Goal: Transaction & Acquisition: Purchase product/service

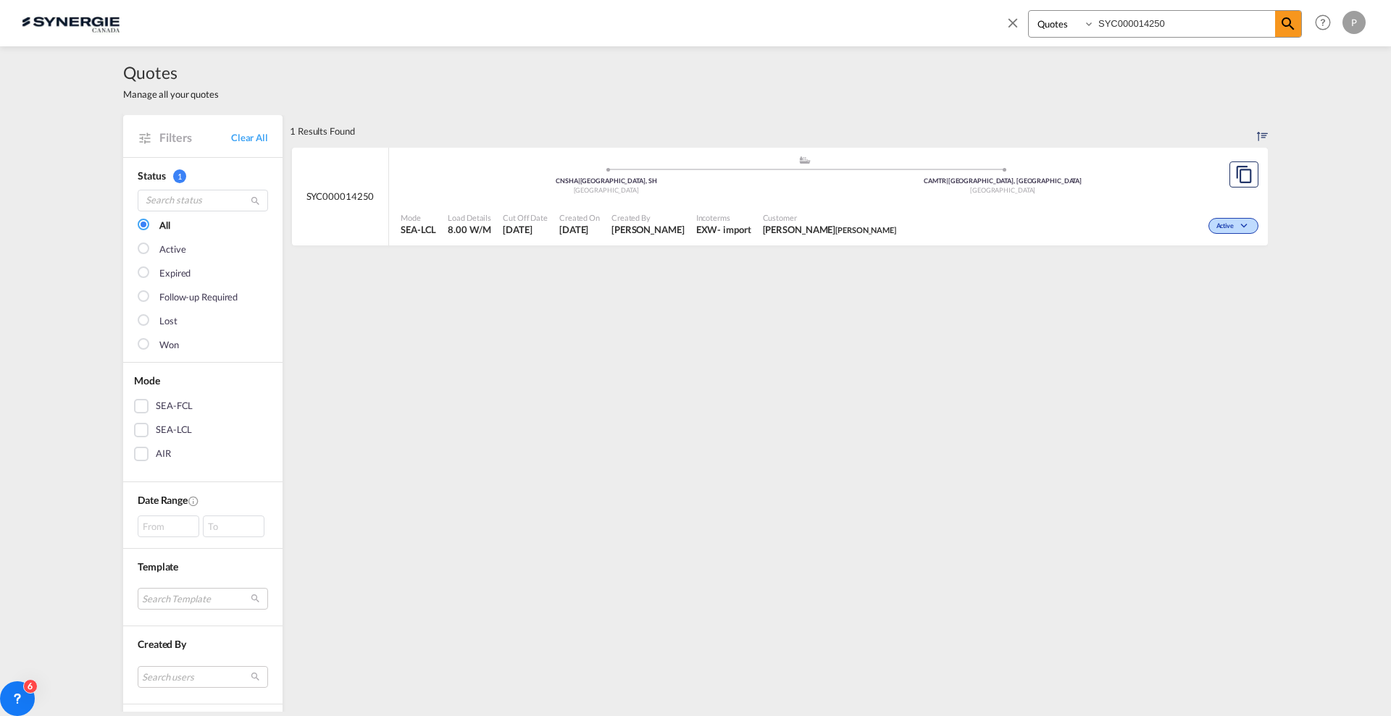
select select "Quotes"
click at [246, 139] on link "Clear All" at bounding box center [249, 137] width 37 height 13
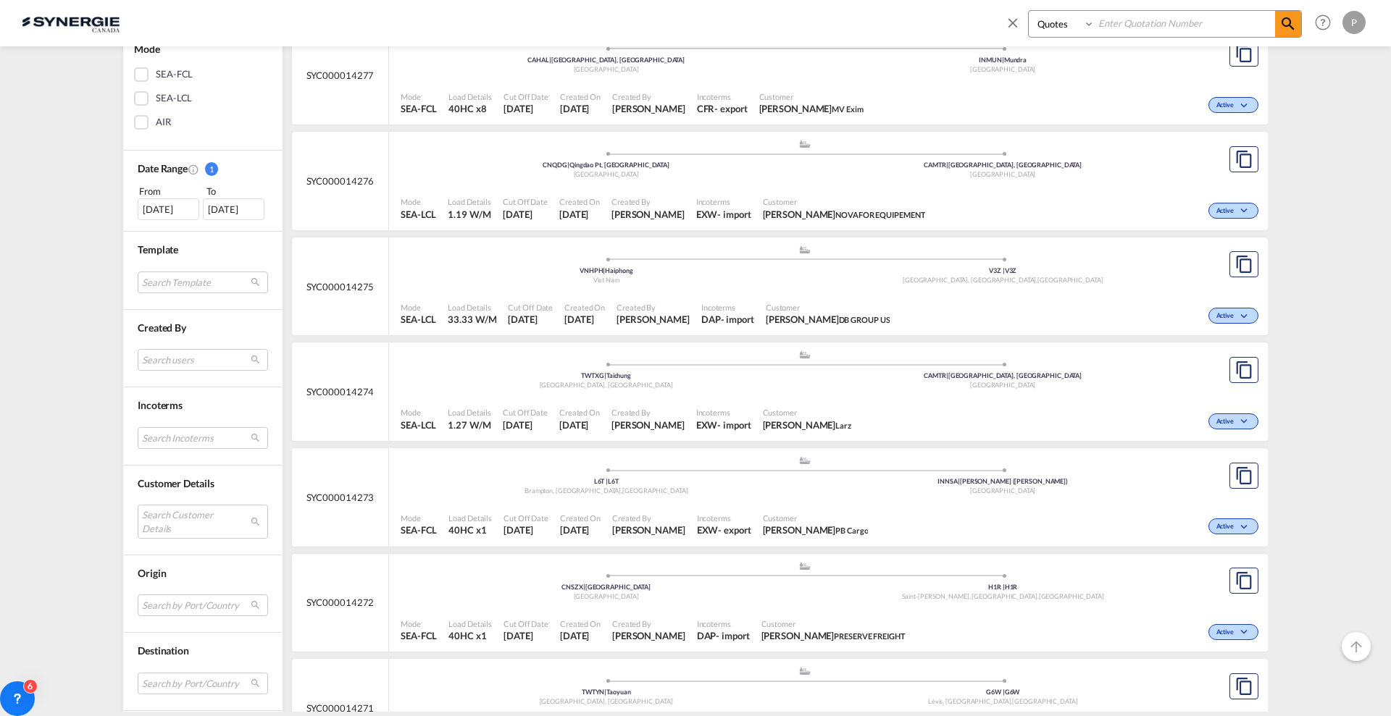
scroll to position [362, 0]
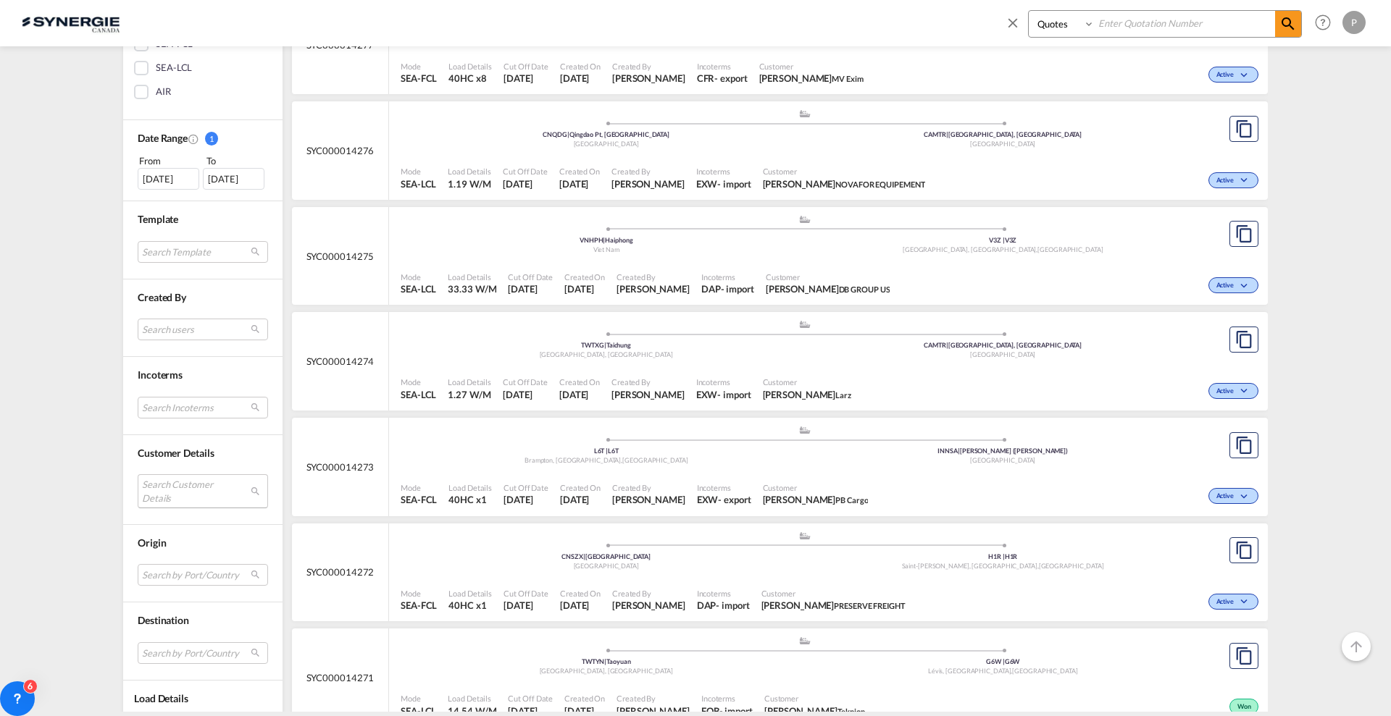
click at [186, 507] on md-select "Search Customer Details user name user salma Shaikh oceancs@pbcargo.in | pb car…" at bounding box center [203, 490] width 130 height 33
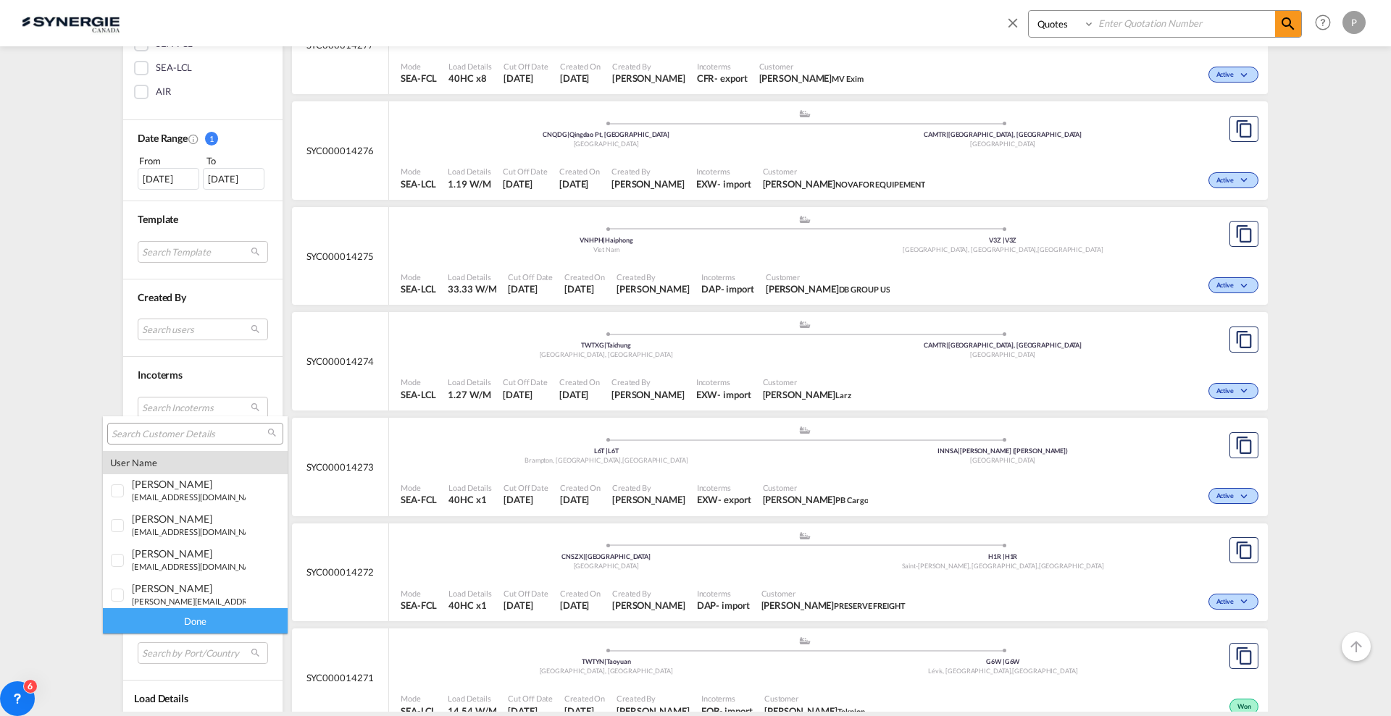
click at [184, 433] on input "search" at bounding box center [190, 434] width 156 height 13
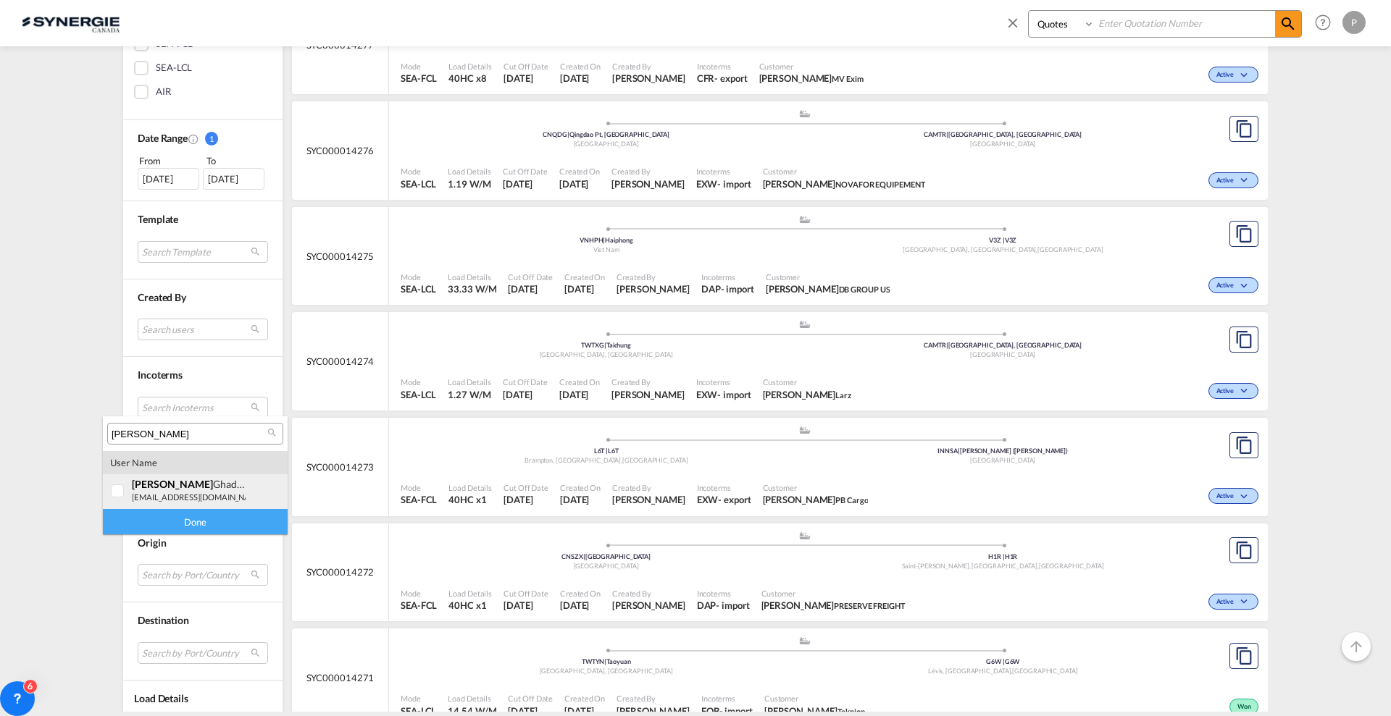
type input "nader"
click at [188, 487] on div "nader Ghadban" at bounding box center [189, 484] width 114 height 12
click at [183, 522] on div "Done" at bounding box center [195, 521] width 185 height 25
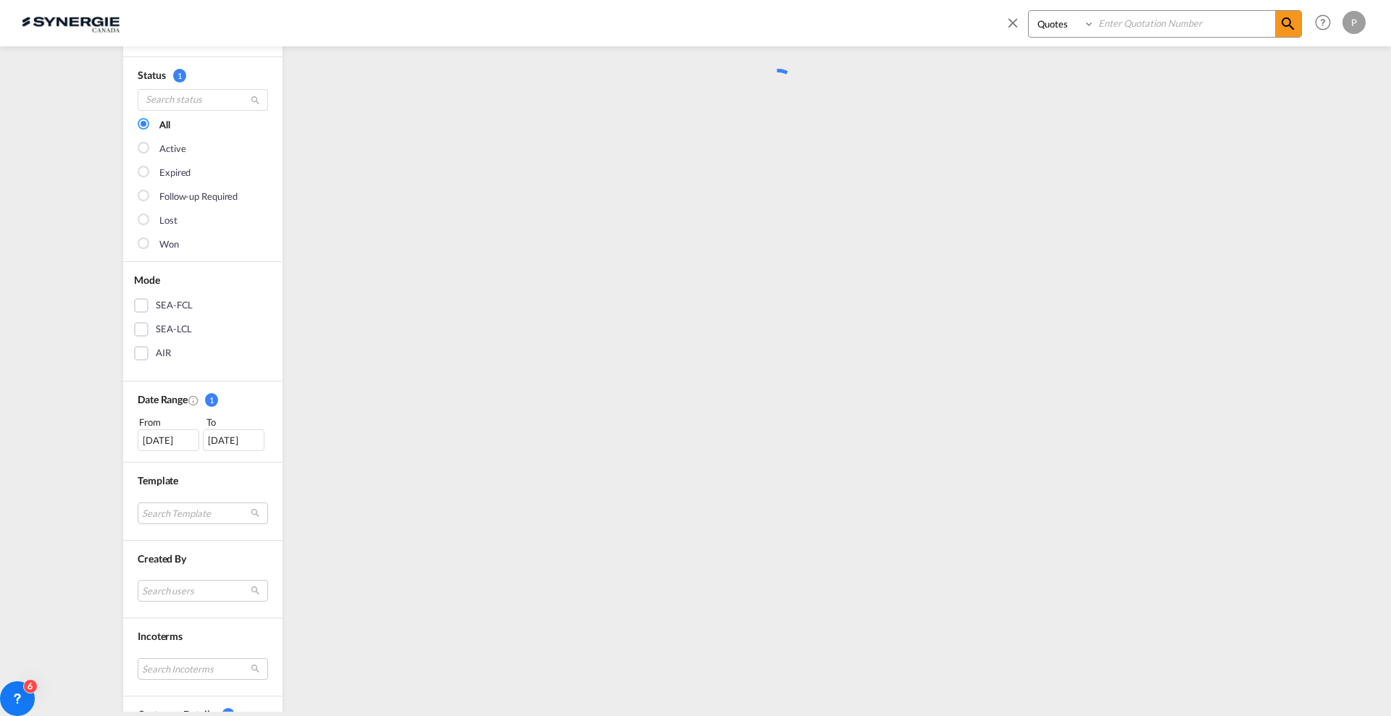
scroll to position [0, 0]
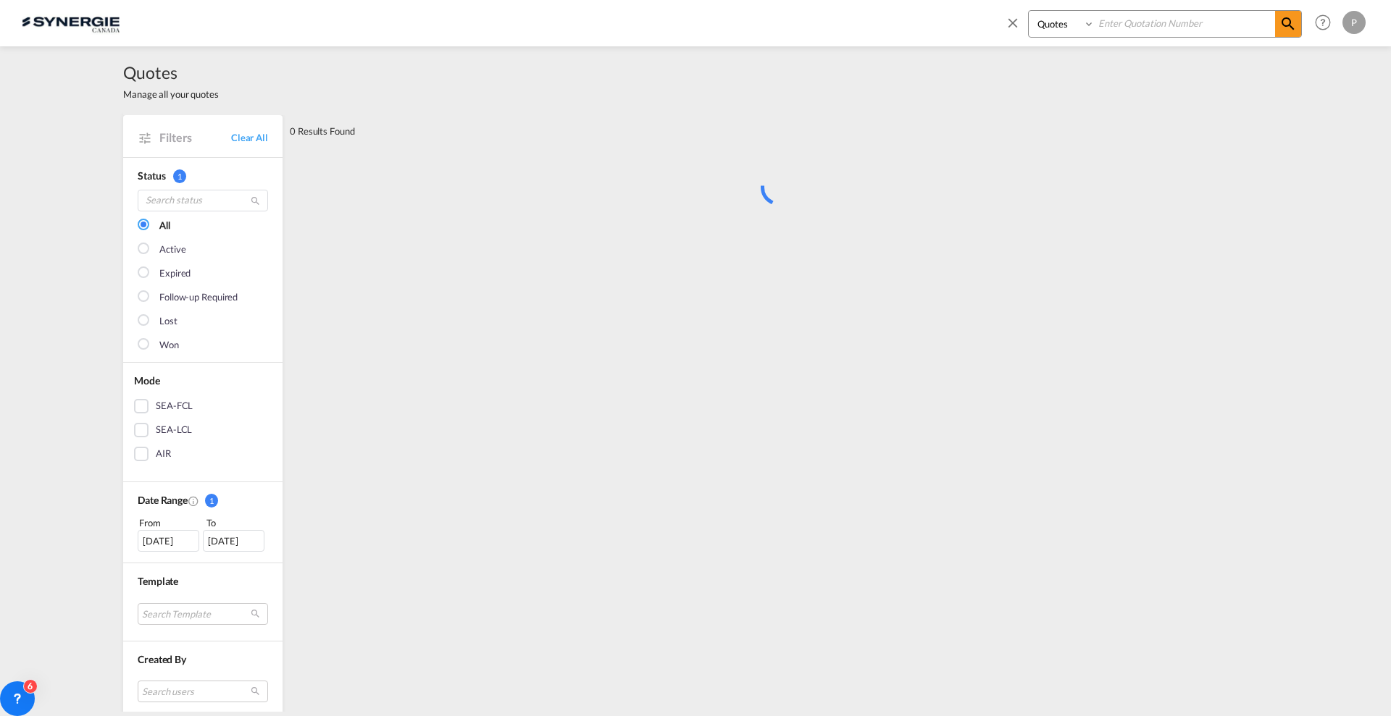
click at [159, 534] on div "23 Jul 2025" at bounding box center [169, 541] width 62 height 22
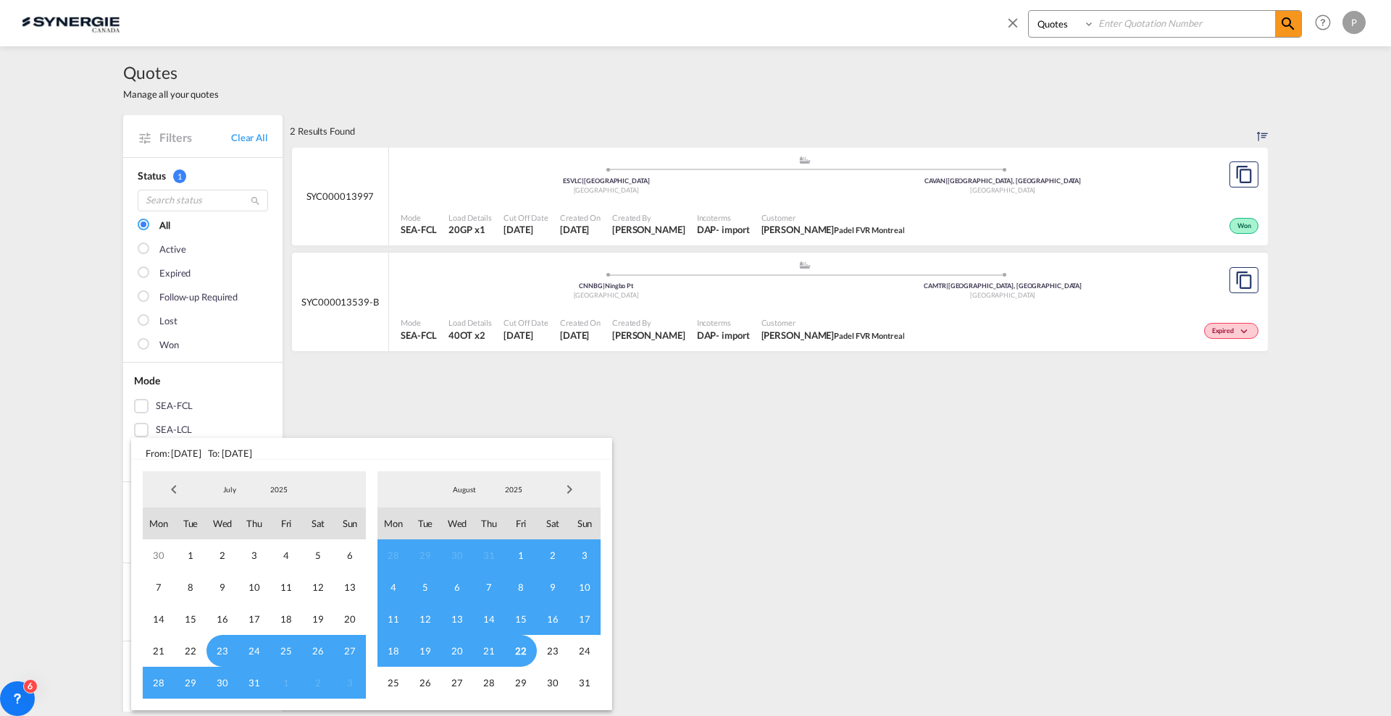
click at [172, 487] on span "Previous Month" at bounding box center [173, 489] width 29 height 29
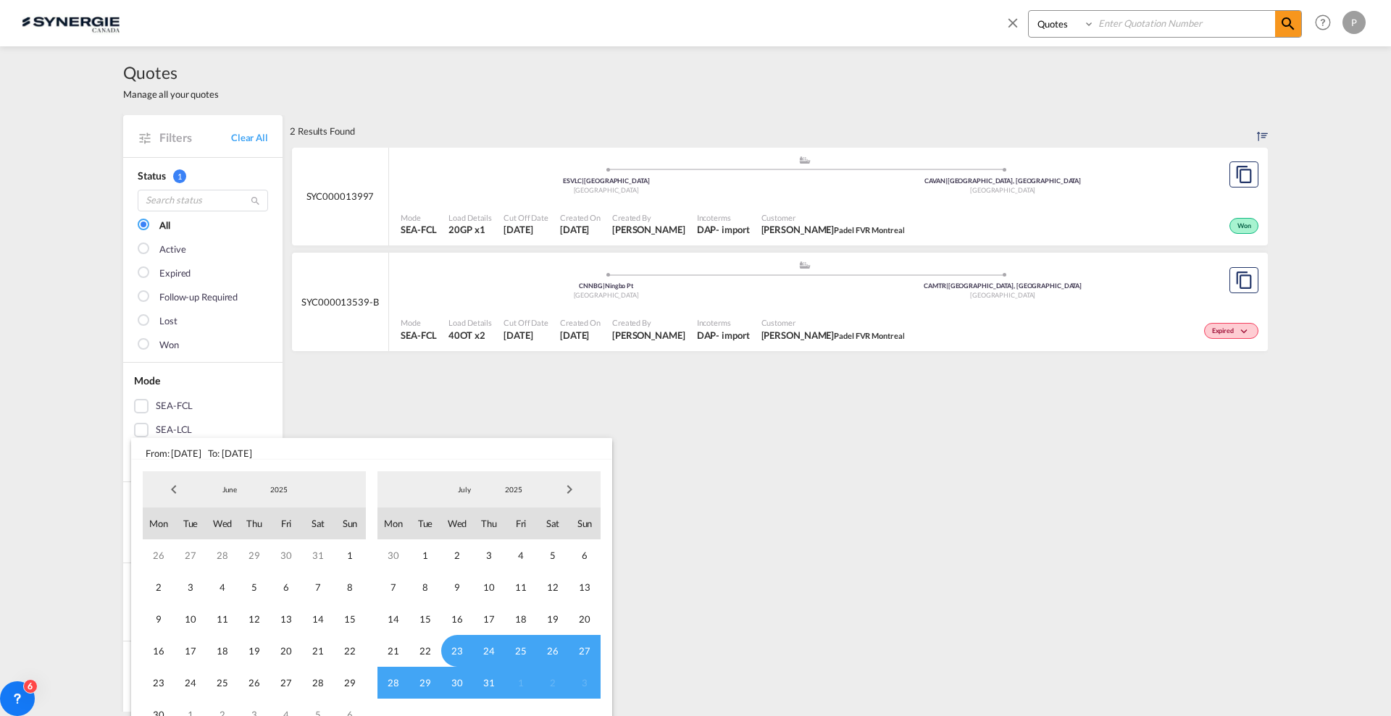
click at [172, 487] on span "Previous Month" at bounding box center [173, 489] width 29 height 29
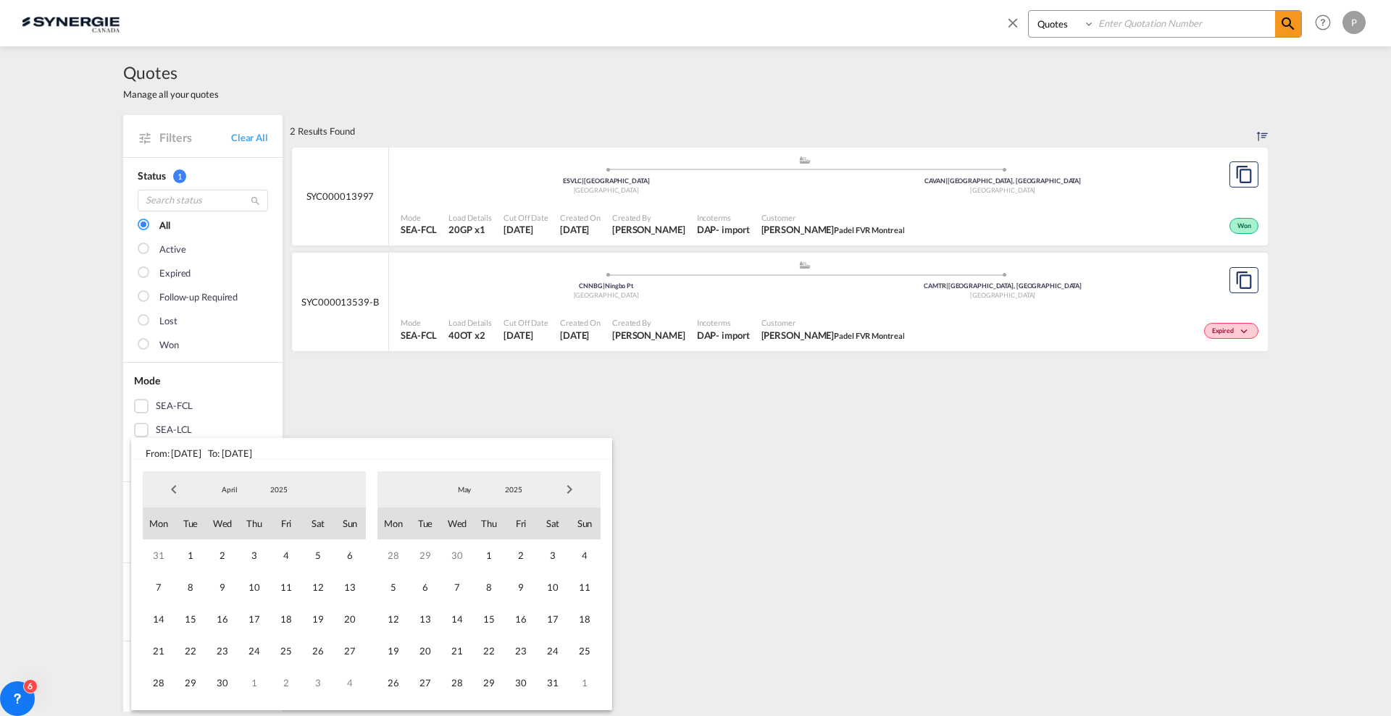
click at [288, 496] on md-select-value "2025" at bounding box center [278, 490] width 49 height 22
click at [289, 430] on md-option "2023" at bounding box center [293, 420] width 99 height 35
click at [312, 559] on span "1" at bounding box center [318, 556] width 32 height 32
click at [513, 487] on span "2023" at bounding box center [513, 490] width 46 height 10
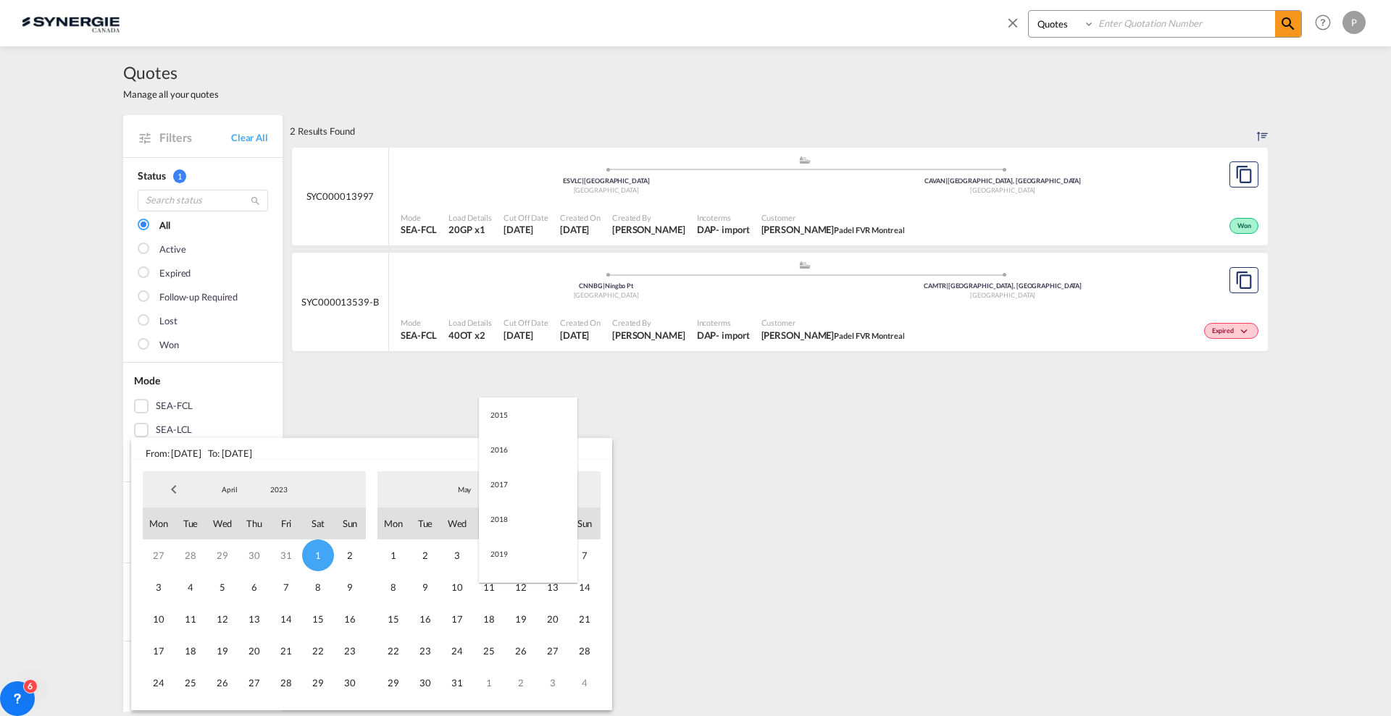
scroll to position [203, 0]
click at [520, 557] on md-option "2025" at bounding box center [528, 560] width 99 height 35
click at [495, 664] on span "22" at bounding box center [489, 651] width 32 height 32
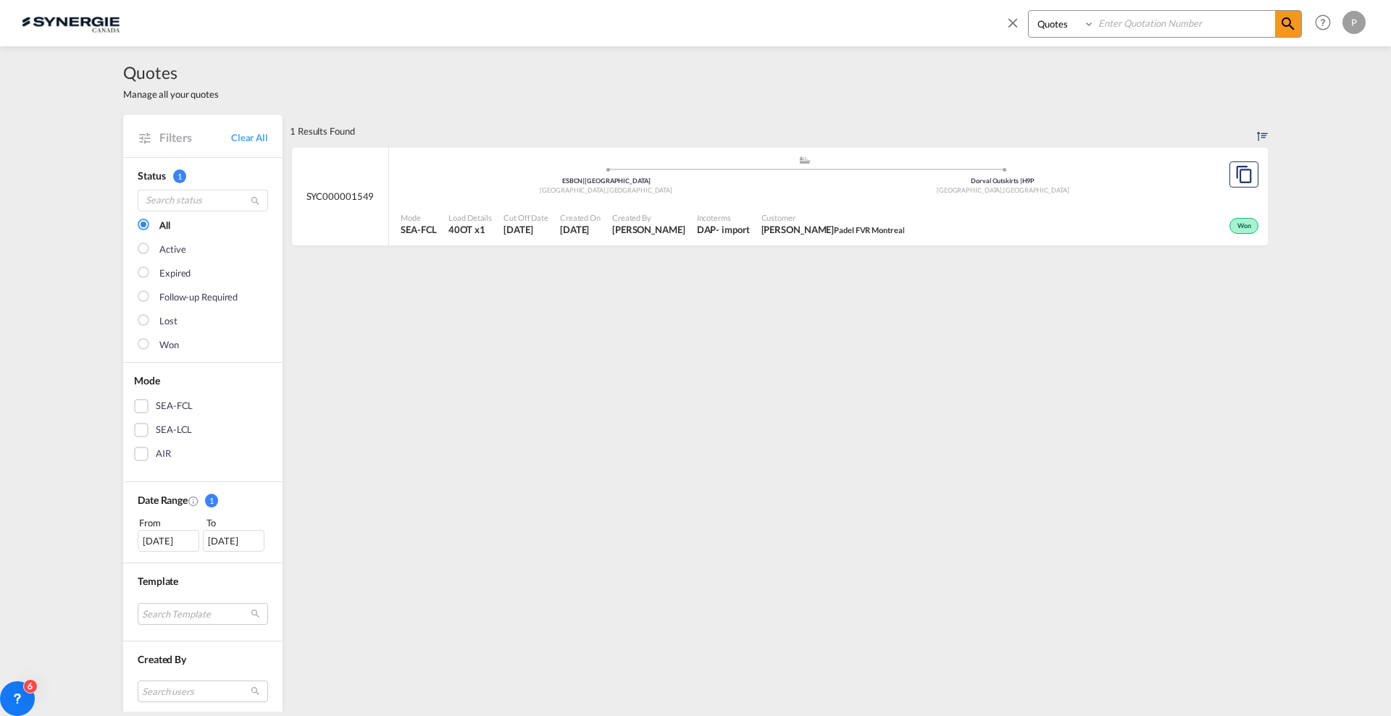
click at [630, 206] on div "Created By Pablo Gomez Saldarriaga" at bounding box center [648, 224] width 85 height 36
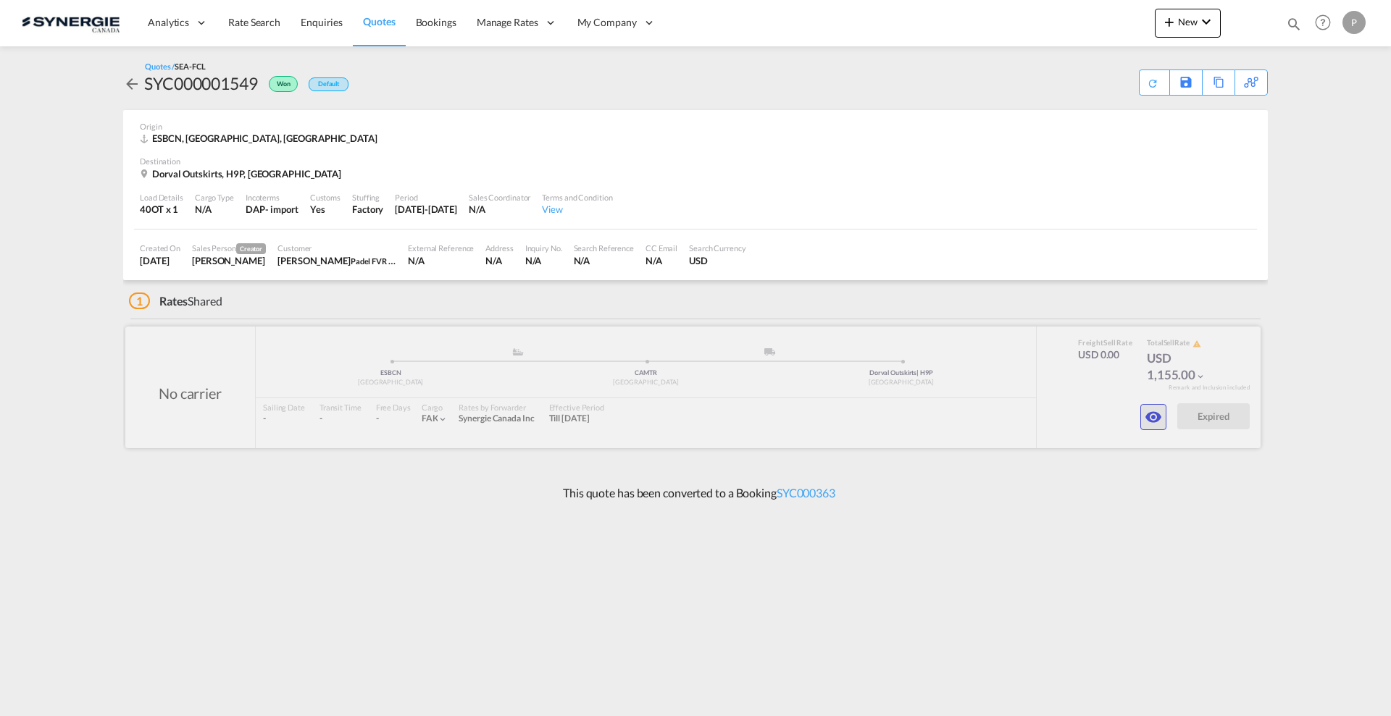
click at [1162, 416] on md-icon "icon-eye" at bounding box center [1153, 417] width 17 height 17
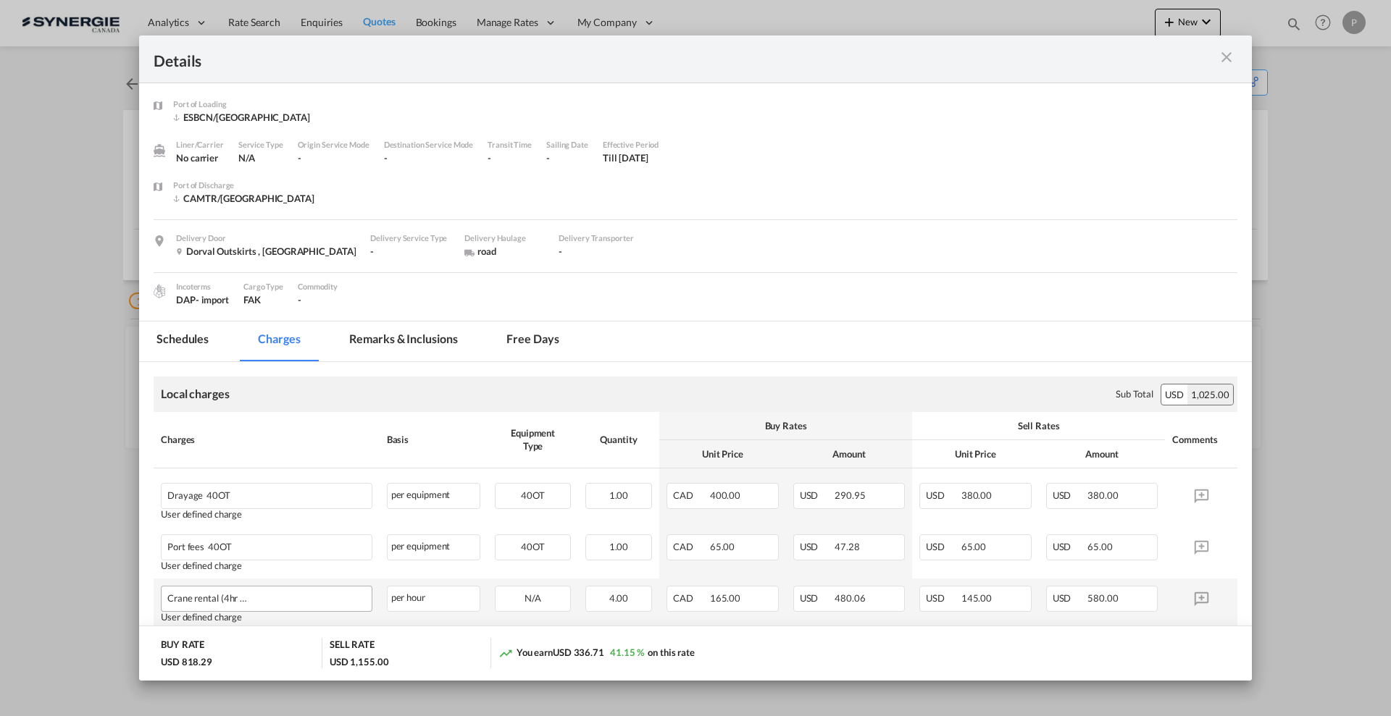
scroll to position [91, 0]
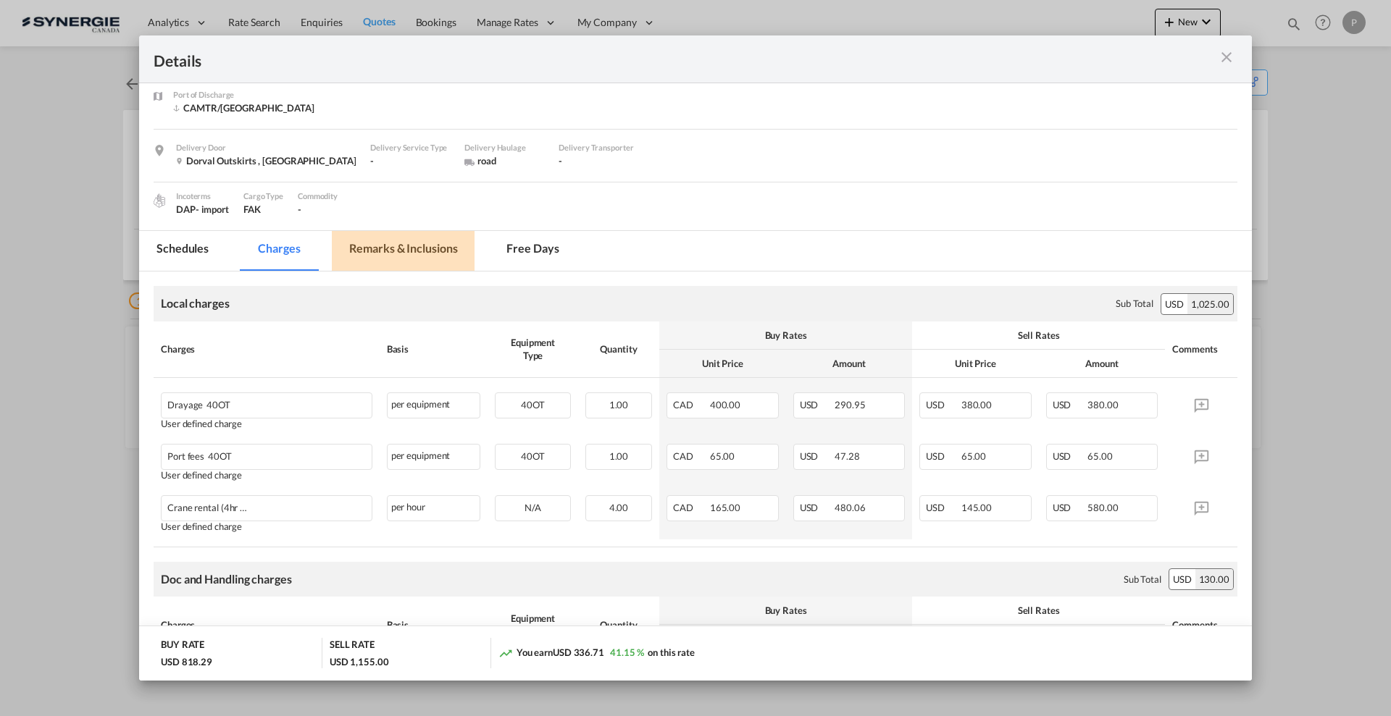
click at [369, 240] on md-tab-item "Remarks & Inclusions" at bounding box center [403, 251] width 143 height 40
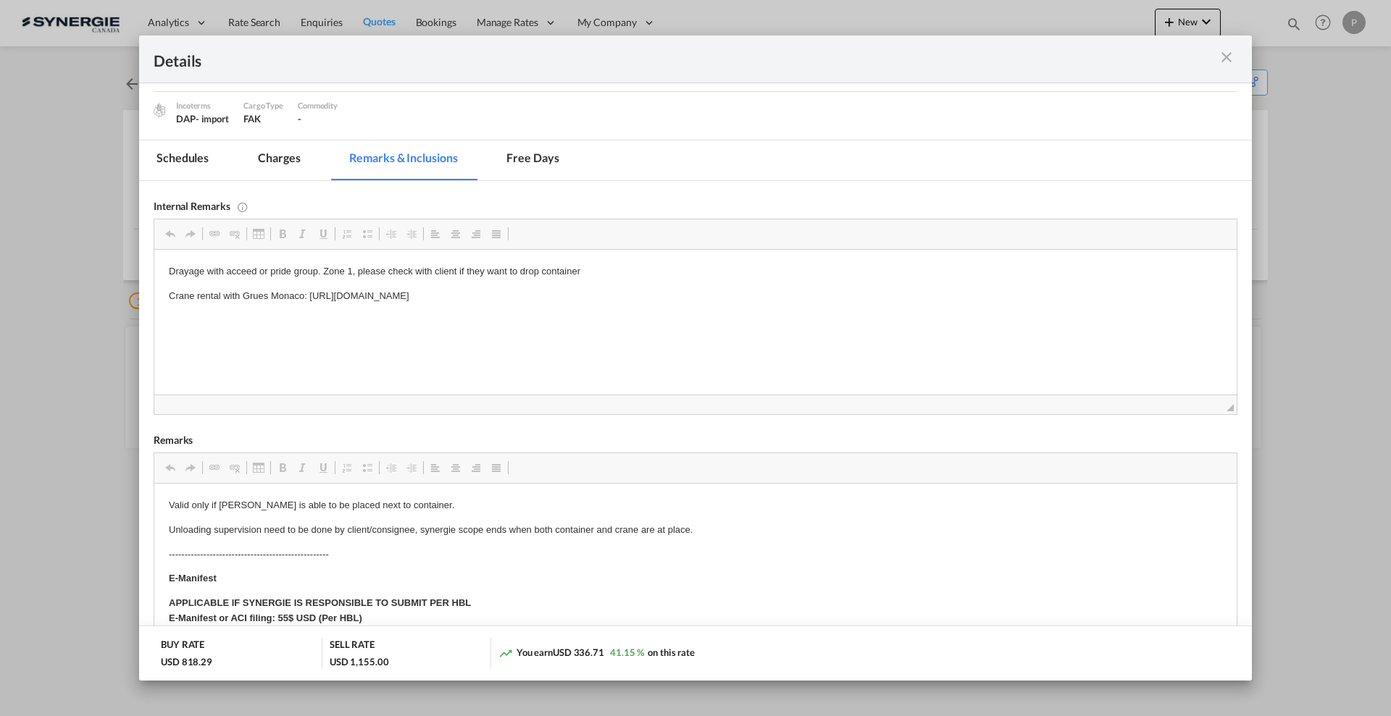
scroll to position [0, 0]
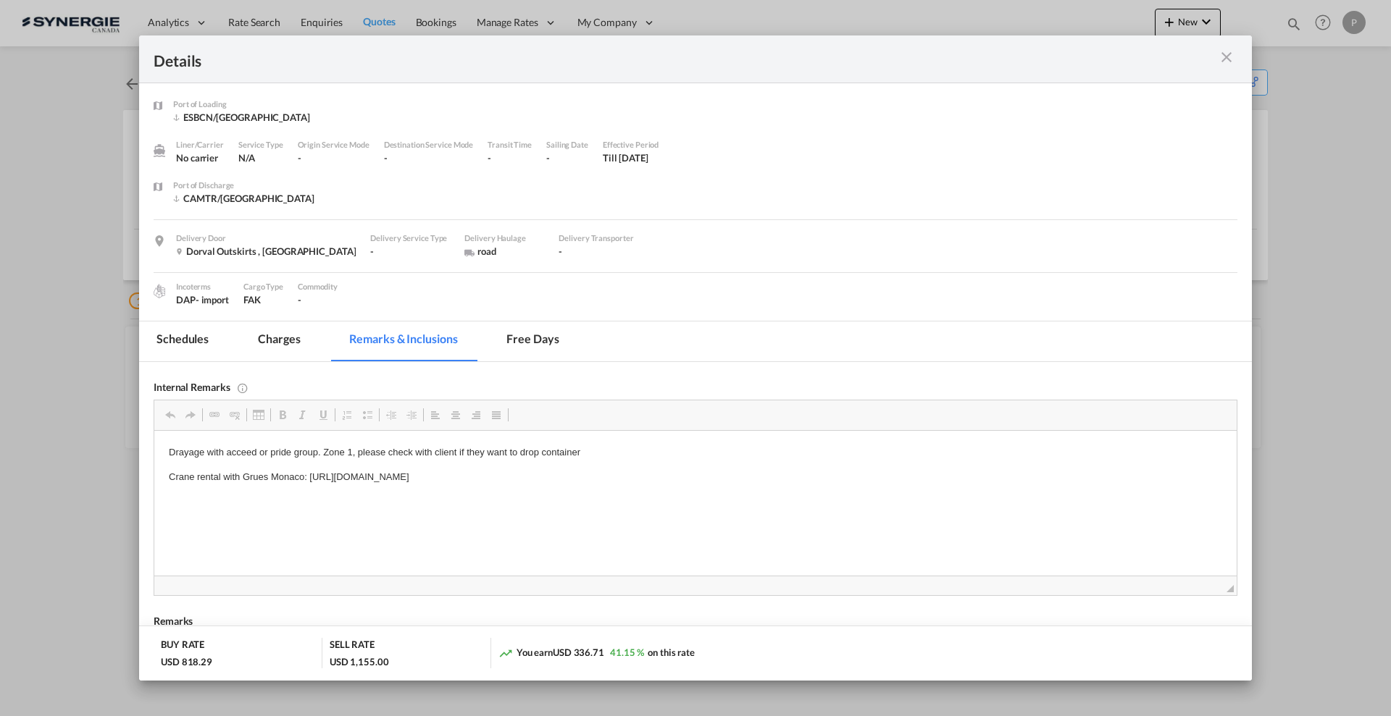
click at [1226, 51] on md-icon "icon-close m-3 fg-AAA8AD cursor" at bounding box center [1226, 57] width 17 height 17
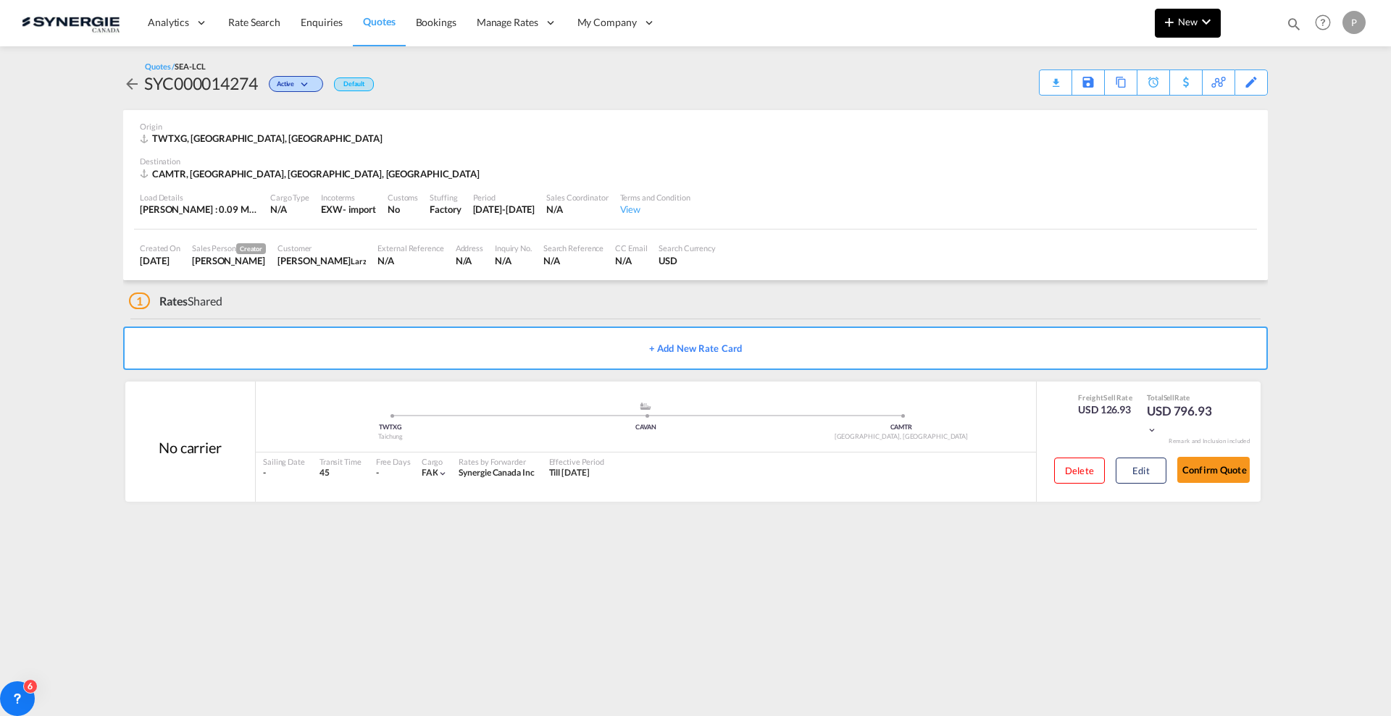
click at [1174, 22] on md-icon "icon-plus 400-fg" at bounding box center [1168, 21] width 17 height 17
click at [1156, 108] on span "Quote" at bounding box center [1148, 108] width 16 height 29
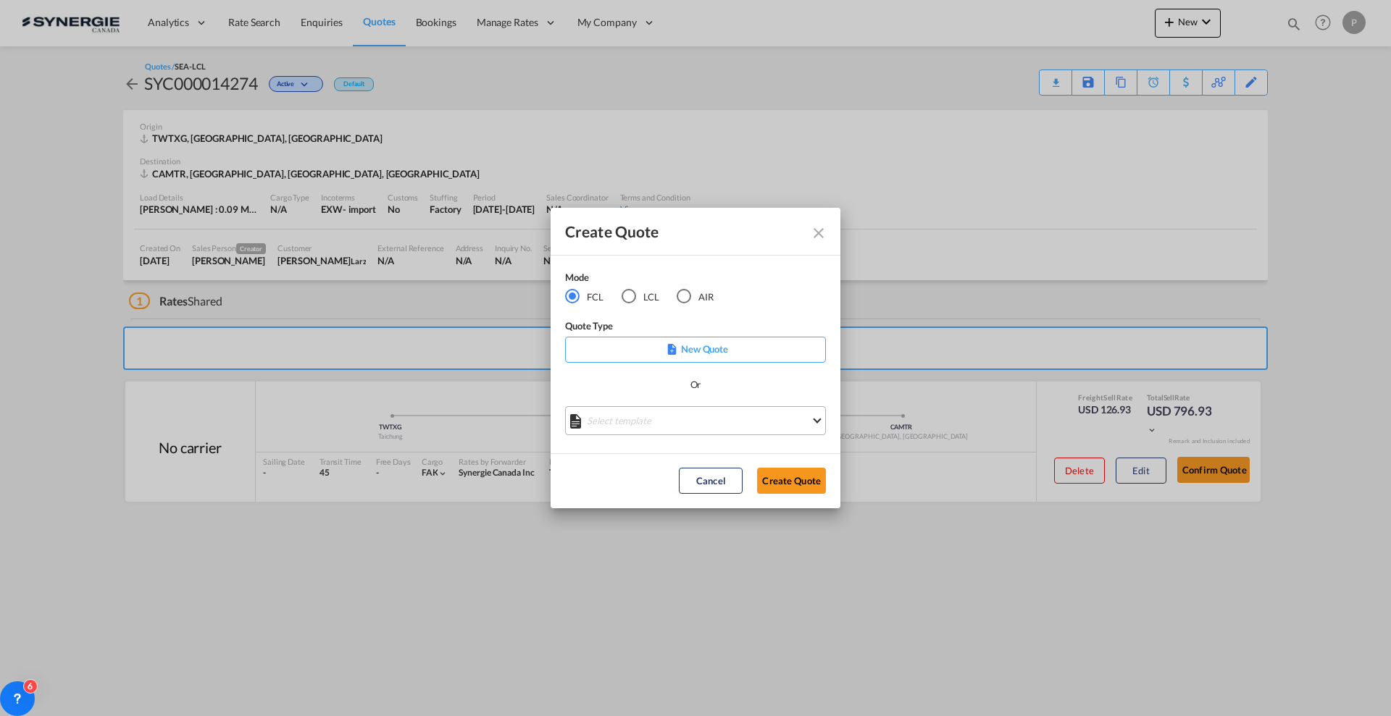
click at [627, 419] on md-select "Select template *NEW* FCL FREEHAND / DAP Pablo Gomez Saldarriaga | 10 Jul 2025 …" at bounding box center [695, 420] width 261 height 29
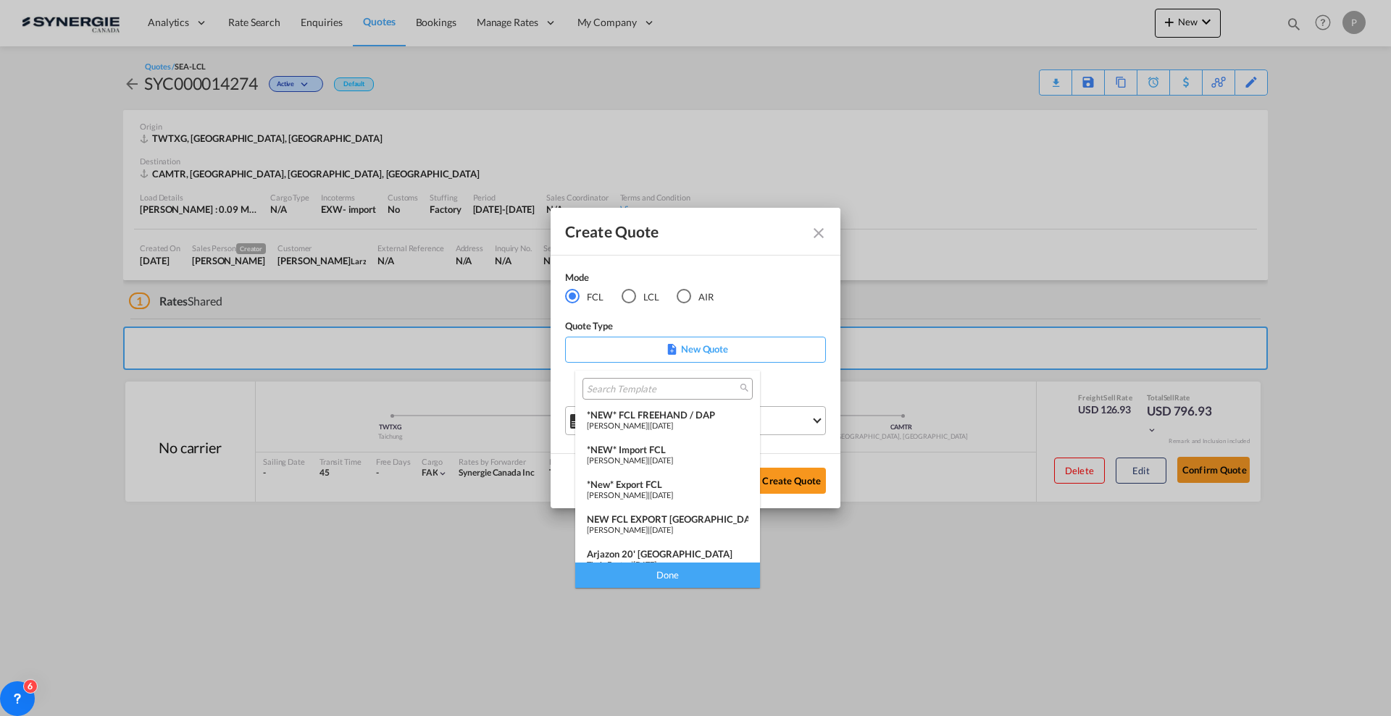
click at [645, 415] on div "*NEW* FCL FREEHAND / DAP" at bounding box center [668, 415] width 162 height 12
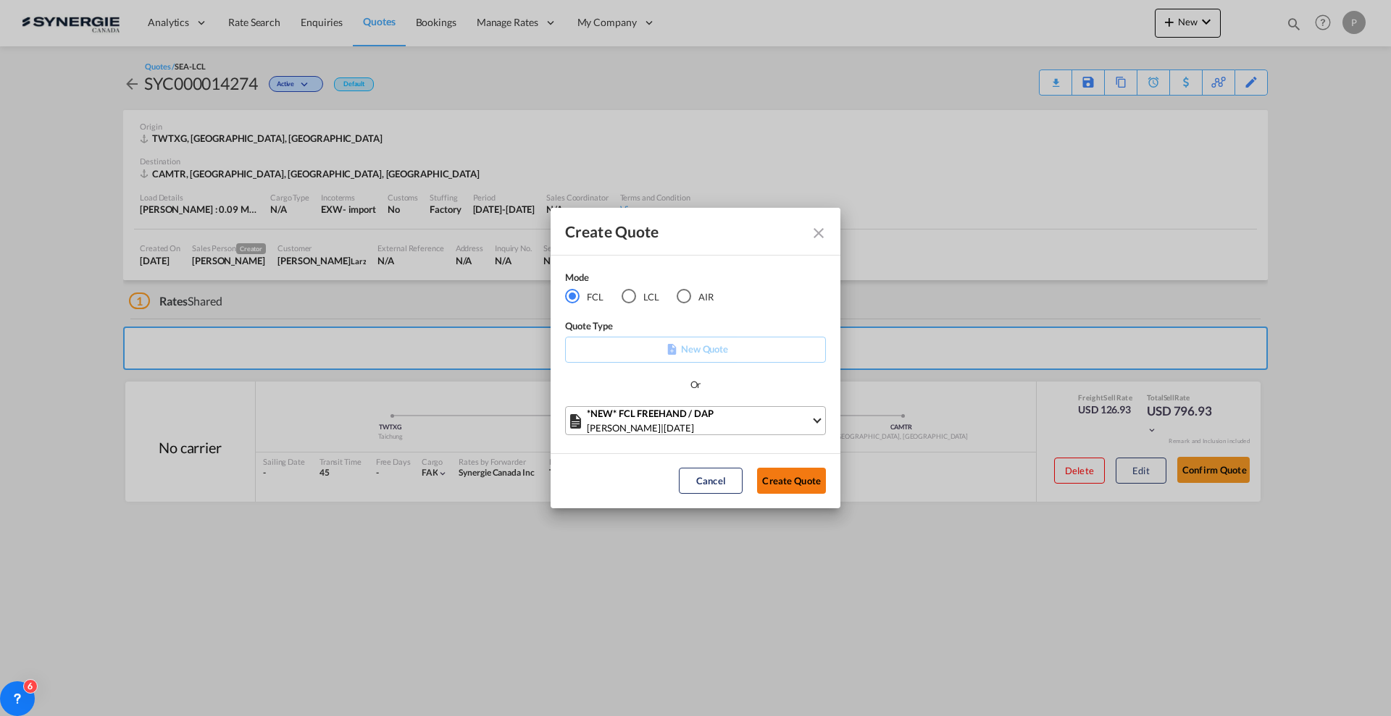
click at [811, 487] on button "Create Quote" at bounding box center [791, 481] width 69 height 26
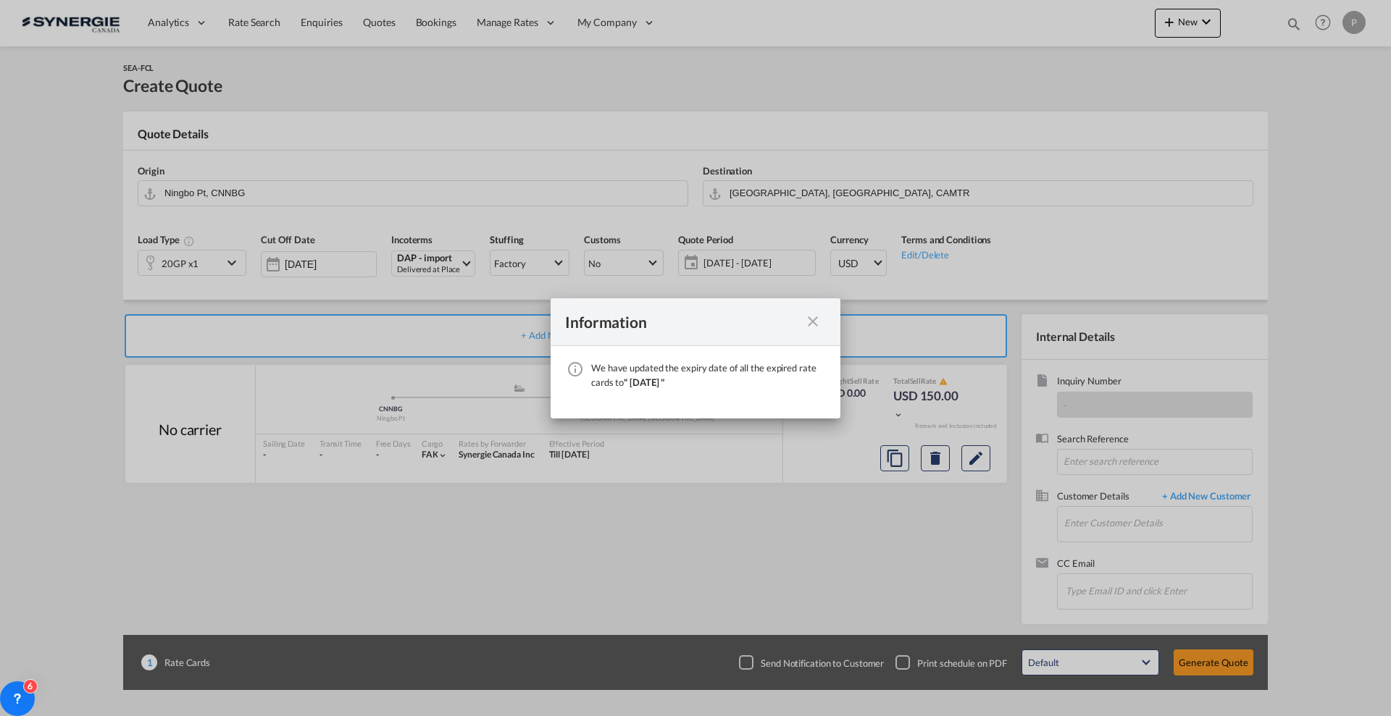
click at [816, 319] on md-icon "icon-close fg-AAA8AD cursor" at bounding box center [812, 321] width 17 height 17
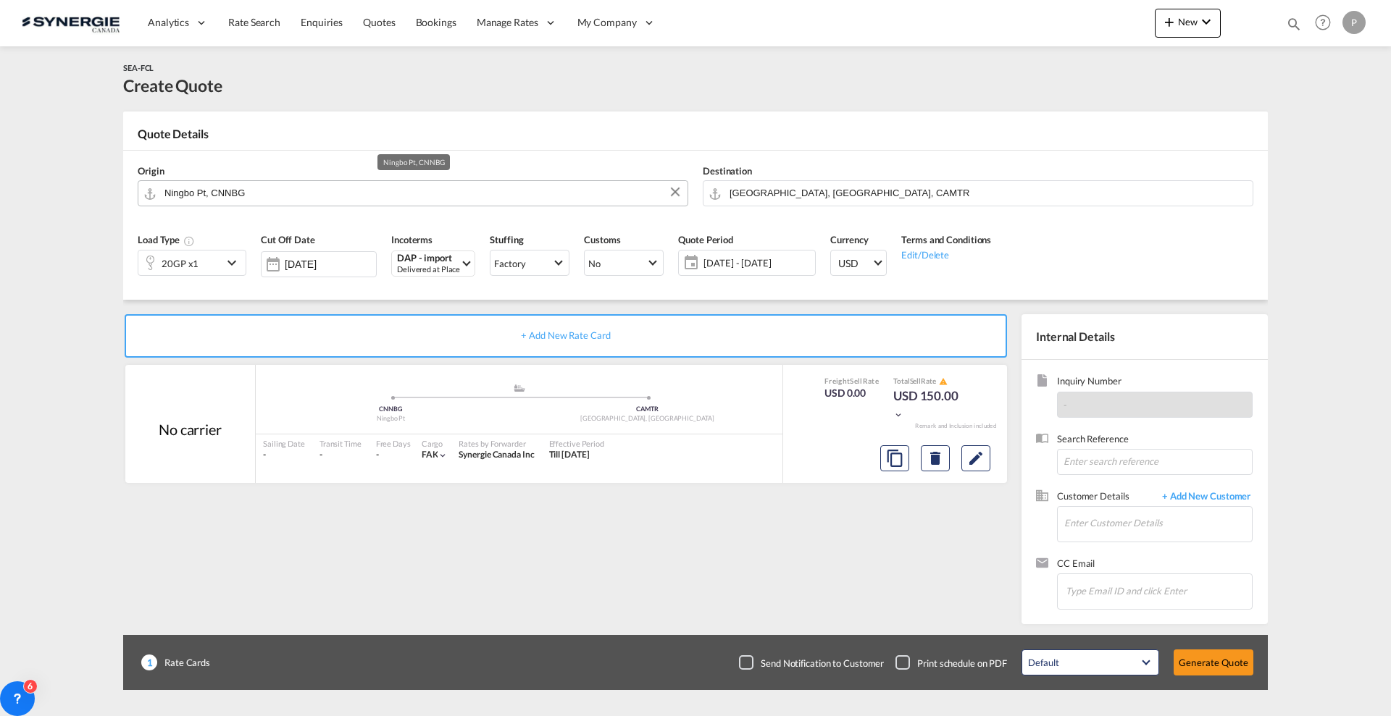
click at [314, 199] on input "Ningbo Pt, CNNBG" at bounding box center [422, 192] width 516 height 25
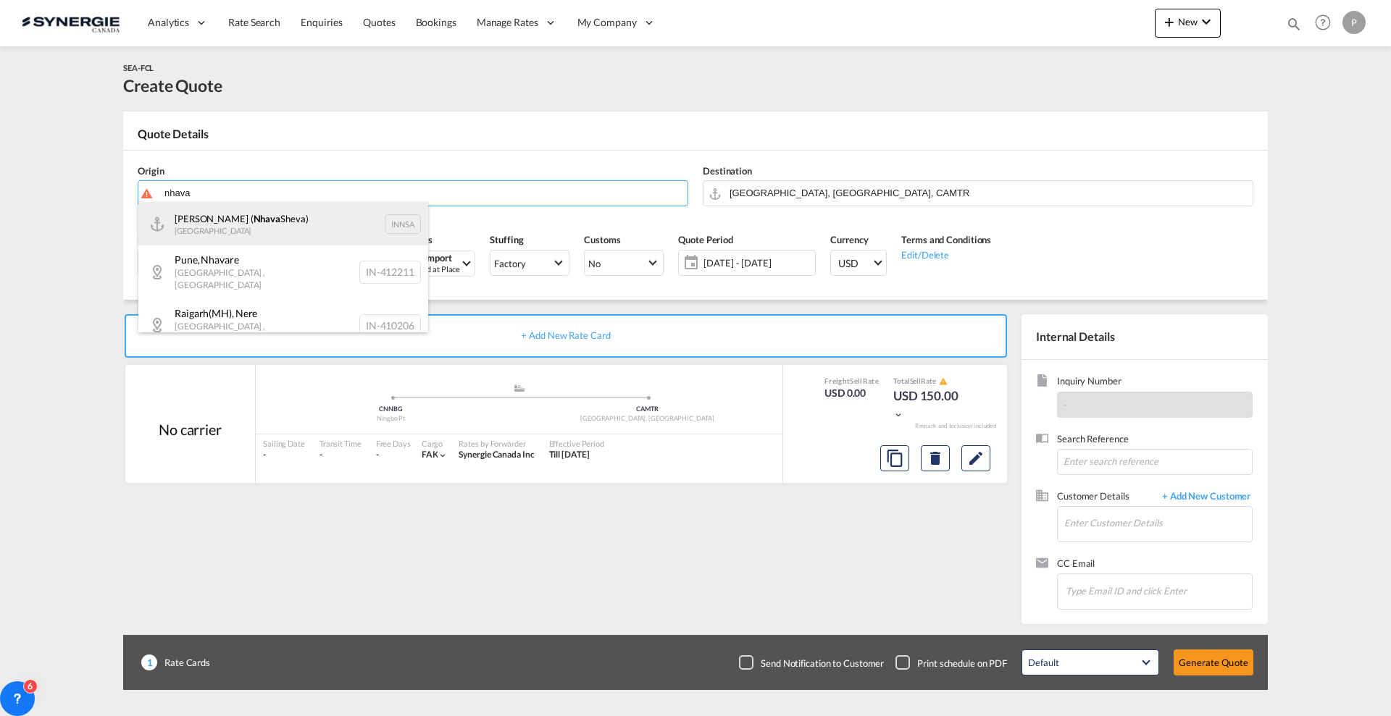
click at [311, 222] on div "Jawaharlal Nehru ( Nhava Sheva) India INNSA" at bounding box center [283, 223] width 290 height 43
type input "Jawaharlal Nehru (Nhava Sheva), INNSA"
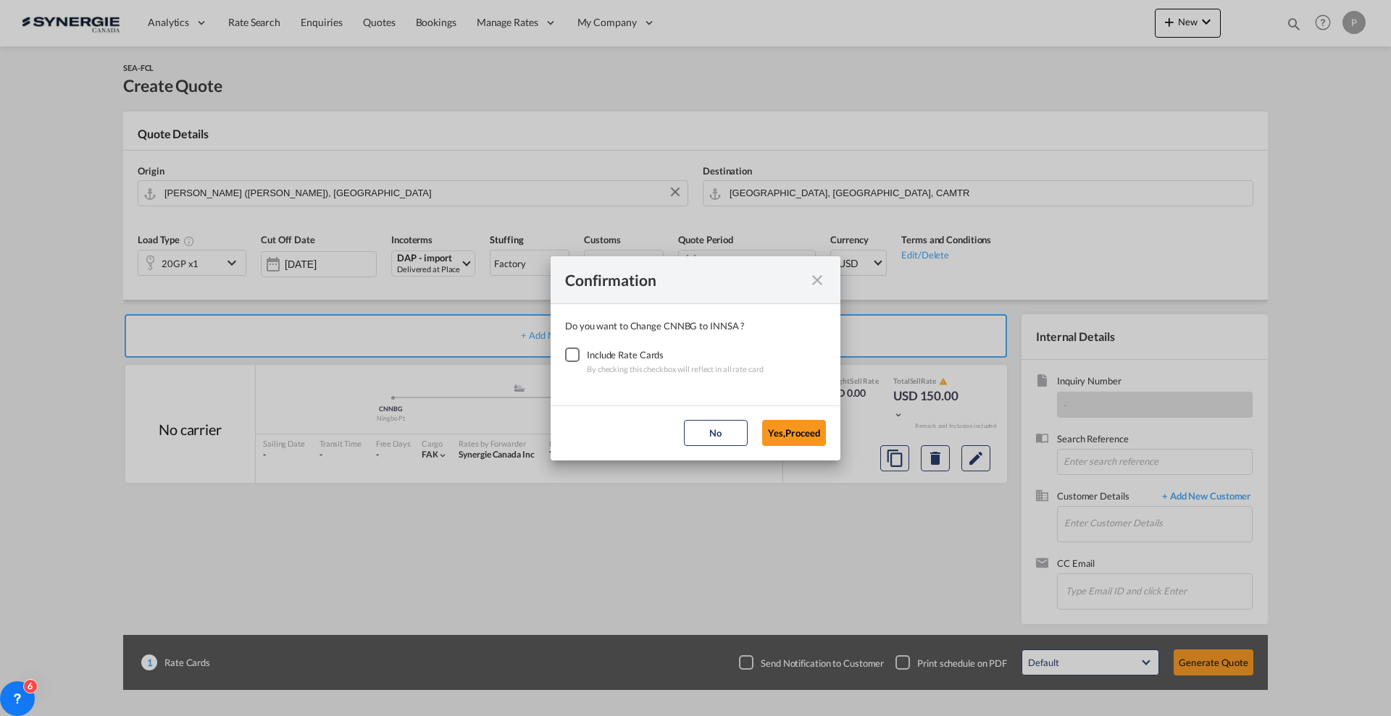
click at [579, 359] on div "Checkbox No Ink" at bounding box center [572, 355] width 14 height 14
click at [819, 444] on button "Yes,Proceed" at bounding box center [794, 433] width 64 height 26
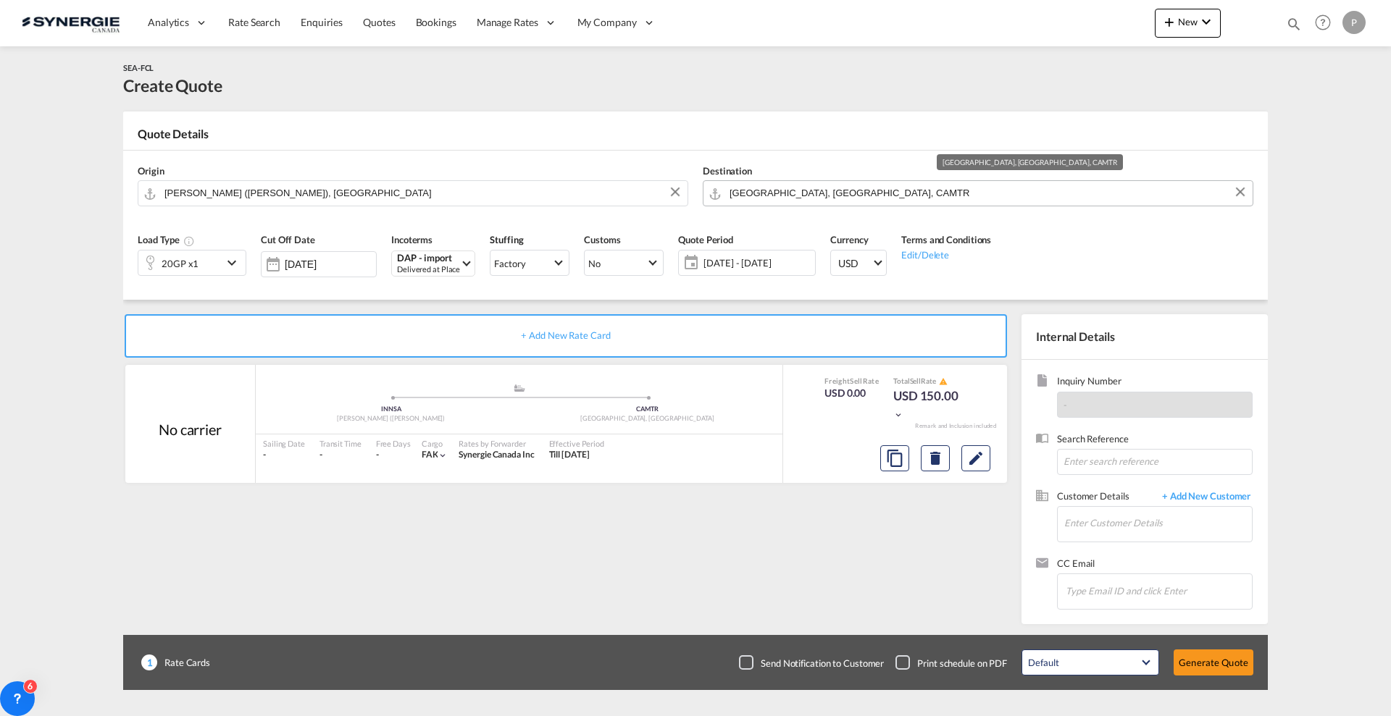
click at [770, 196] on input "Montreal, QC, CAMTR" at bounding box center [987, 192] width 516 height 25
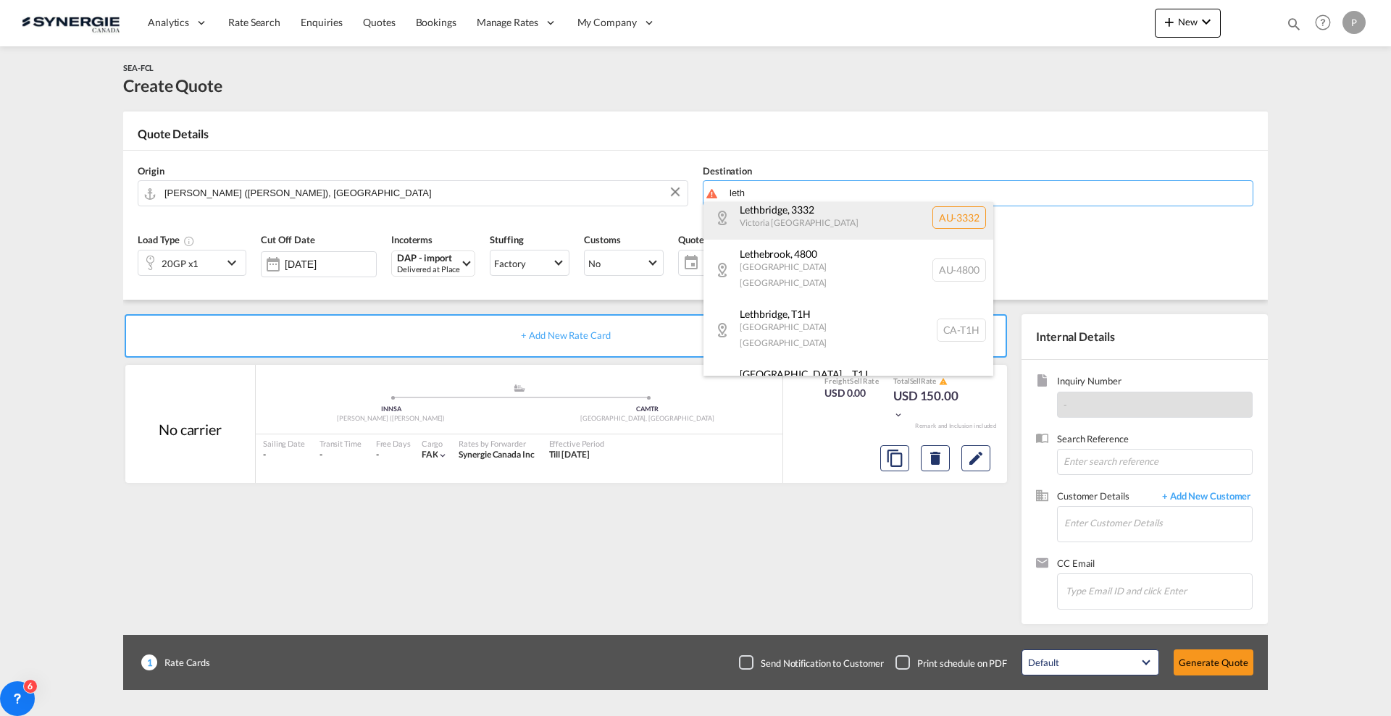
scroll to position [272, 0]
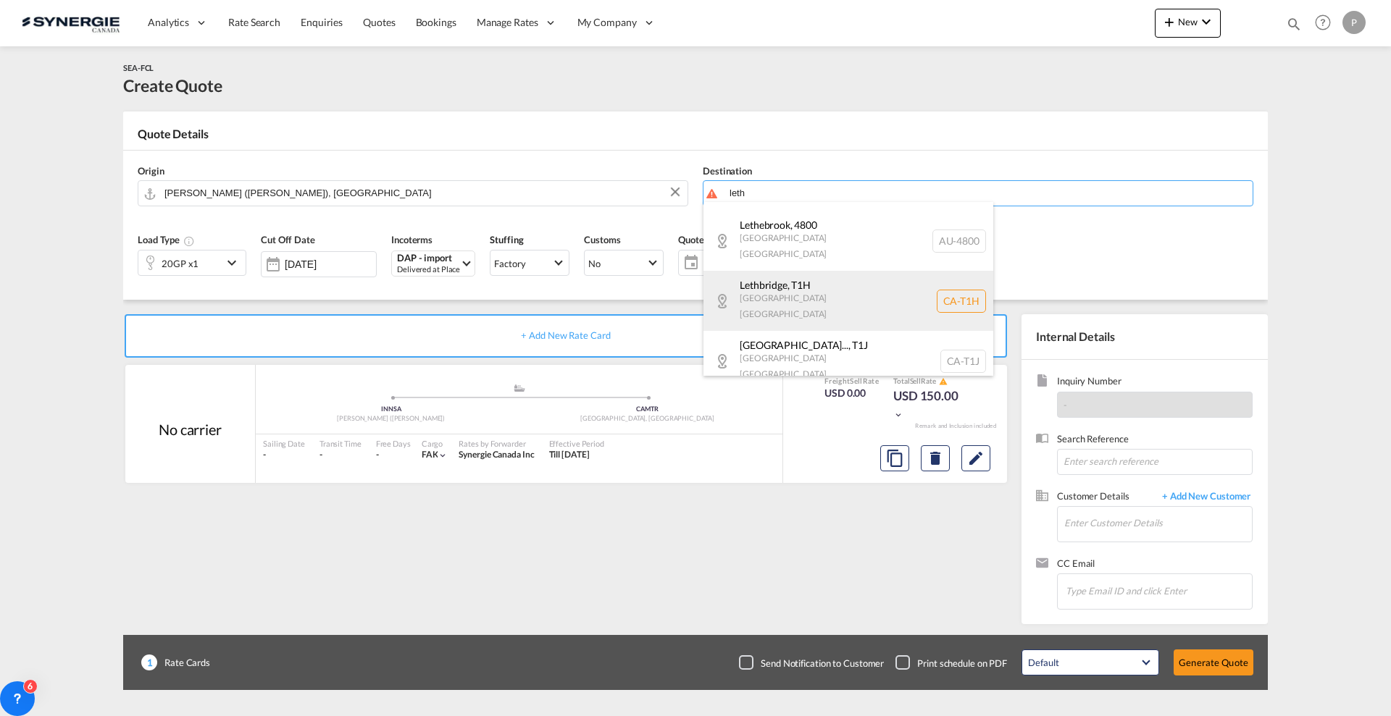
click at [878, 277] on div "Lethbridge , T1H Alberta Canada CA-T1H" at bounding box center [848, 301] width 290 height 60
type input "CA-T1H, Lethbridge, Alberta"
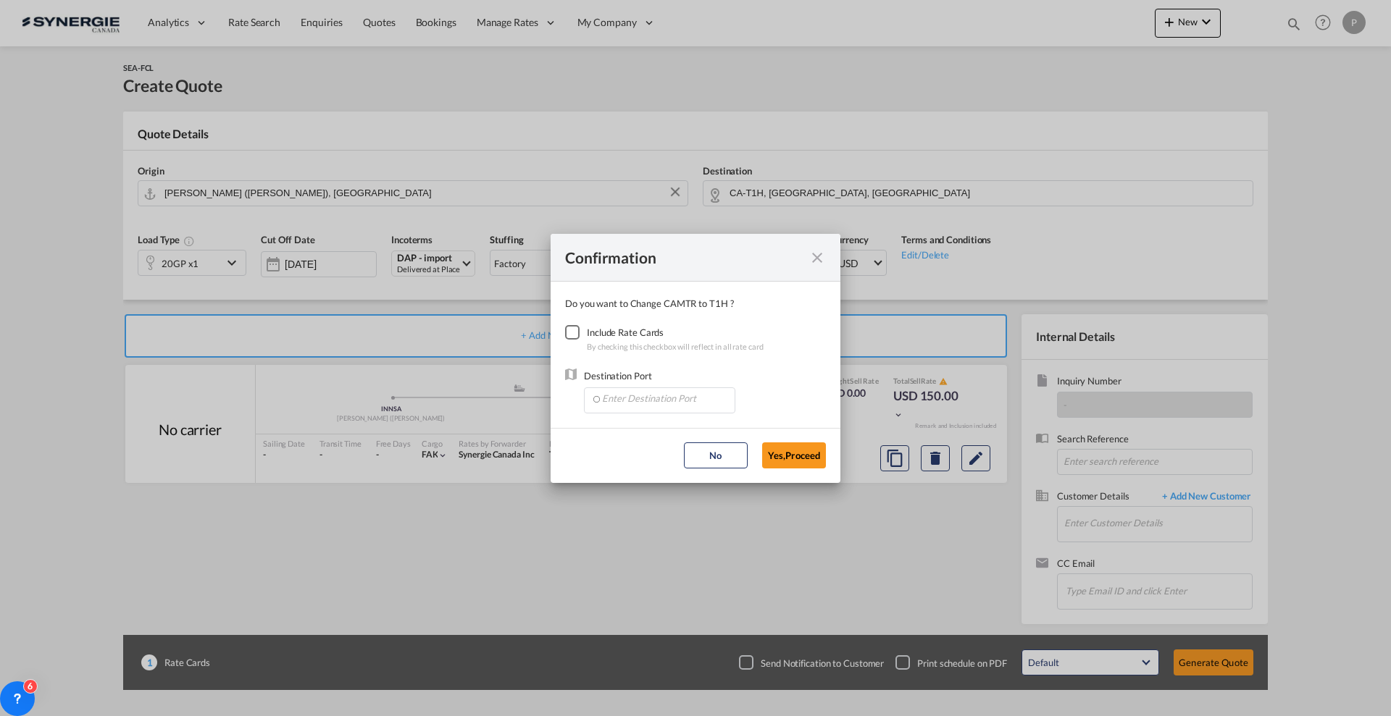
click at [579, 333] on div "Checkbox No Ink" at bounding box center [572, 332] width 14 height 14
click at [625, 395] on input "Enter Destination Port" at bounding box center [662, 399] width 143 height 22
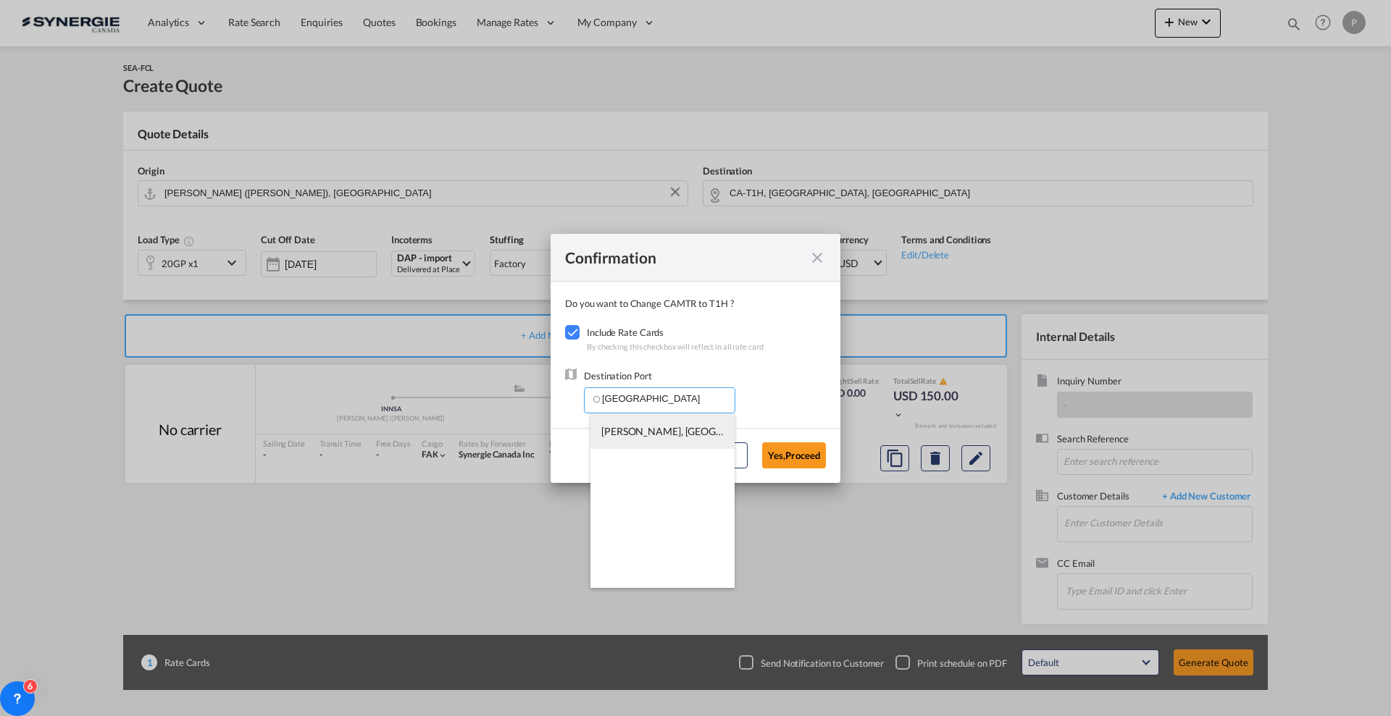
click at [623, 431] on span "CACAL, Calgary, AB, Canada, North America, Americas" at bounding box center [907, 431] width 612 height 12
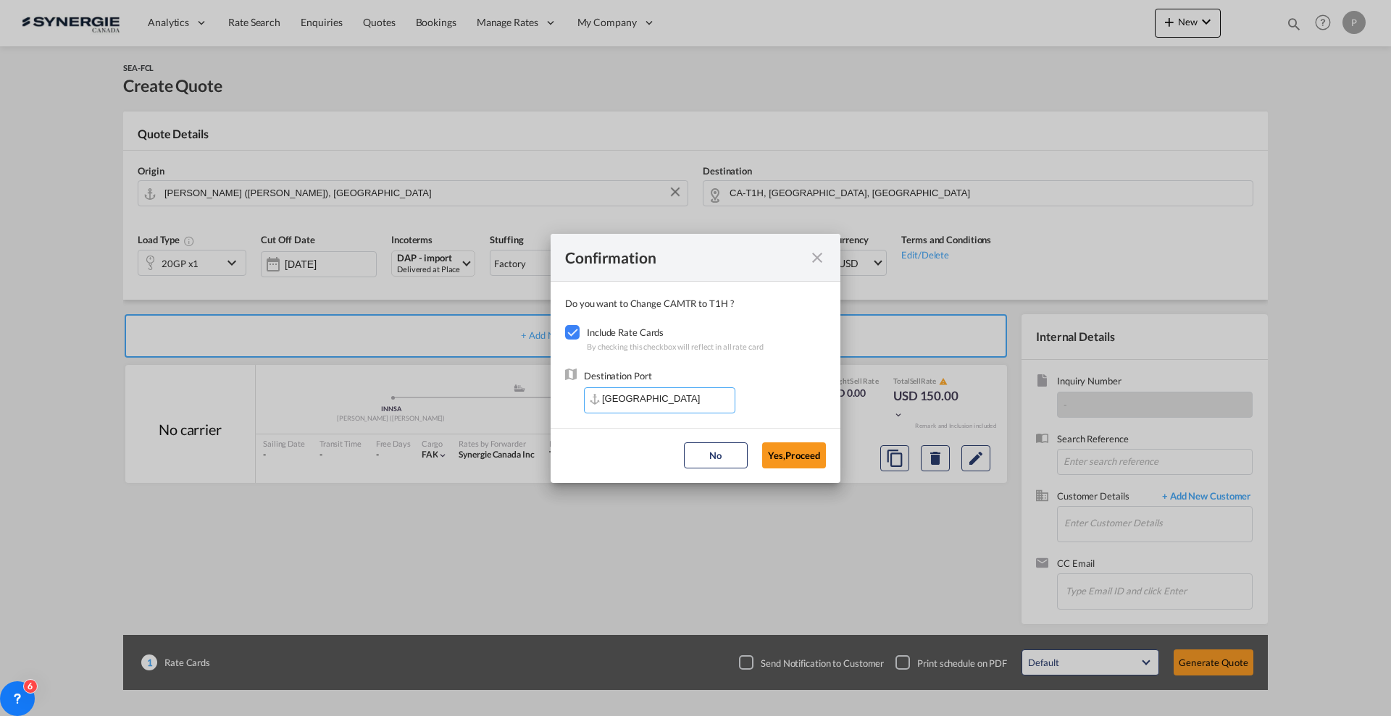
type input "CACAL, Calgary, AB, Canada, North America, Americas"
click at [776, 449] on button "Yes,Proceed" at bounding box center [794, 456] width 64 height 26
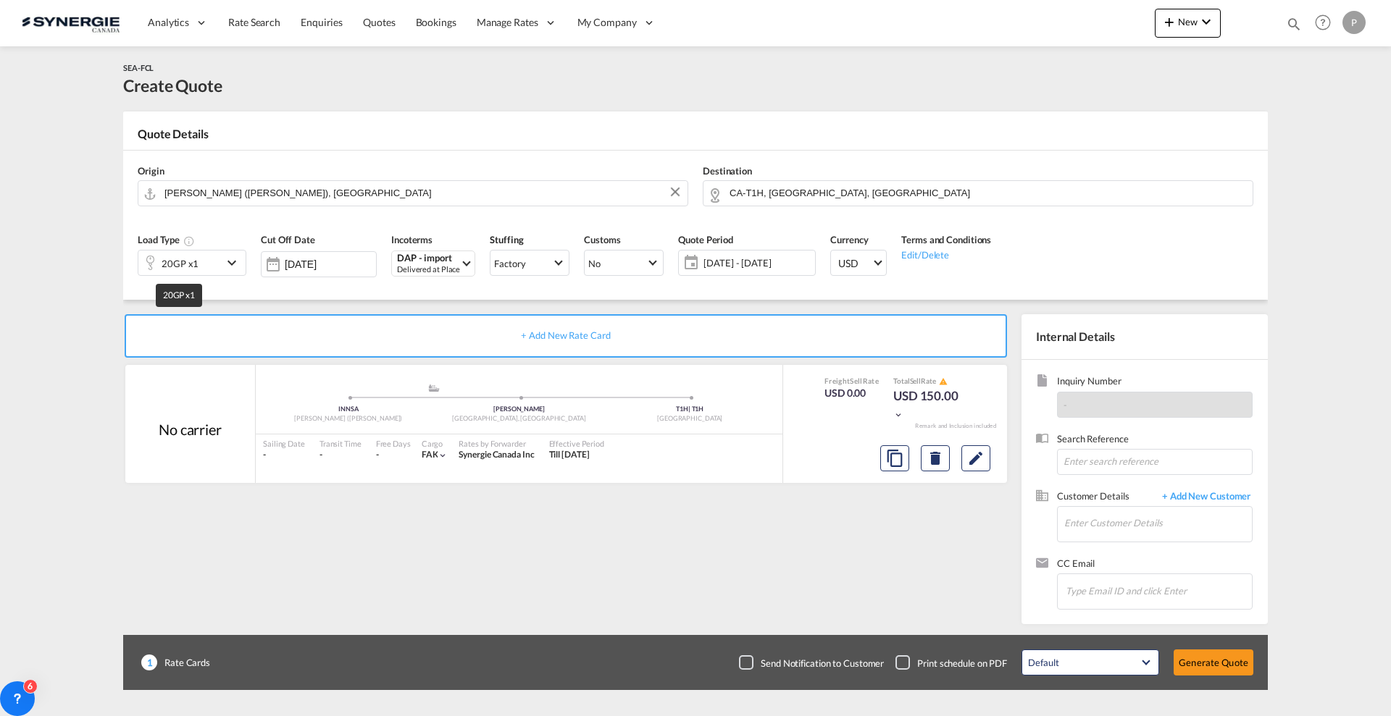
click at [180, 260] on div "20GP x1" at bounding box center [180, 264] width 37 height 20
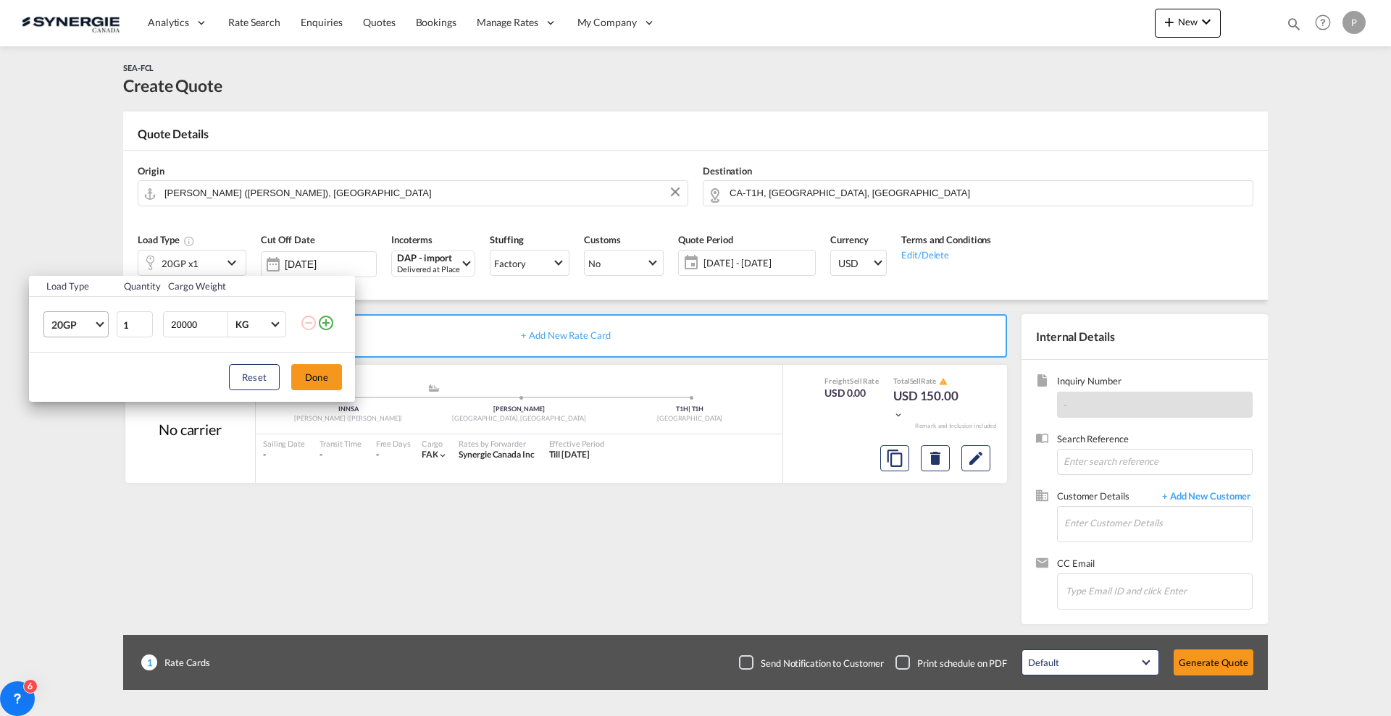
click at [67, 321] on span "20GP" at bounding box center [72, 325] width 42 height 14
click at [83, 385] on md-option "40HC" at bounding box center [89, 394] width 99 height 35
click at [306, 379] on button "Done" at bounding box center [316, 377] width 51 height 26
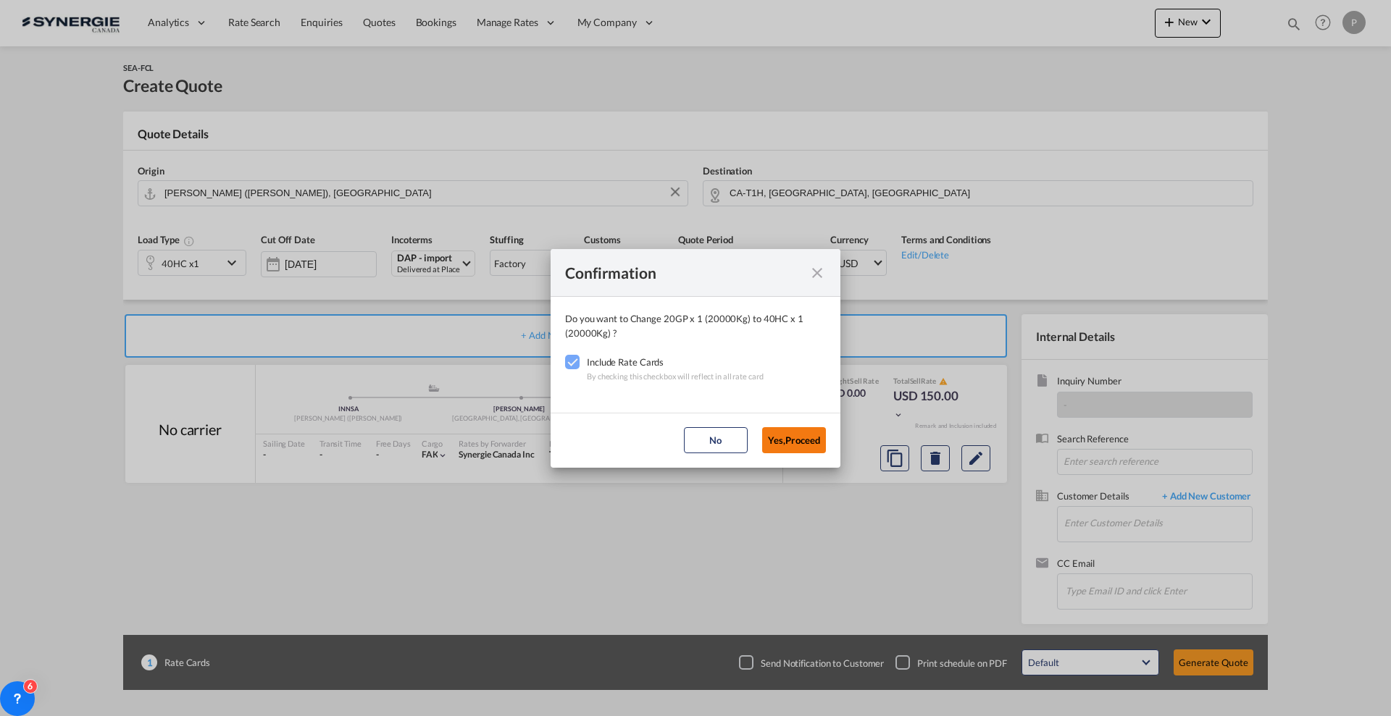
click at [812, 438] on button "Yes,Proceed" at bounding box center [794, 440] width 64 height 26
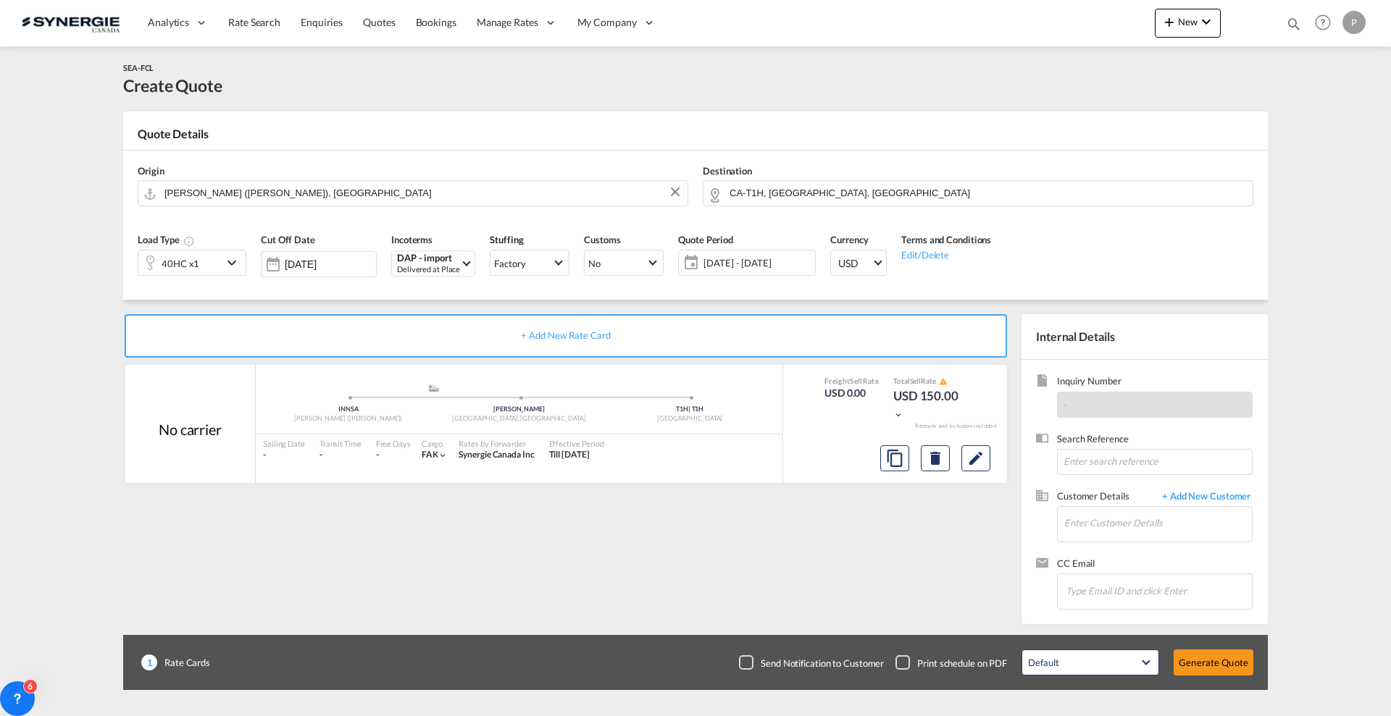
click at [755, 265] on span "22 Aug - 21 Sep 2025" at bounding box center [757, 262] width 108 height 13
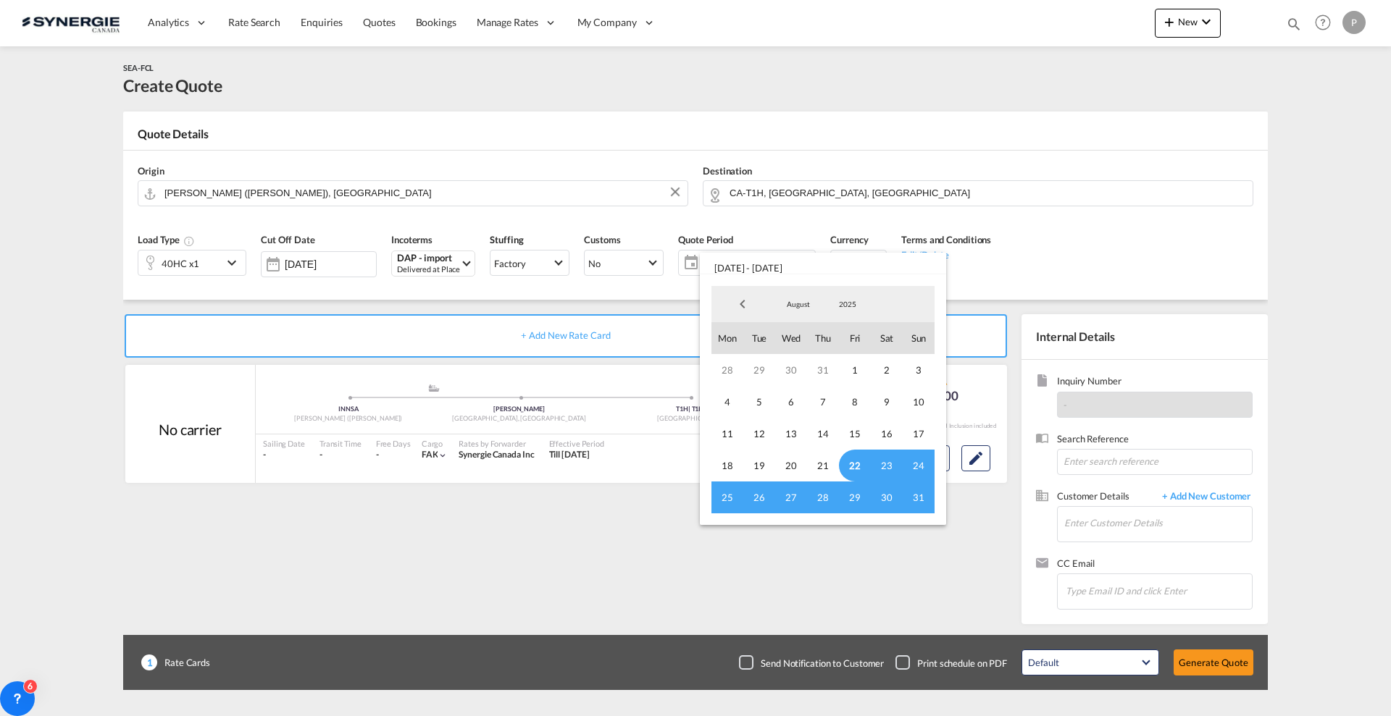
click at [527, 566] on md-backdrop at bounding box center [695, 358] width 1391 height 716
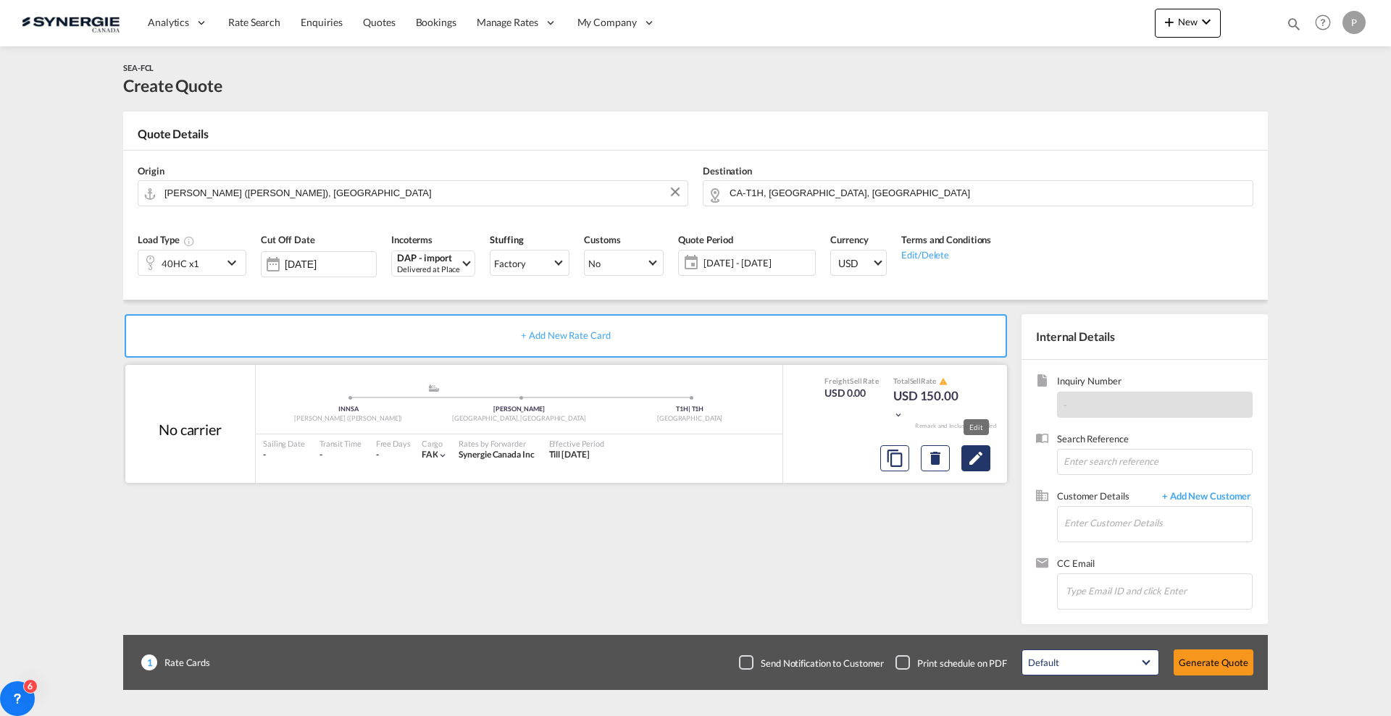
click at [974, 452] on md-icon "Edit" at bounding box center [975, 458] width 17 height 17
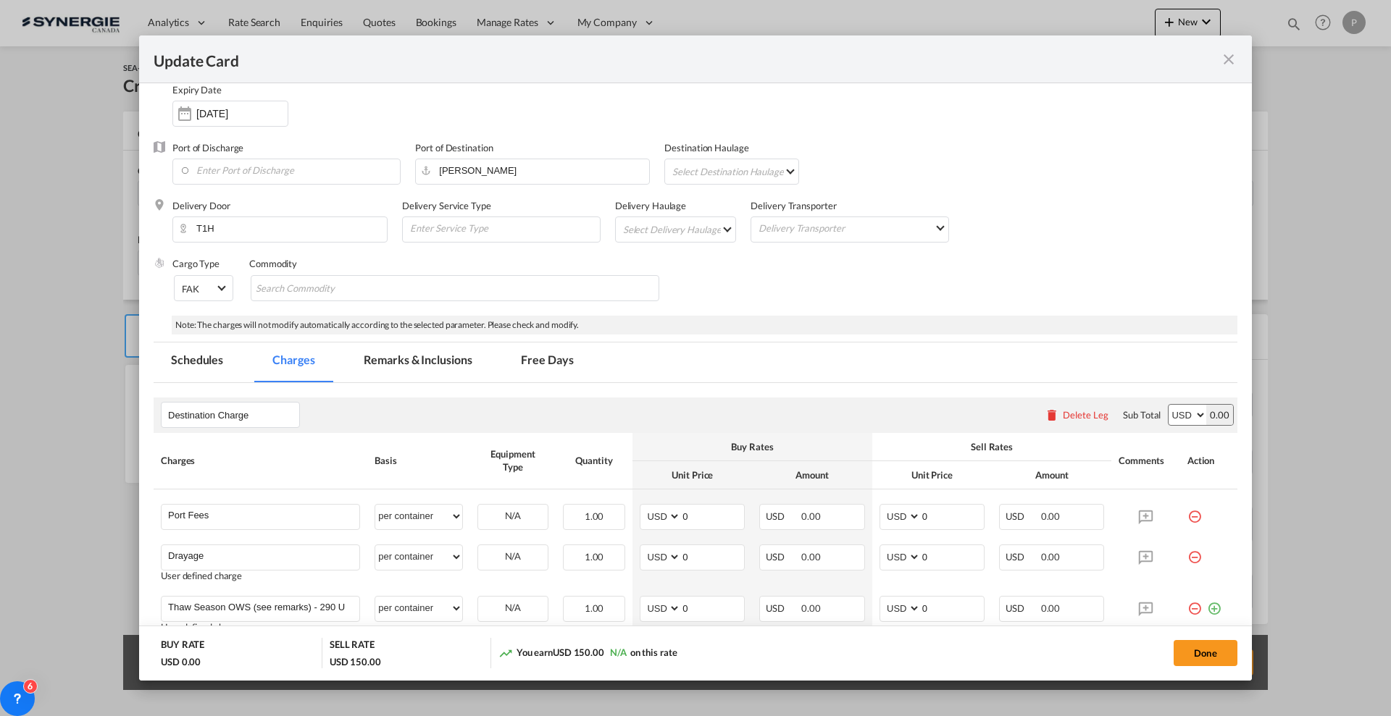
scroll to position [181, 0]
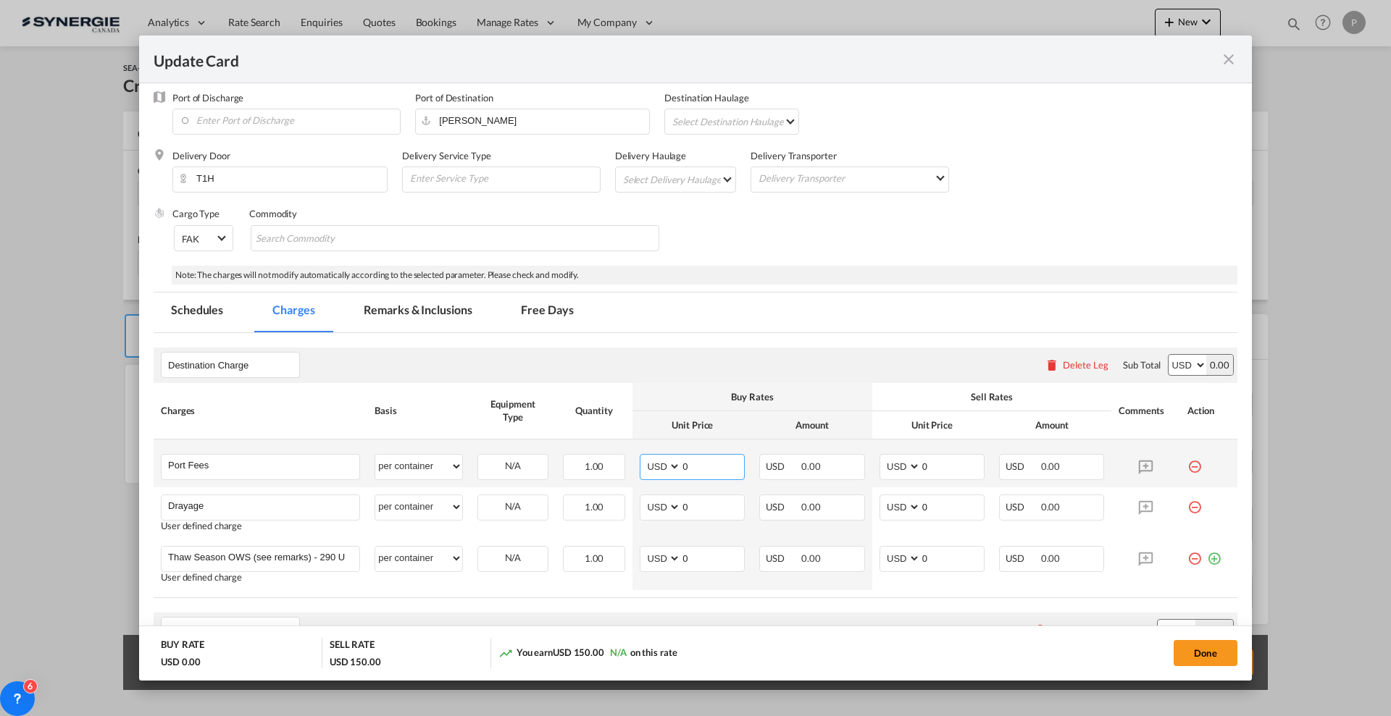
click at [705, 462] on input "0" at bounding box center [712, 466] width 63 height 22
click at [705, 461] on input "0" at bounding box center [712, 466] width 63 height 22
click at [1187, 467] on md-icon "icon-minus-circle-outline red-400-fg" at bounding box center [1194, 461] width 14 height 14
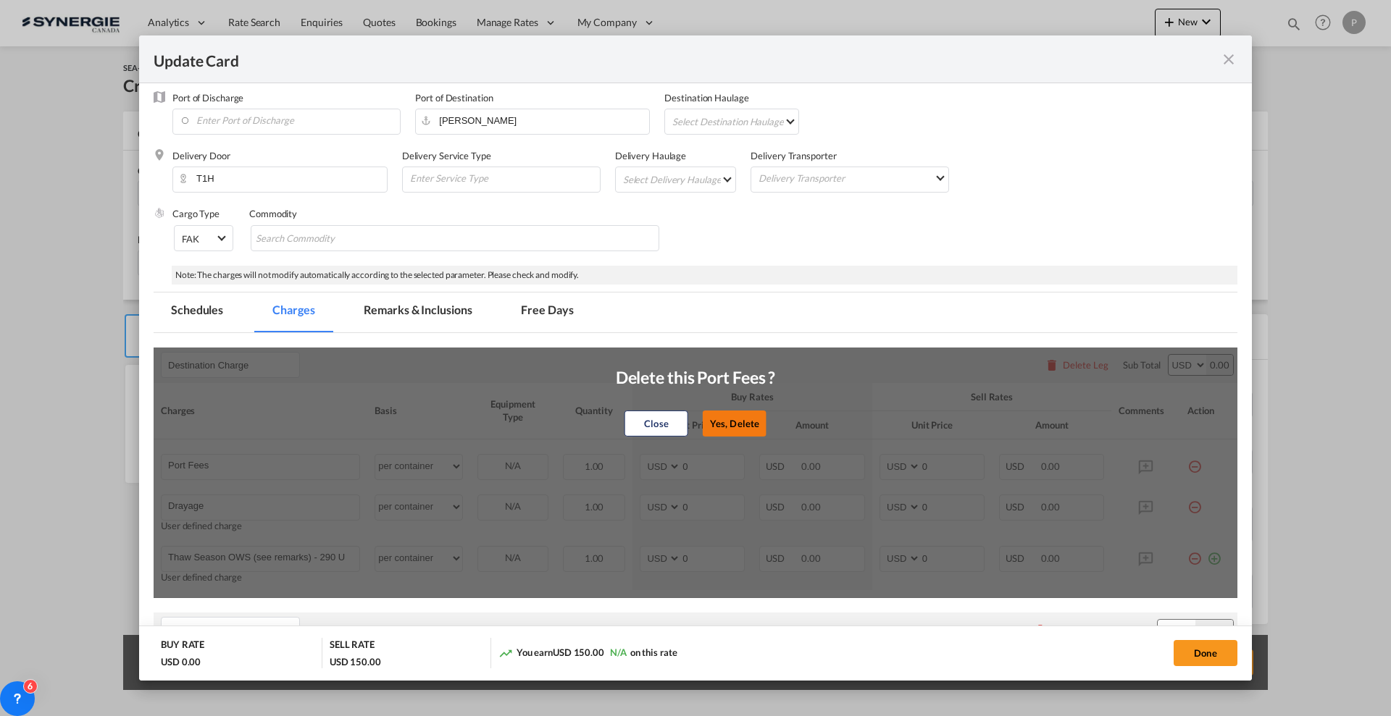
click at [735, 424] on button "Yes, Delete" at bounding box center [735, 423] width 64 height 26
type input "Drayage"
type input "Thaw Season OWS (see remarks) - 290 USD if applicable"
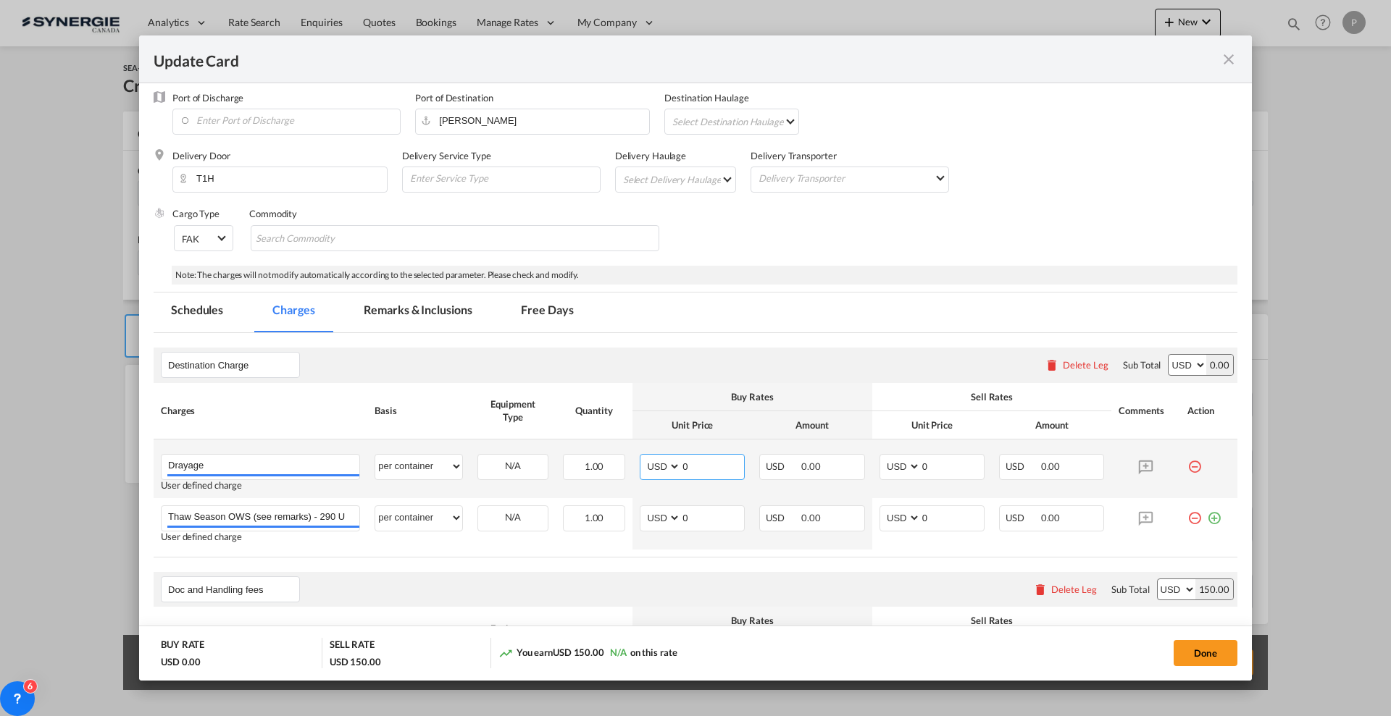
click at [714, 456] on input "0" at bounding box center [712, 466] width 63 height 22
click at [712, 464] on input "0" at bounding box center [712, 466] width 63 height 22
type input "700"
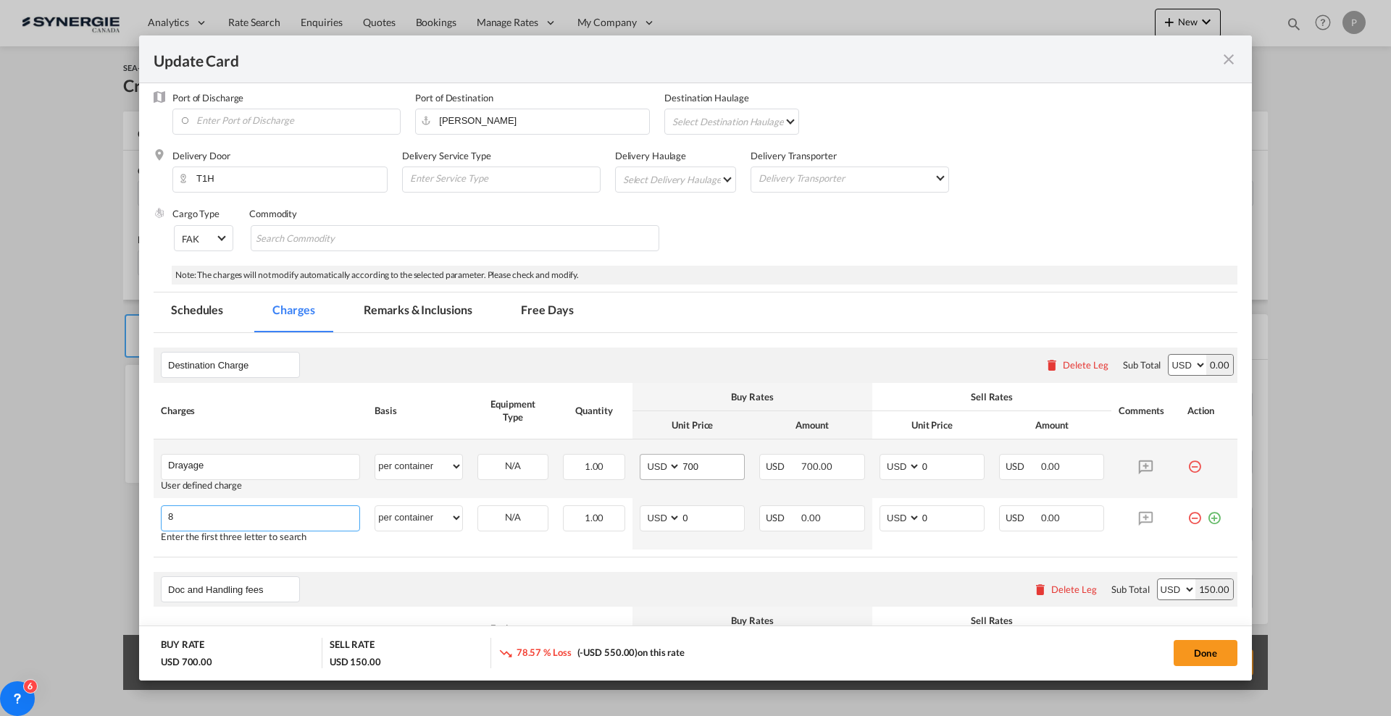
type input "8"
type input "800"
click at [1187, 518] on md-icon "icon-minus-circle-outline red-400-fg" at bounding box center [1194, 513] width 14 height 14
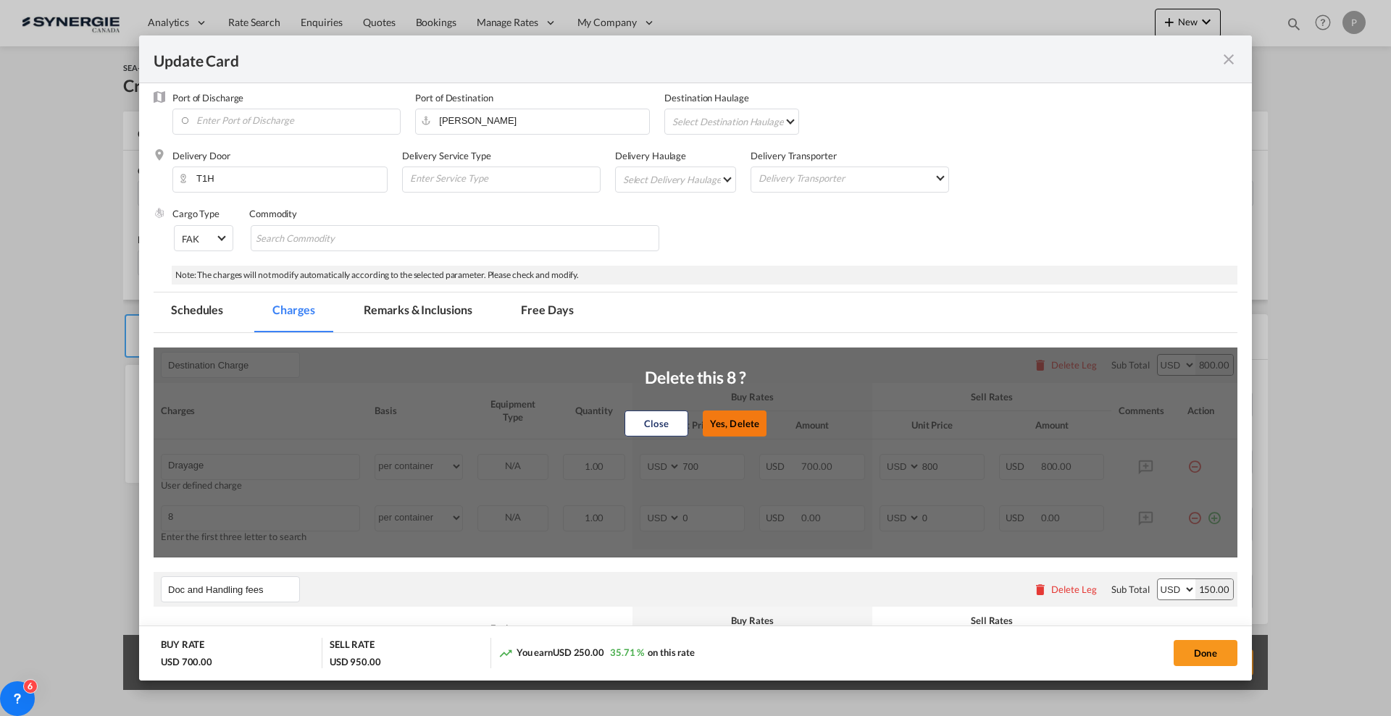
click at [724, 422] on button "Yes, Delete" at bounding box center [735, 423] width 64 height 26
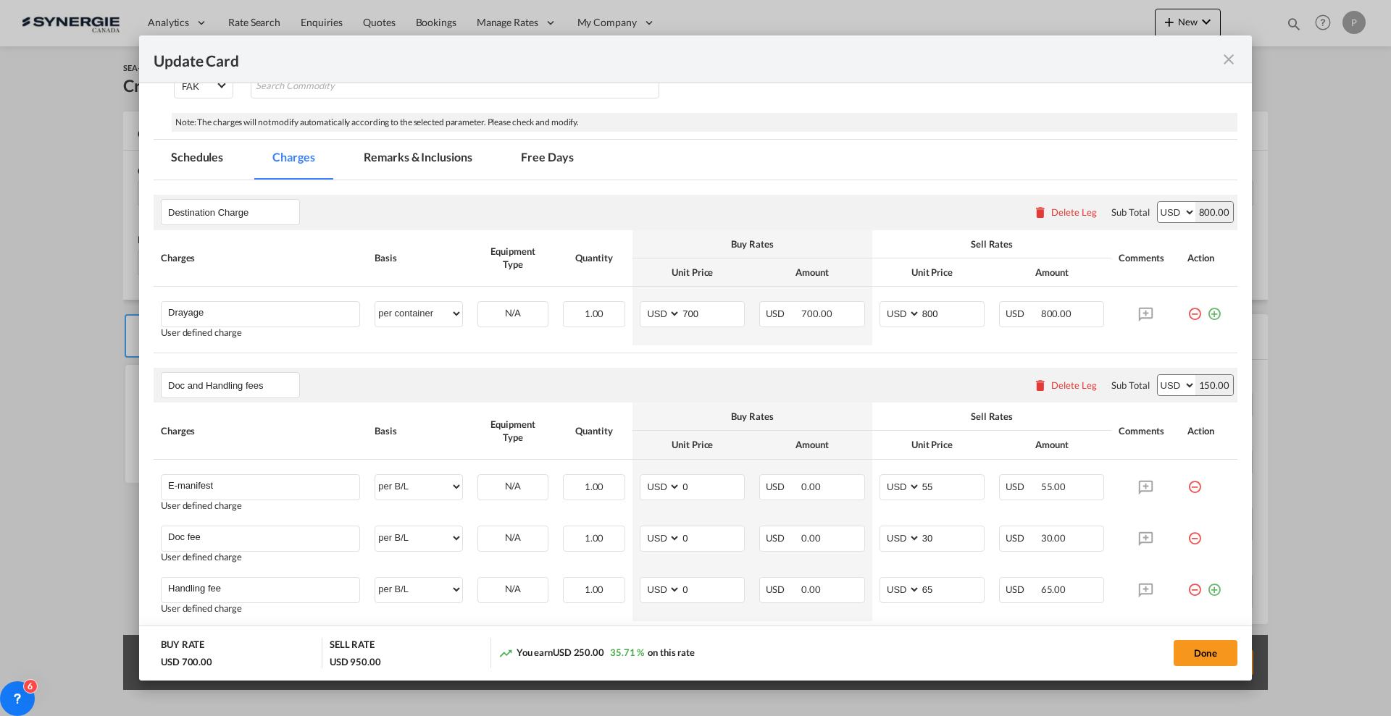
scroll to position [272, 0]
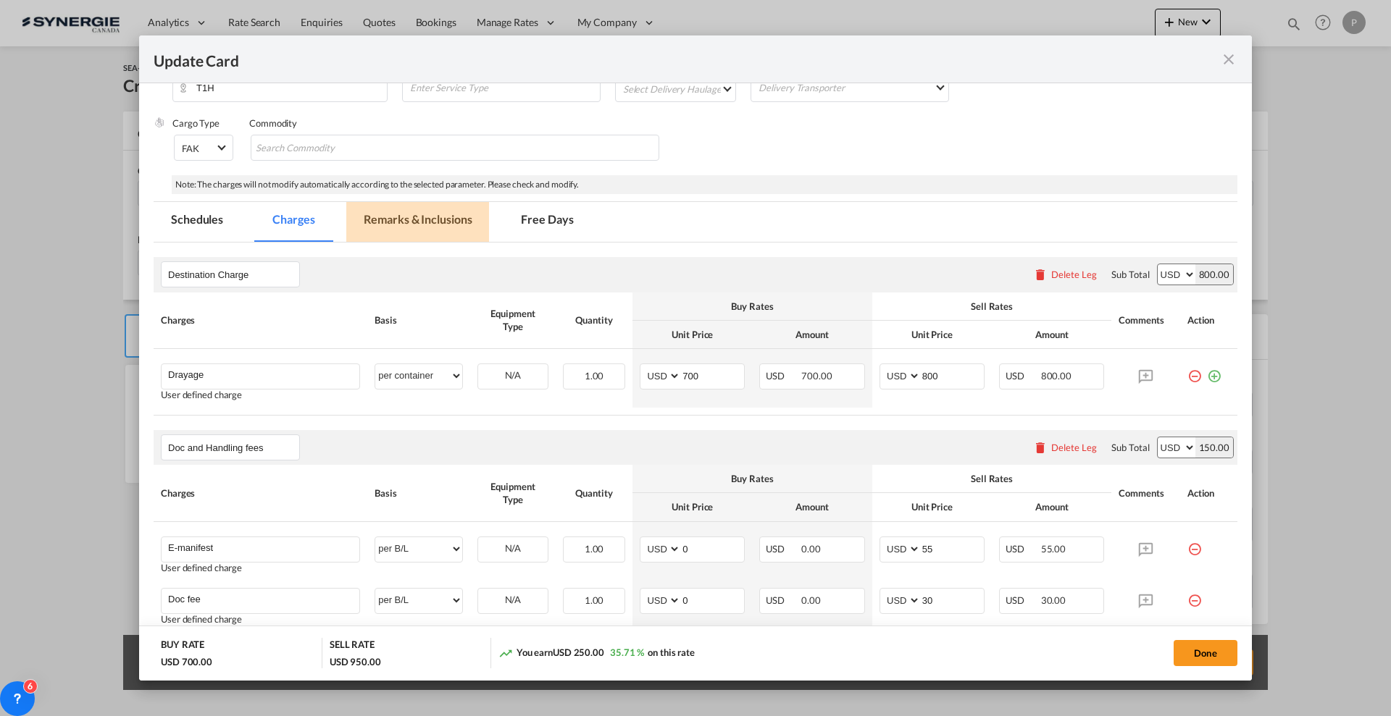
click at [406, 224] on md-tab-item "Remarks & Inclusions" at bounding box center [417, 222] width 143 height 40
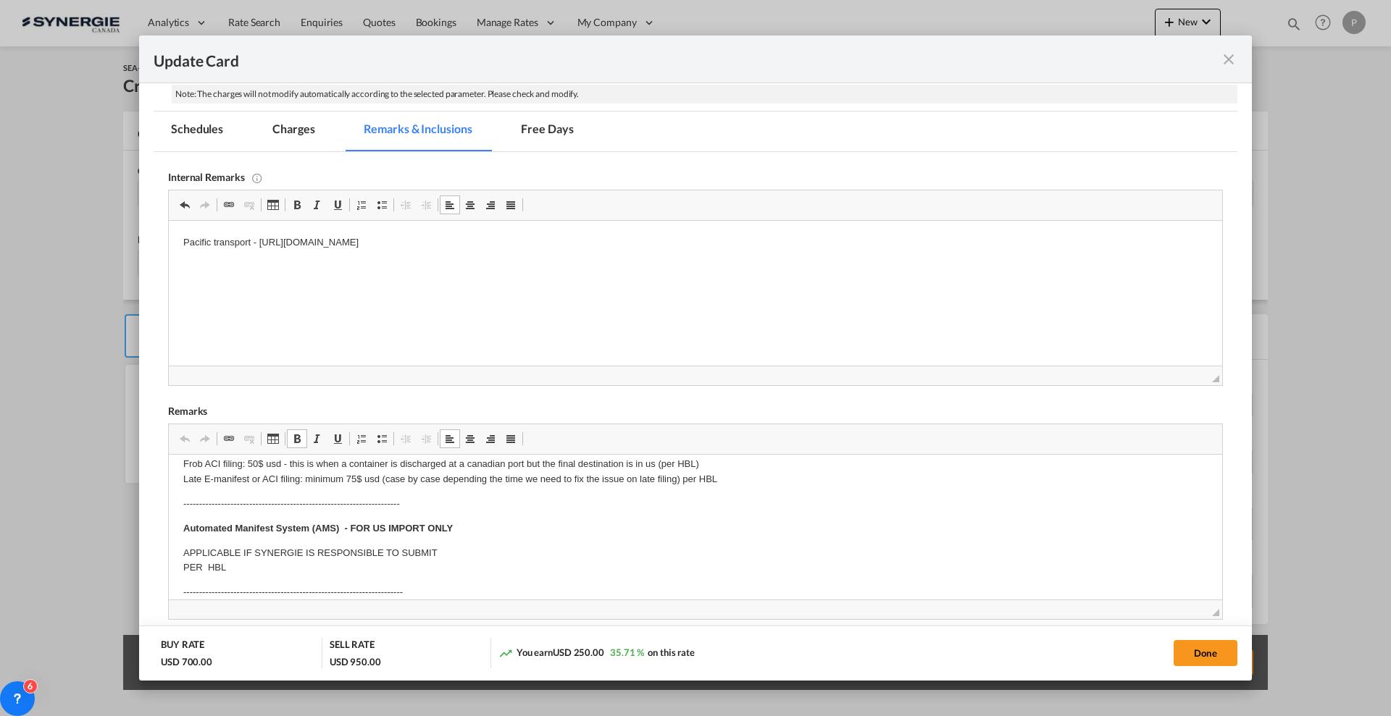
scroll to position [91, 0]
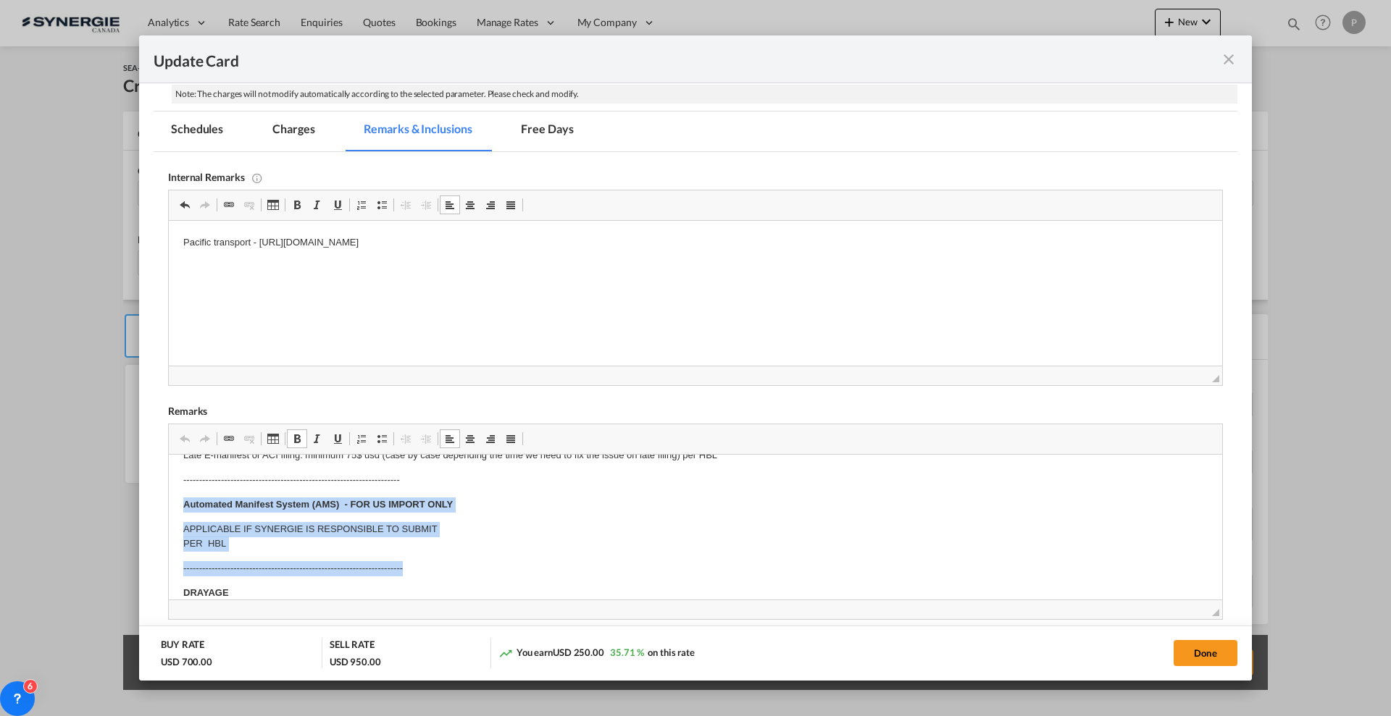
drag, startPoint x: 197, startPoint y: 511, endPoint x: 453, endPoint y: 558, distance: 260.7
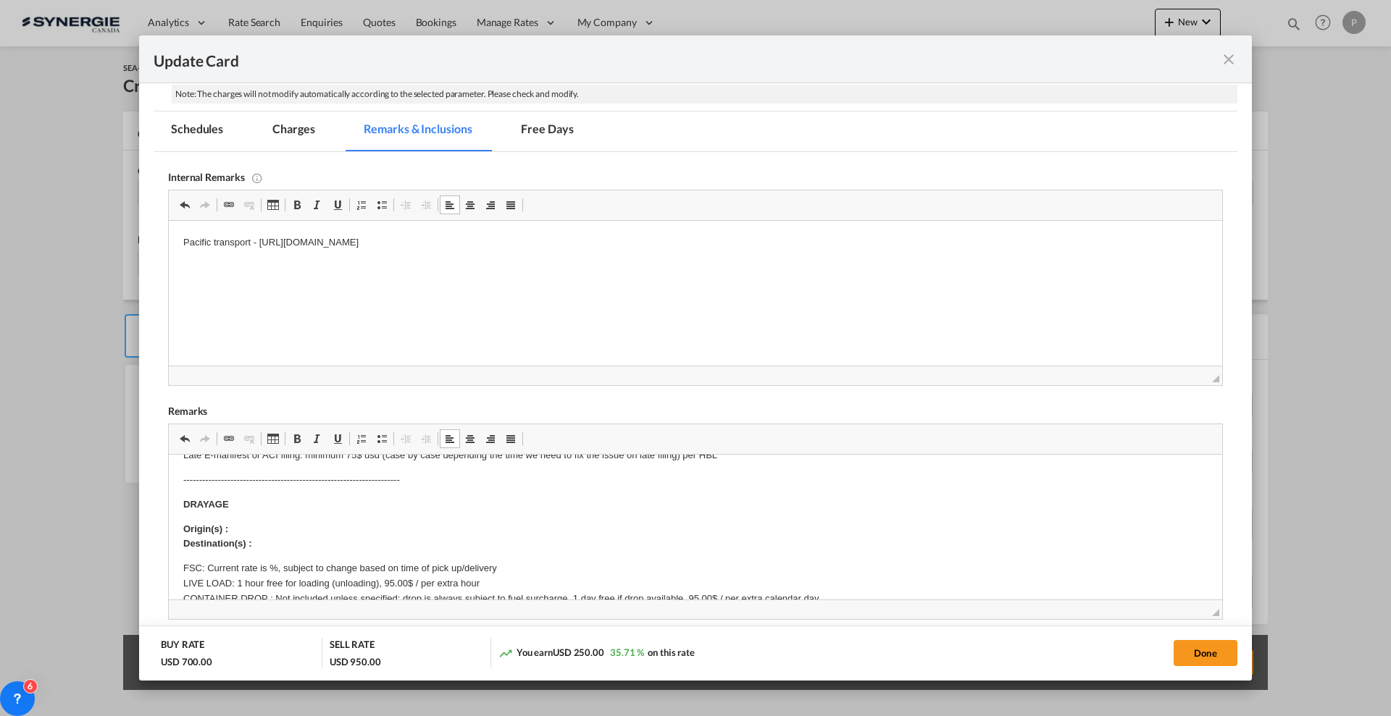
click at [397, 525] on p "Origin(s) : Destination(s) :" at bounding box center [695, 537] width 1024 height 30
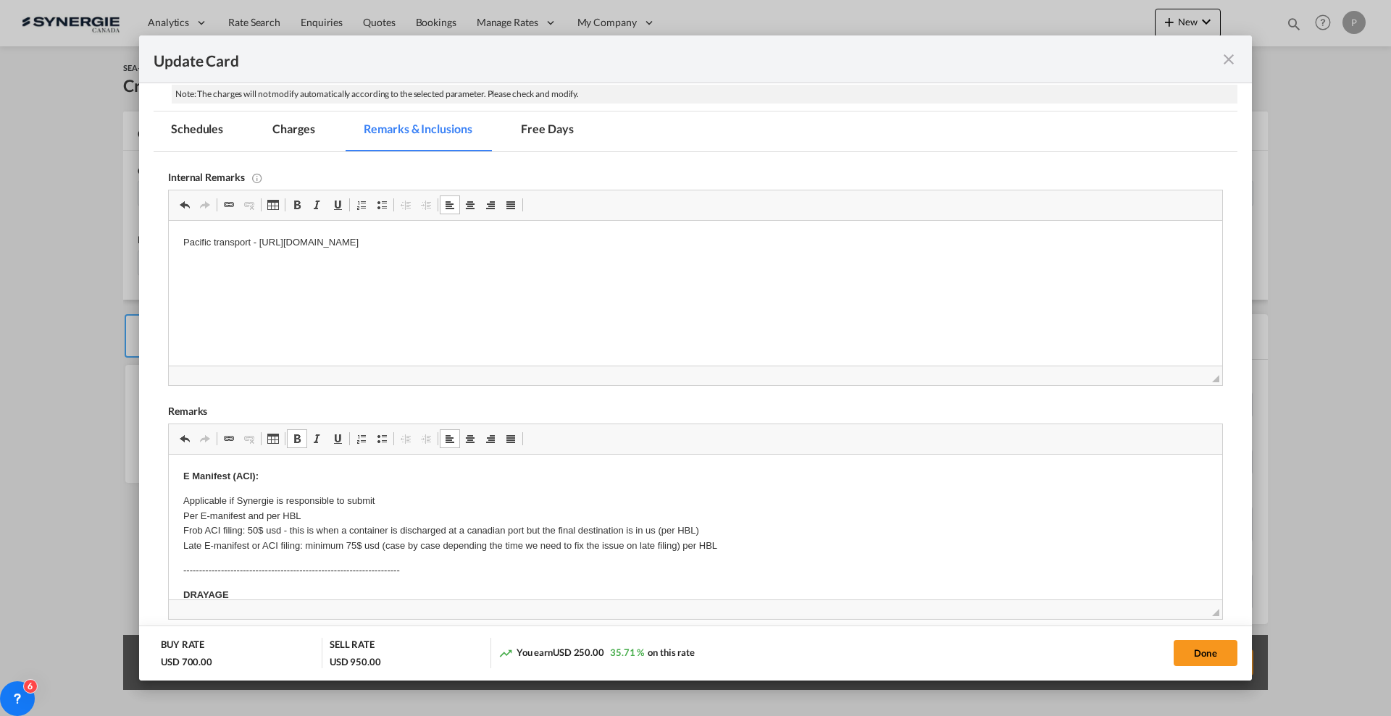
click at [304, 538] on p "Applicable if Synergie is responsible to submit Per E-manifest and per HBL Frob…" at bounding box center [695, 524] width 1024 height 60
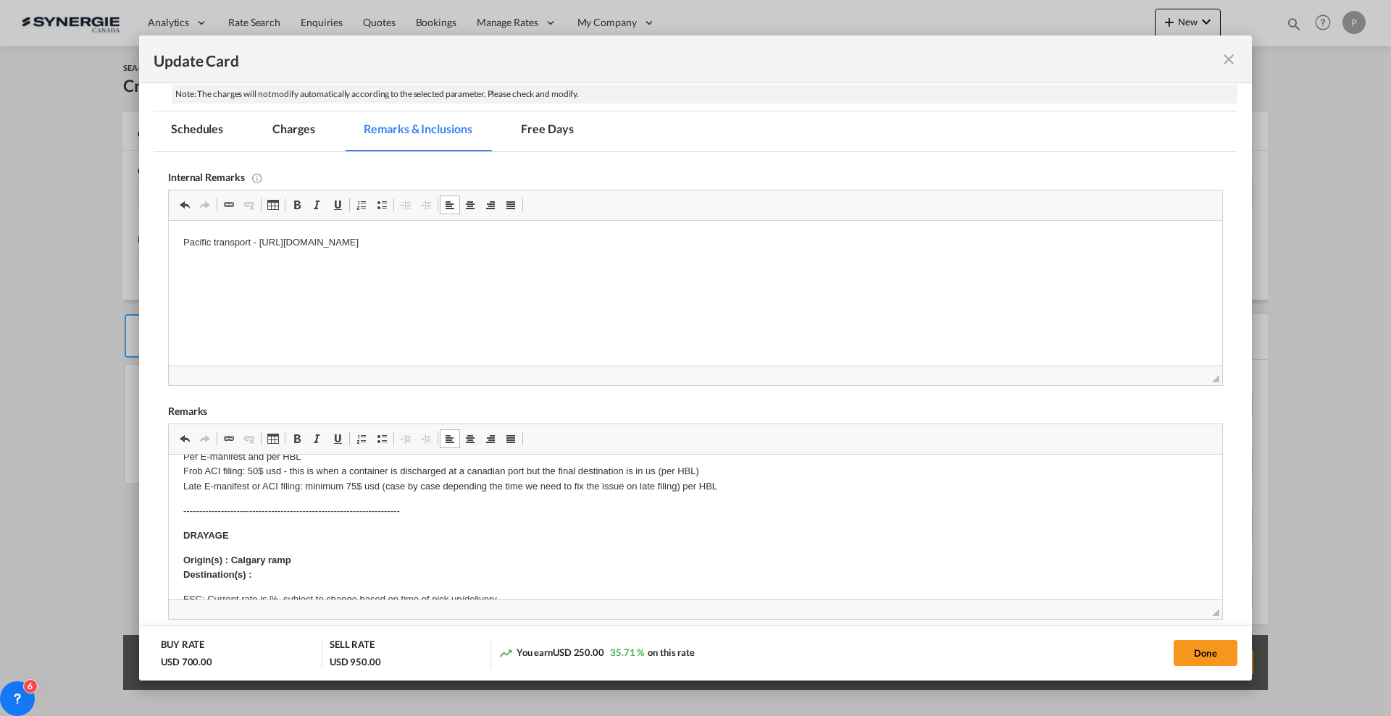
scroll to position [91, 0]
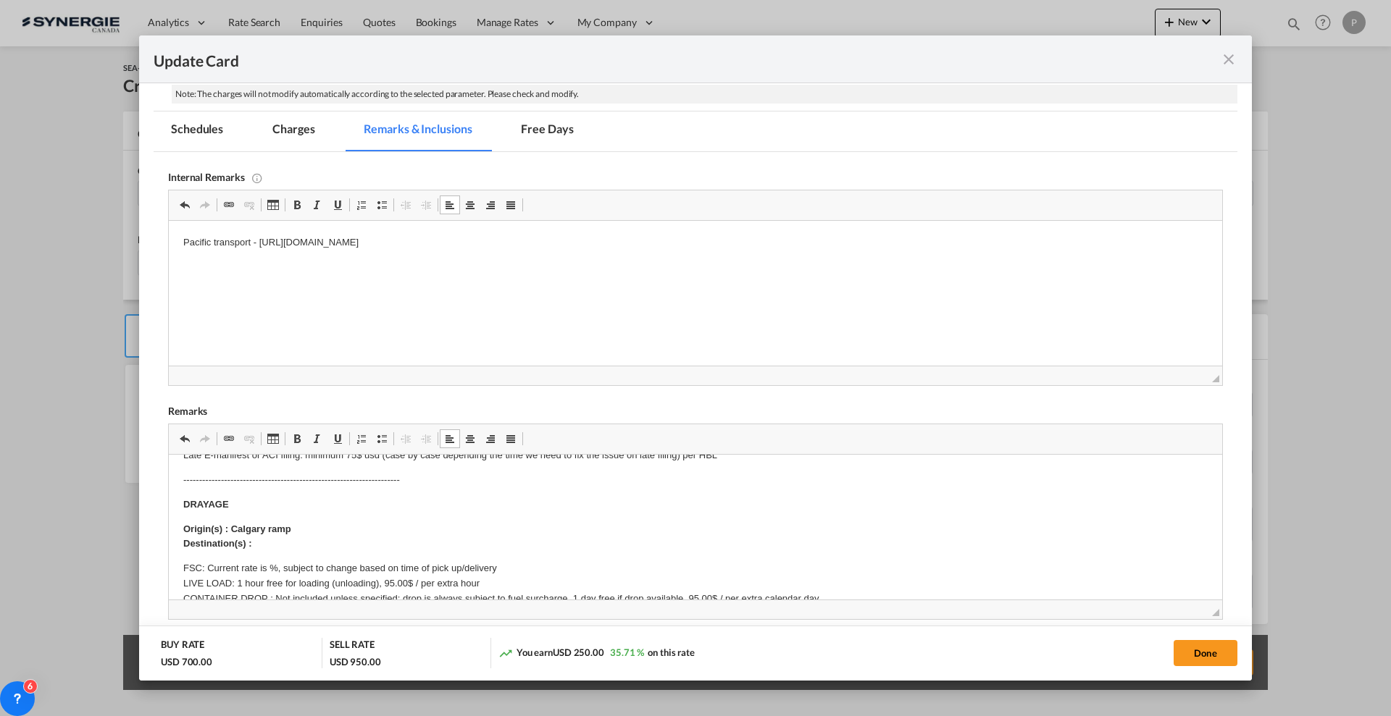
click at [272, 545] on p "Origin(s) : Calgary ramp Destination(s) :" at bounding box center [695, 537] width 1024 height 30
drag, startPoint x: 275, startPoint y: 566, endPoint x: 299, endPoint y: 568, distance: 24.0
click at [275, 565] on p "FSC: Current rate is %, subject to change based on time of pick up/delivery LIV…" at bounding box center [695, 606] width 1024 height 91
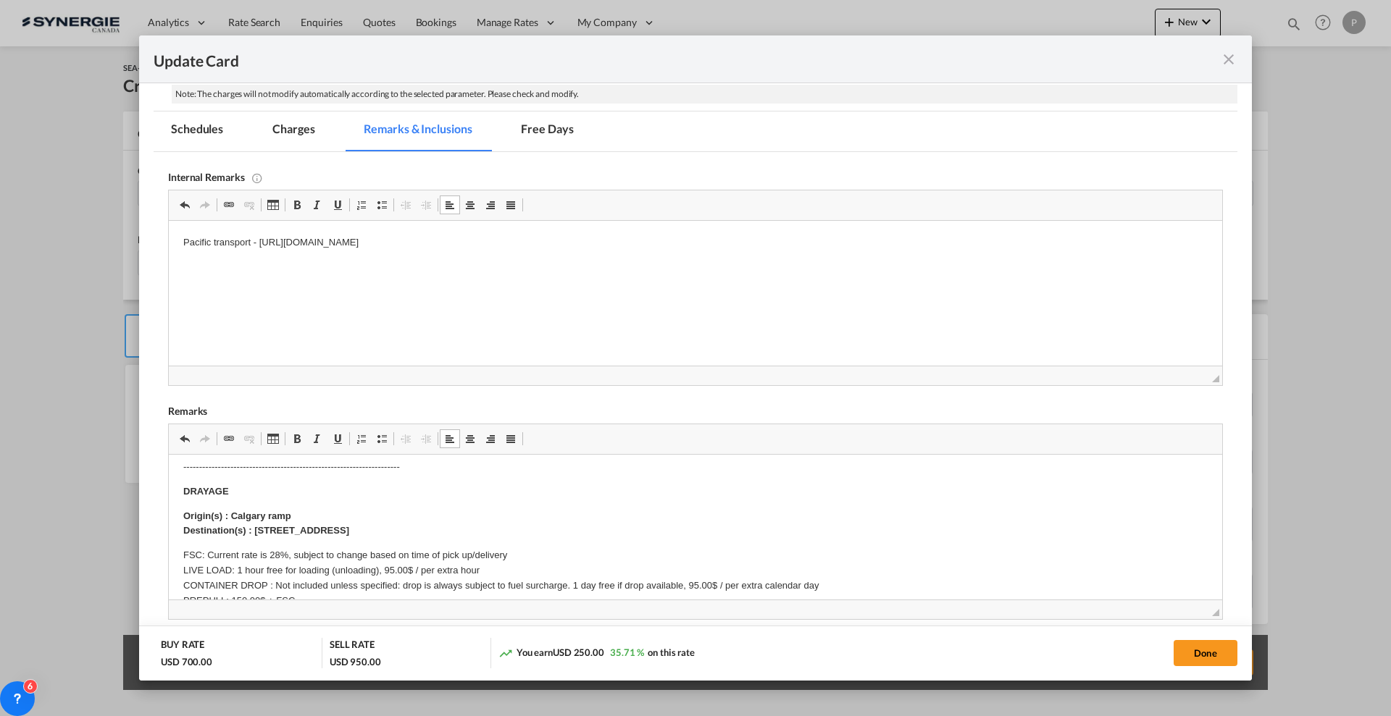
scroll to position [181, 0]
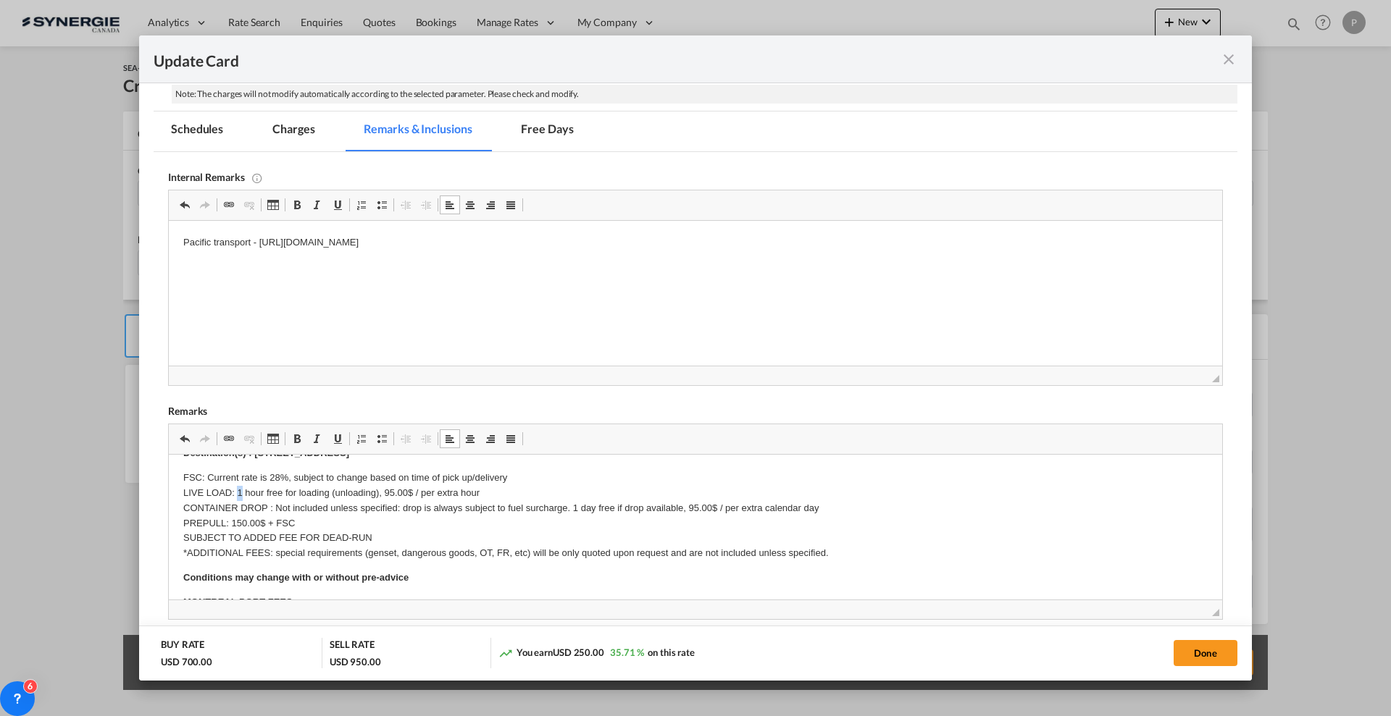
click at [243, 490] on p "FSC: Current rate is 28%, subject to change based on time of pick up/delivery L…" at bounding box center [695, 516] width 1024 height 91
click at [311, 495] on p "FSC: Current rate is 28%, subject to change based on time of pick up/delivery L…" at bounding box center [695, 516] width 1024 height 91
click at [241, 491] on p "FSC: Current rate is 28%, subject to change based on time of pick up/delivery L…" at bounding box center [695, 516] width 1024 height 91
click at [240, 493] on p "FSC: Current rate is 28%, subject to change based on time of pick up/delivery L…" at bounding box center [695, 516] width 1024 height 91
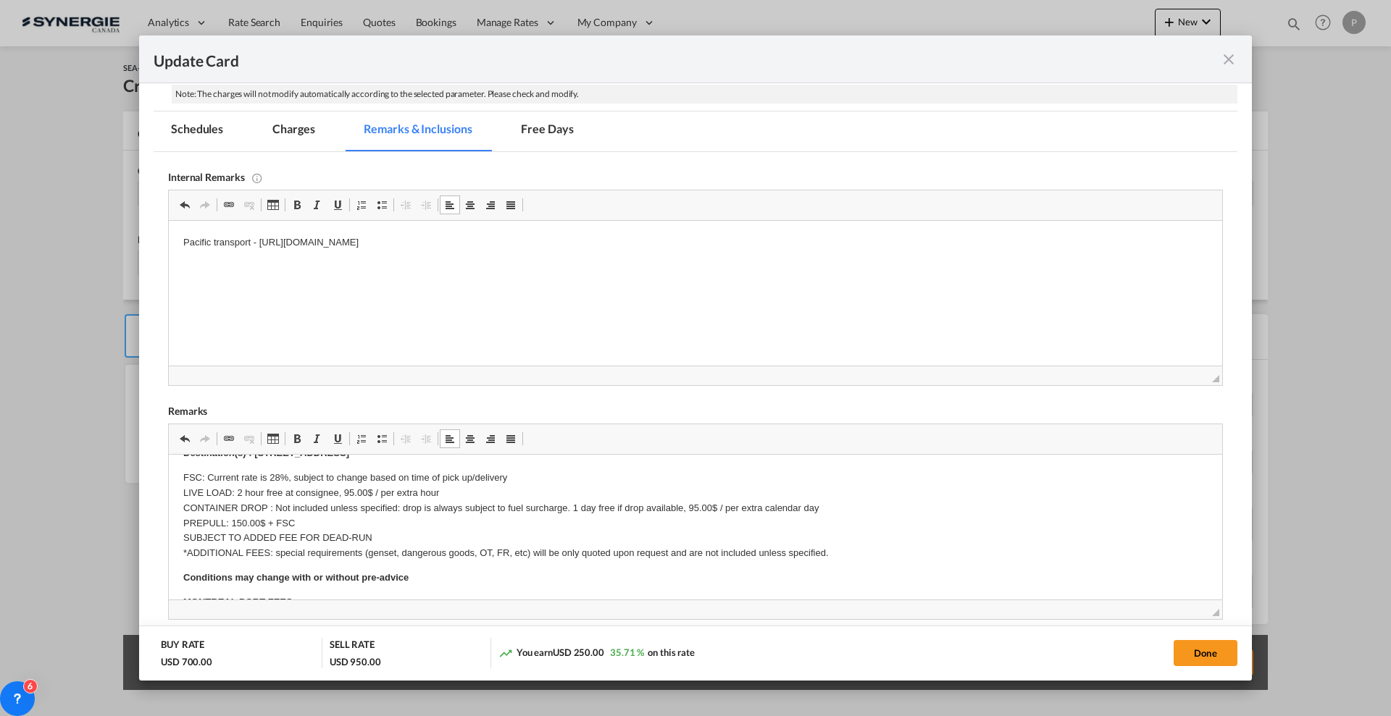
click at [238, 490] on p "FSC: Current rate is 28%, subject to change based on time of pick up/delivery L…" at bounding box center [695, 516] width 1024 height 91
click at [355, 498] on p "FSC: Current rate is 28%, subject to change based on time of pick up/delivery L…" at bounding box center [695, 516] width 1024 height 91
click at [355, 509] on p "FSC: Current rate is 28%, subject to change based on time of pick up/delivery L…" at bounding box center [695, 516] width 1024 height 91
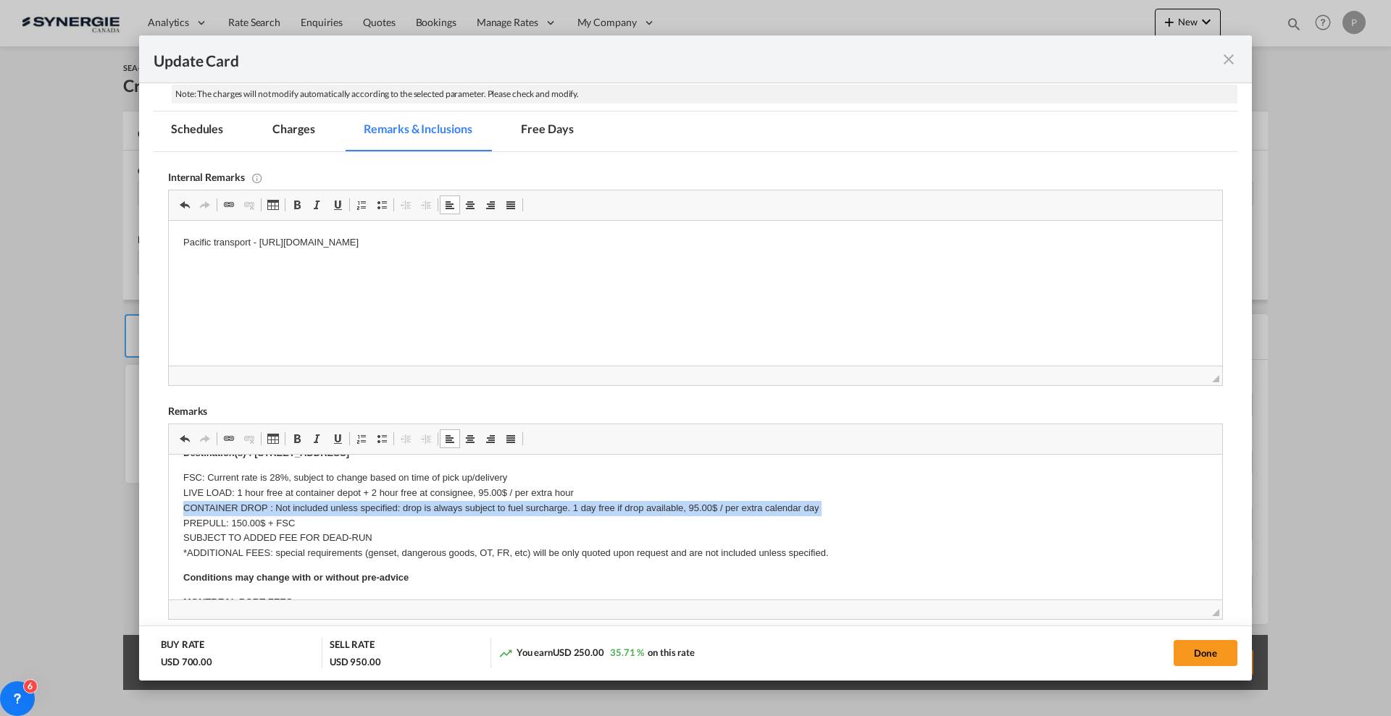
click at [355, 509] on p "FSC: Current rate is 28%, subject to change based on time of pick up/delivery L…" at bounding box center [695, 516] width 1024 height 91
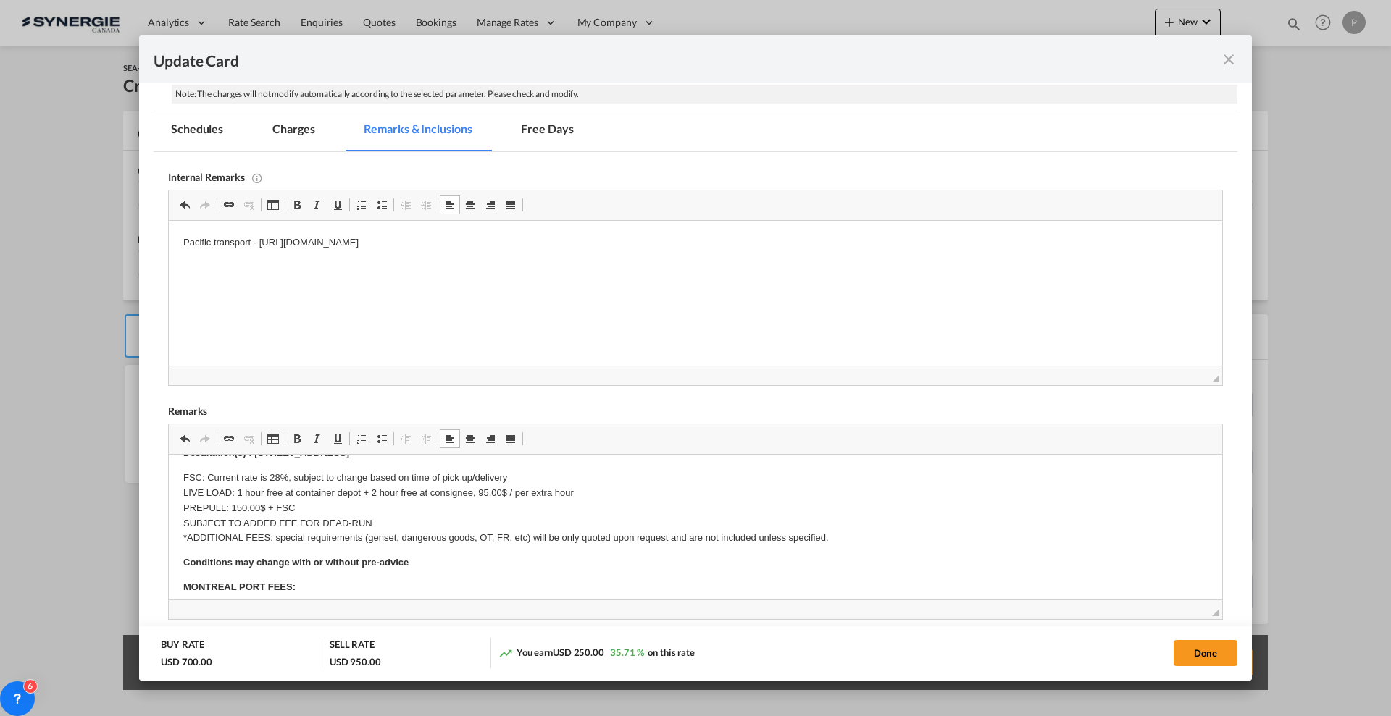
scroll to position [272, 0]
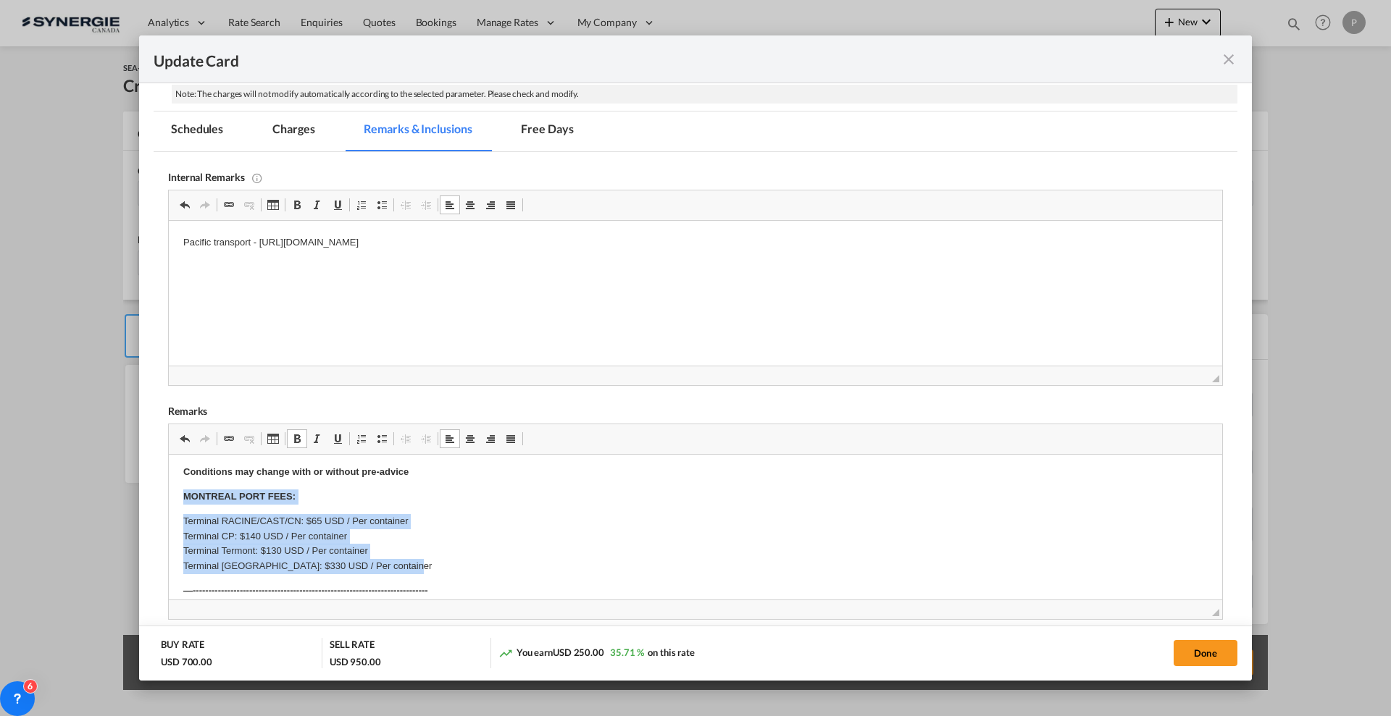
drag, startPoint x: 174, startPoint y: 496, endPoint x: 489, endPoint y: 569, distance: 323.5
click at [489, 569] on html "E Manifest (ACI): Applicable if Synergie is responsible to submit Per E-manifes…" at bounding box center [695, 521] width 1053 height 677
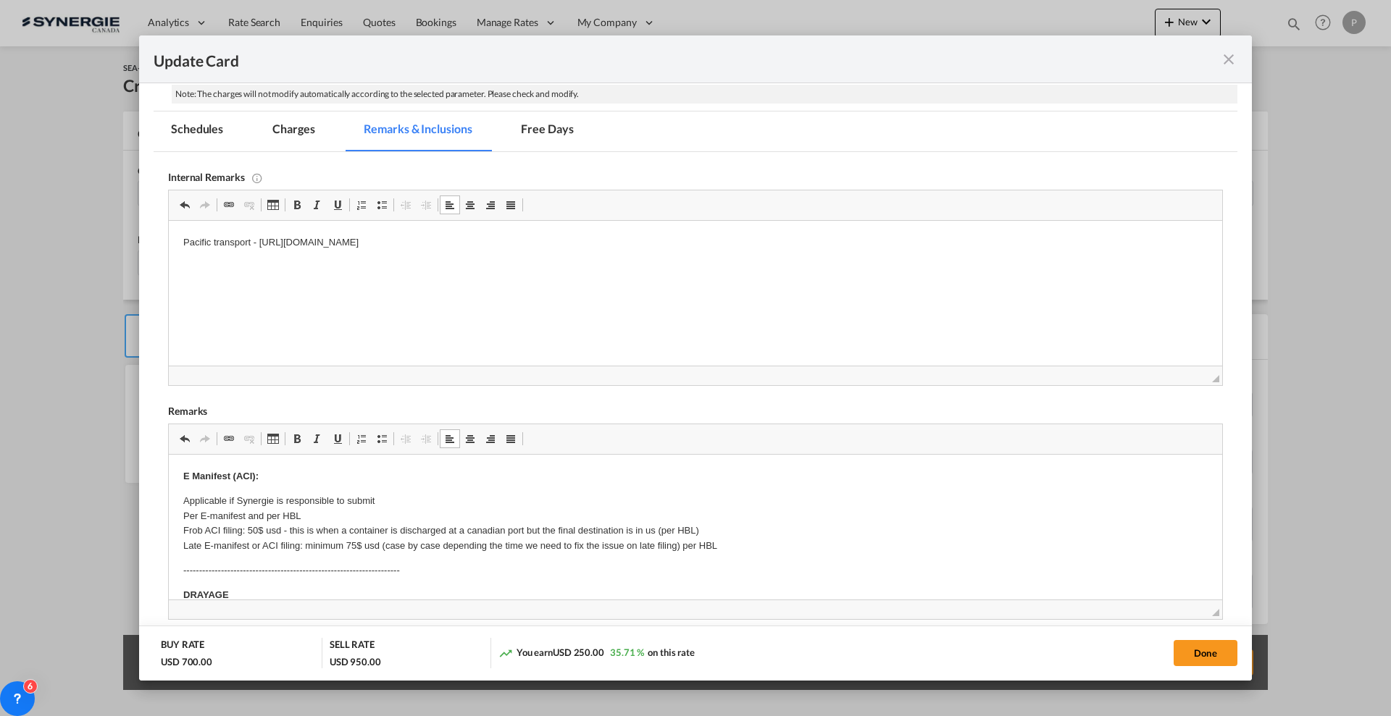
scroll to position [0, 0]
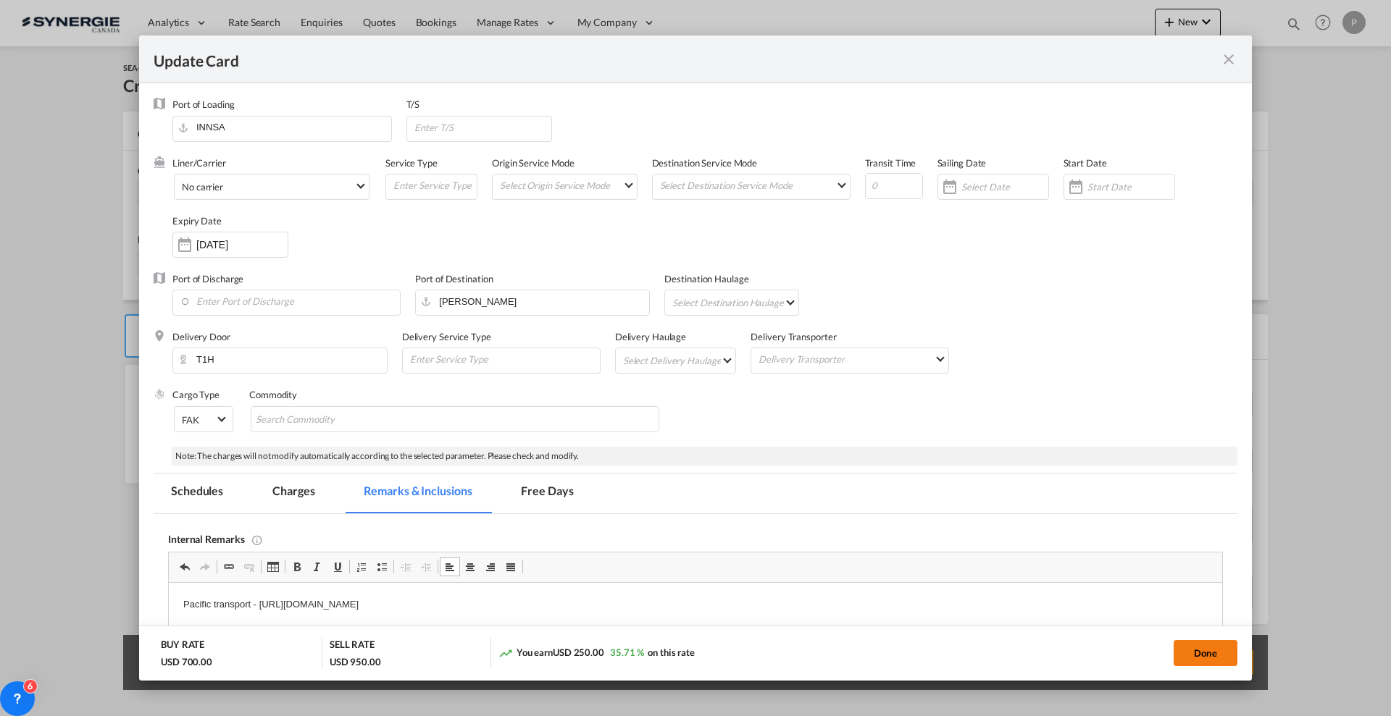
drag, startPoint x: 1202, startPoint y: 665, endPoint x: 1205, endPoint y: 655, distance: 10.4
click at [1203, 664] on button "Done" at bounding box center [1205, 653] width 64 height 26
type input "20 Sep 2025"
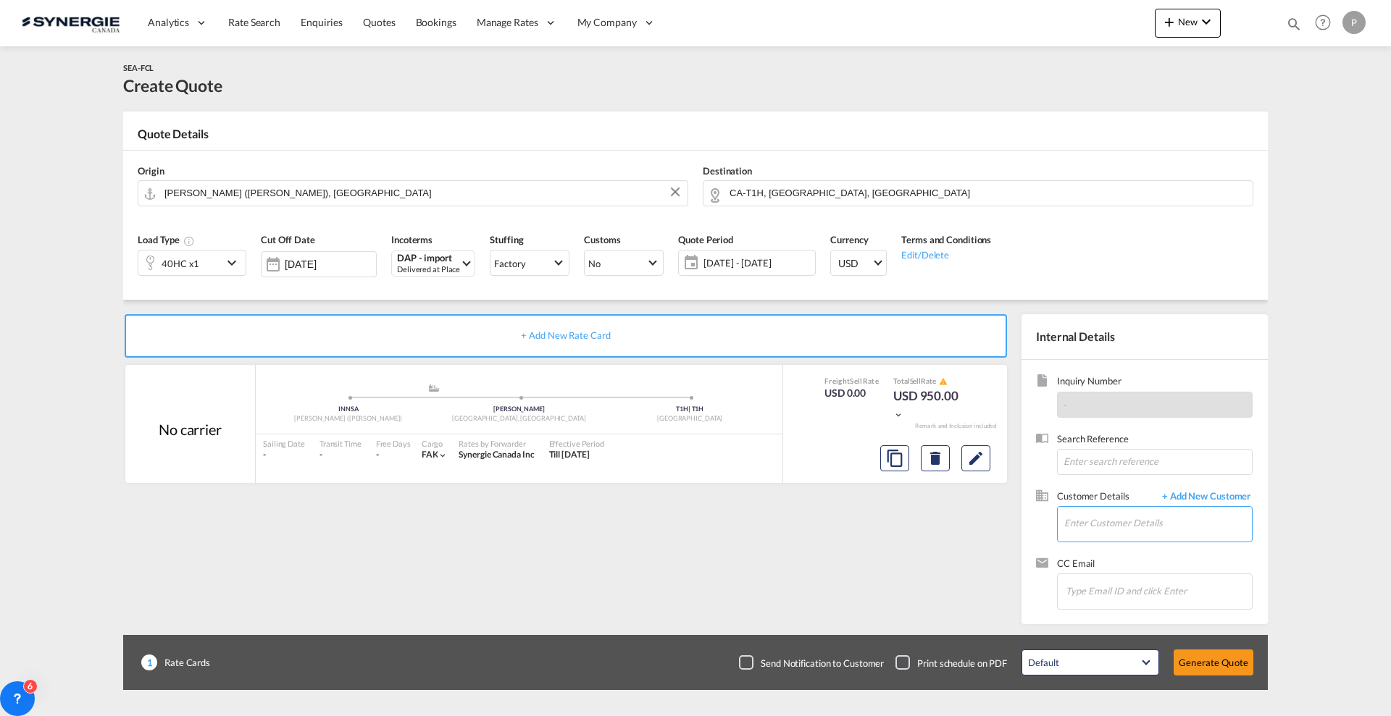
click at [1072, 522] on input "Enter Customer Details" at bounding box center [1158, 523] width 188 height 33
paste input "adnan@mvexim.in"
click at [1152, 551] on div "ADNAN SHAH adnan@mvexim.in | Multiverse Exim Pvt Lt" at bounding box center [1208, 548] width 290 height 39
type input "Multiverse Exim Pvt Lt, ADNAN SHAH, adnan@mvexim.in"
click at [1194, 656] on button "Generate Quote" at bounding box center [1213, 663] width 80 height 26
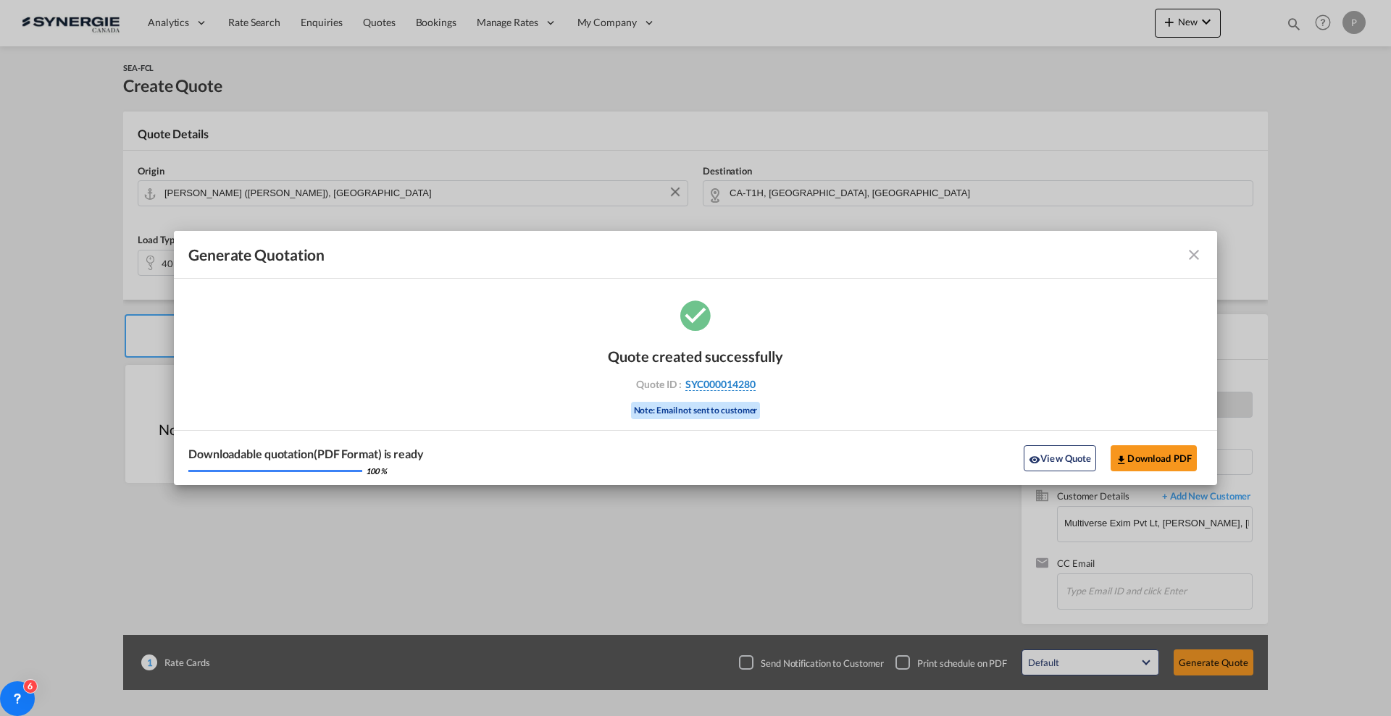
drag, startPoint x: 772, startPoint y: 380, endPoint x: 756, endPoint y: 388, distance: 18.2
click at [756, 388] on div "Quote ID : SYC000014280" at bounding box center [695, 384] width 168 height 13
copy div "SYC000014280"
click at [1145, 450] on button "Download PDF" at bounding box center [1153, 458] width 86 height 26
click at [1196, 255] on md-icon "icon-close fg-AAA8AD cursor m-0" at bounding box center [1193, 254] width 17 height 17
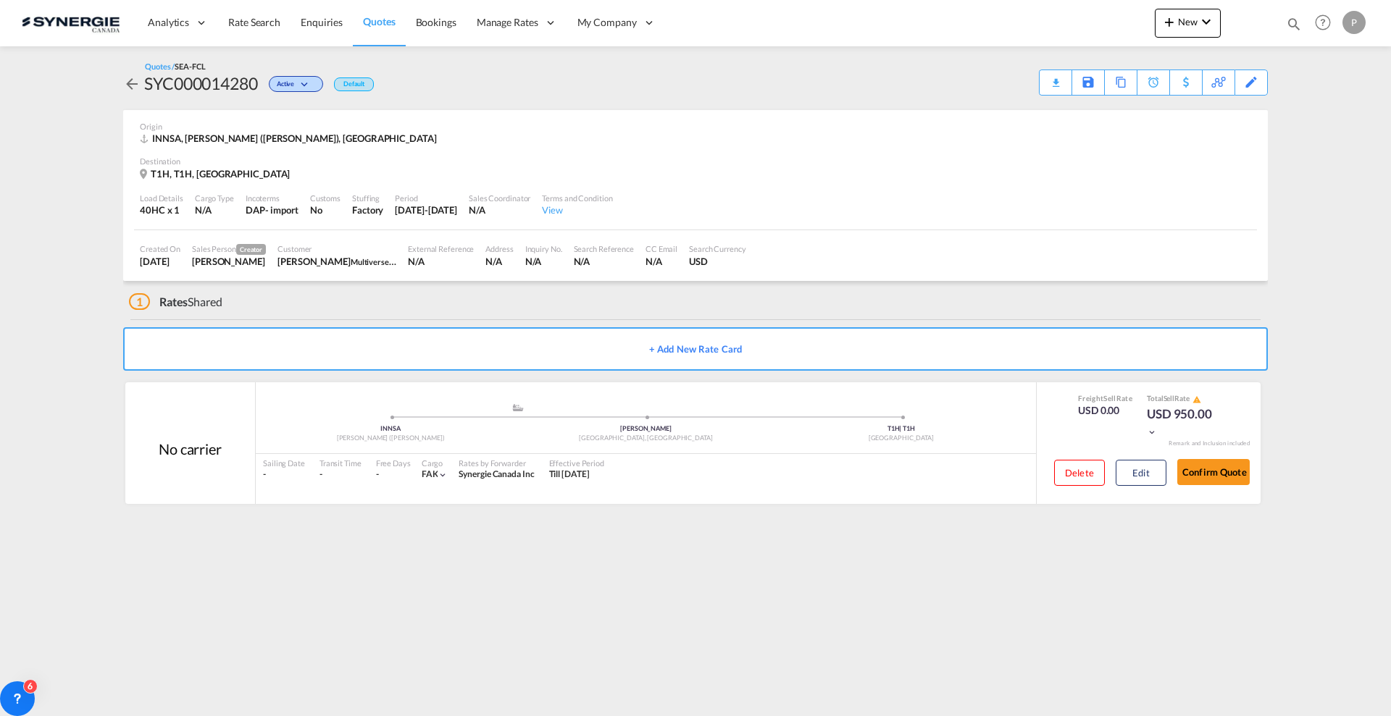
click at [1291, 30] on md-icon "icon-magnify" at bounding box center [1294, 24] width 16 height 16
click at [1057, 25] on select "Bookings Quotes Enquiries" at bounding box center [1063, 24] width 69 height 26
select select "Shipments"
click at [1029, 11] on select "Bookings Quotes Enquiries" at bounding box center [1063, 24] width 69 height 26
click at [1147, 29] on input "SYC000014009" at bounding box center [1185, 23] width 180 height 25
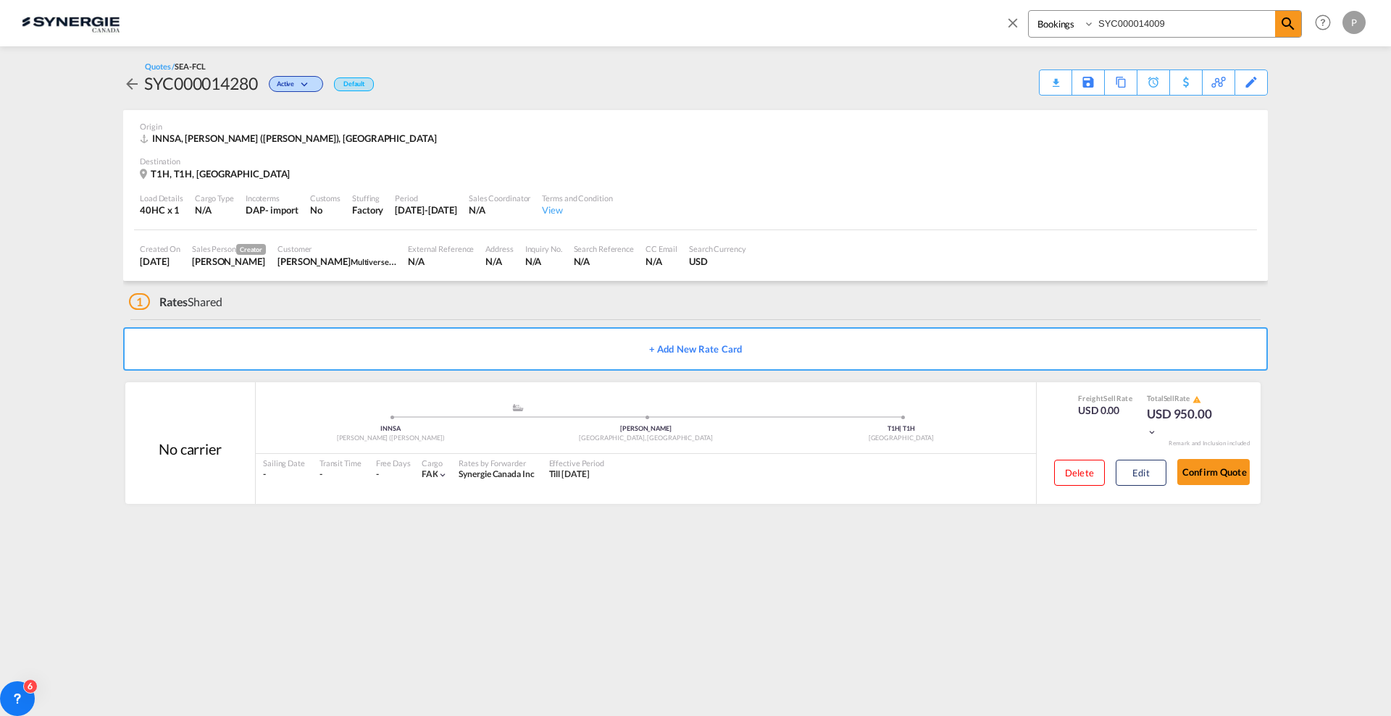
click at [1147, 29] on input "SYC000014009" at bounding box center [1185, 23] width 180 height 25
paste input "1566"
type input "SYC001566"
click at [1284, 22] on md-icon "icon-magnify" at bounding box center [1287, 23] width 17 height 17
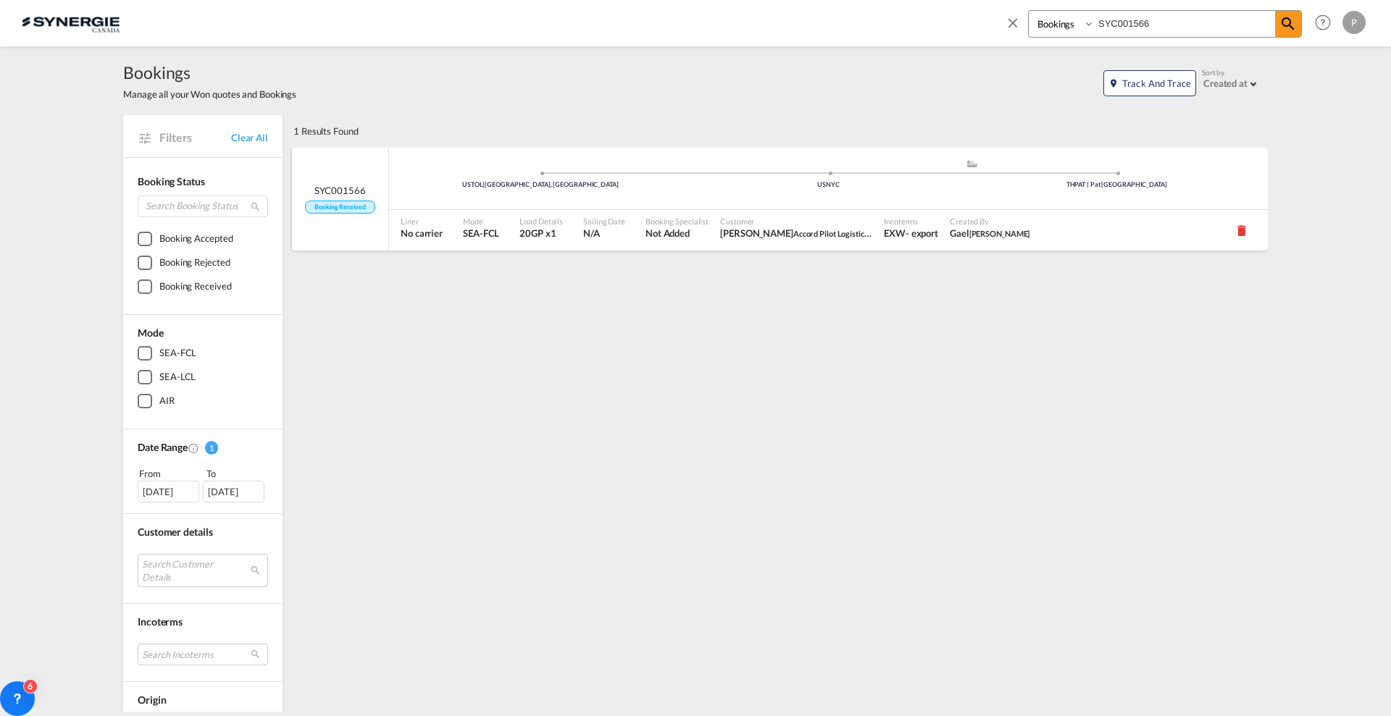
click at [781, 208] on div "USTOL | Toledo, OH .a{fill:#aaa8ad;} .a{fill:#aaa8ad;} USNYC THPAT | Pat Bangkok" at bounding box center [828, 179] width 879 height 62
click at [1123, 23] on input "SYC001566" at bounding box center [1185, 23] width 180 height 25
click at [1074, 23] on select "Bookings Quotes Enquiries" at bounding box center [1063, 24] width 69 height 26
select select "Quotes"
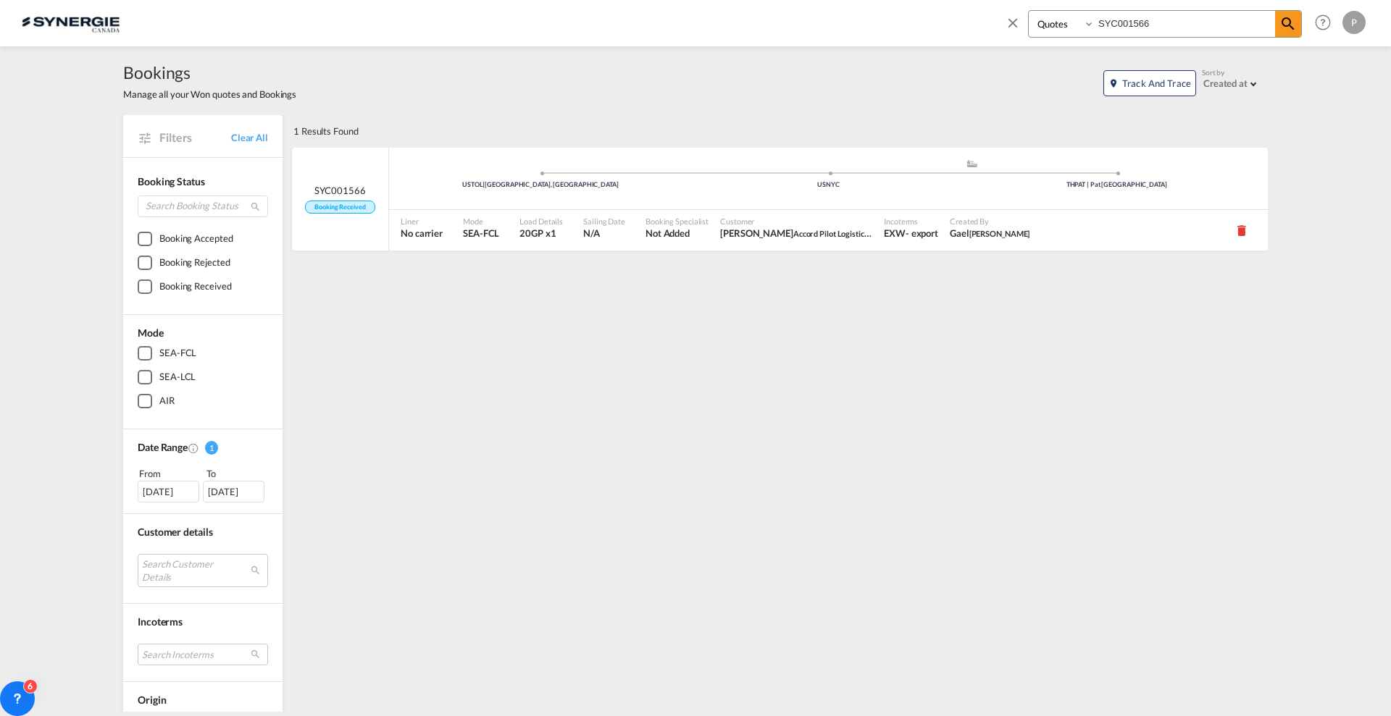
click at [1029, 11] on select "Bookings Quotes Enquiries" at bounding box center [1063, 24] width 69 height 26
click at [1126, 38] on div "Bookings Quotes Enquiries SYC001566" at bounding box center [1153, 27] width 297 height 35
click at [1131, 22] on input "SYC001566" at bounding box center [1185, 23] width 180 height 25
type input "14080"
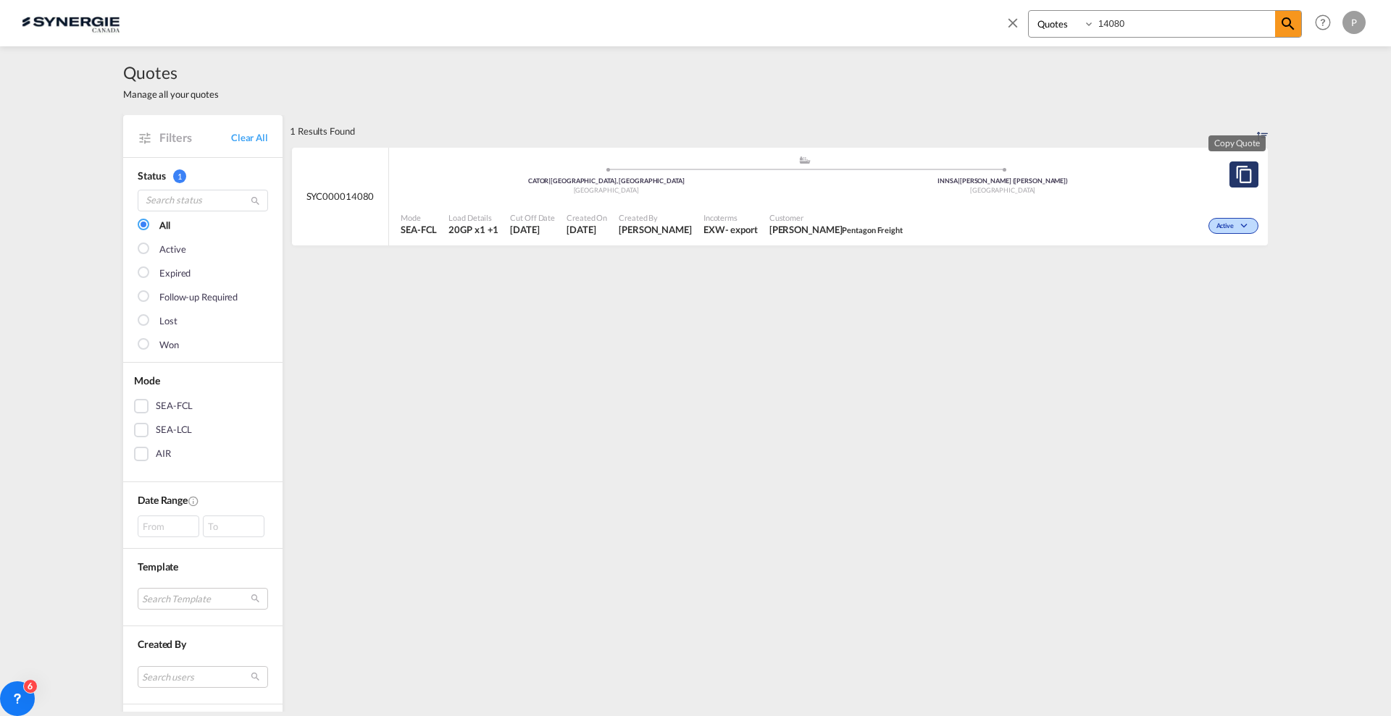
click at [1235, 169] on md-icon "assets/icons/custom/copyQuote.svg" at bounding box center [1243, 174] width 17 height 17
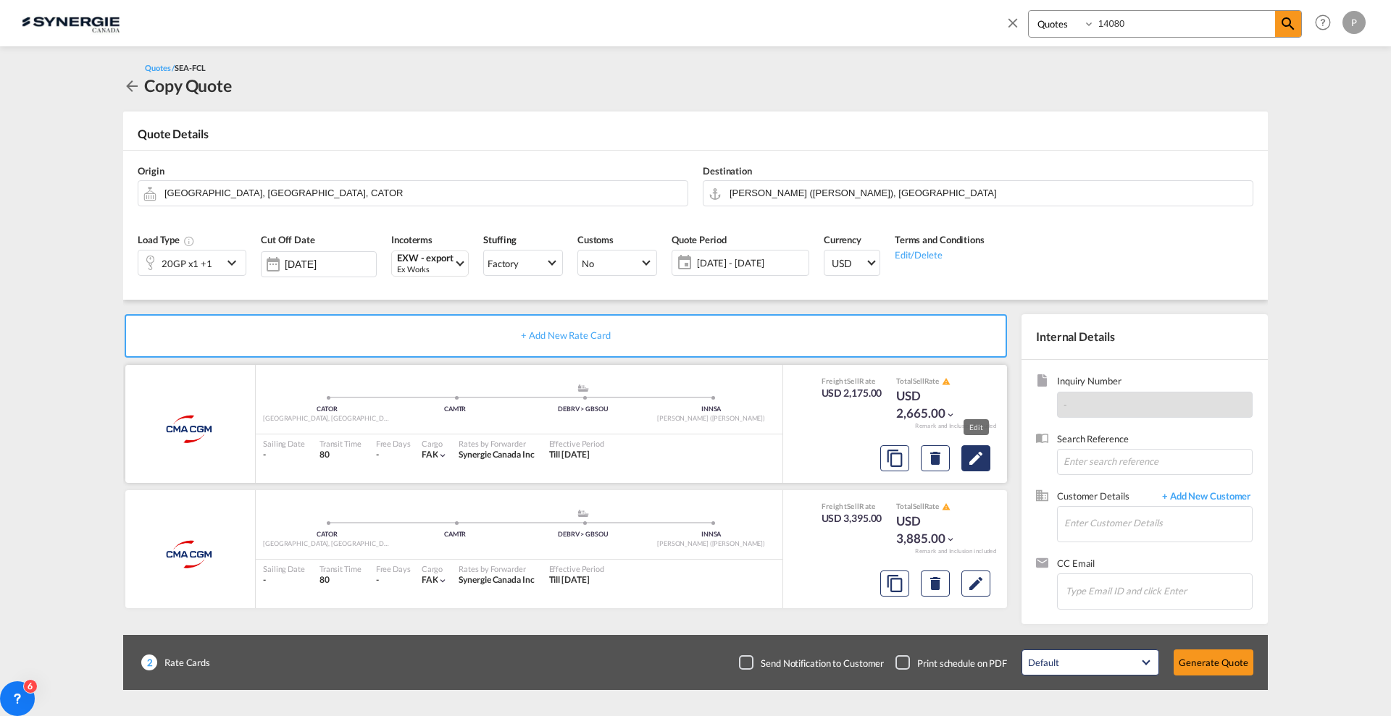
click at [977, 460] on md-icon "Edit" at bounding box center [975, 458] width 17 height 17
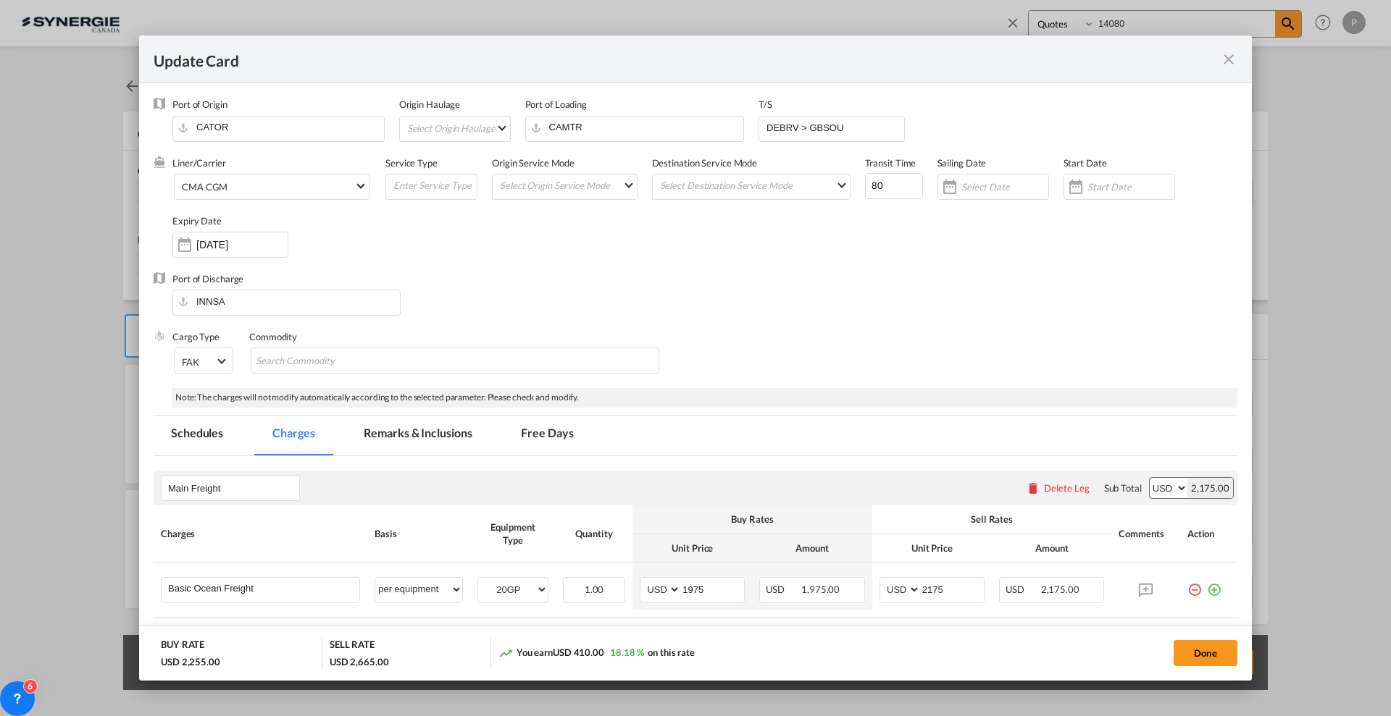
click at [396, 438] on md-tab-item "Remarks & Inclusions" at bounding box center [417, 436] width 143 height 40
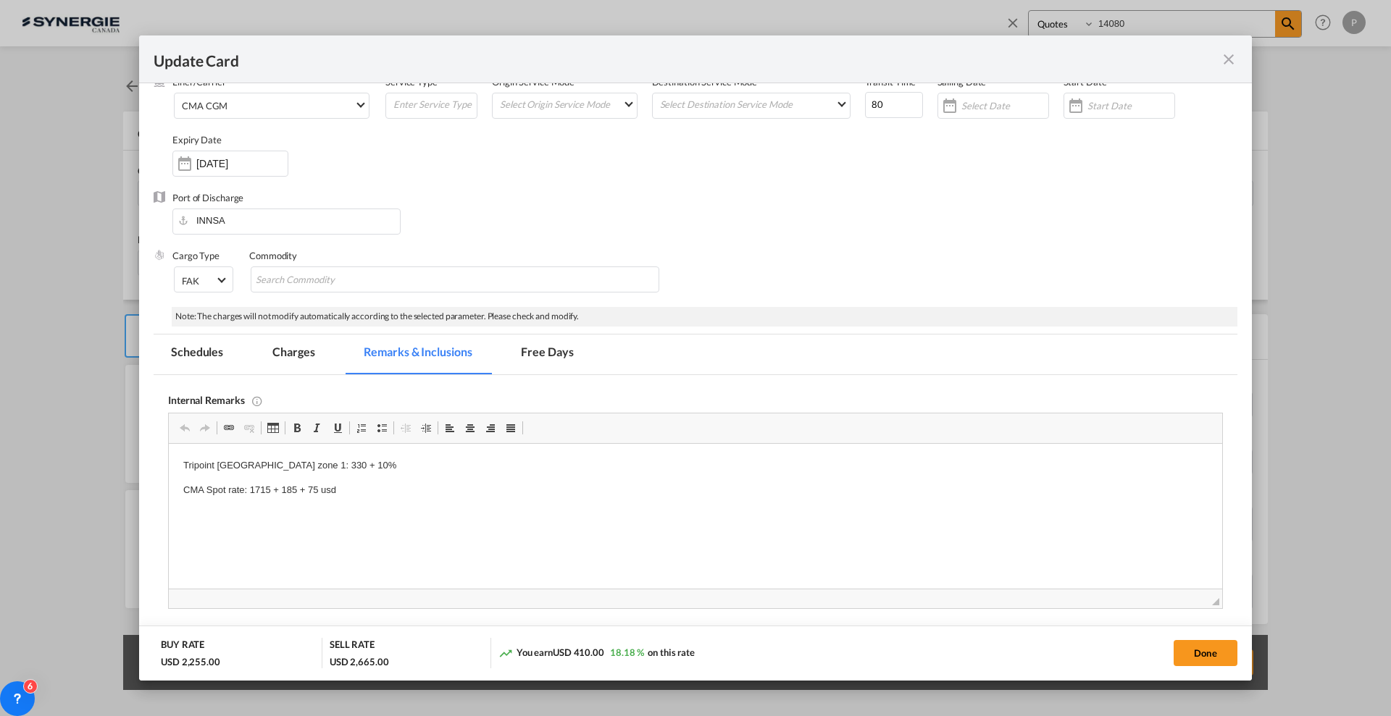
scroll to position [91, 0]
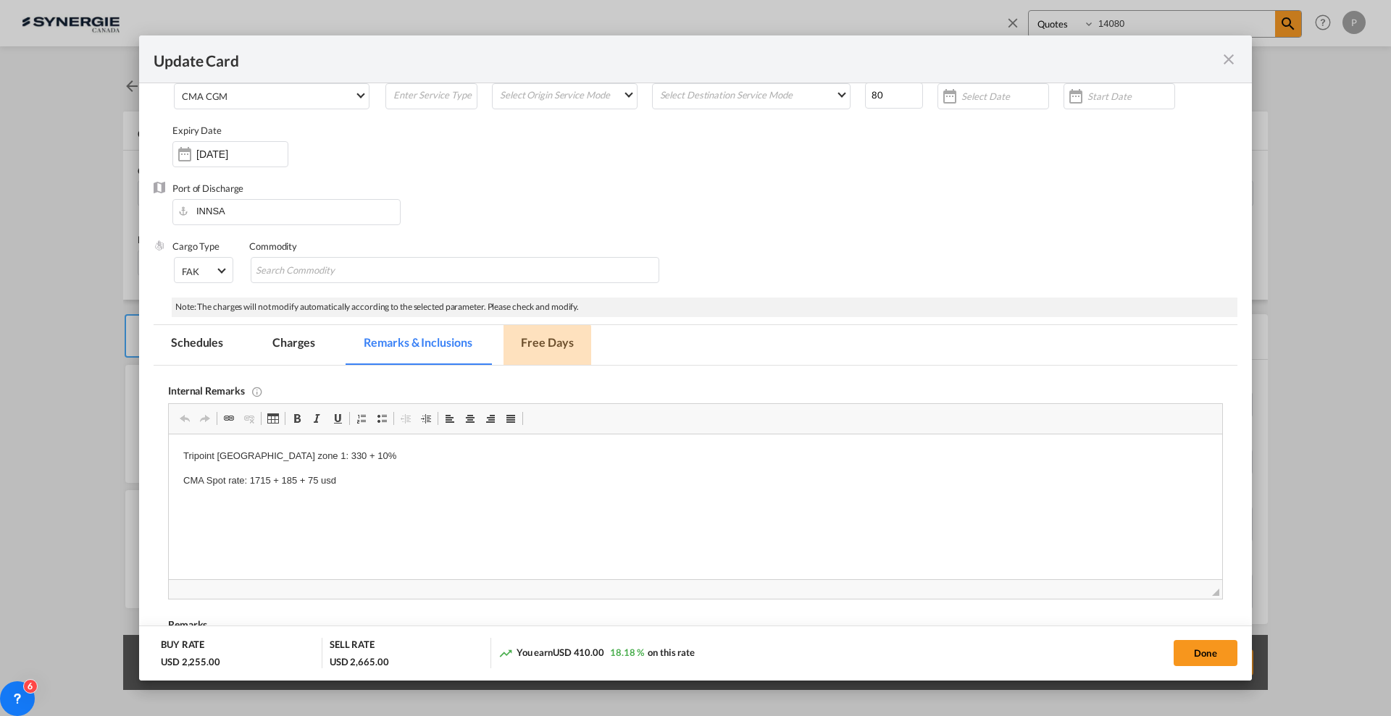
click at [548, 352] on md-tab-item "Free Days" at bounding box center [546, 345] width 87 height 40
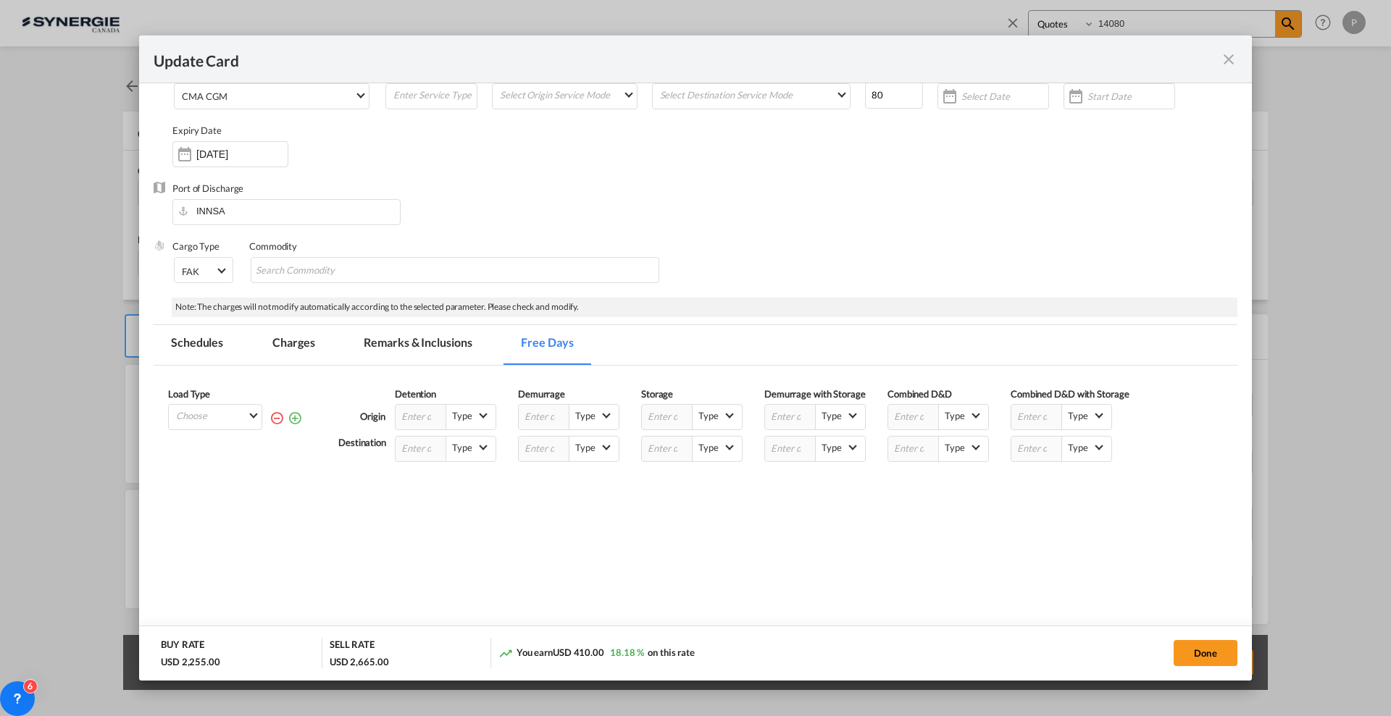
click at [408, 334] on md-tab-item "Remarks & Inclusions" at bounding box center [417, 345] width 143 height 40
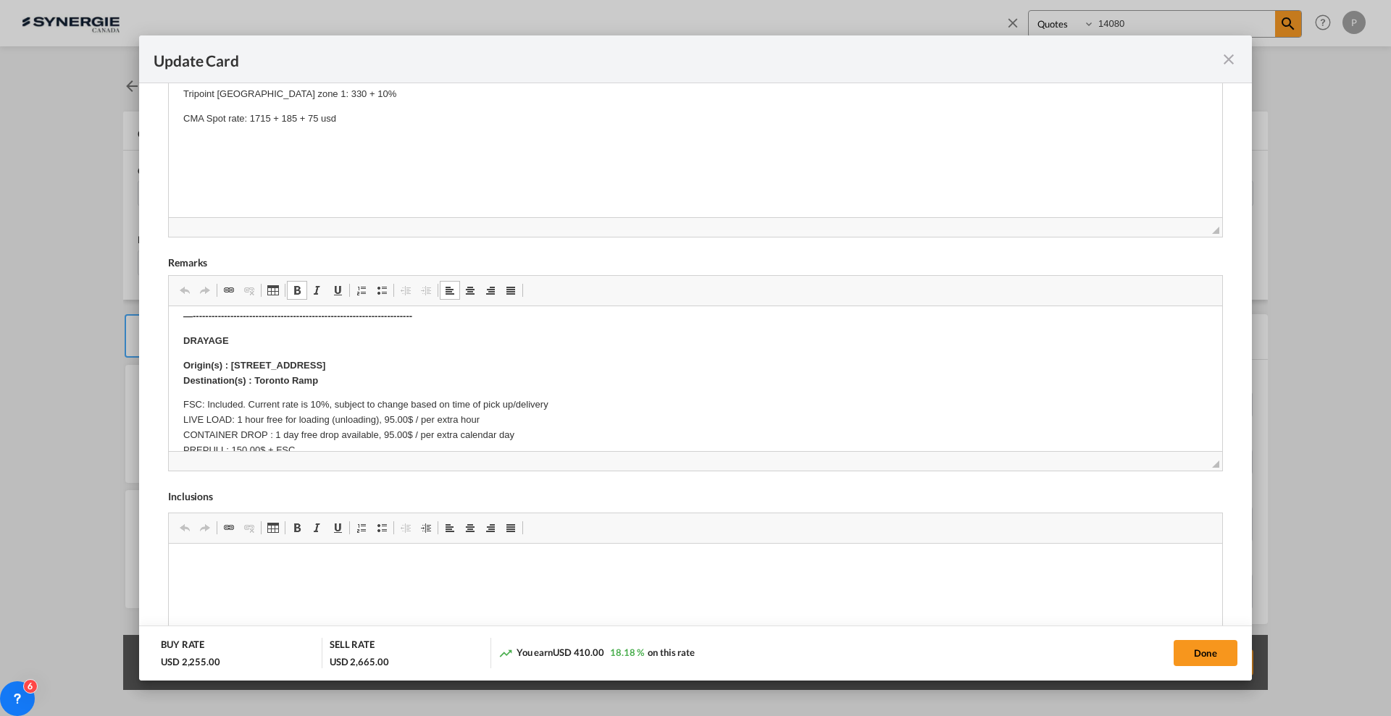
click at [504, 419] on p "FSC: Included. Current rate is 10%, subject to change based on time of pick up/…" at bounding box center [695, 443] width 1024 height 91
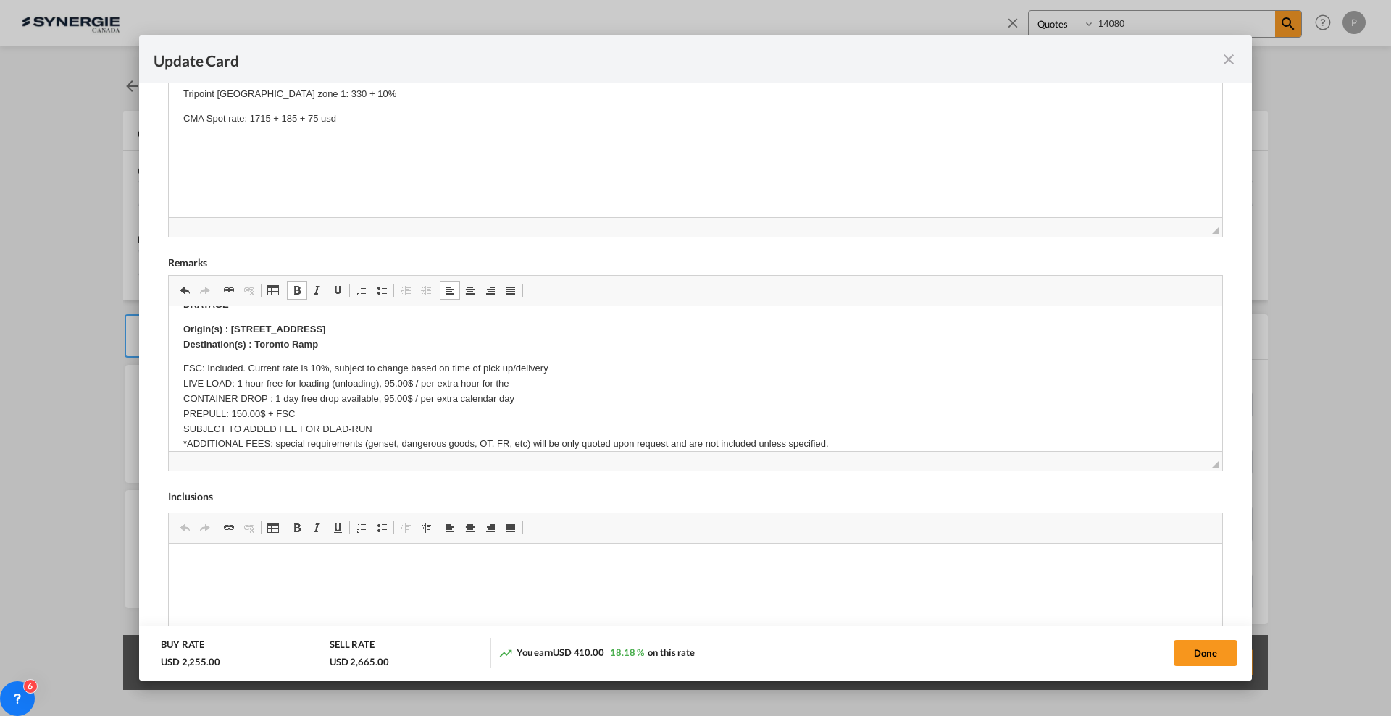
scroll to position [181, 0]
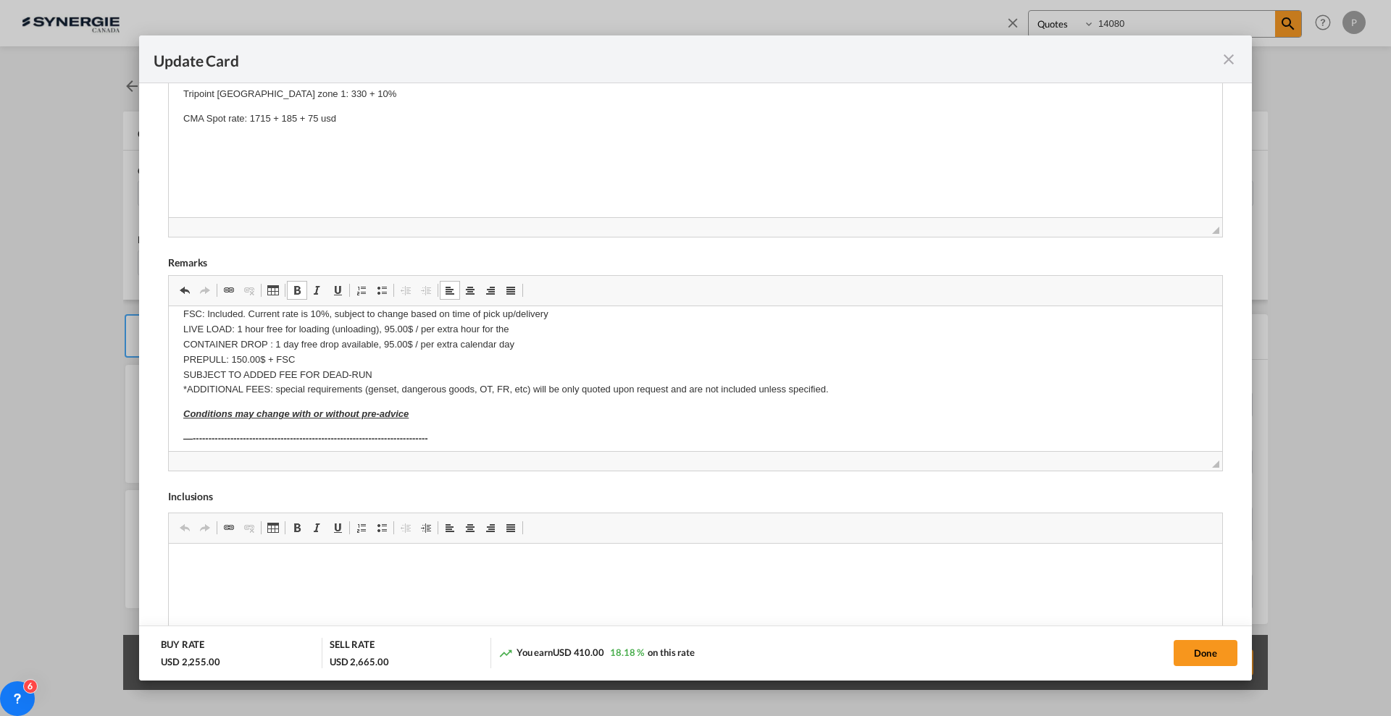
click at [538, 324] on p "FSC: Included. Current rate is 10%, subject to change based on time of pick up/…" at bounding box center [695, 352] width 1024 height 91
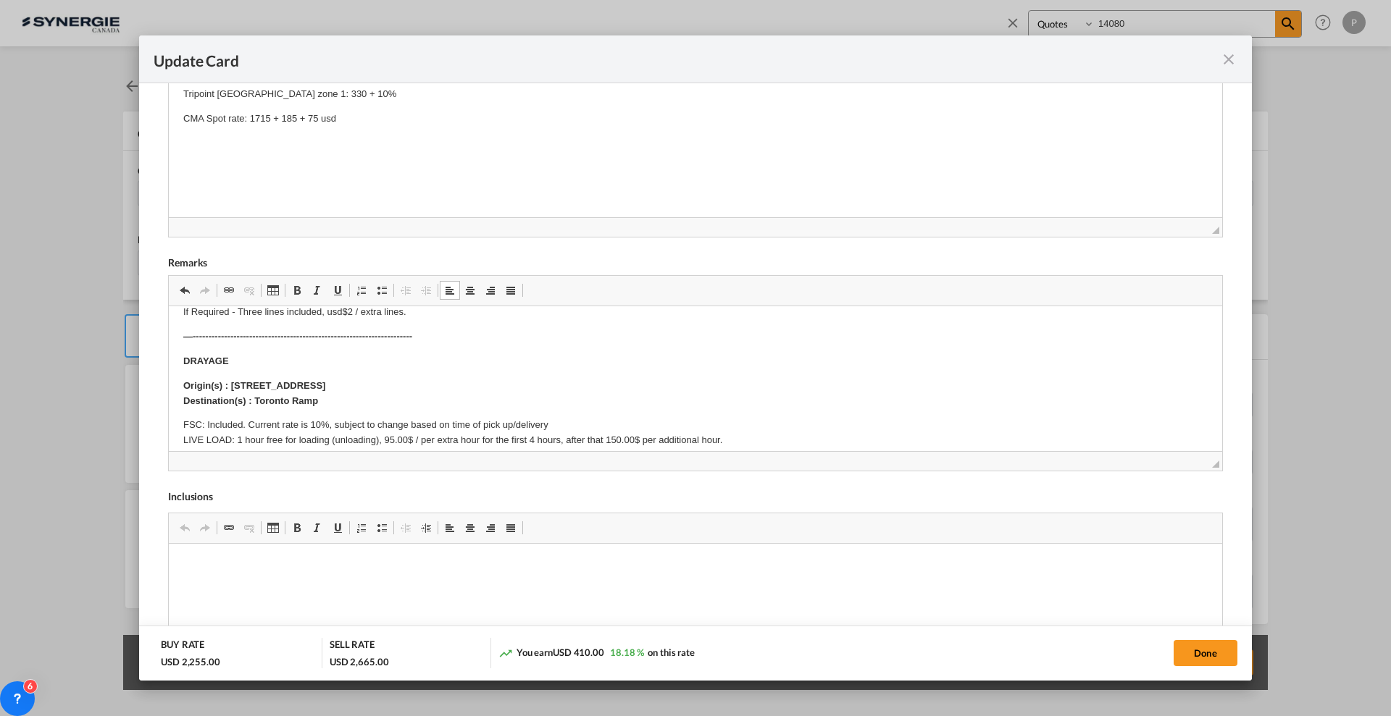
scroll to position [0, 0]
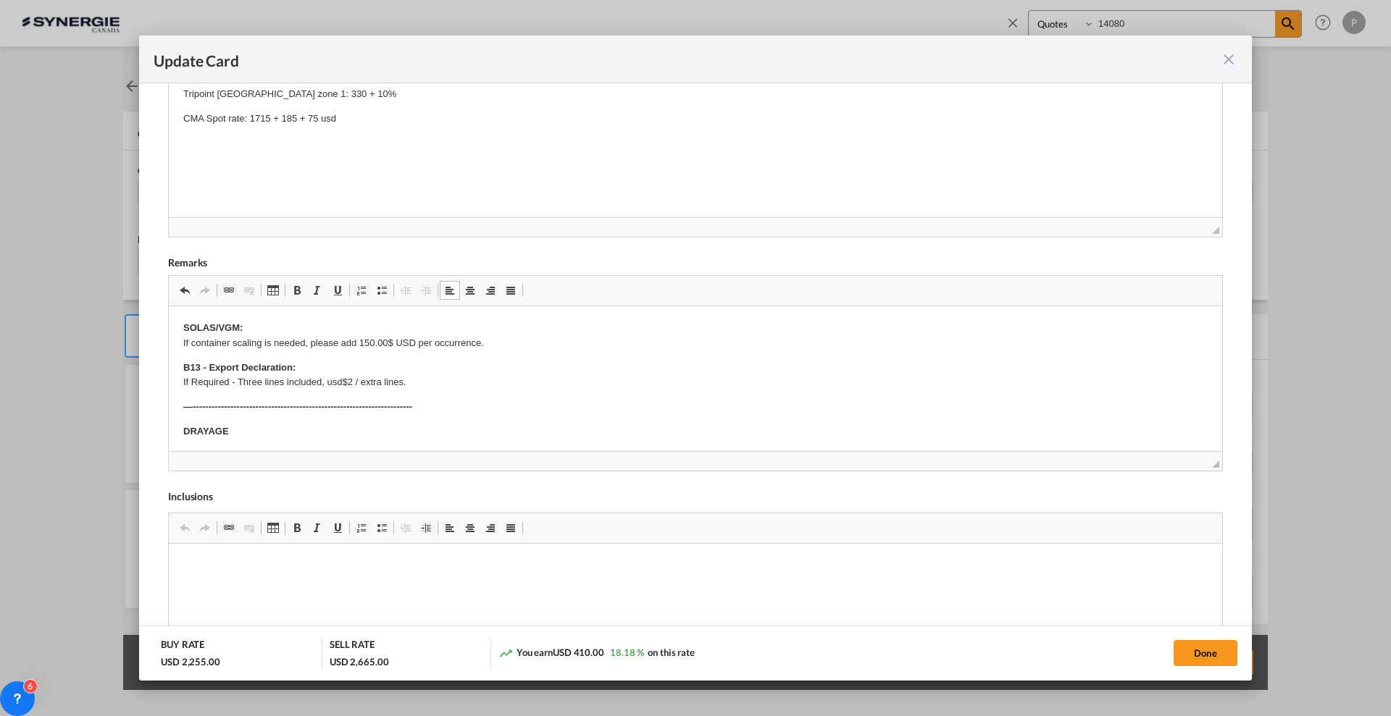
click at [413, 117] on p "CMA Spot rate: 1715 + 185 + 75 usd" at bounding box center [695, 119] width 1024 height 15
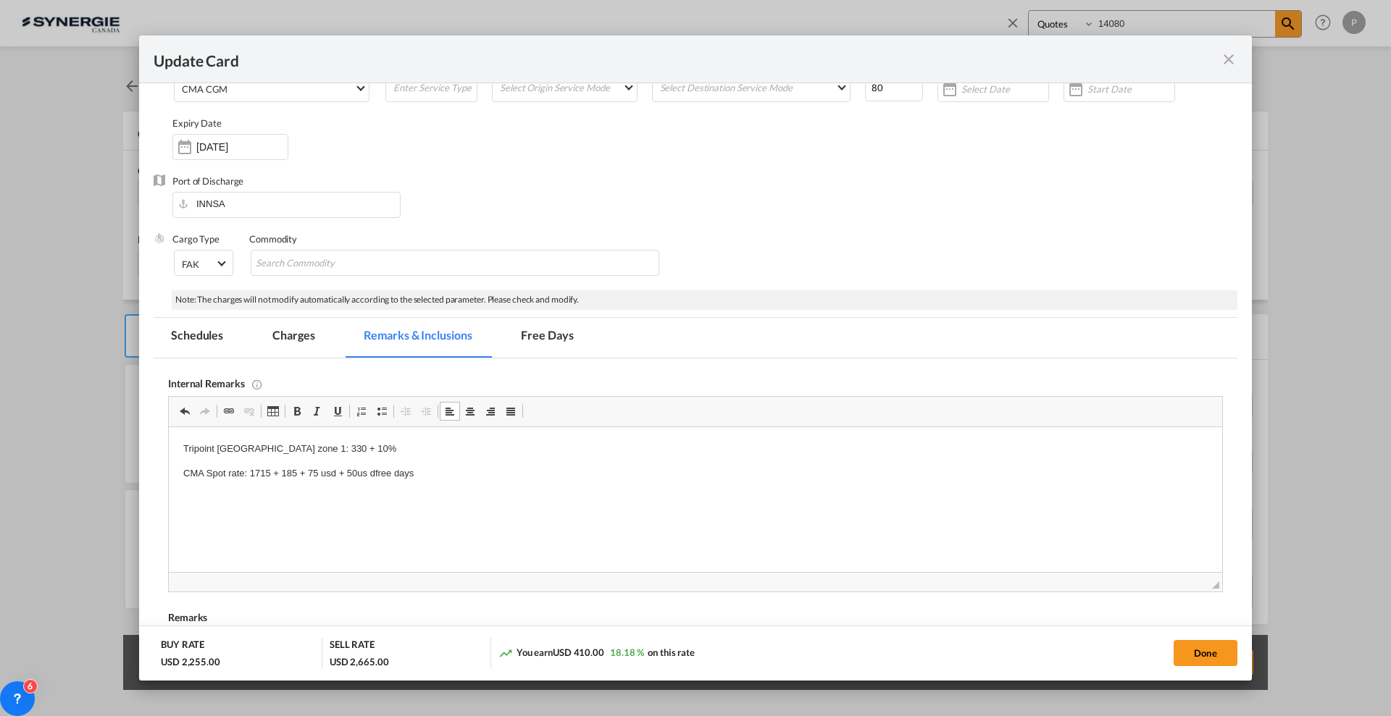
scroll to position [91, 0]
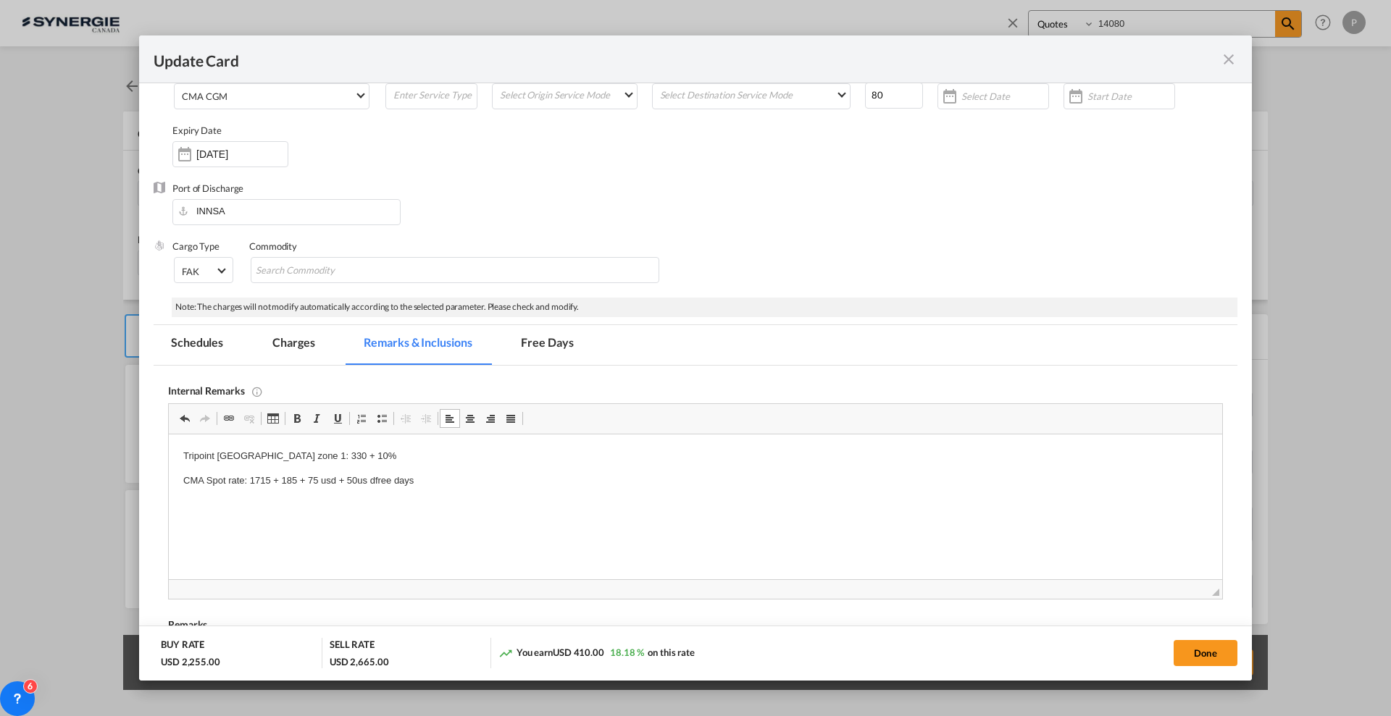
drag, startPoint x: 301, startPoint y: 338, endPoint x: 823, endPoint y: 392, distance: 525.0
click at [301, 338] on md-tab-item "Charges" at bounding box center [293, 345] width 77 height 40
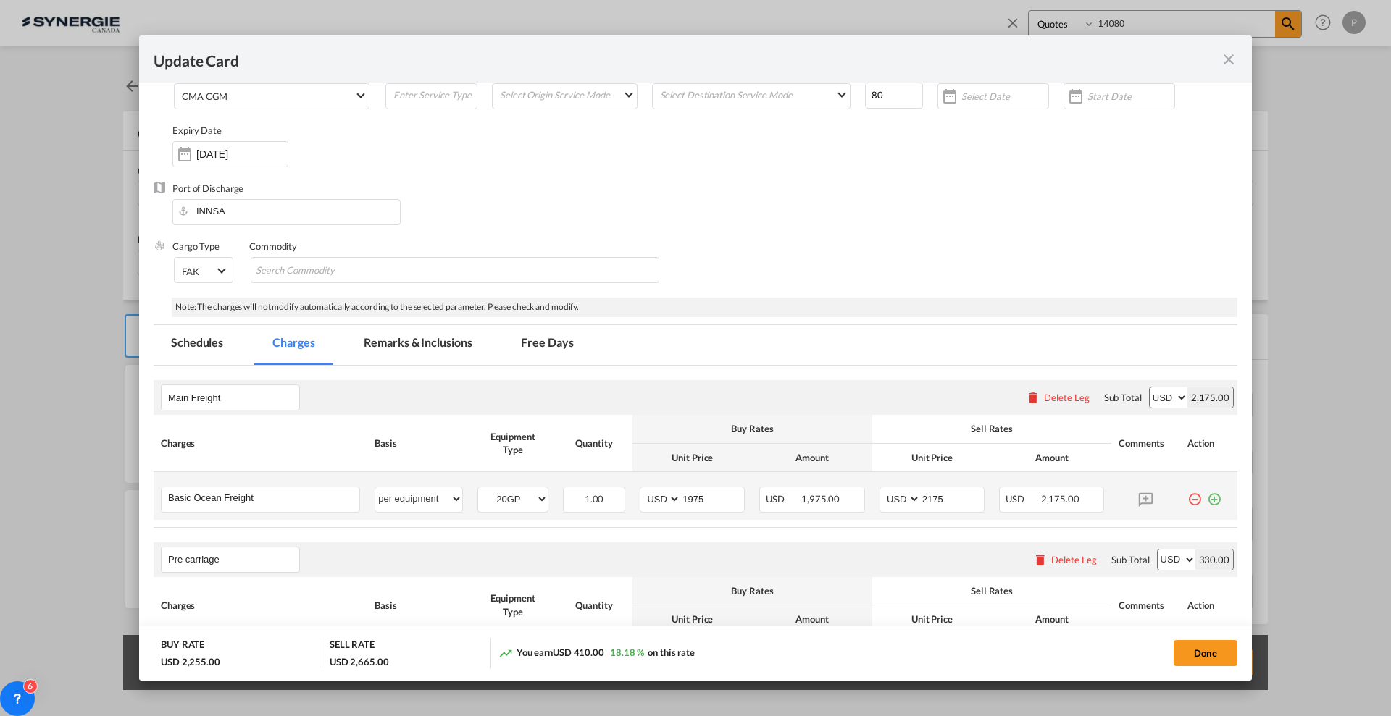
click at [1207, 499] on md-icon "icon-plus-circle-outline green-400-fg" at bounding box center [1214, 494] width 14 height 14
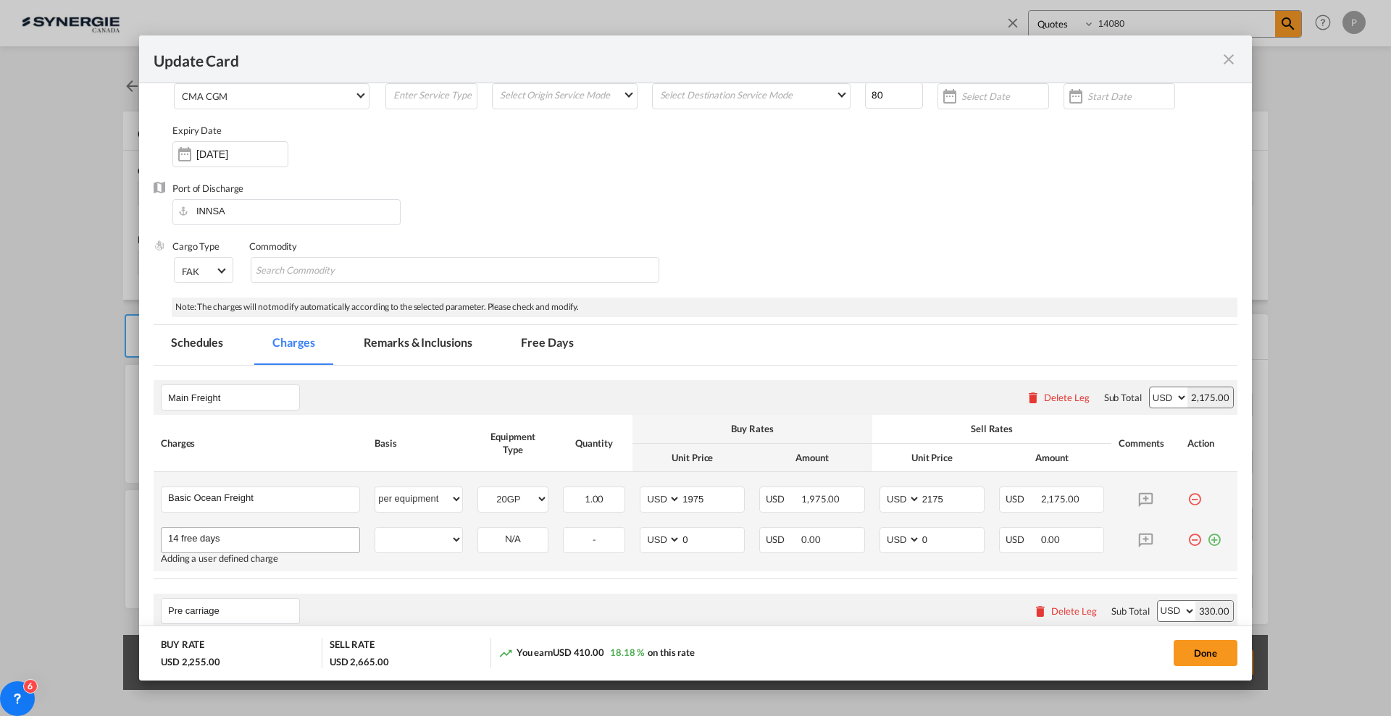
type input "14 free days"
select select "per equipment"
select select "20GP"
type input "50"
type input "7"
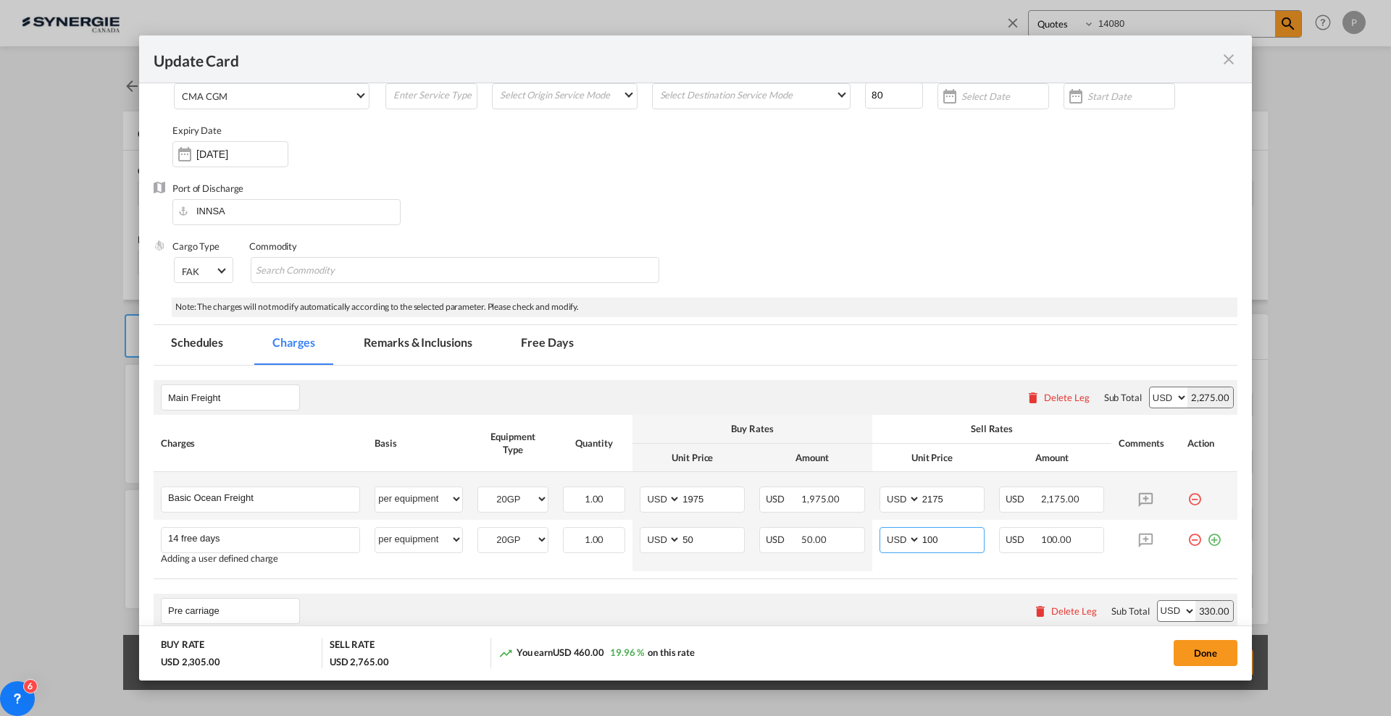
type input "100"
click at [444, 429] on th "Basis" at bounding box center [418, 443] width 103 height 57
click at [522, 348] on md-tab-item "Free Days" at bounding box center [546, 345] width 87 height 40
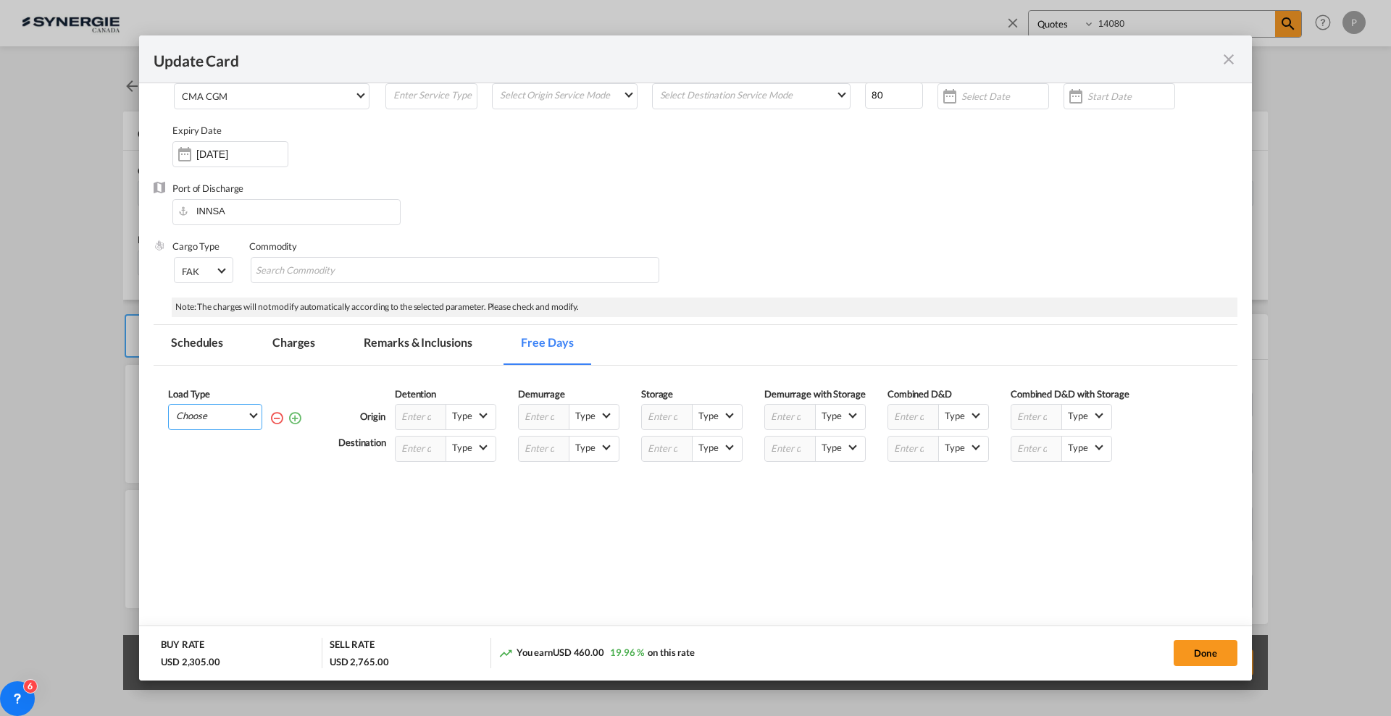
click at [224, 411] on md-select "Choose All 20GP 40HC" at bounding box center [218, 415] width 87 height 20
click at [230, 346] on md-backdrop at bounding box center [695, 358] width 1391 height 716
click at [290, 340] on md-tab-item "Charges" at bounding box center [293, 345] width 77 height 40
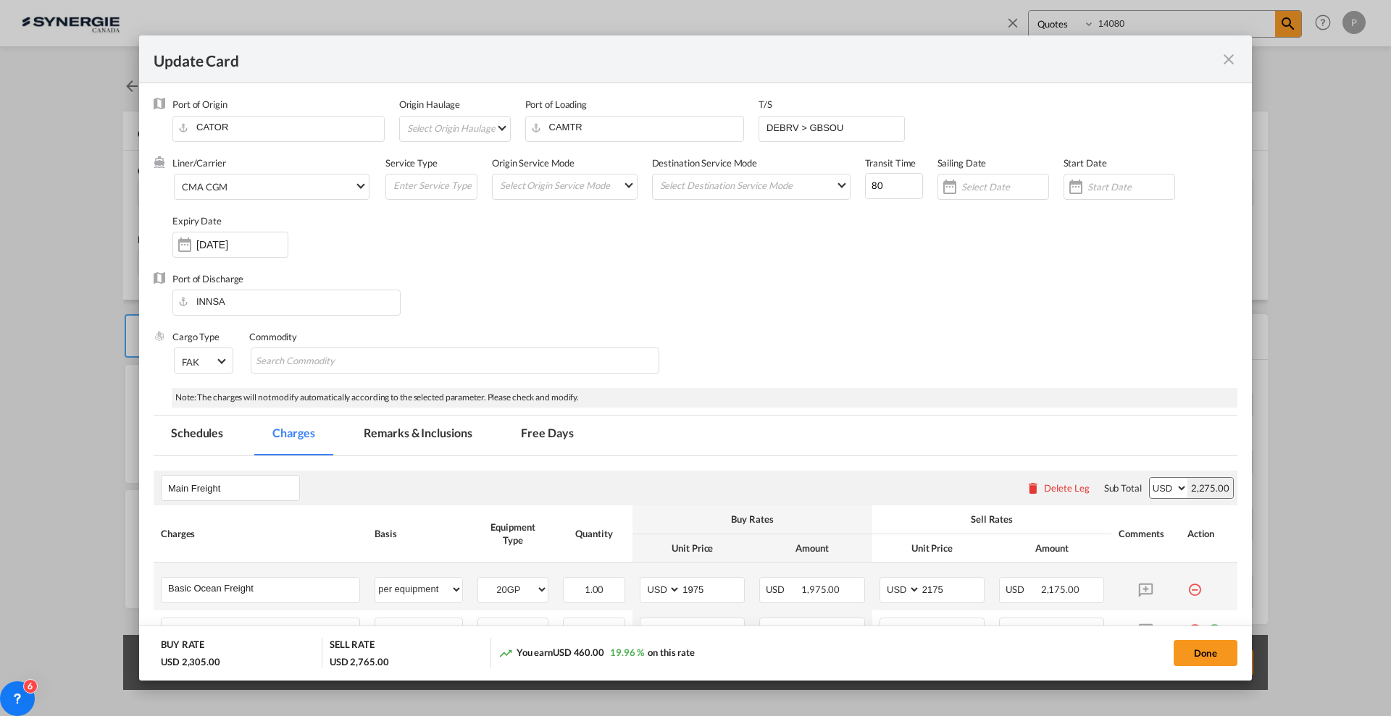
scroll to position [181, 0]
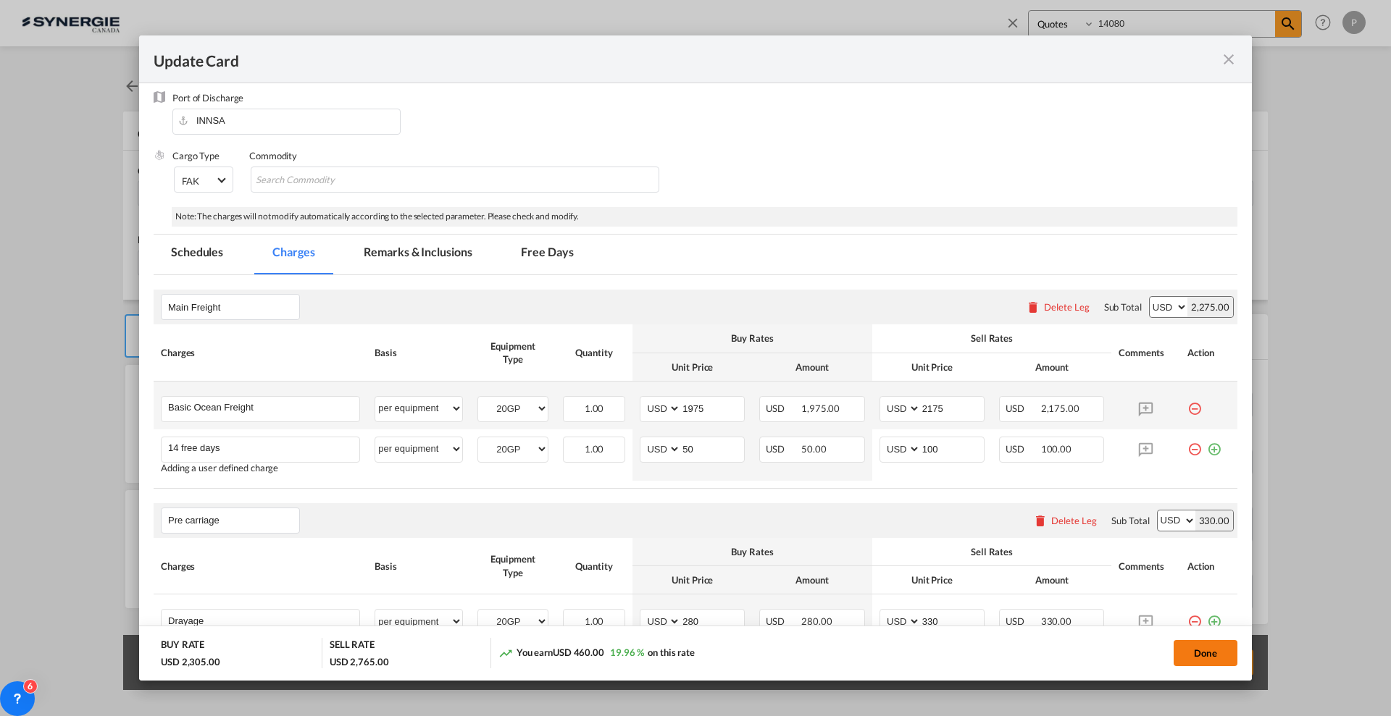
click at [1200, 653] on button "Done" at bounding box center [1205, 653] width 64 height 26
type input "12 Sep 2025"
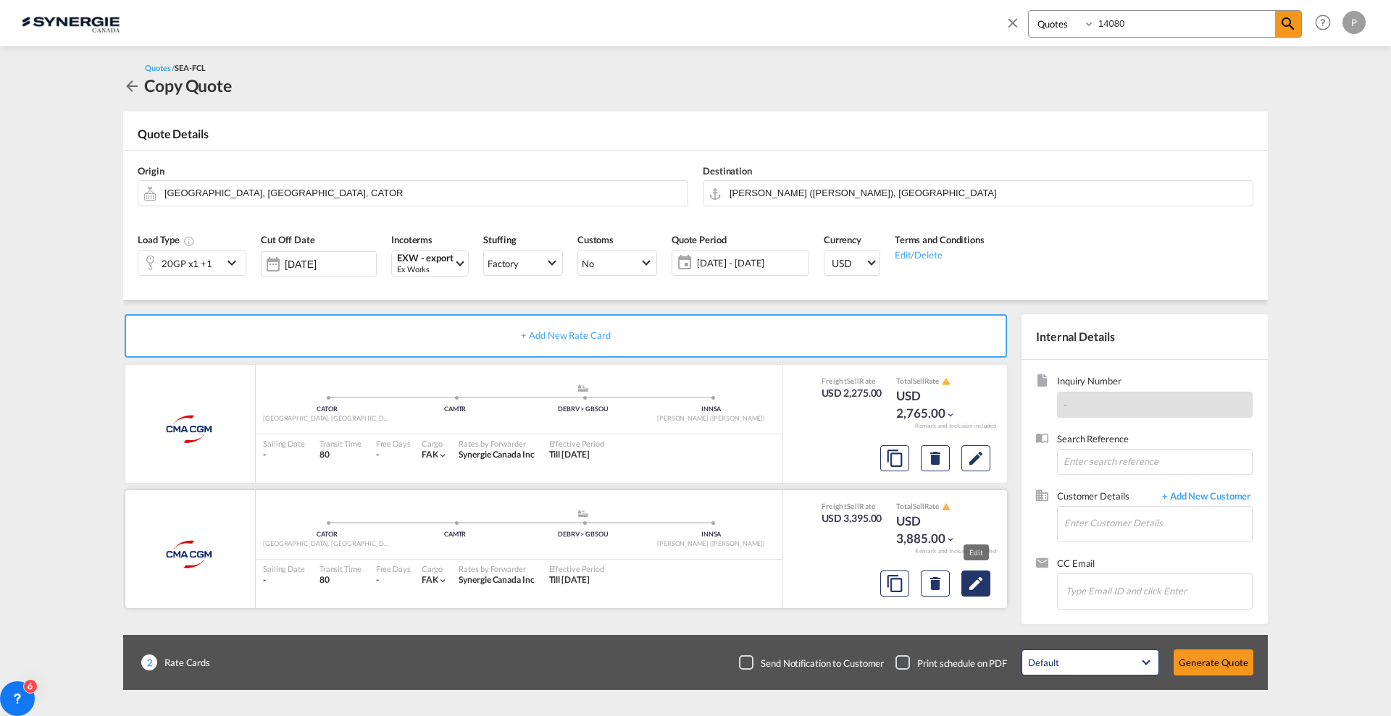
click at [985, 472] on button "Edit" at bounding box center [975, 458] width 29 height 26
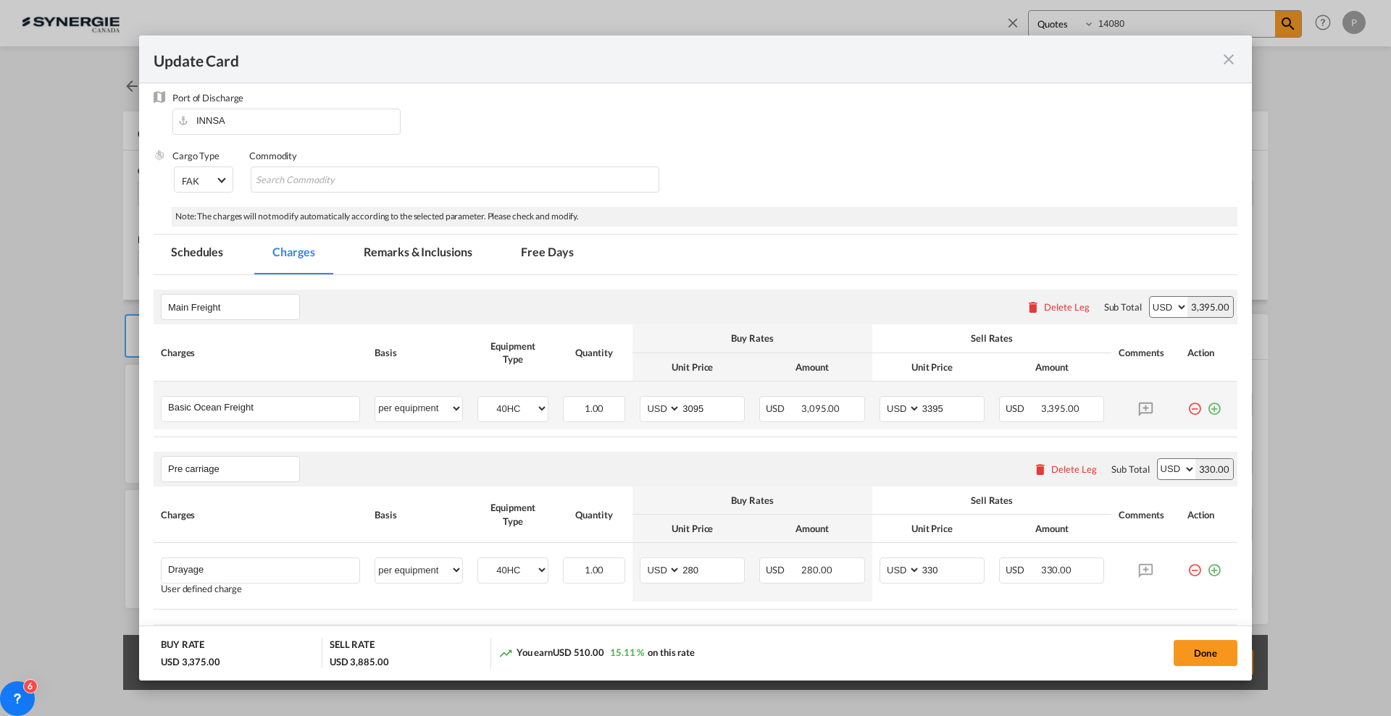
click at [1207, 408] on md-icon "icon-plus-circle-outline green-400-fg" at bounding box center [1214, 403] width 14 height 14
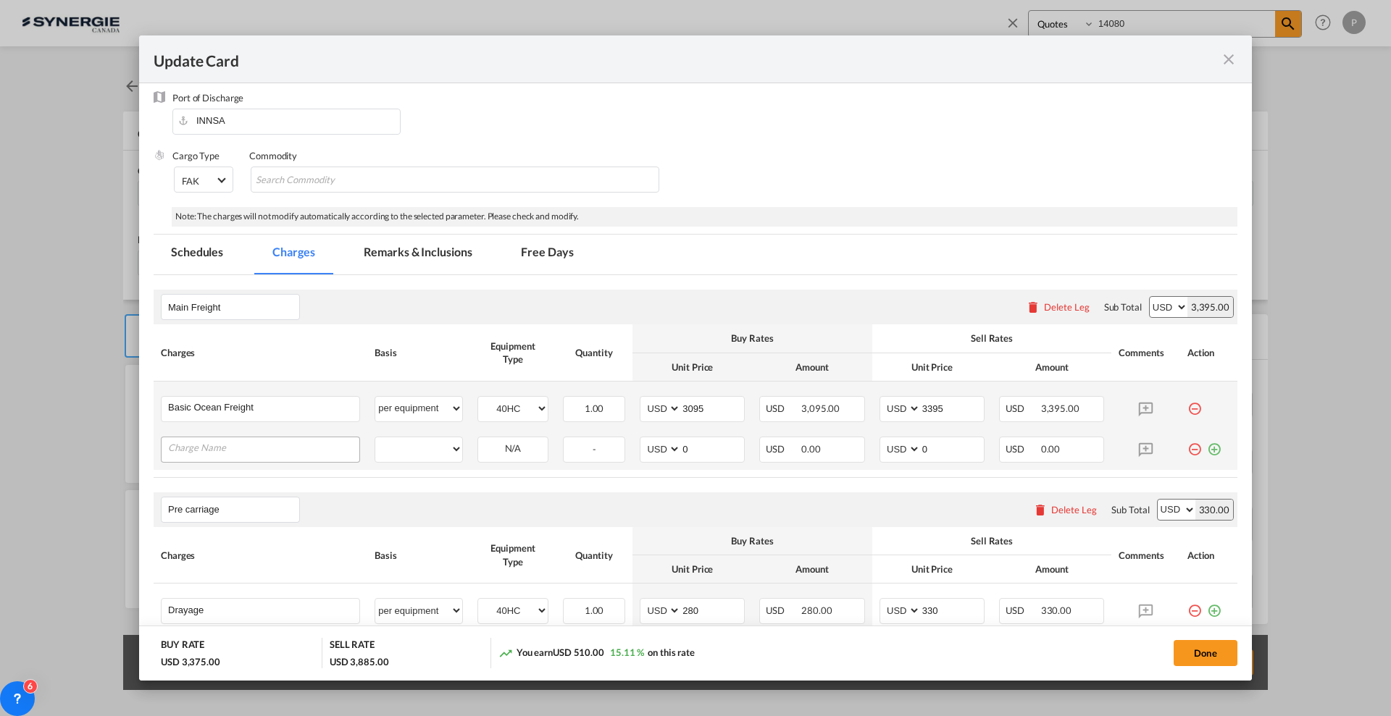
click at [221, 459] on div "Update Card Port ..." at bounding box center [260, 450] width 199 height 26
click at [224, 448] on input "Charge Name" at bounding box center [263, 449] width 191 height 22
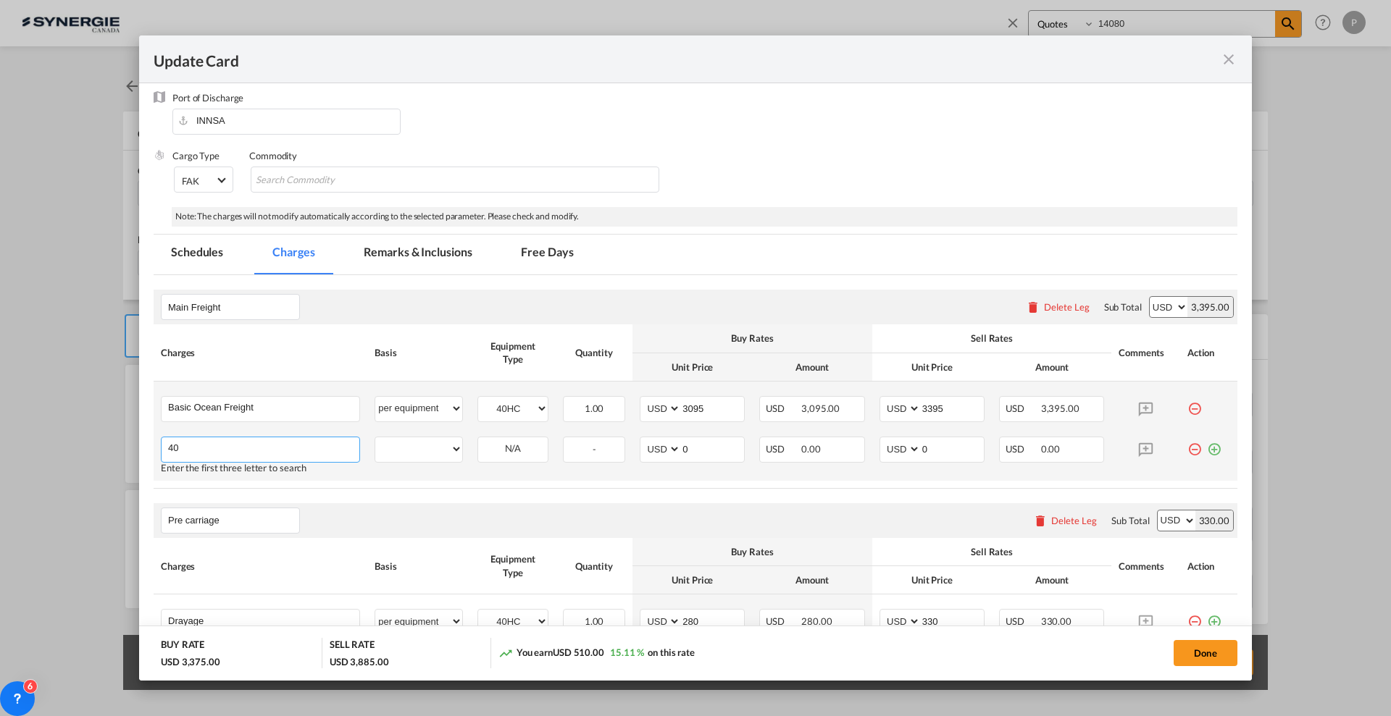
type input "4"
type input "14 free days"
select select "per equipment"
select select "40HC"
type input "50"
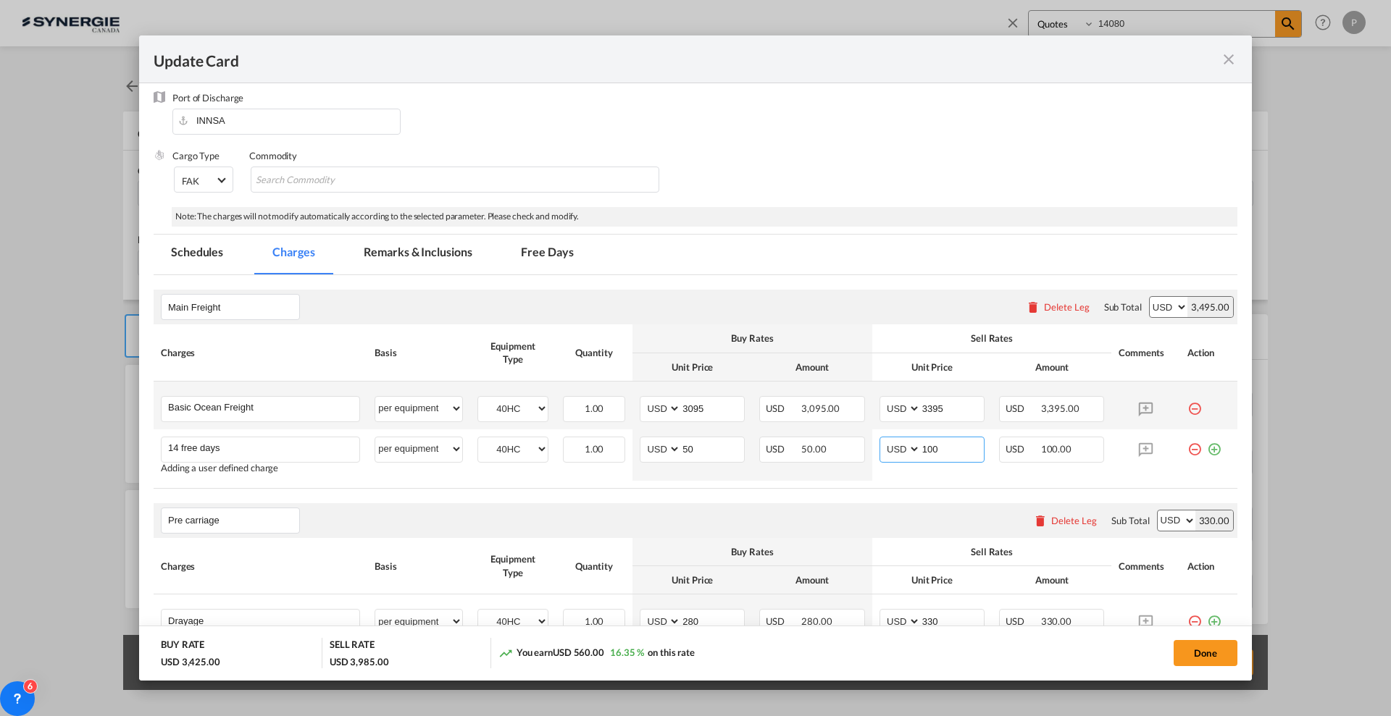
type input "100"
click at [446, 256] on md-tab-item "Remarks & Inclusions" at bounding box center [417, 255] width 143 height 40
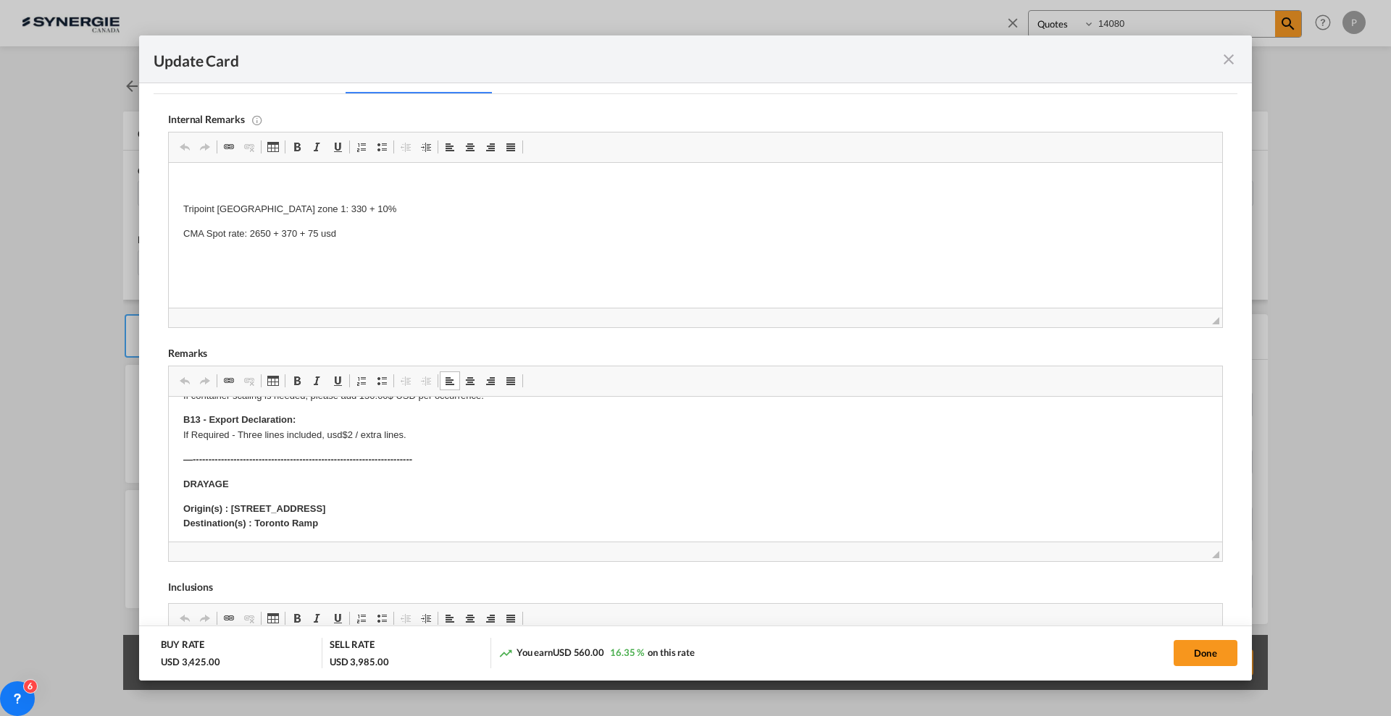
scroll to position [91, 0]
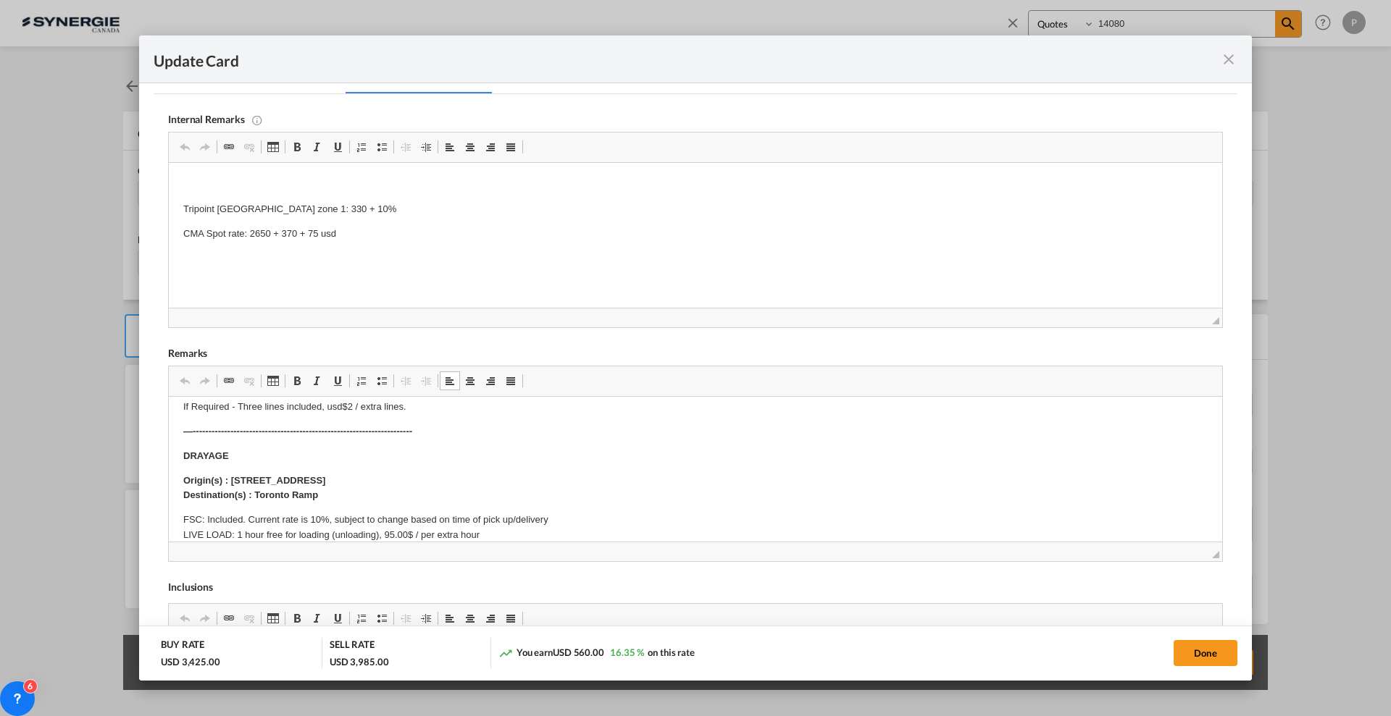
drag, startPoint x: 476, startPoint y: 477, endPoint x: 232, endPoint y: 482, distance: 244.2
click at [232, 482] on p "Origin(s) : 25 Worcester Rd, Toronto, Ontario, Canada, M9W 1K9 Destination(s) :…" at bounding box center [695, 489] width 1024 height 30
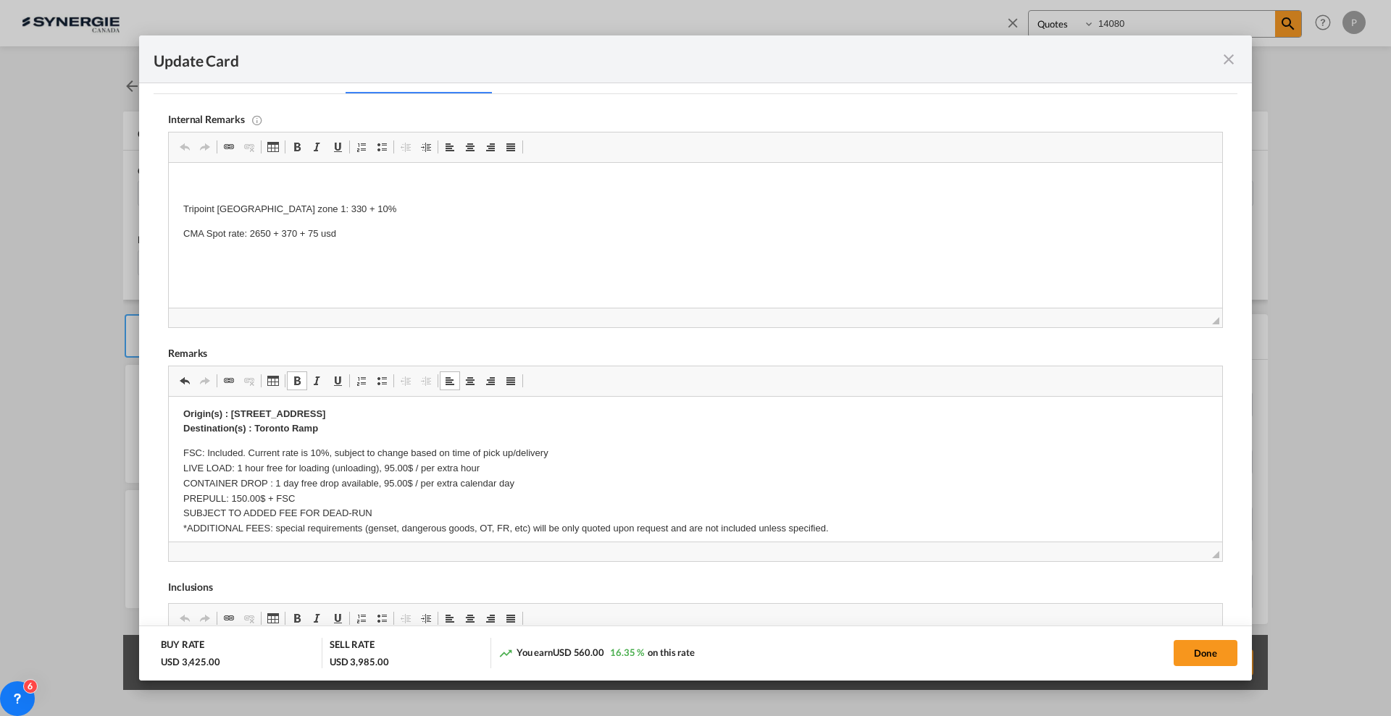
scroll to position [181, 0]
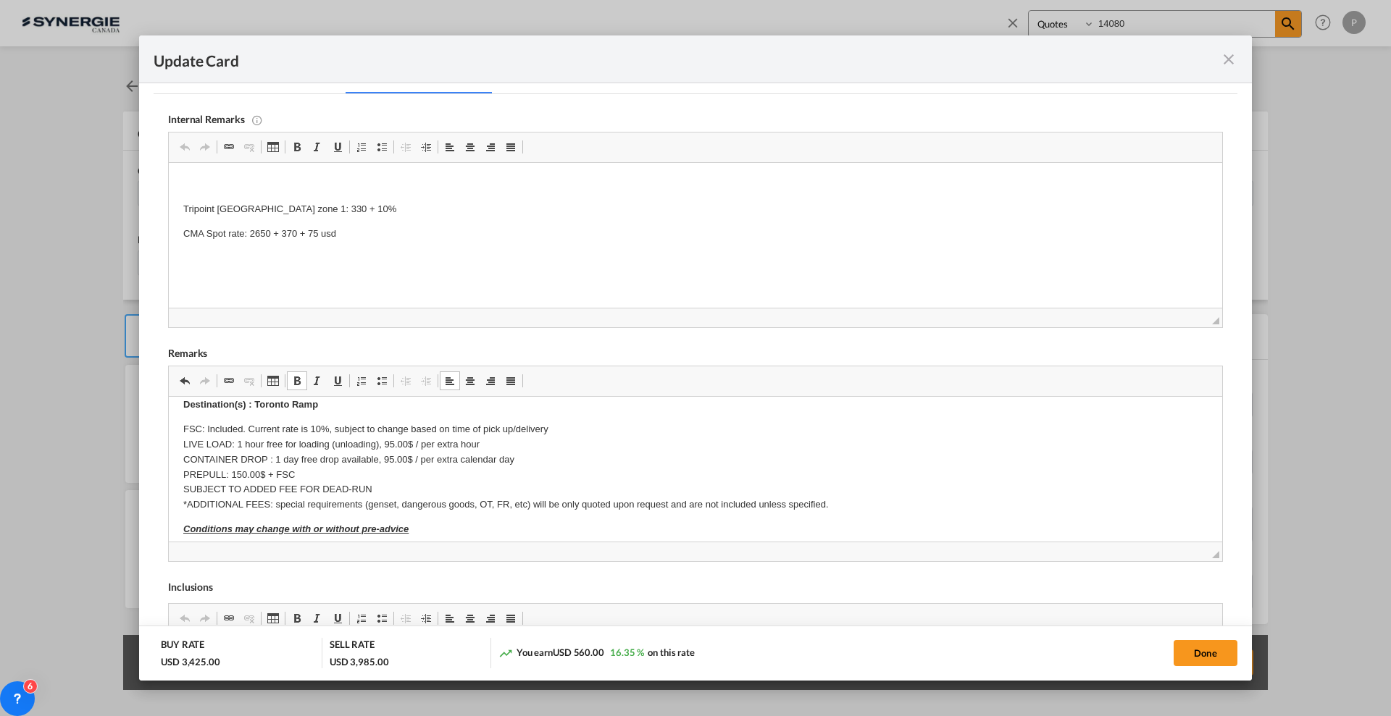
click at [480, 441] on p "FSC: Included. Current rate is 10%, subject to change based on time of pick up/…" at bounding box center [695, 467] width 1024 height 91
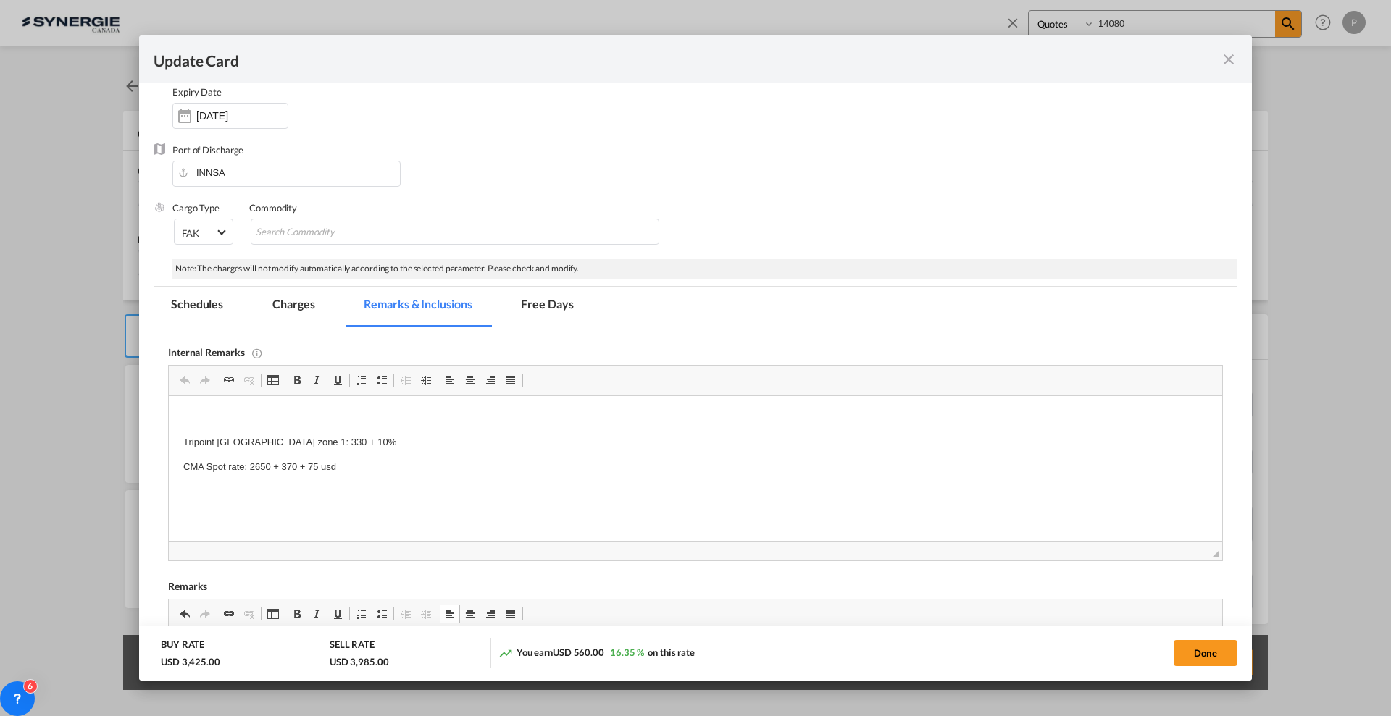
scroll to position [0, 0]
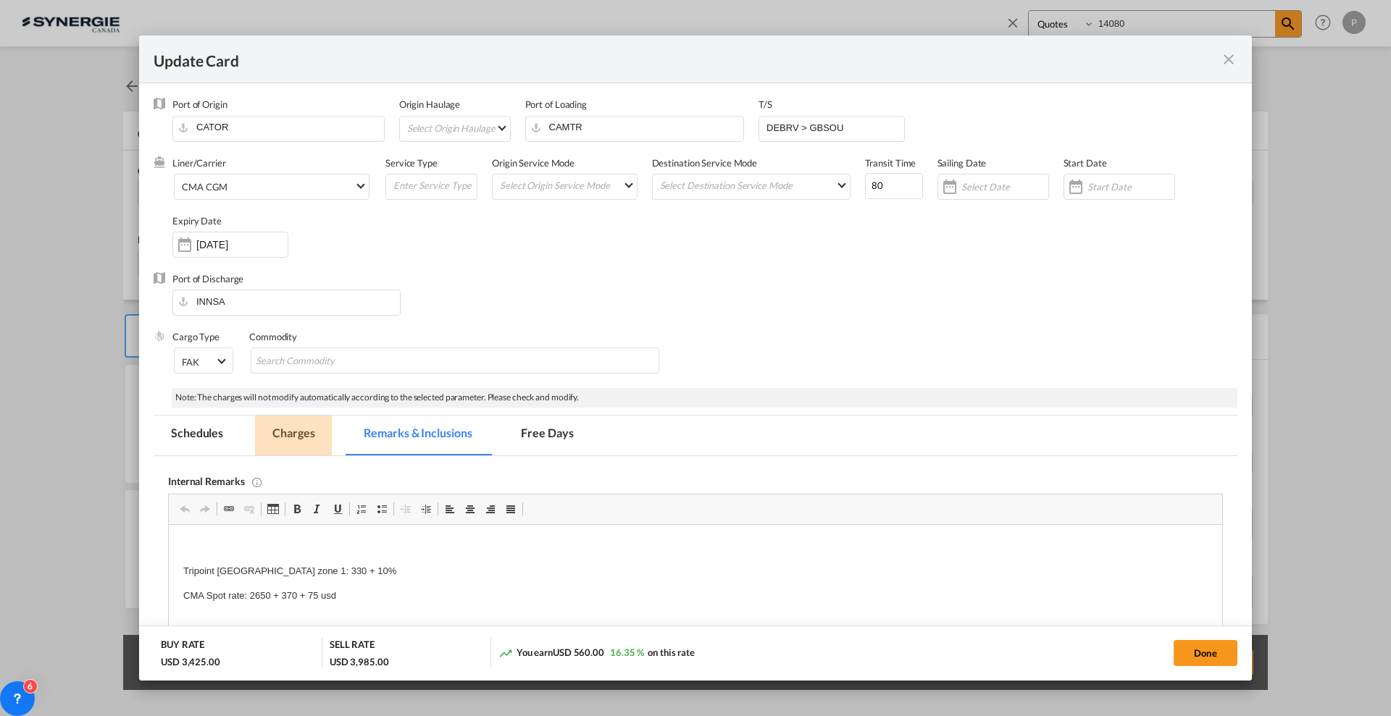
click at [322, 431] on md-tab-item "Charges" at bounding box center [293, 436] width 77 height 40
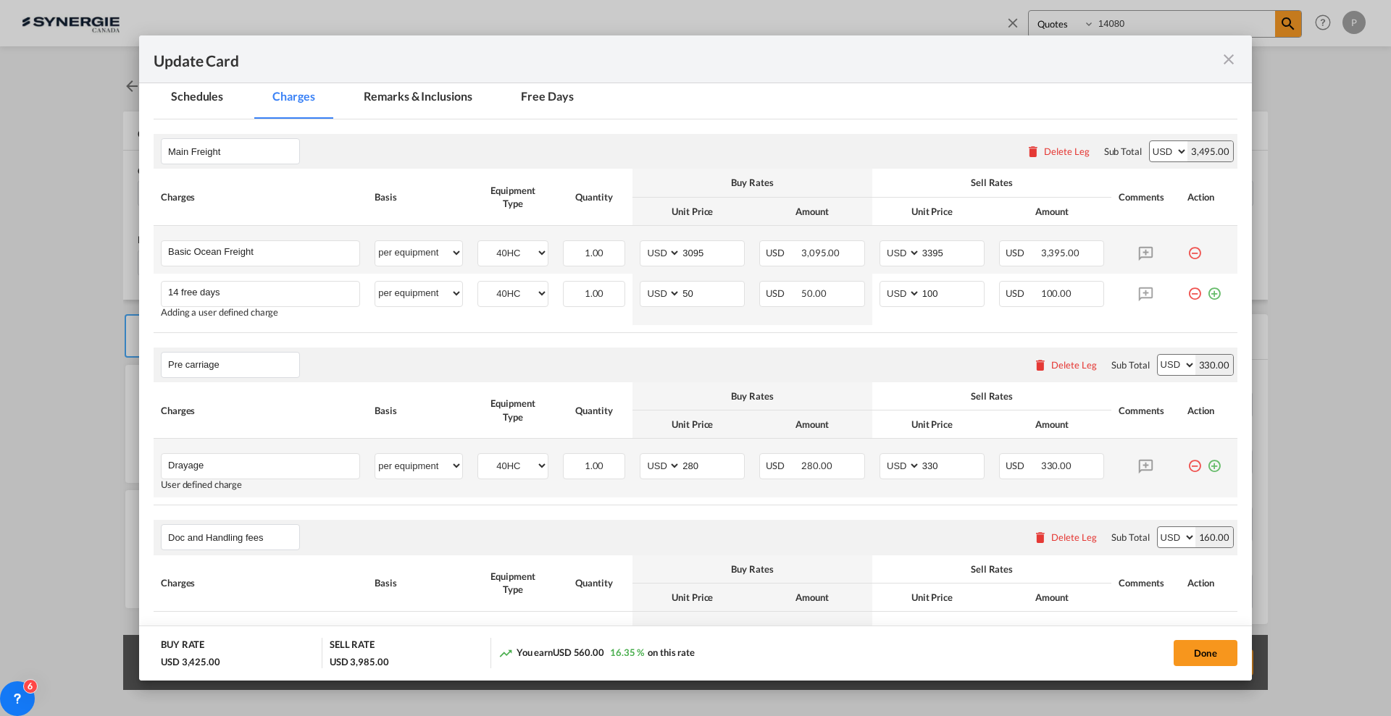
scroll to position [362, 0]
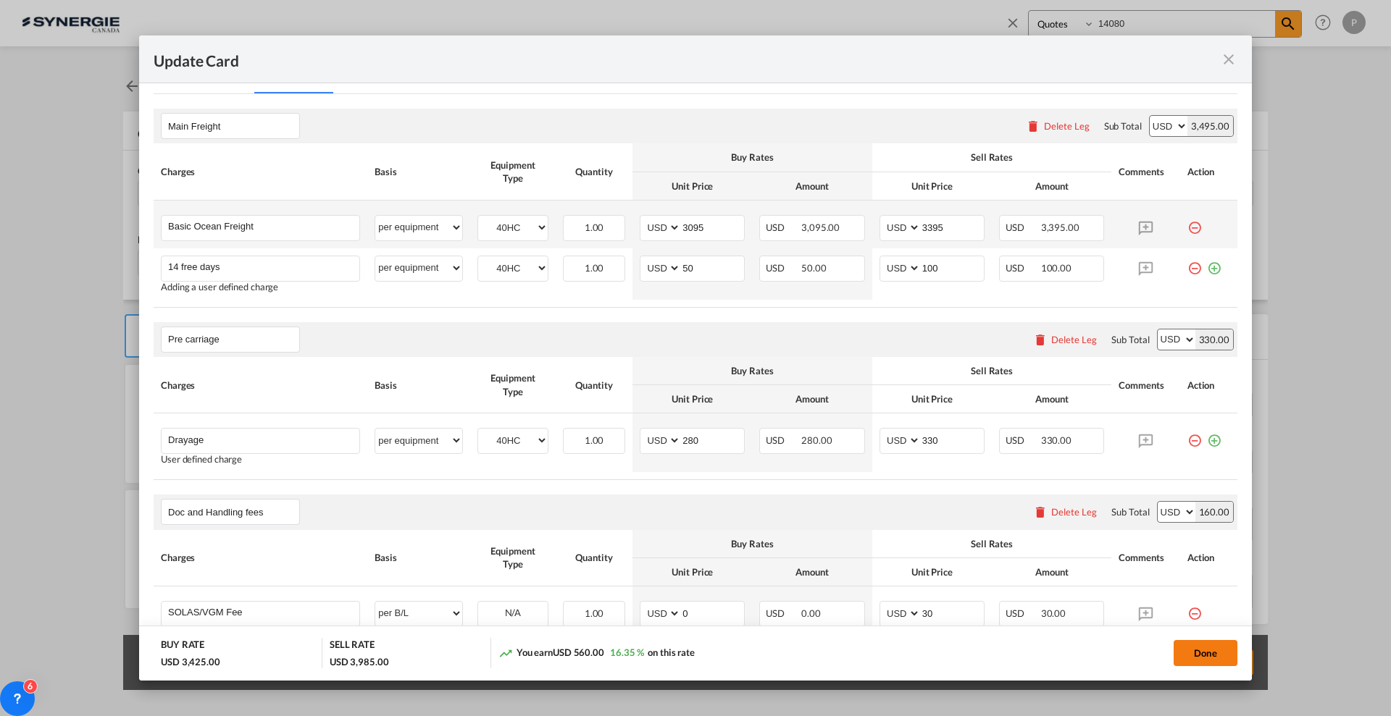
click at [1205, 651] on button "Done" at bounding box center [1205, 653] width 64 height 26
type input "12 Sep 2025"
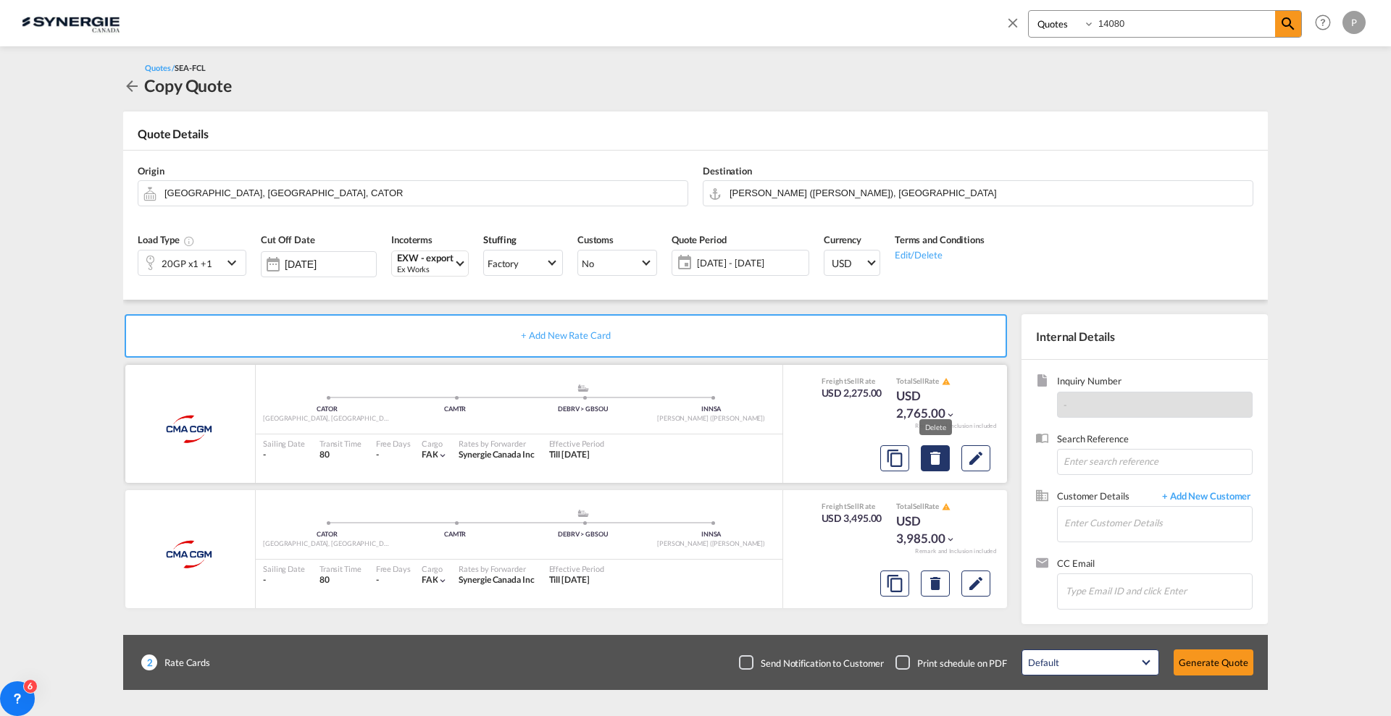
click at [941, 461] on md-icon "Delete" at bounding box center [934, 458] width 17 height 17
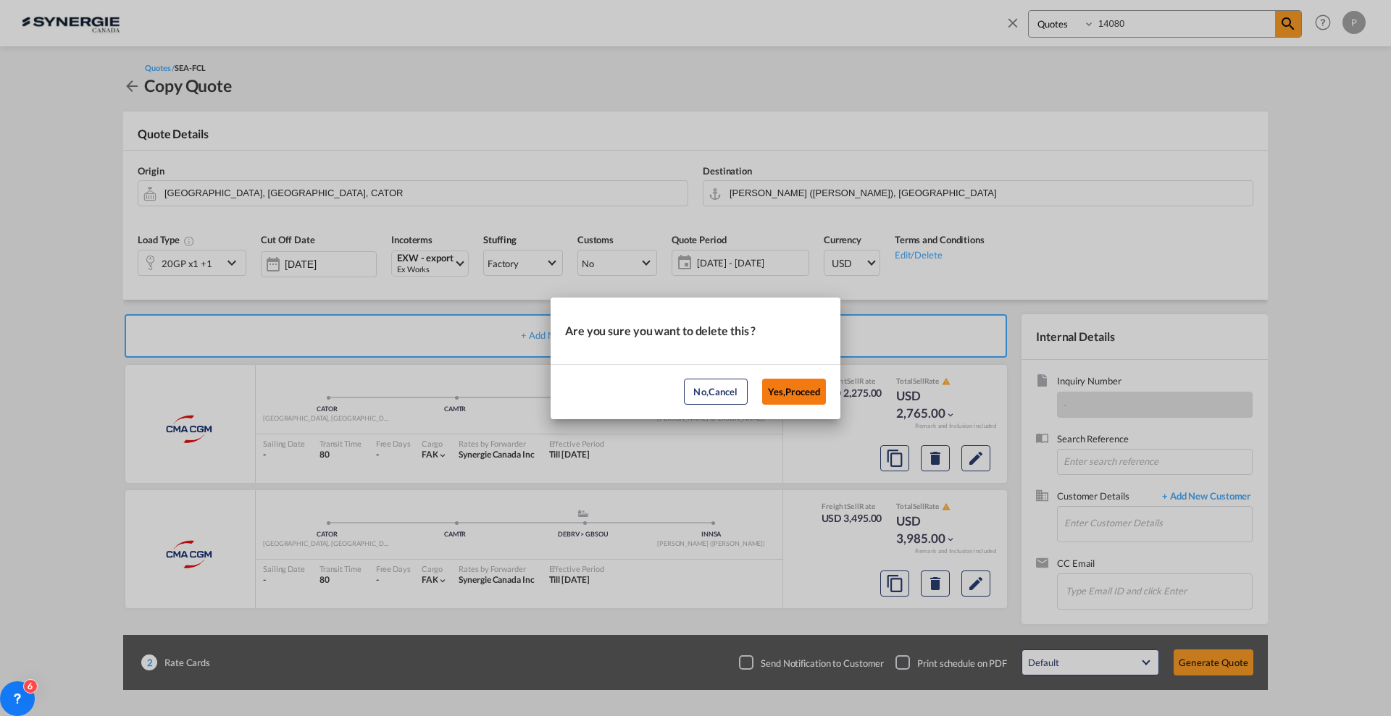
click at [784, 393] on button "Yes,Proceed" at bounding box center [794, 392] width 64 height 26
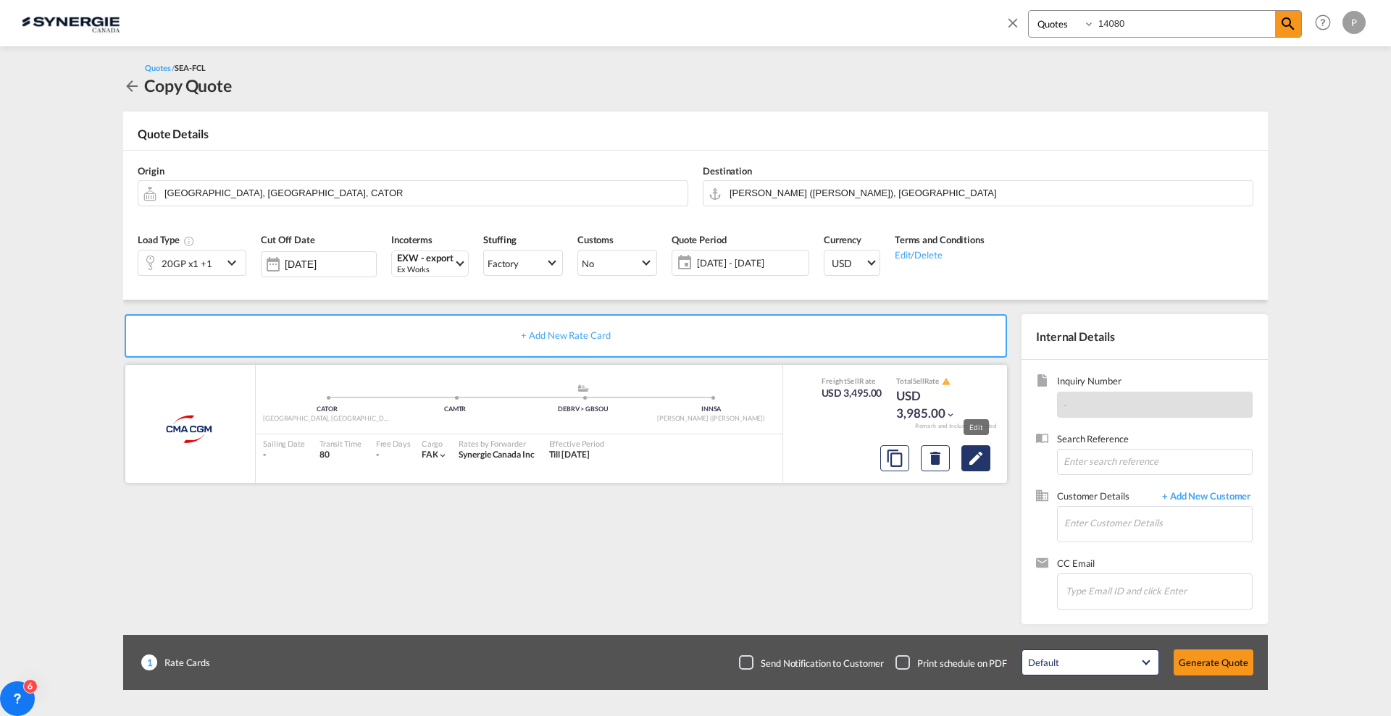
click at [971, 450] on md-icon "Edit" at bounding box center [975, 458] width 17 height 17
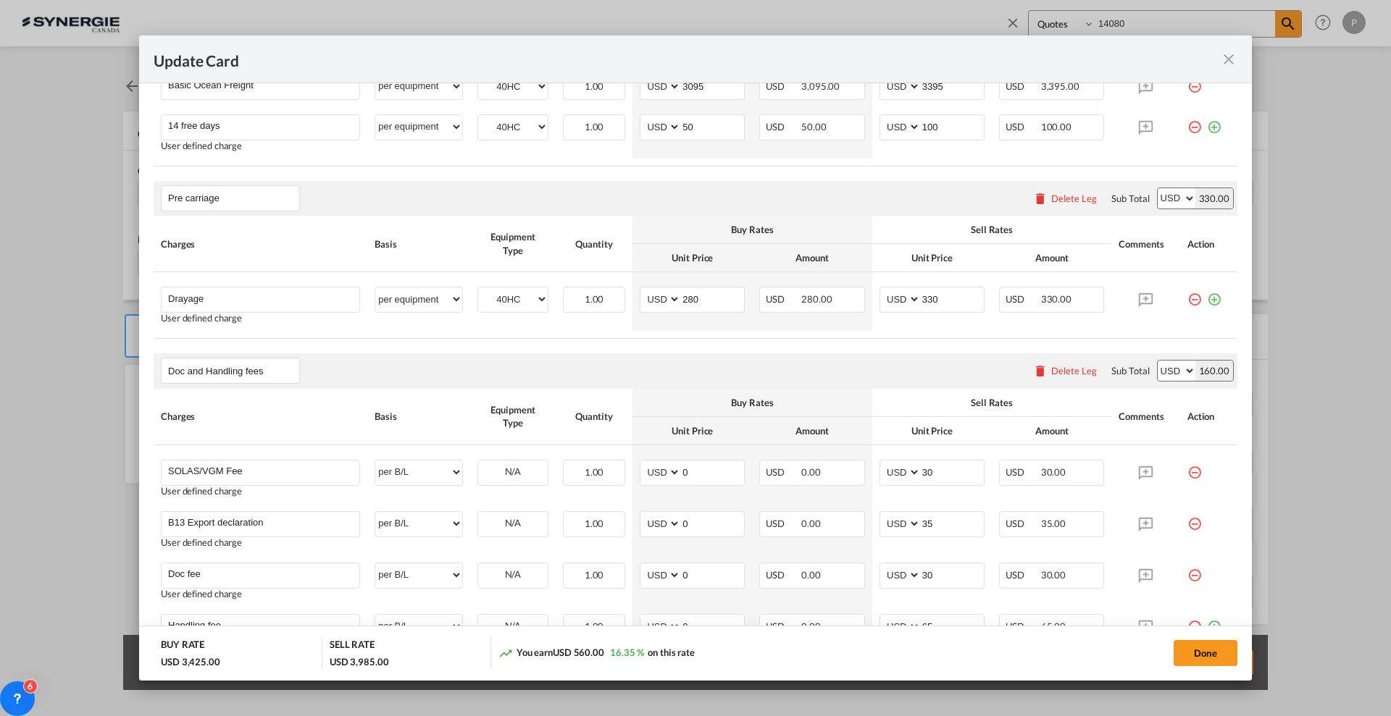
scroll to position [634, 0]
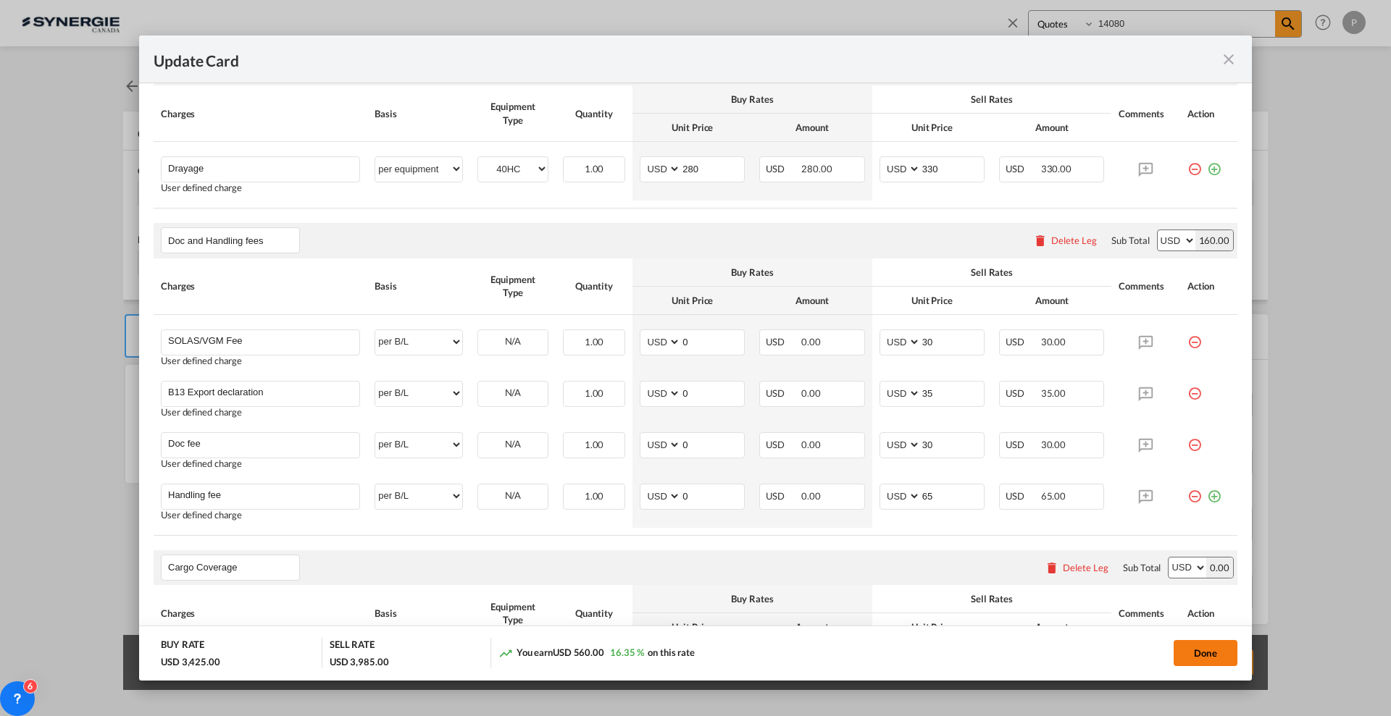
click at [1200, 656] on button "Done" at bounding box center [1205, 653] width 64 height 26
type input "12 Sep 2025"
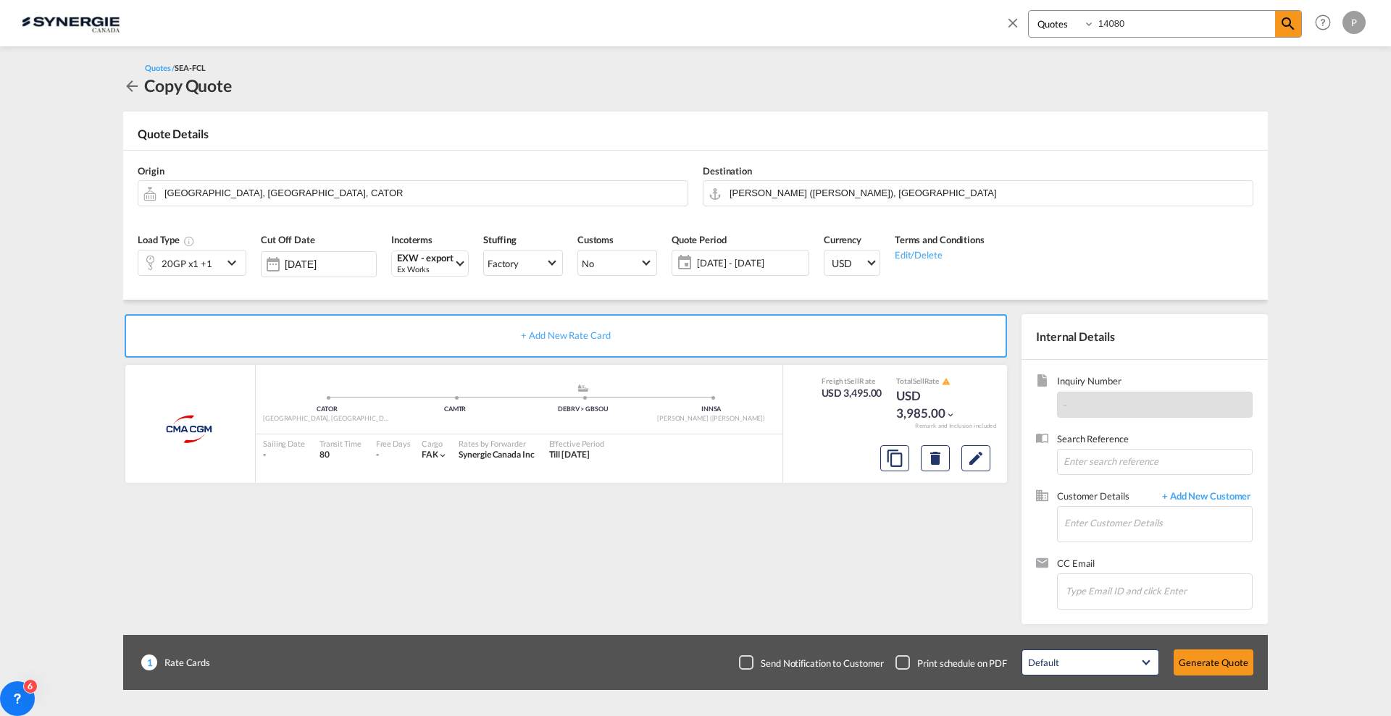
click at [248, 275] on div "Load Type 20GP x1 +1" at bounding box center [191, 259] width 123 height 69
click at [222, 261] on div "20GP x1 +1" at bounding box center [180, 263] width 84 height 25
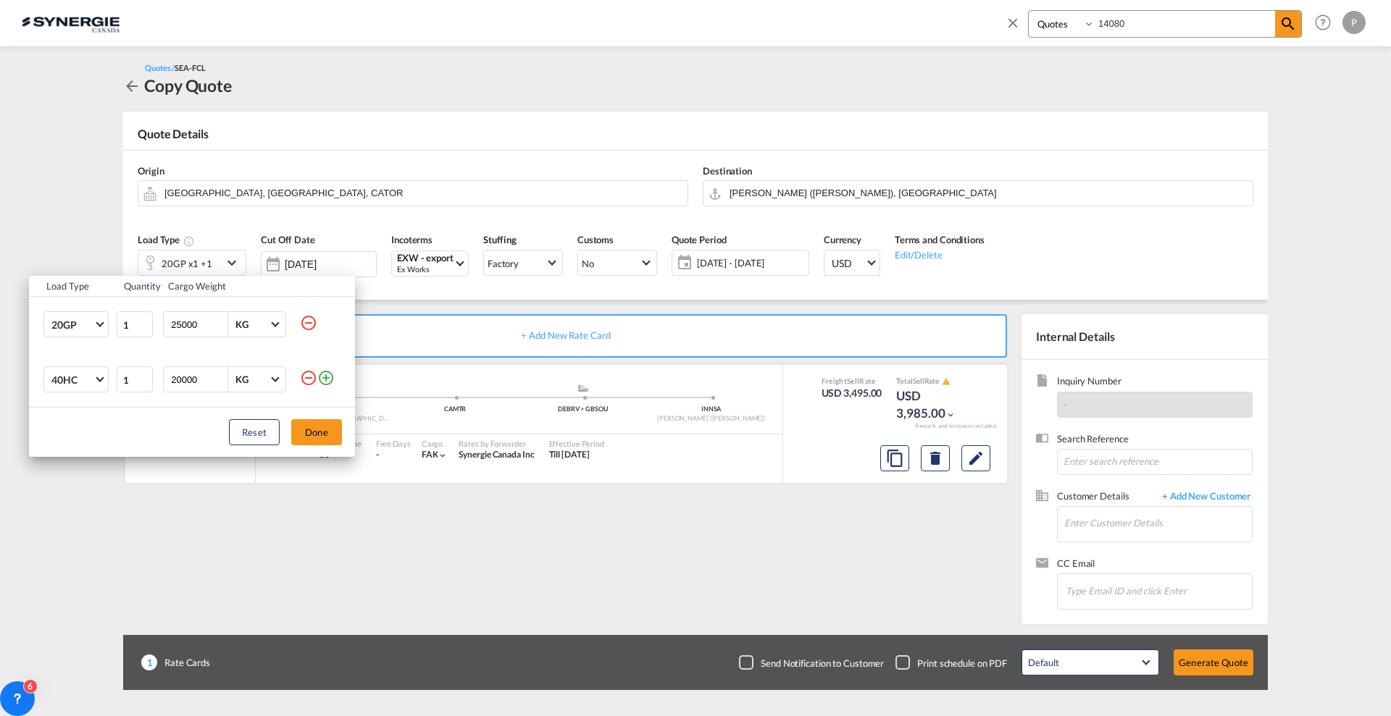
click at [330, 379] on md-icon "icon-plus-circle-outline" at bounding box center [325, 377] width 17 height 17
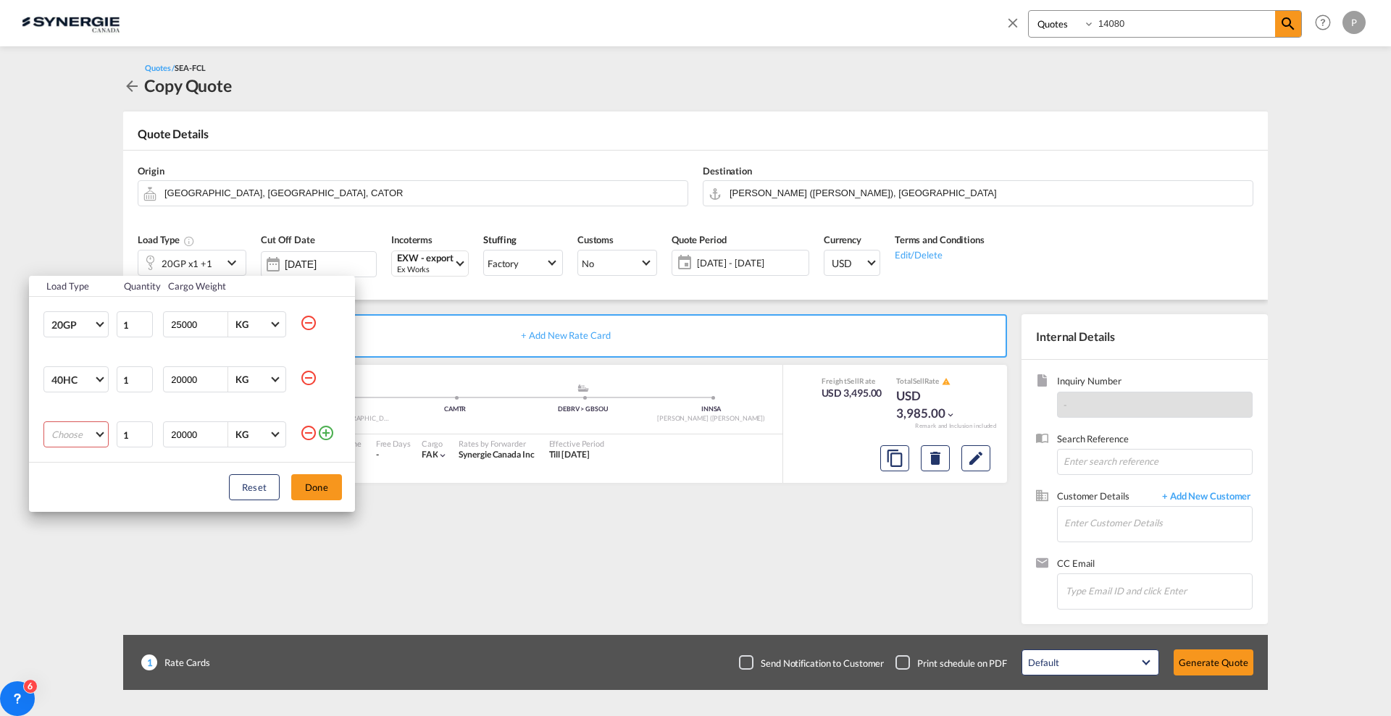
click at [309, 432] on md-icon "icon-minus-circle-outline" at bounding box center [308, 432] width 17 height 17
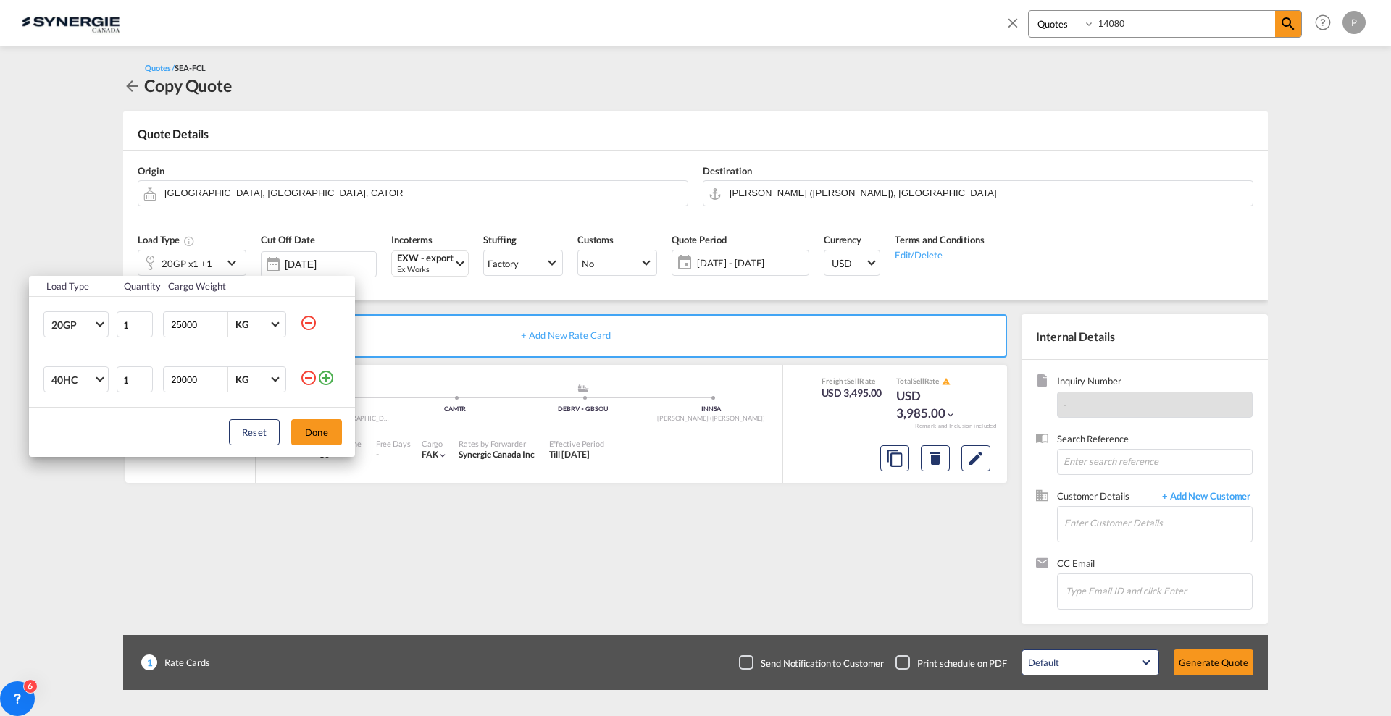
click at [313, 321] on md-icon "icon-minus-circle-outline" at bounding box center [308, 322] width 17 height 17
type input "20000"
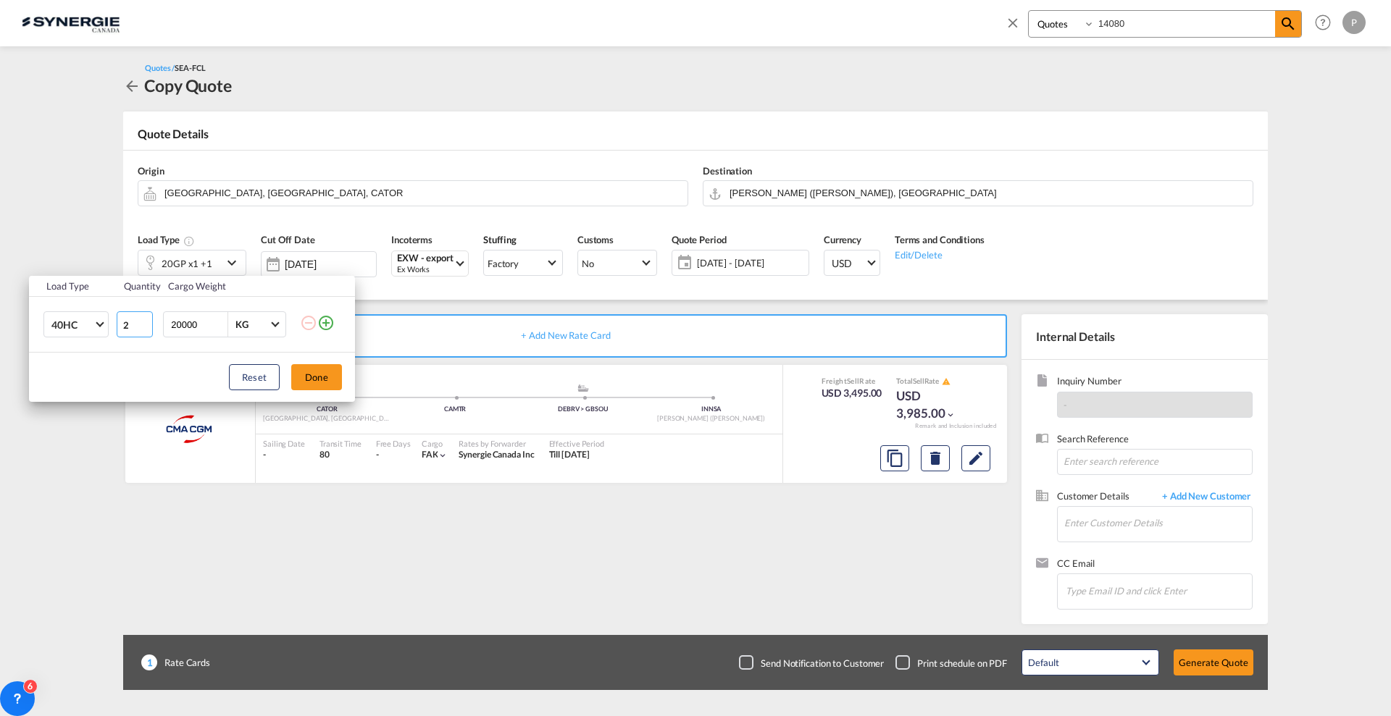
type input "2"
click at [144, 323] on input "2" at bounding box center [135, 324] width 36 height 26
click at [330, 370] on button "Done" at bounding box center [316, 377] width 51 height 26
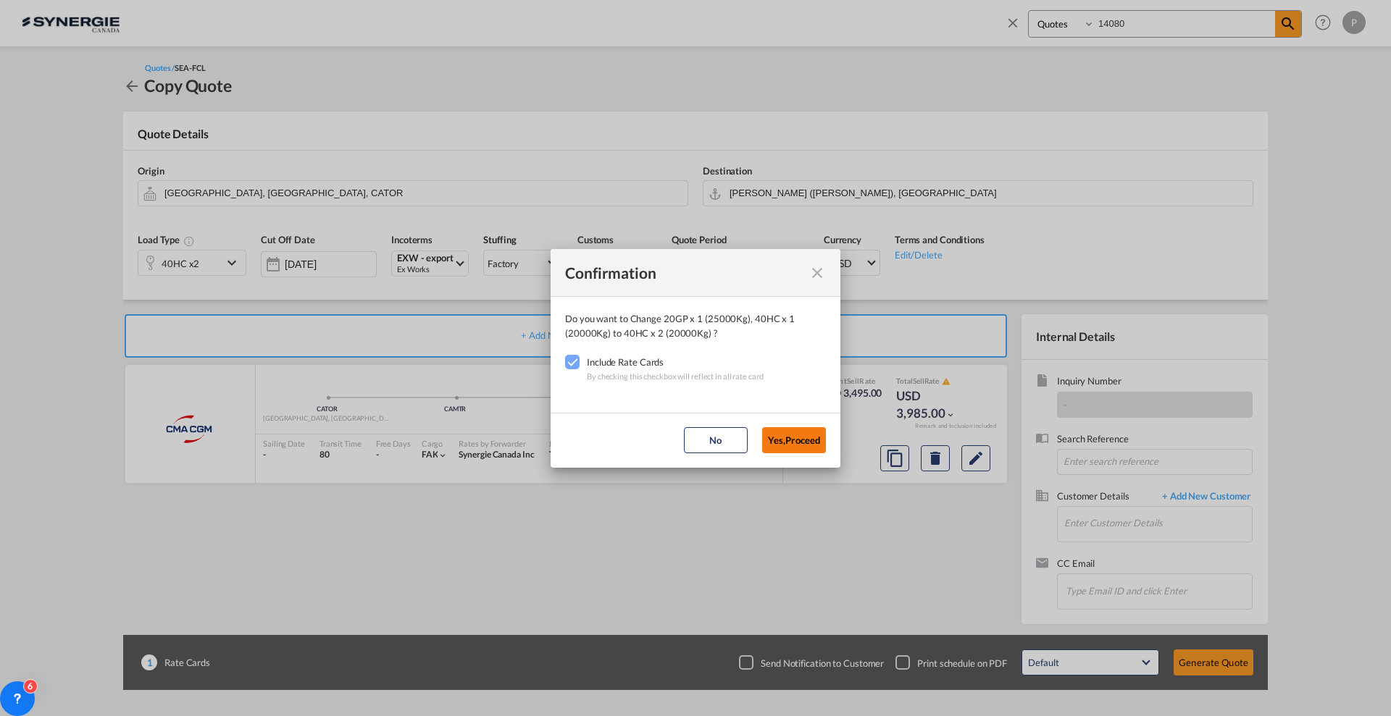
click at [803, 438] on button "Yes,Proceed" at bounding box center [794, 440] width 64 height 26
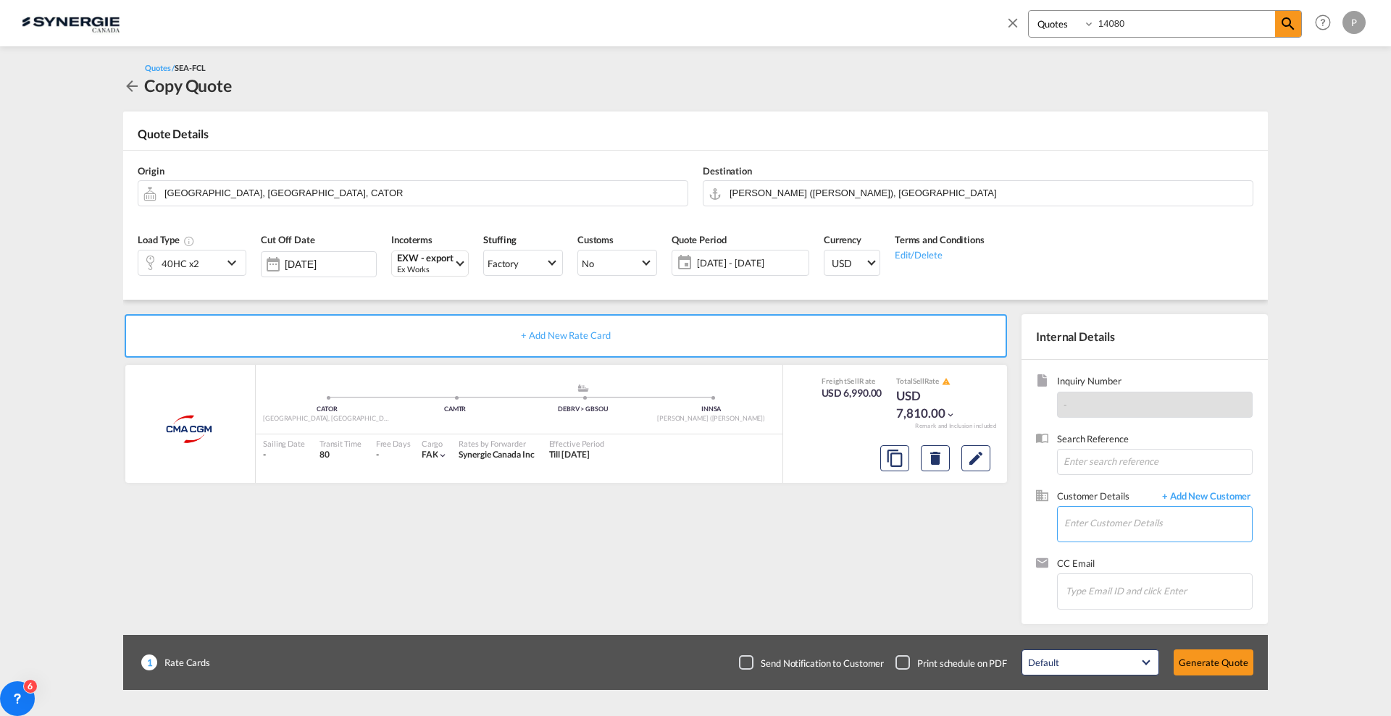
click at [1100, 511] on input "Enter Customer Details" at bounding box center [1158, 523] width 188 height 33
paste input "vishal@pentagonindia.net"
click at [1118, 548] on div "Vishal Rawat vishal@pentagonindia.net | Pentagon Freight" at bounding box center [1157, 548] width 188 height 39
type input "Pentagon Freight, Vishal Rawat, vishal@pentagonindia.net"
click at [1202, 652] on button "Generate Quote" at bounding box center [1213, 663] width 80 height 26
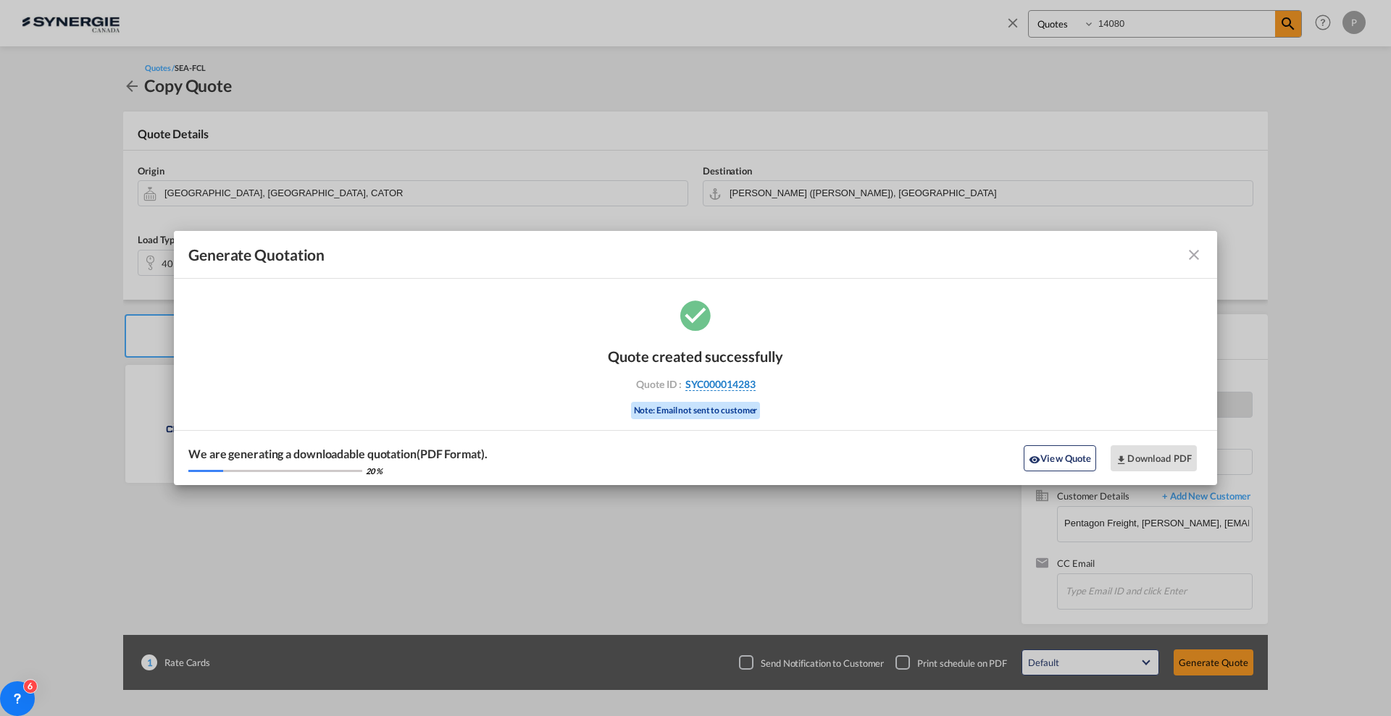
drag, startPoint x: 784, startPoint y: 382, endPoint x: 756, endPoint y: 385, distance: 28.5
click at [756, 385] on div "Quote created successfully Quote ID : SYC000014283 Note: Email not sent to cust…" at bounding box center [695, 391] width 1043 height 189
copy div "SYC000014283"
click at [1164, 461] on button "Download PDF" at bounding box center [1153, 458] width 86 height 26
click at [1189, 259] on md-icon "icon-close fg-AAA8AD cursor m-0" at bounding box center [1193, 254] width 17 height 17
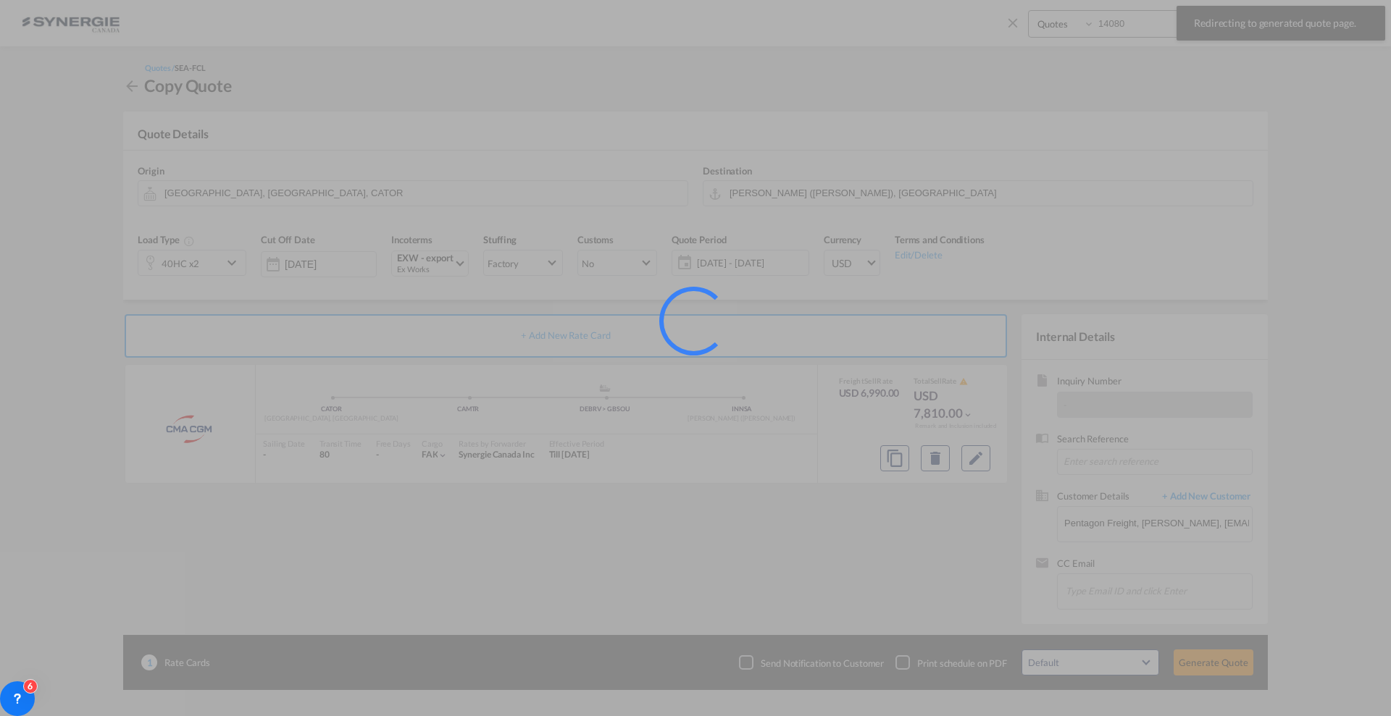
click at [1135, 25] on div at bounding box center [695, 358] width 1391 height 716
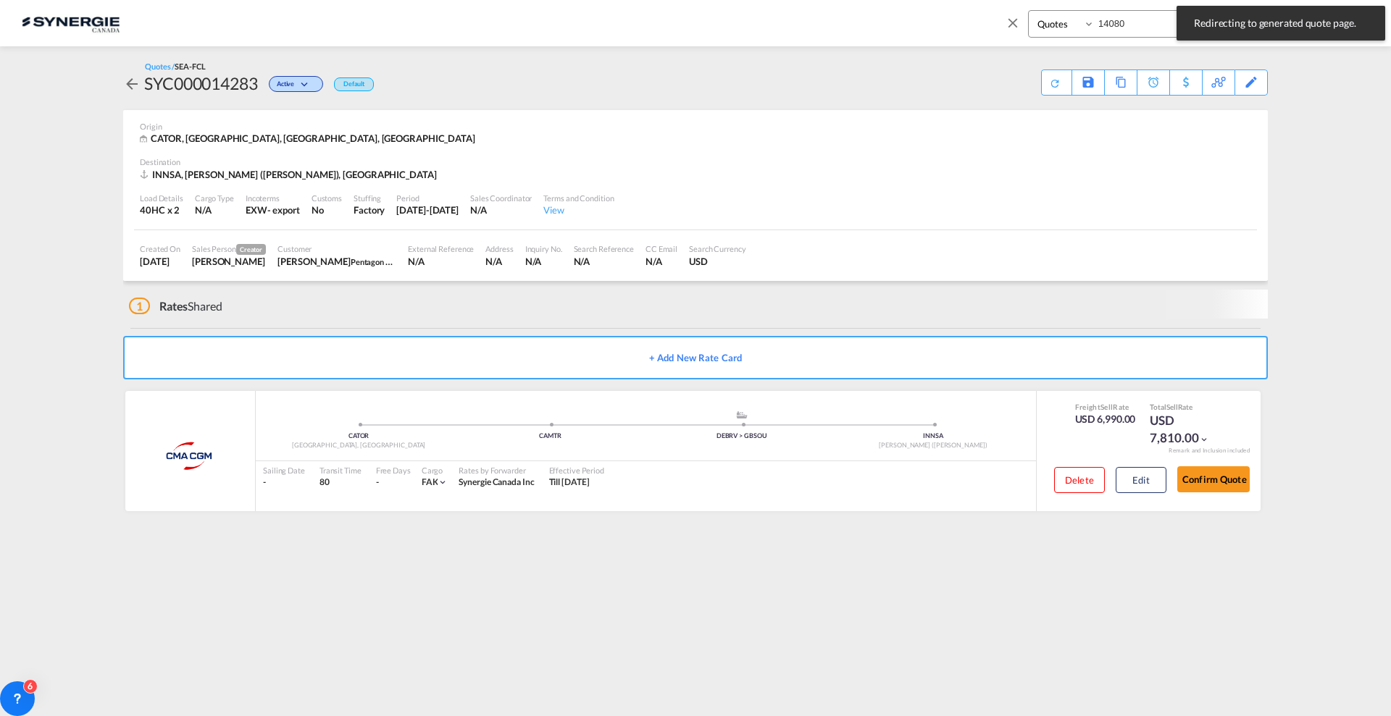
click at [1118, 25] on input "14080" at bounding box center [1185, 23] width 180 height 25
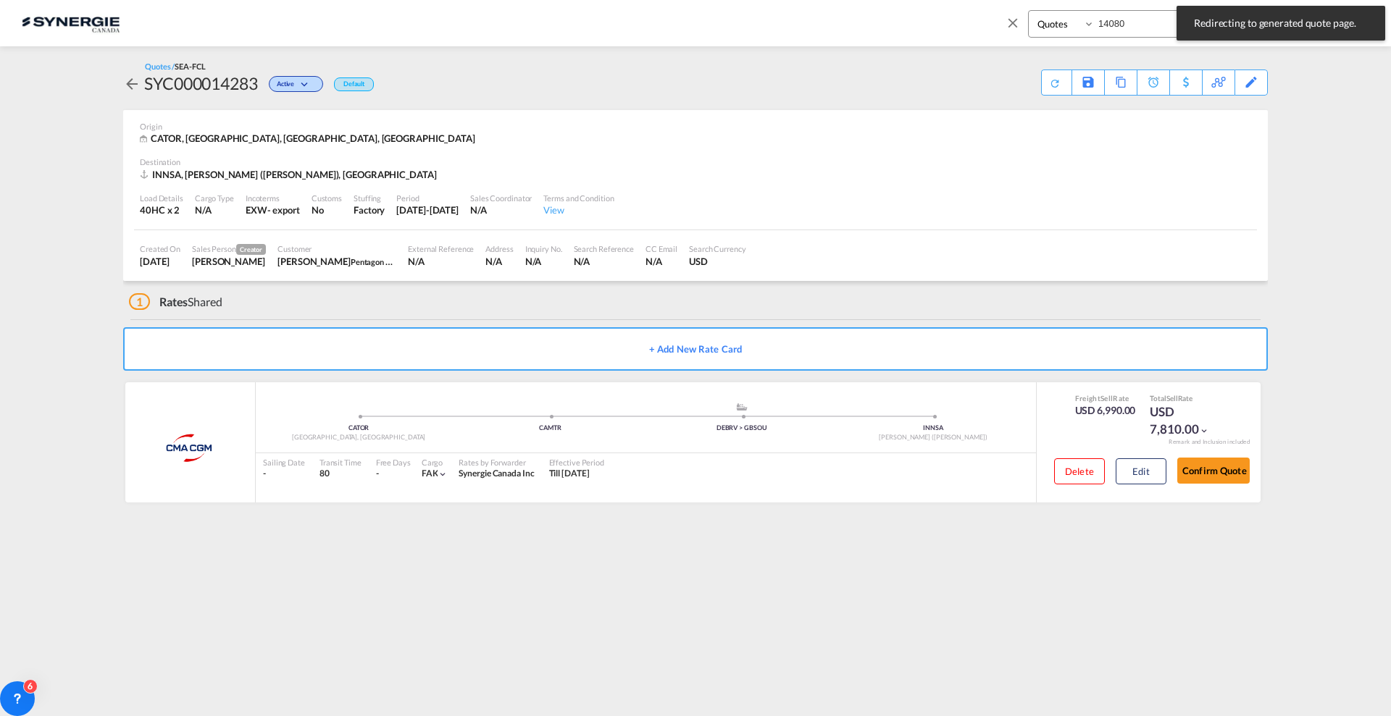
click at [1118, 25] on input "14080" at bounding box center [1185, 23] width 180 height 25
paste input "SYC00001419"
type input "SYC000014190"
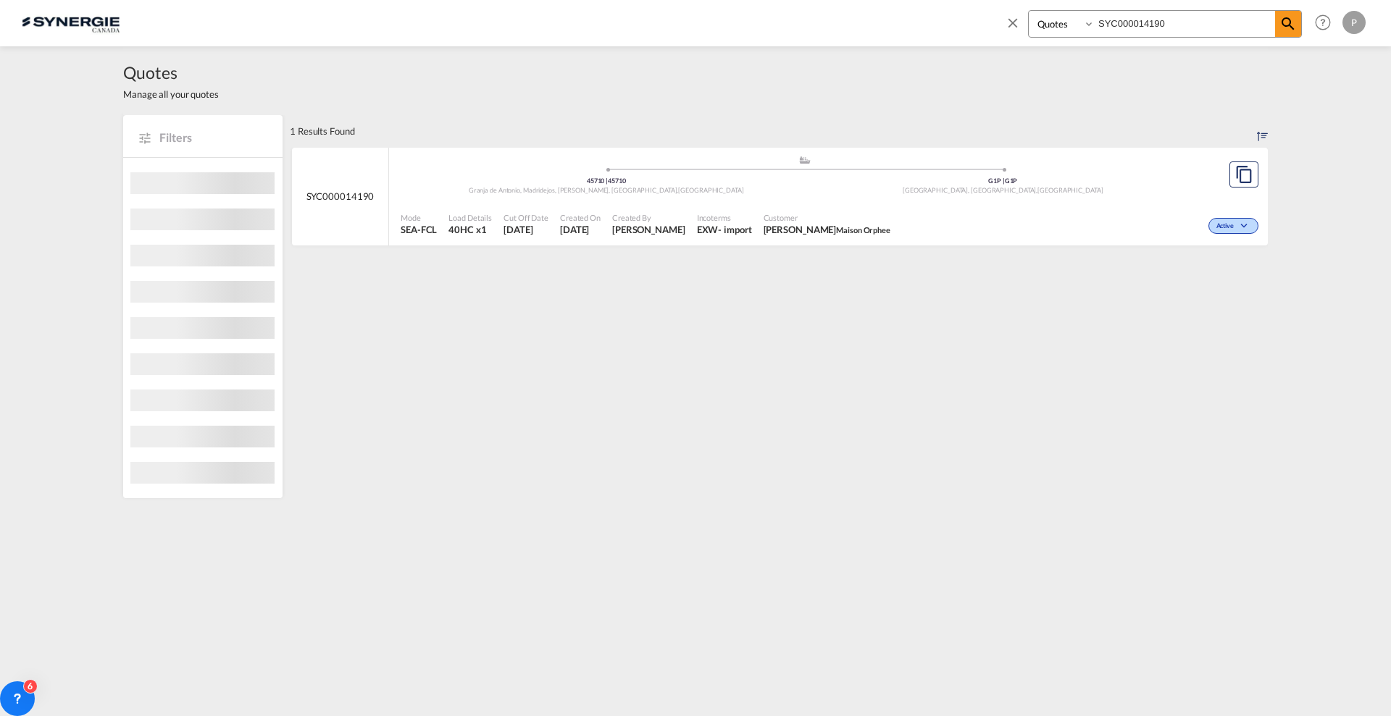
click at [754, 227] on div "Incoterms EXW - import" at bounding box center [724, 224] width 67 height 36
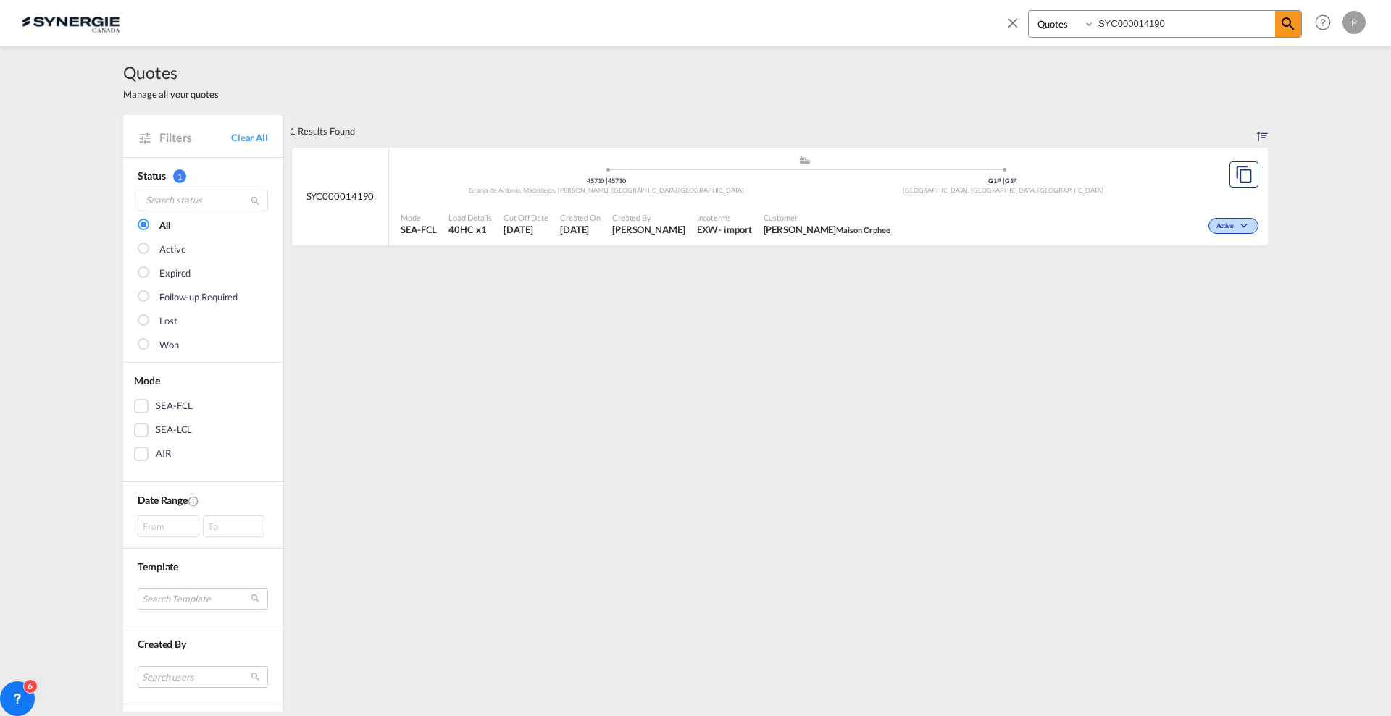
click at [1019, 18] on md-icon "icon-close" at bounding box center [1013, 22] width 16 height 16
click at [253, 137] on link "Clear All" at bounding box center [249, 137] width 37 height 13
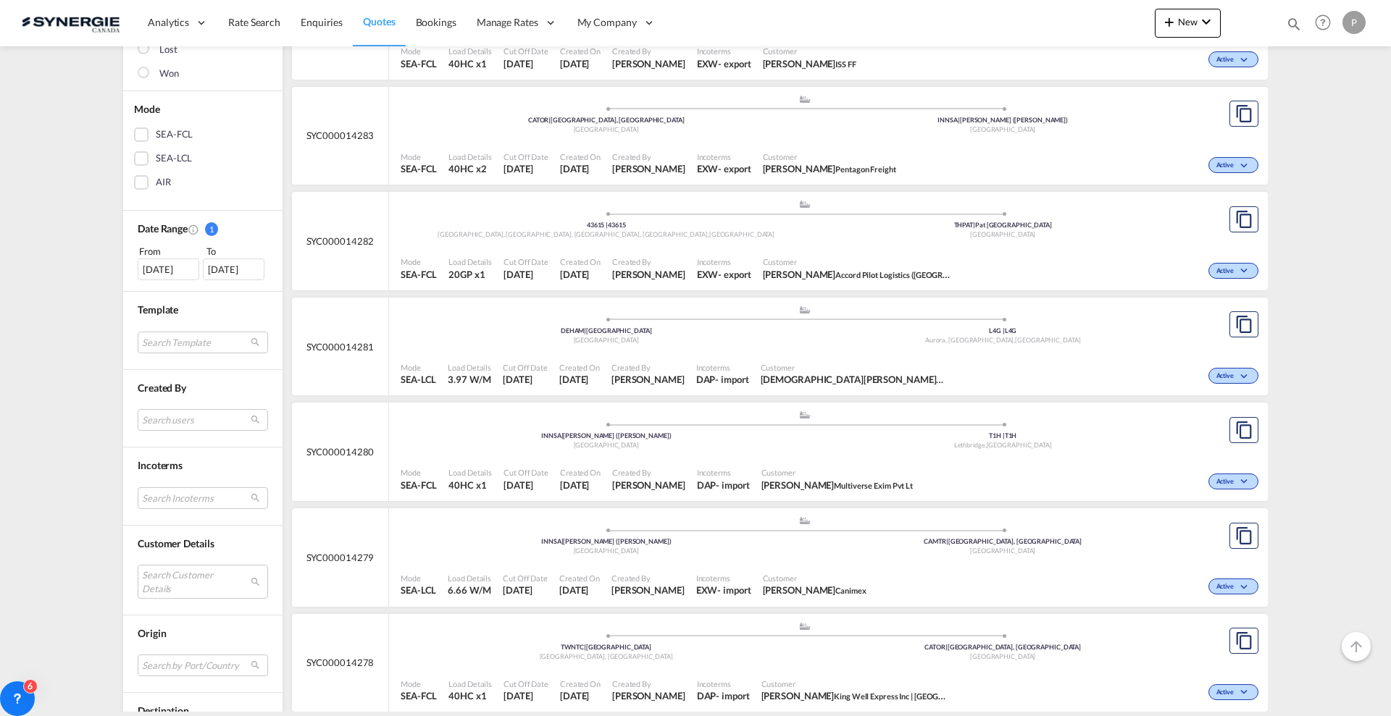
scroll to position [362, 0]
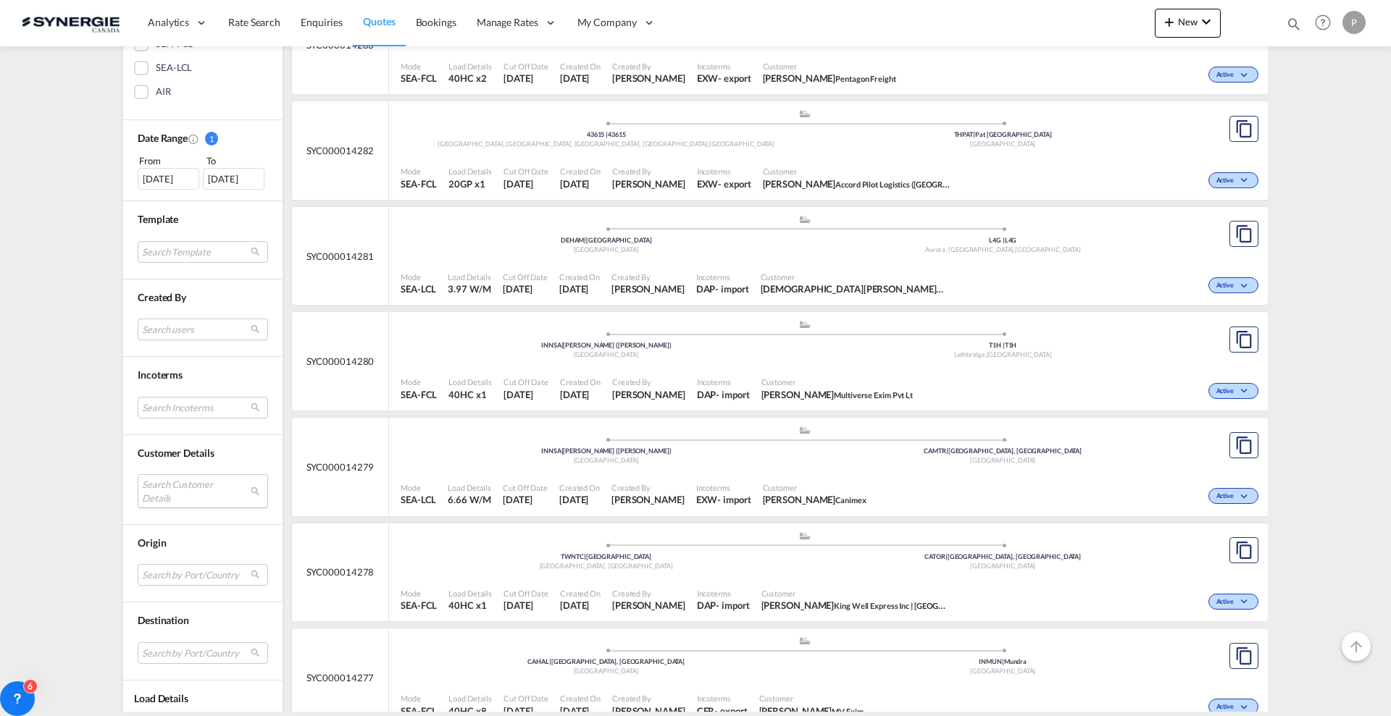
click at [190, 485] on md-select "Search Customer Details user name user wendy DENG wendy.deng@dgexpress.com.cn |…" at bounding box center [203, 490] width 130 height 33
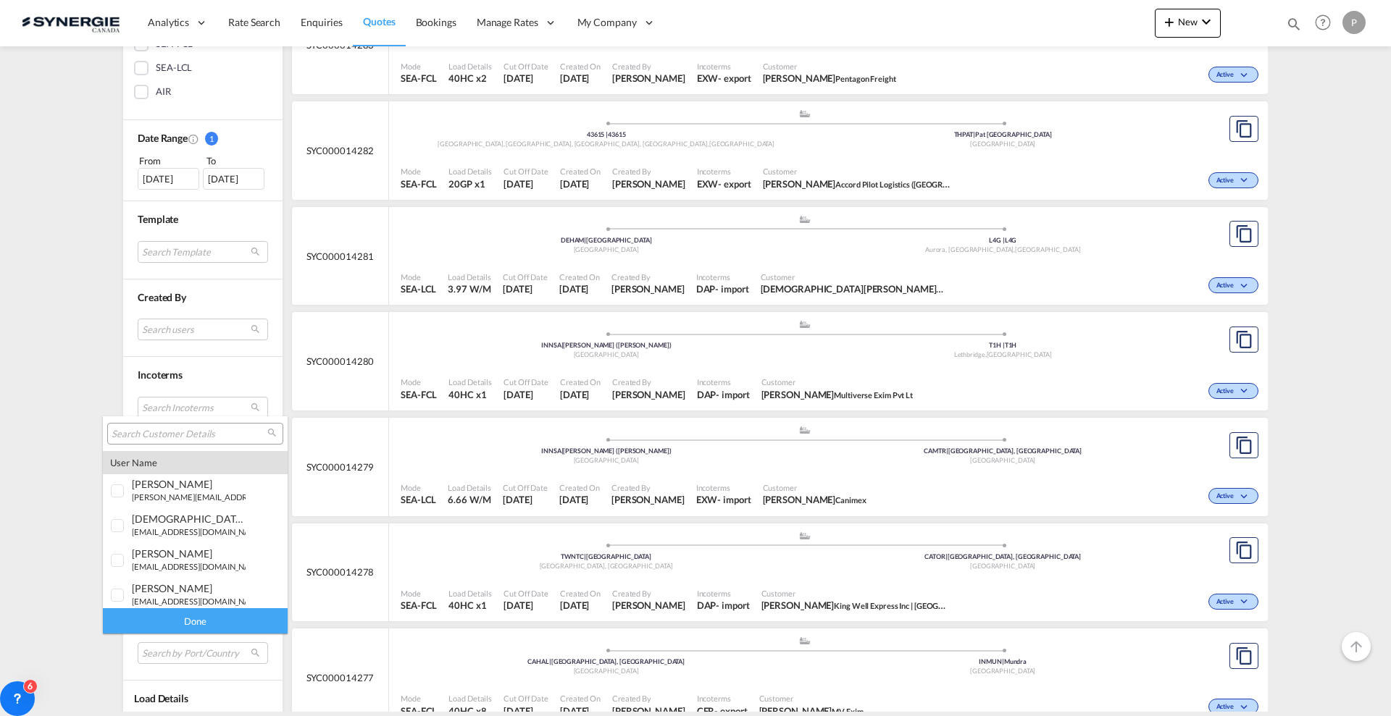
click at [182, 428] on input "search" at bounding box center [190, 434] width 156 height 13
type input "industrade"
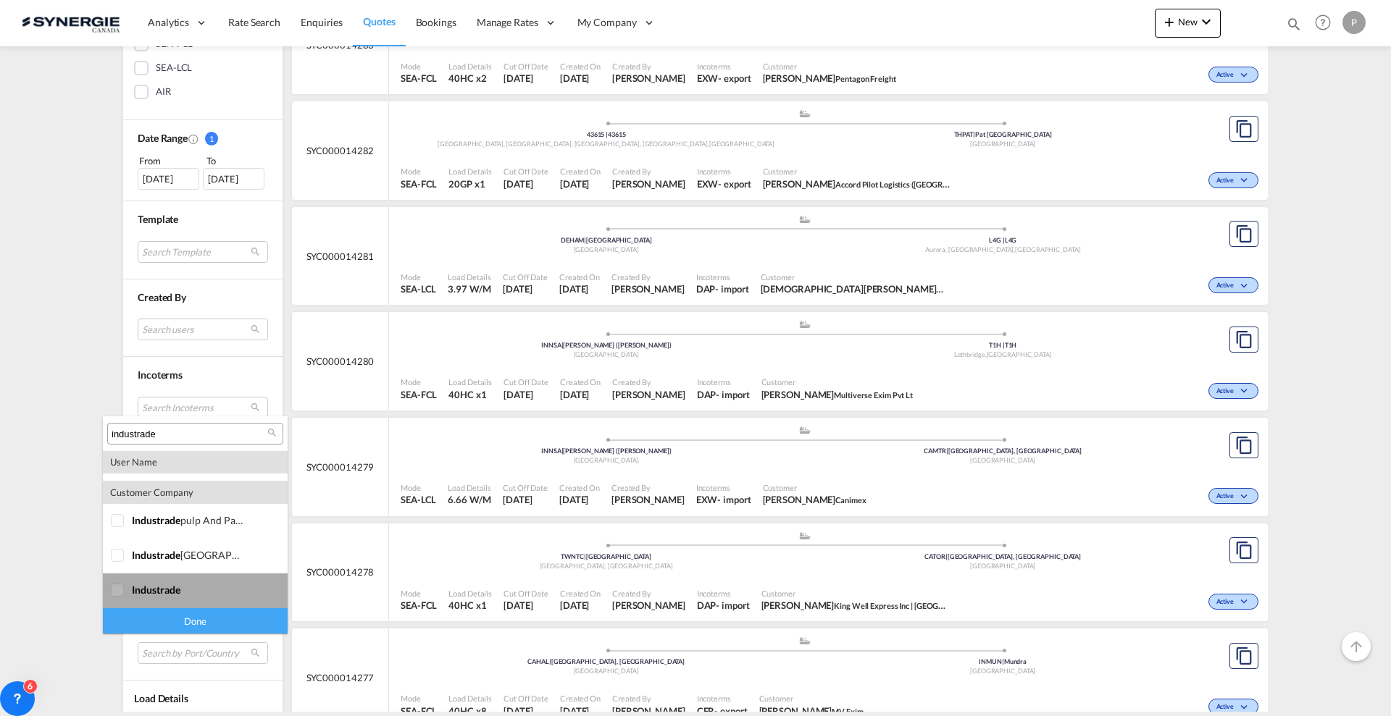
click at [204, 584] on div "industrade" at bounding box center [189, 590] width 114 height 12
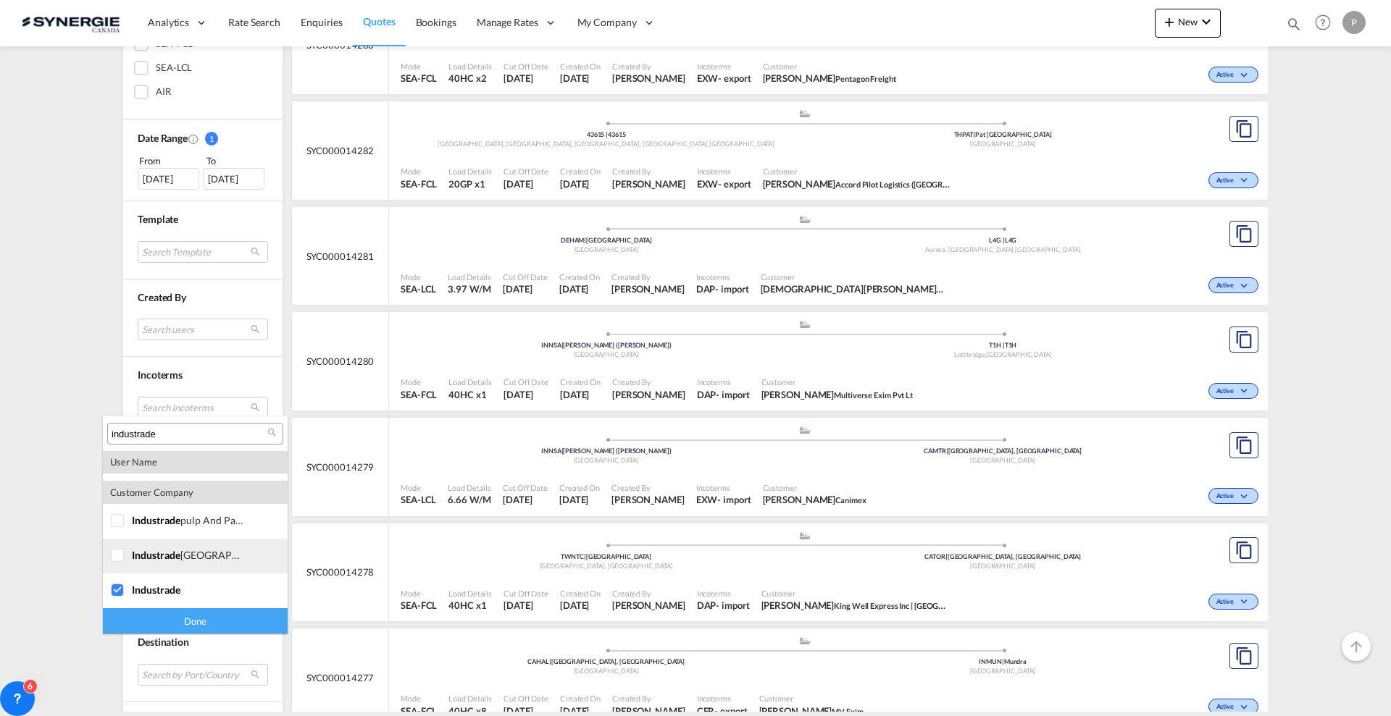
click at [204, 554] on div "industrade canada" at bounding box center [189, 555] width 114 height 12
click at [202, 521] on div "industrade pulp and paper inc." at bounding box center [189, 520] width 114 height 12
click at [211, 616] on div "Done" at bounding box center [195, 620] width 185 height 25
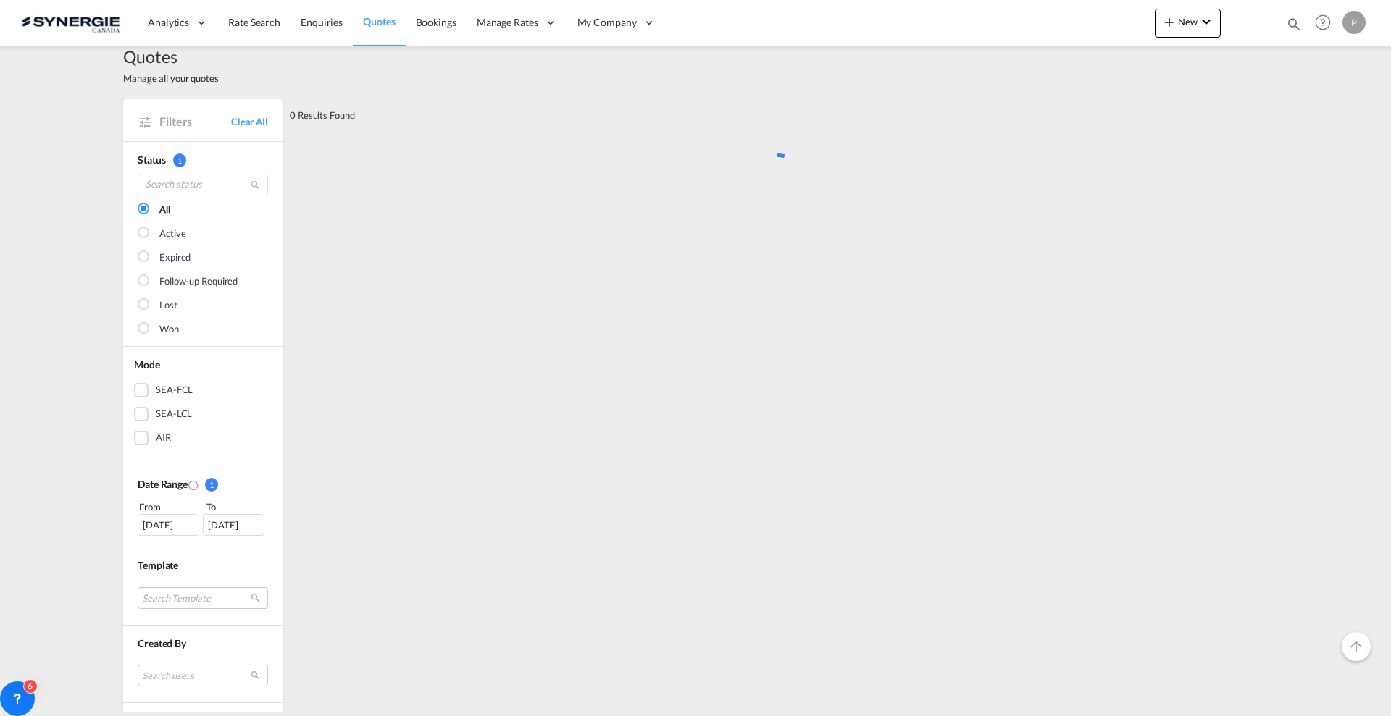
scroll to position [0, 0]
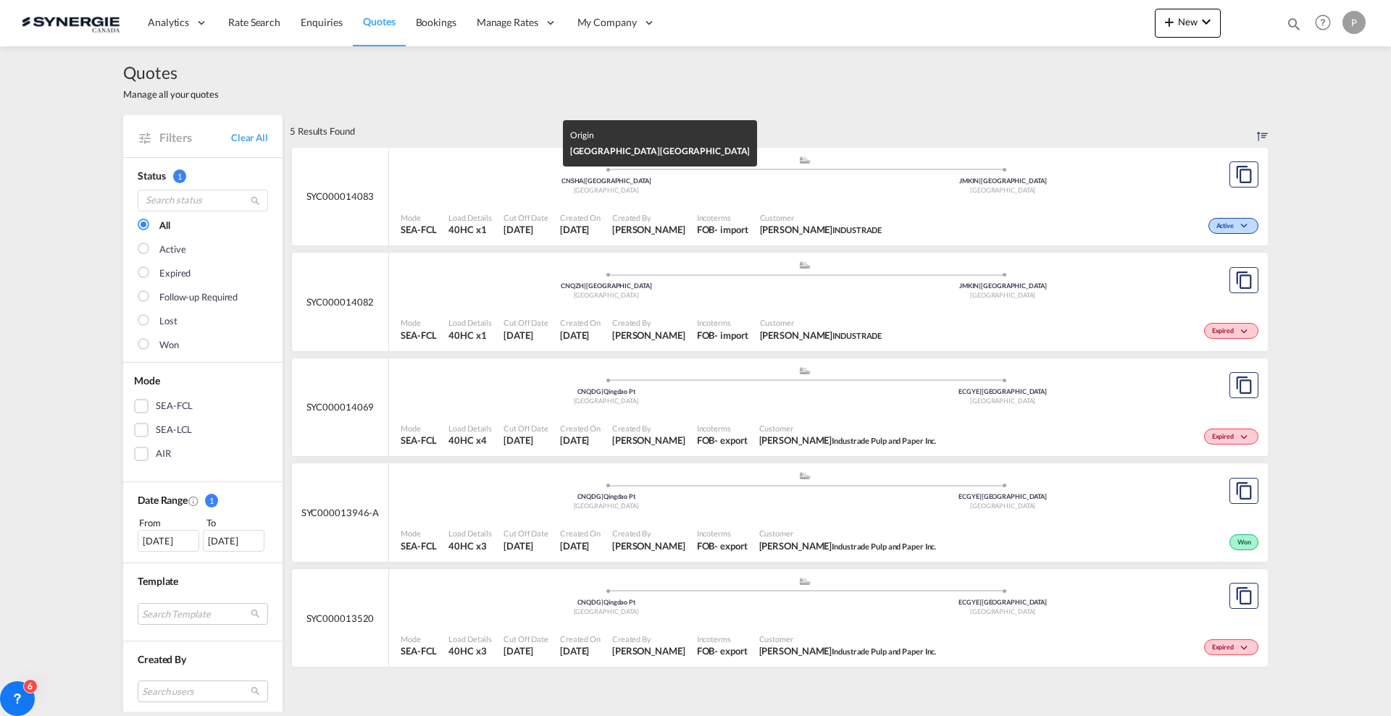
click at [685, 194] on div "China" at bounding box center [606, 190] width 397 height 9
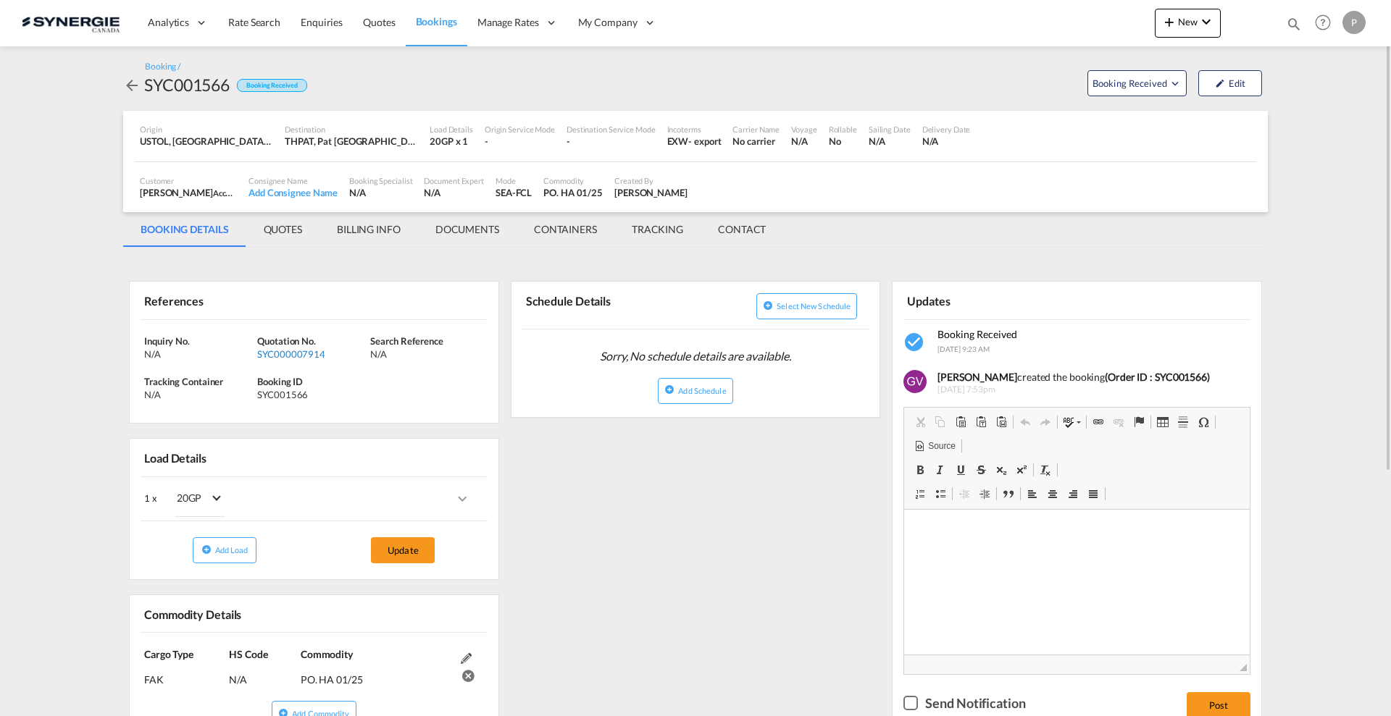
click at [285, 356] on div "SYC000007914" at bounding box center [311, 354] width 109 height 13
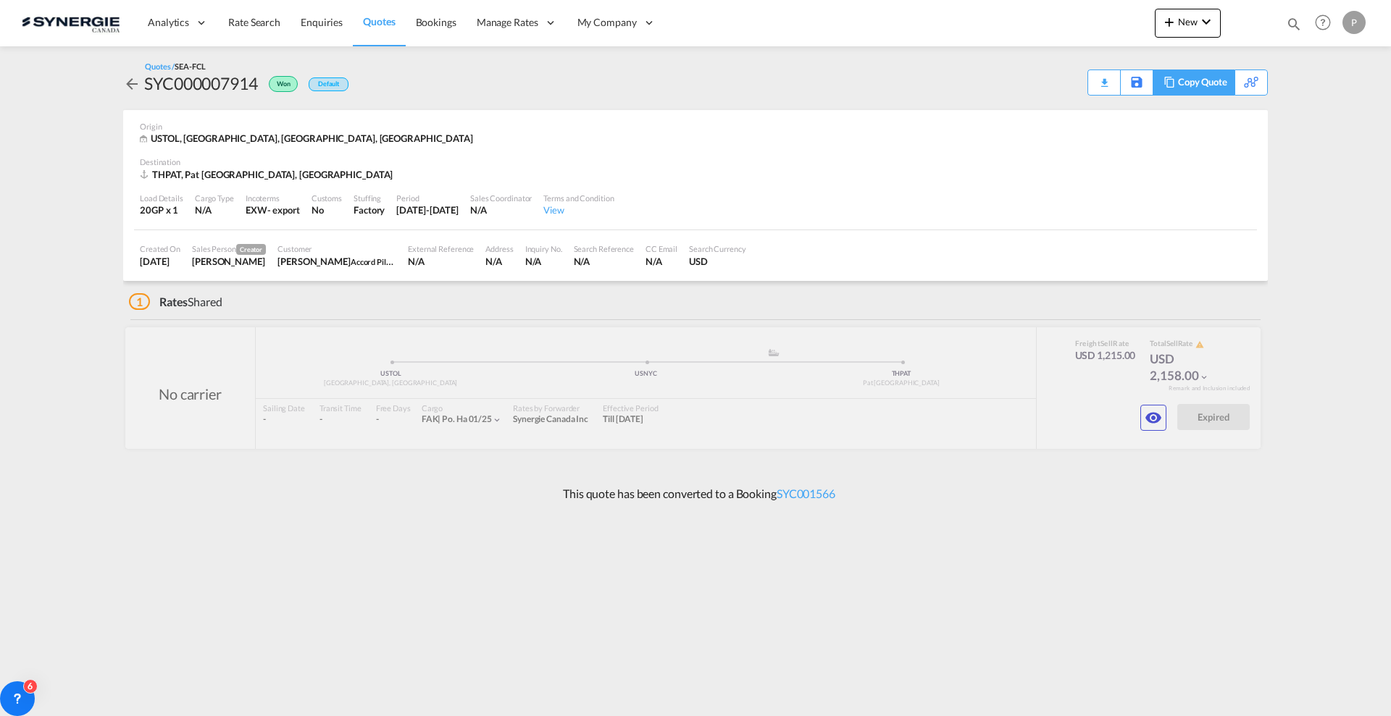
click at [1208, 85] on div "Copy Quote" at bounding box center [1202, 82] width 49 height 25
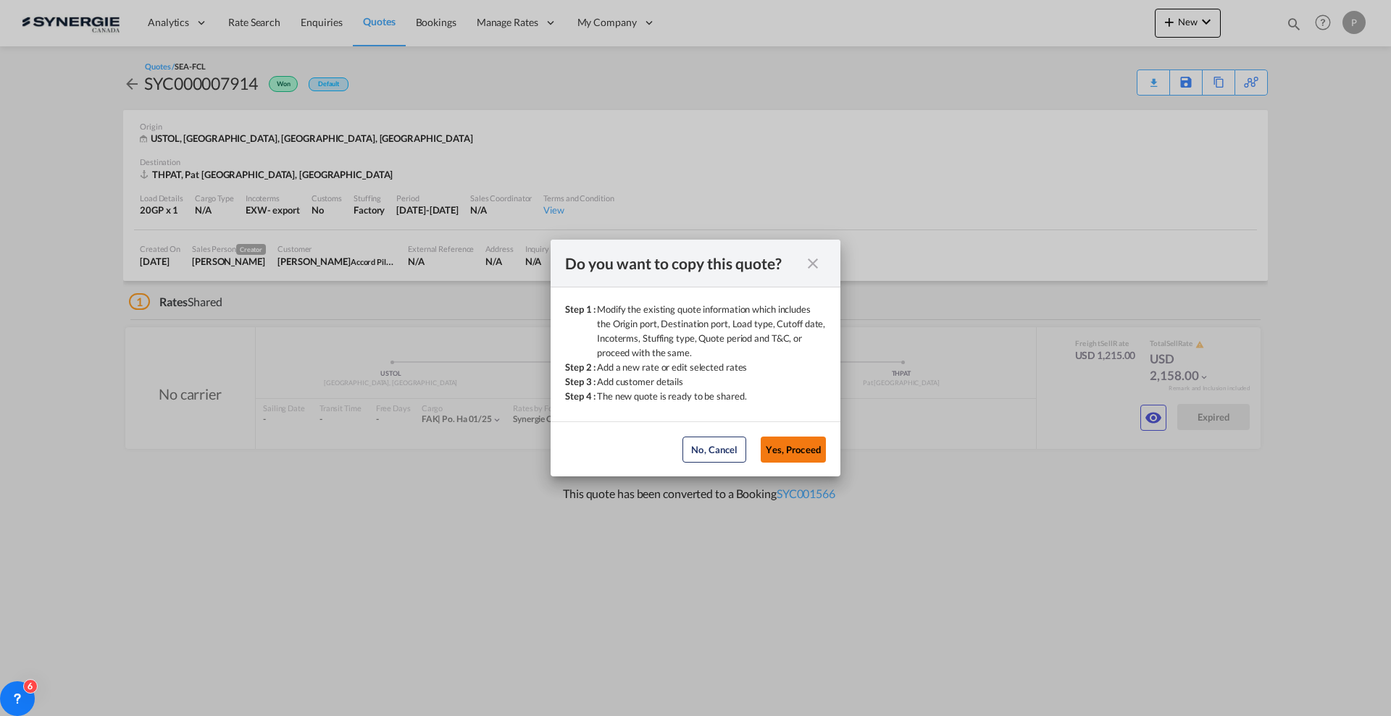
click at [812, 450] on button "Yes, Proceed" at bounding box center [793, 450] width 65 height 26
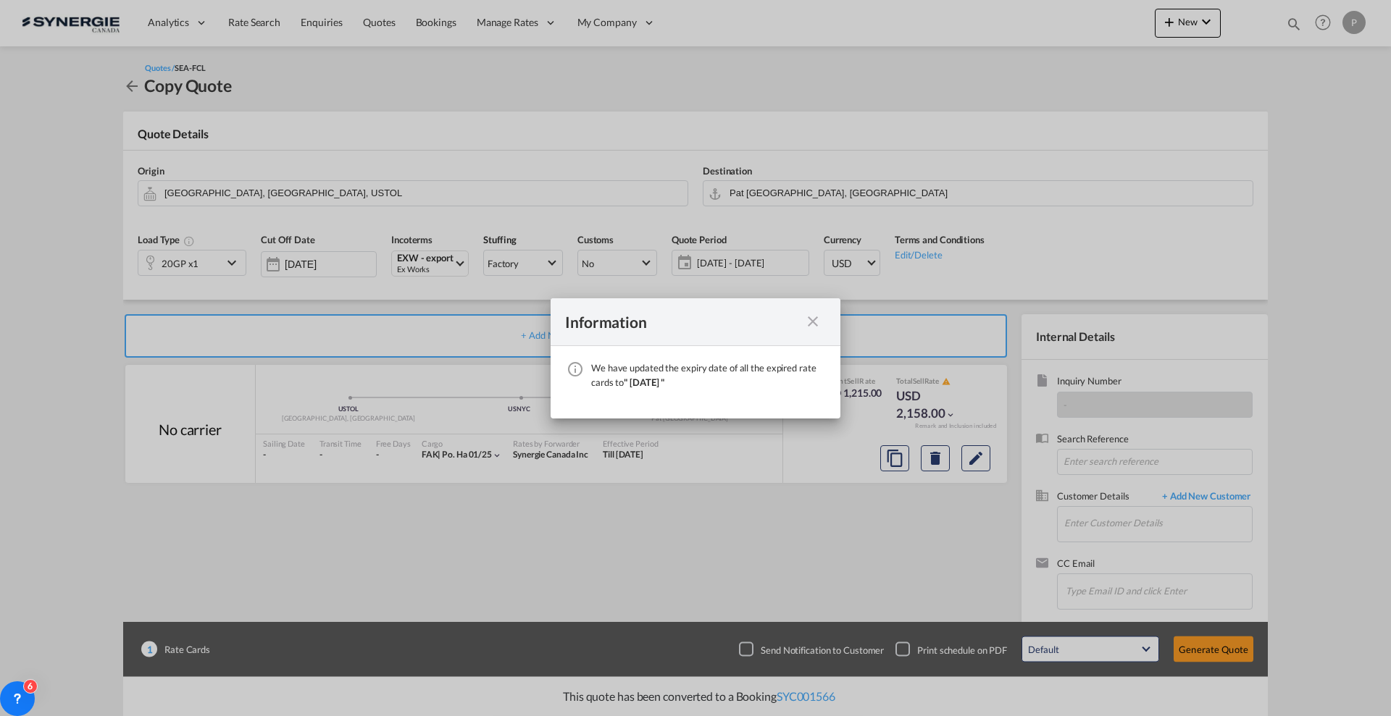
click at [815, 314] on md-icon "icon-close fg-AAA8AD cursor" at bounding box center [812, 321] width 17 height 17
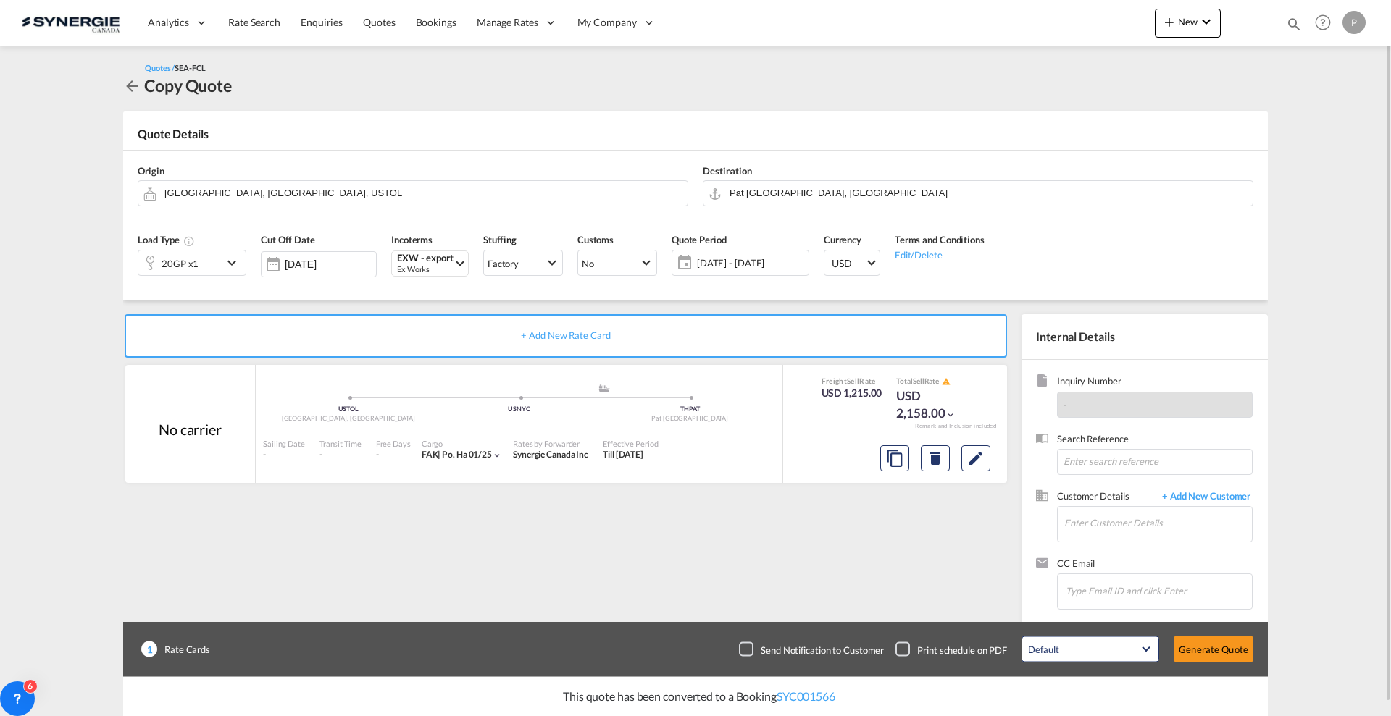
click at [748, 269] on span "22 Aug - 21 Sep 2025" at bounding box center [750, 263] width 115 height 20
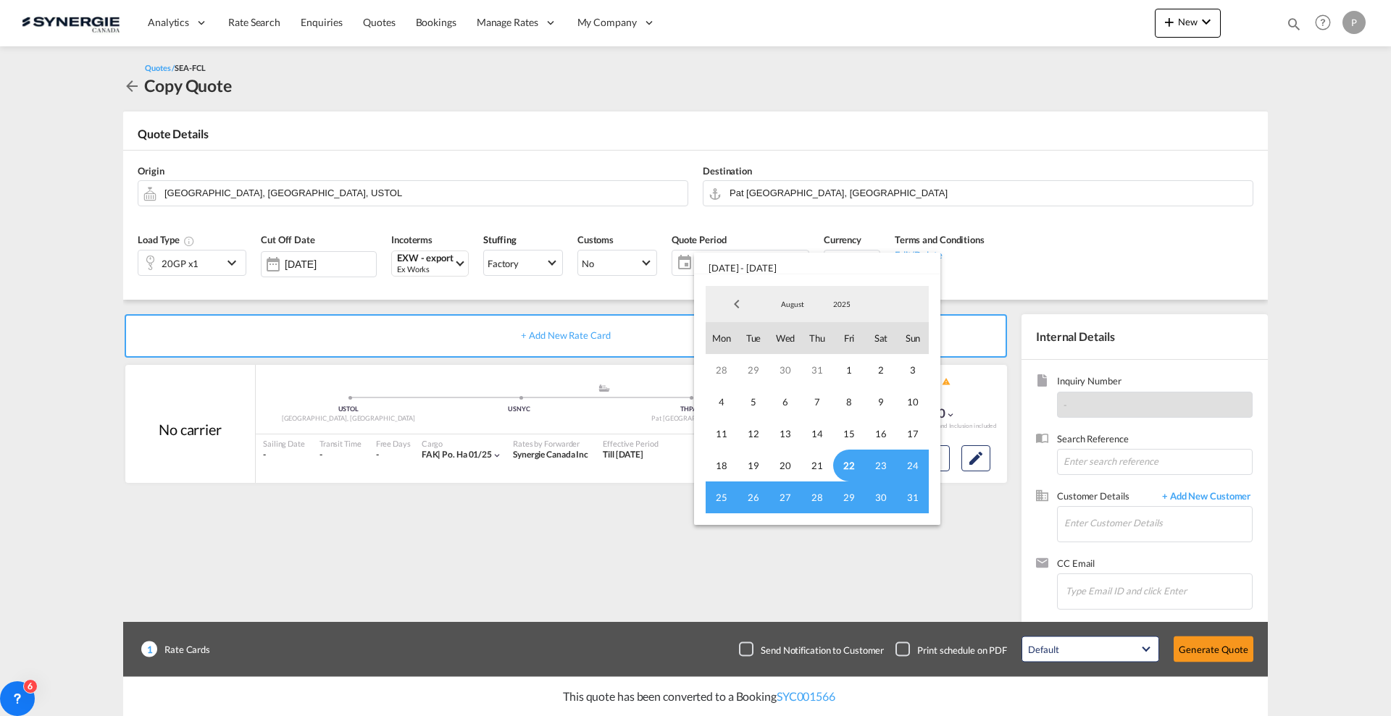
click at [849, 466] on span "22" at bounding box center [849, 466] width 32 height 32
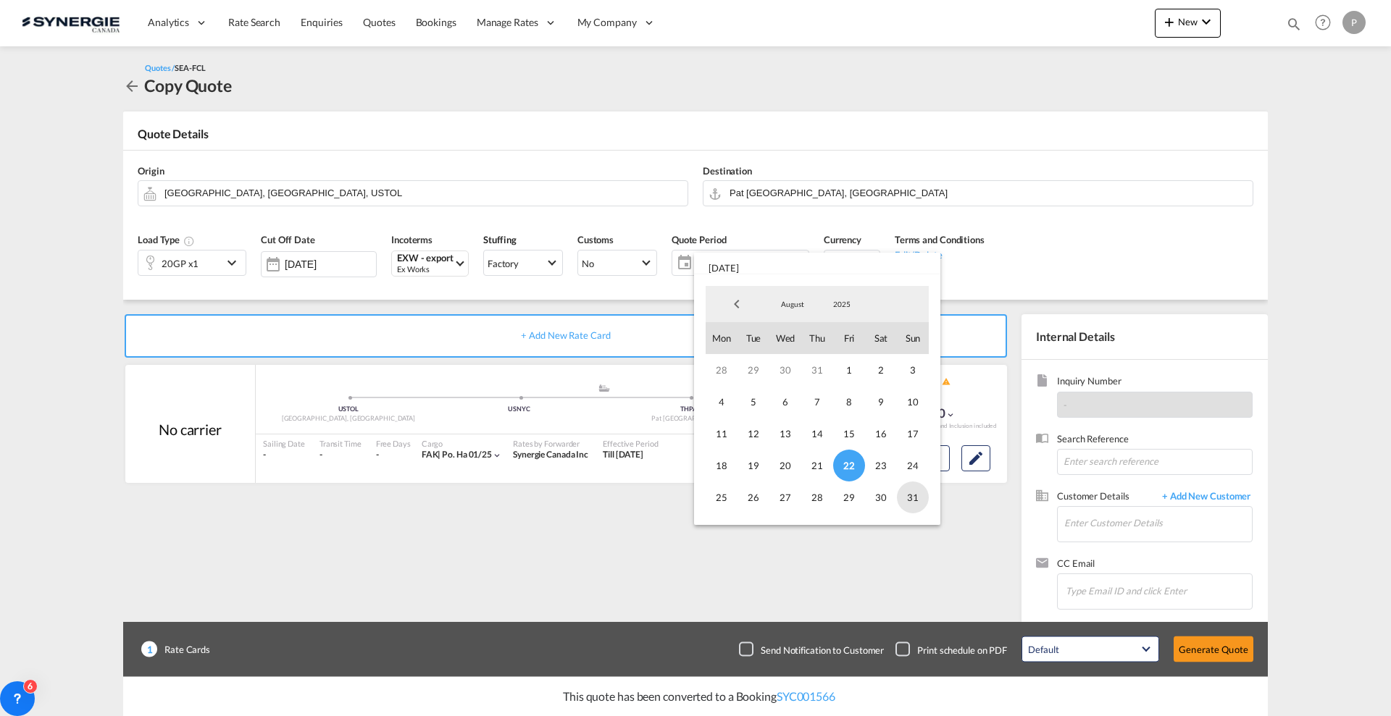
click at [920, 509] on span "31" at bounding box center [913, 498] width 32 height 32
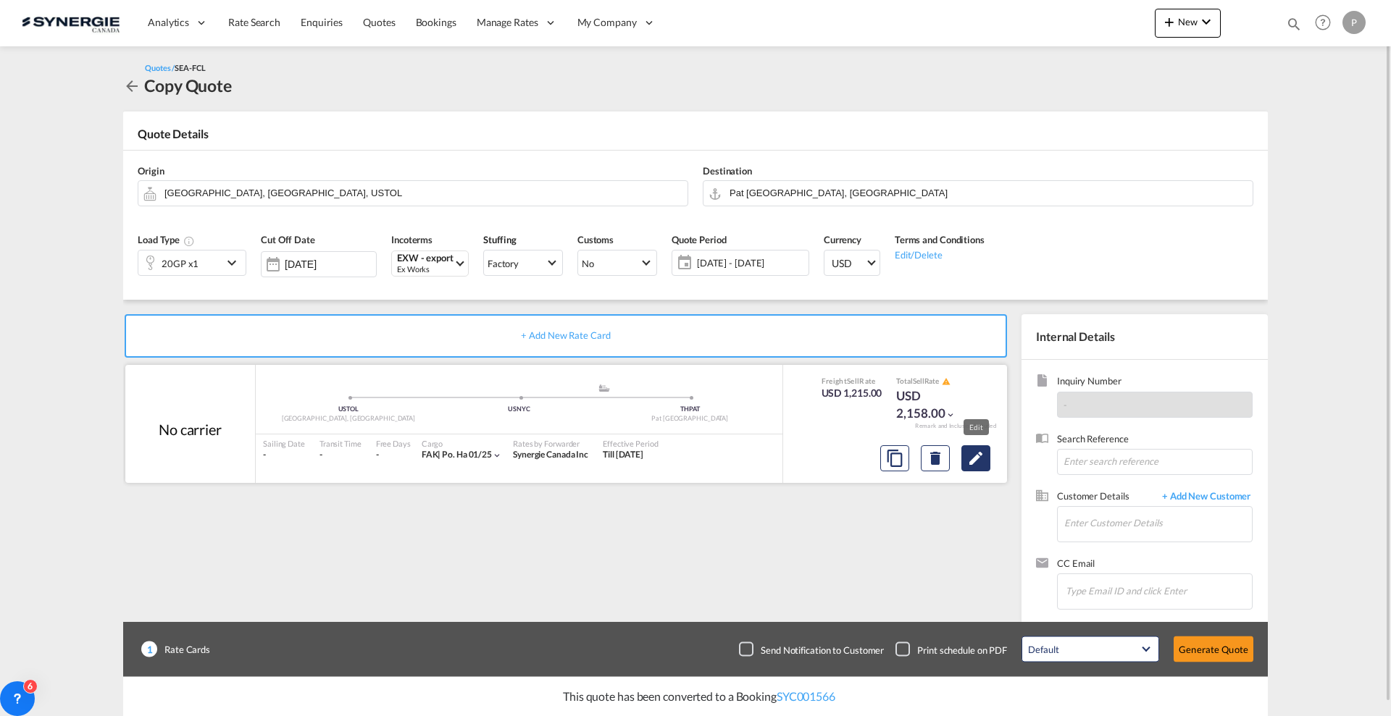
click at [982, 468] on button "Edit" at bounding box center [975, 458] width 29 height 26
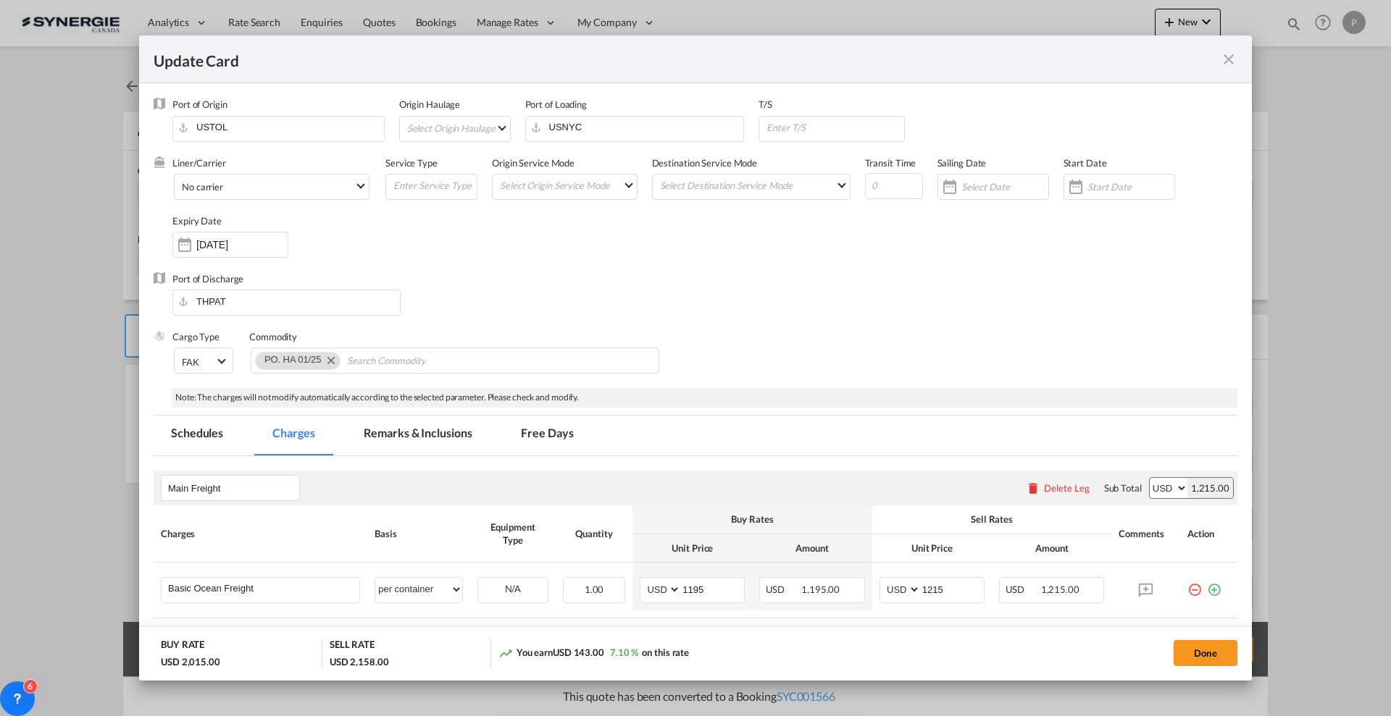
click at [464, 422] on md-tab-item "Remarks & Inclusions" at bounding box center [417, 436] width 143 height 40
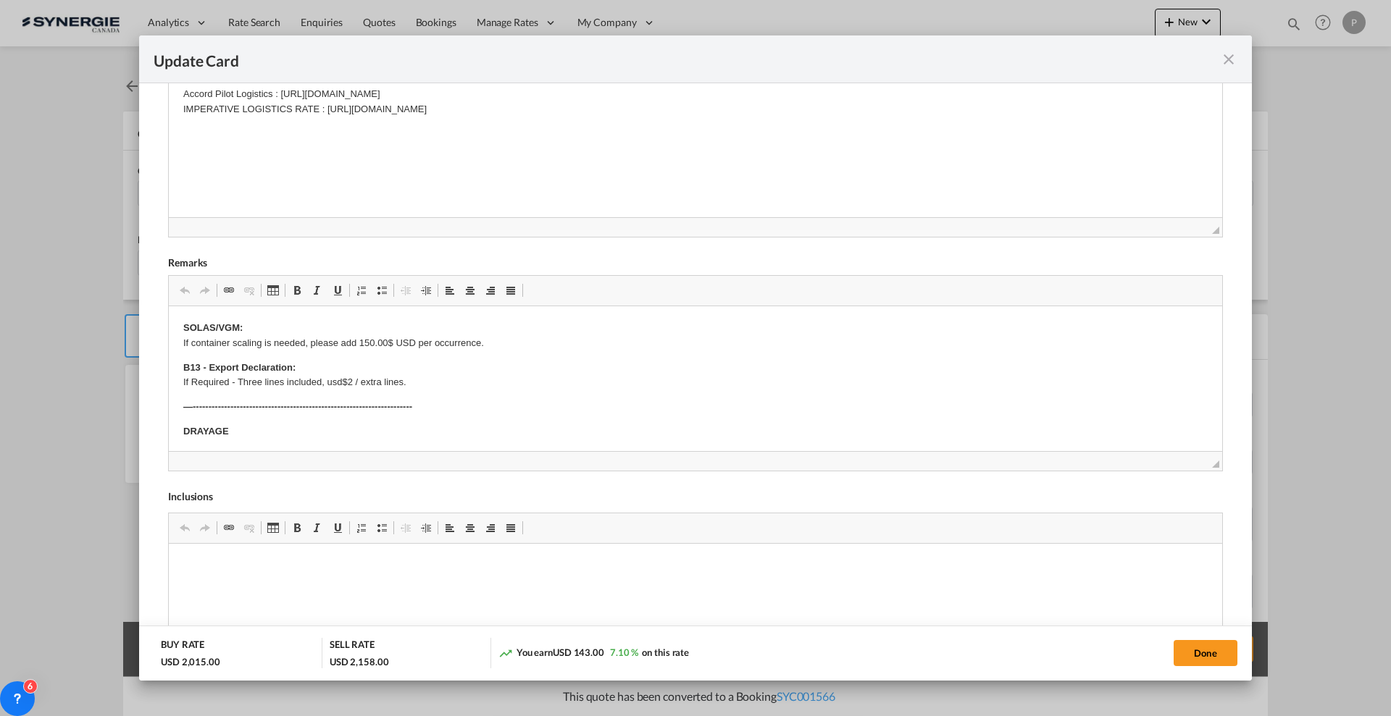
scroll to position [181, 0]
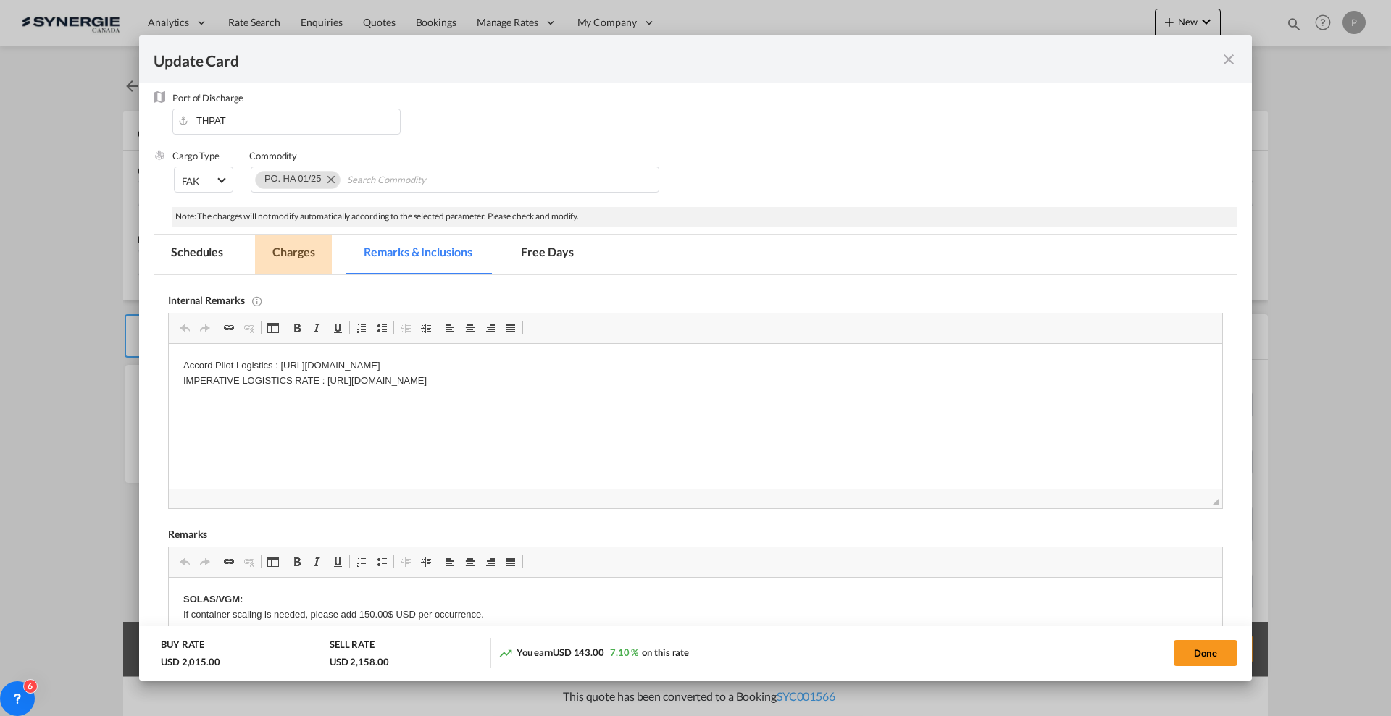
click at [311, 243] on md-tab-item "Charges" at bounding box center [293, 255] width 77 height 40
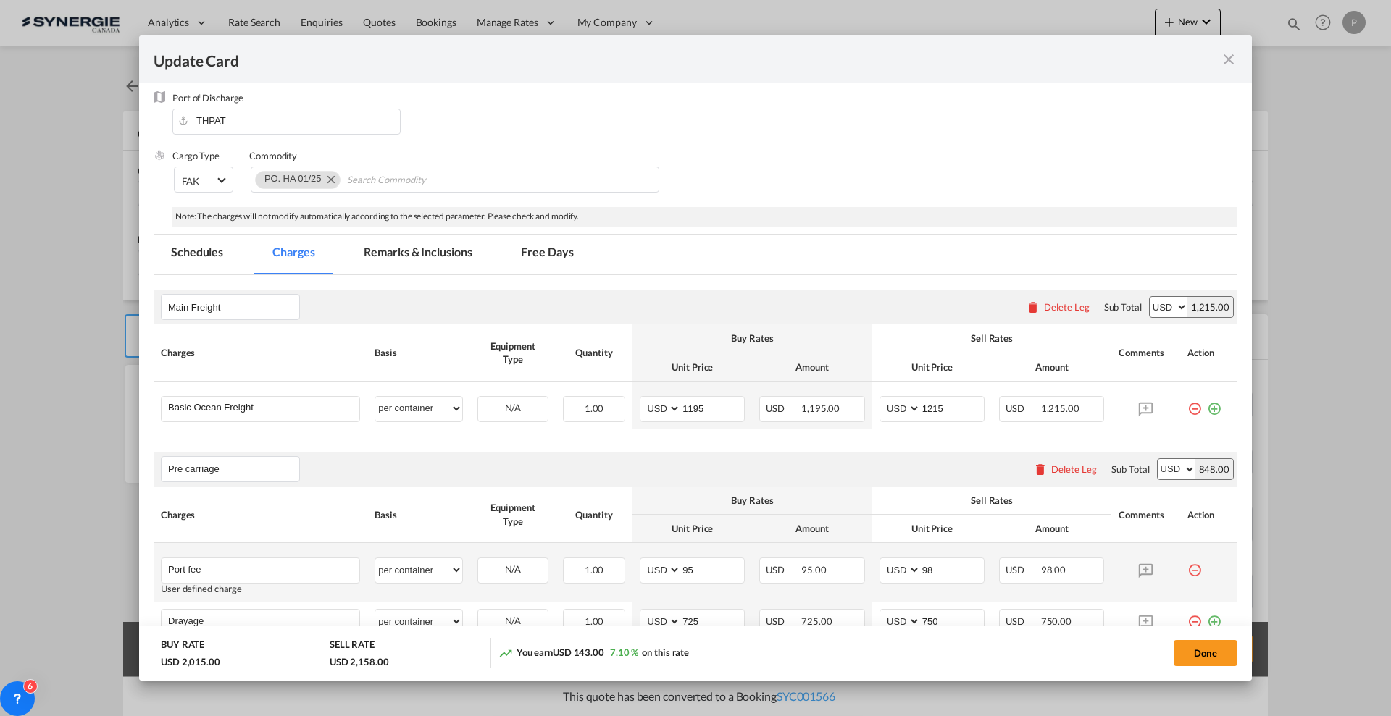
scroll to position [272, 0]
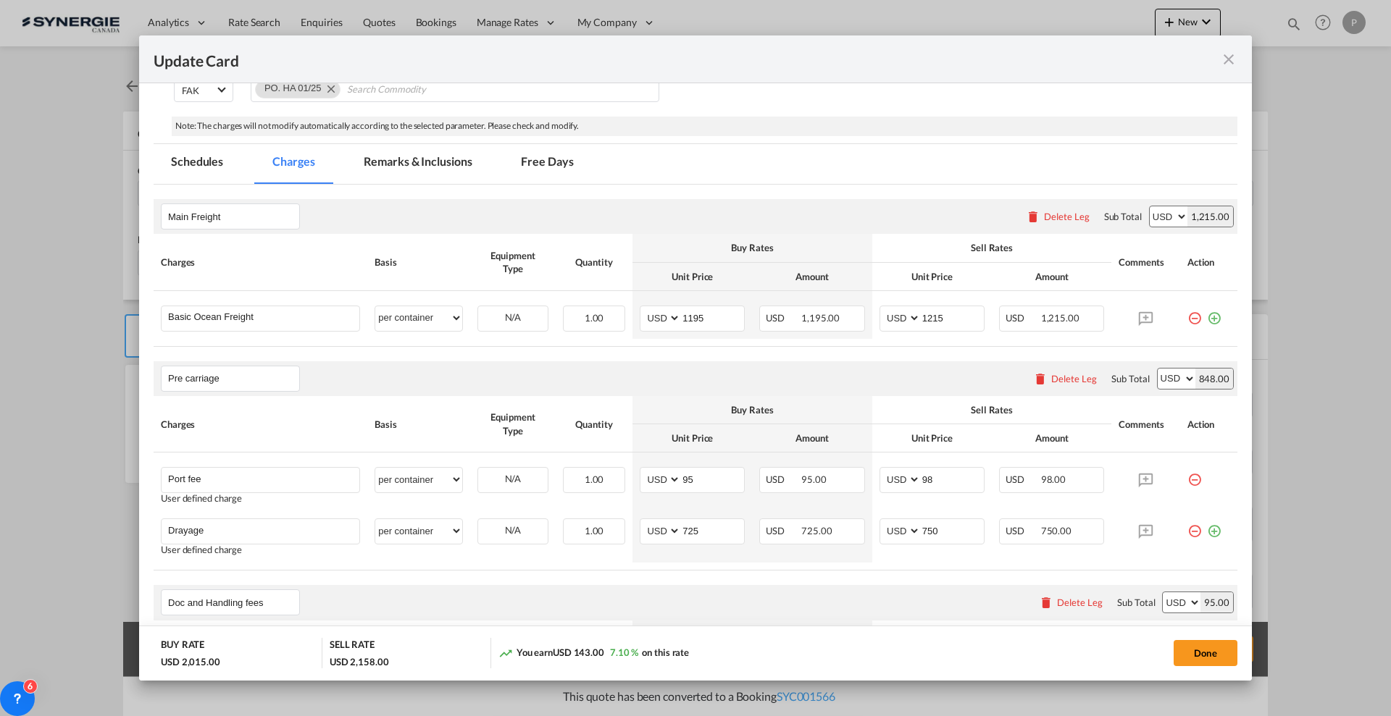
click at [421, 157] on md-tab-item "Remarks & Inclusions" at bounding box center [417, 164] width 143 height 40
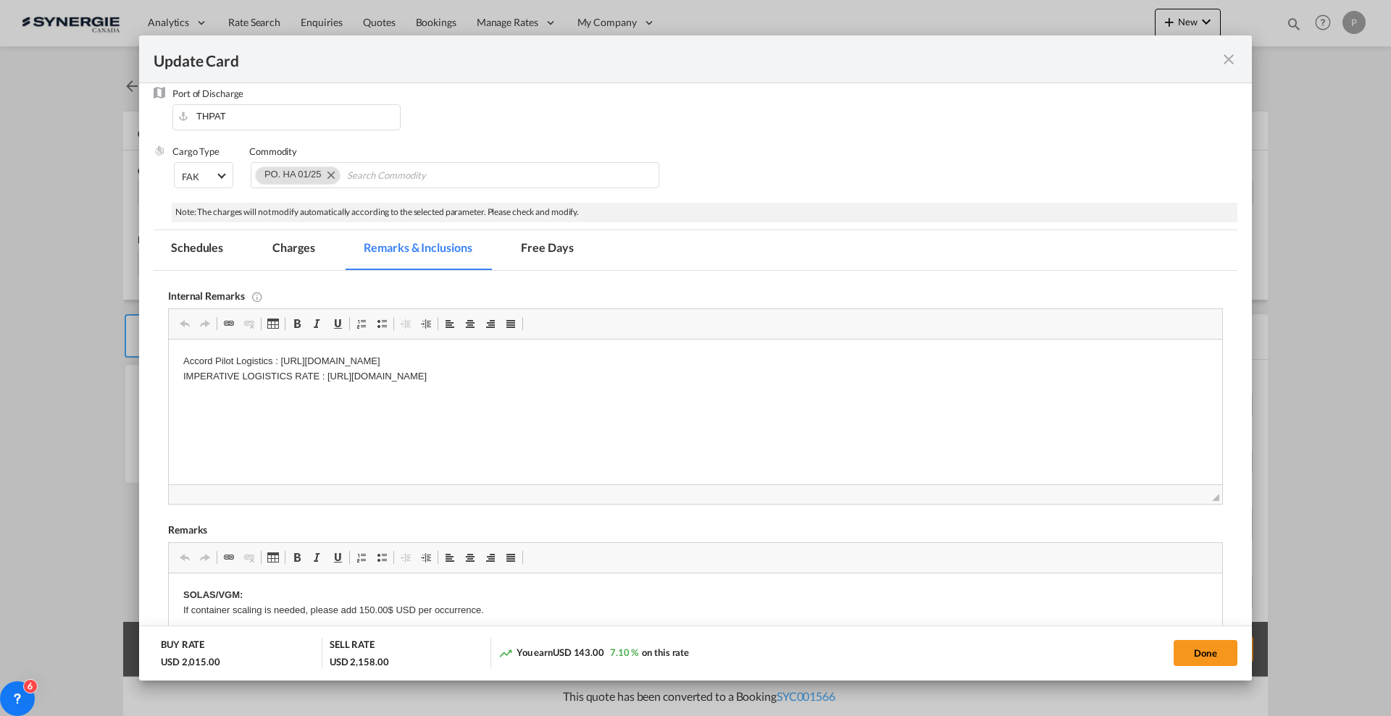
scroll to position [181, 0]
click at [306, 247] on md-tab-item "Charges" at bounding box center [293, 255] width 77 height 40
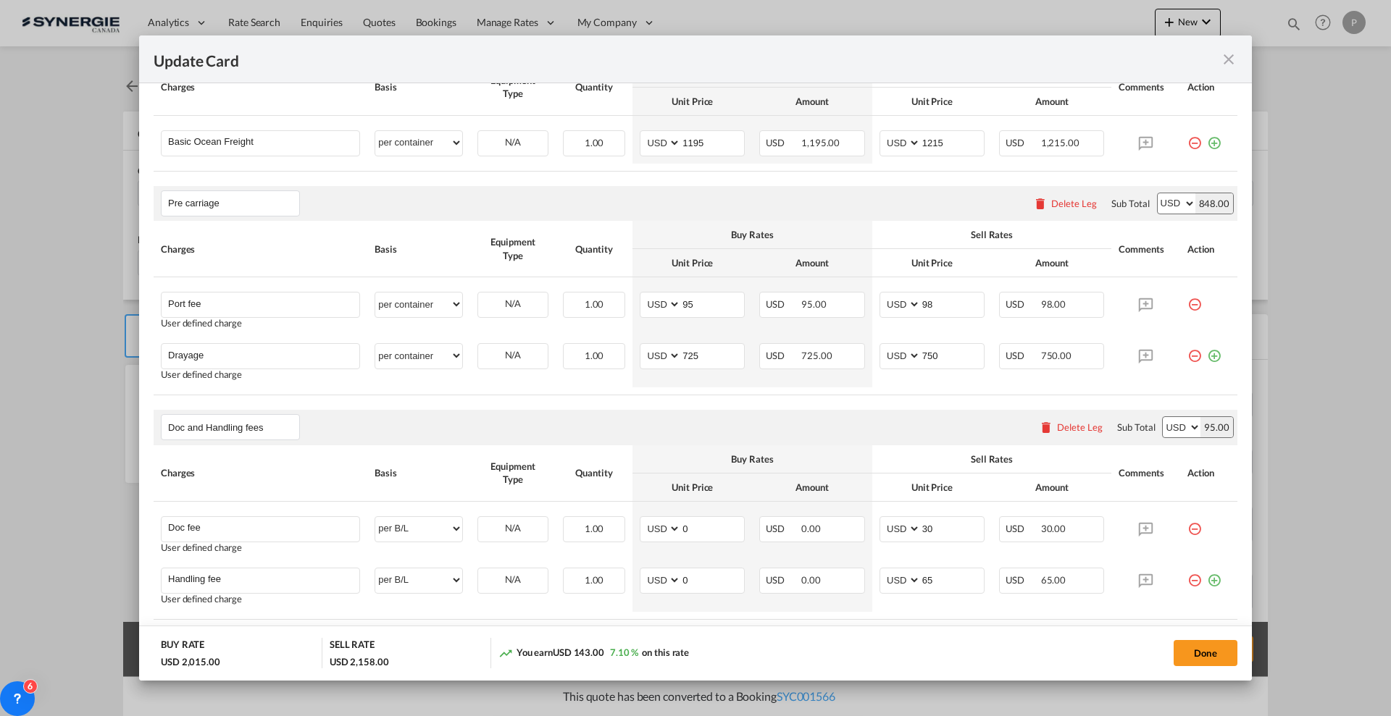
scroll to position [356, 0]
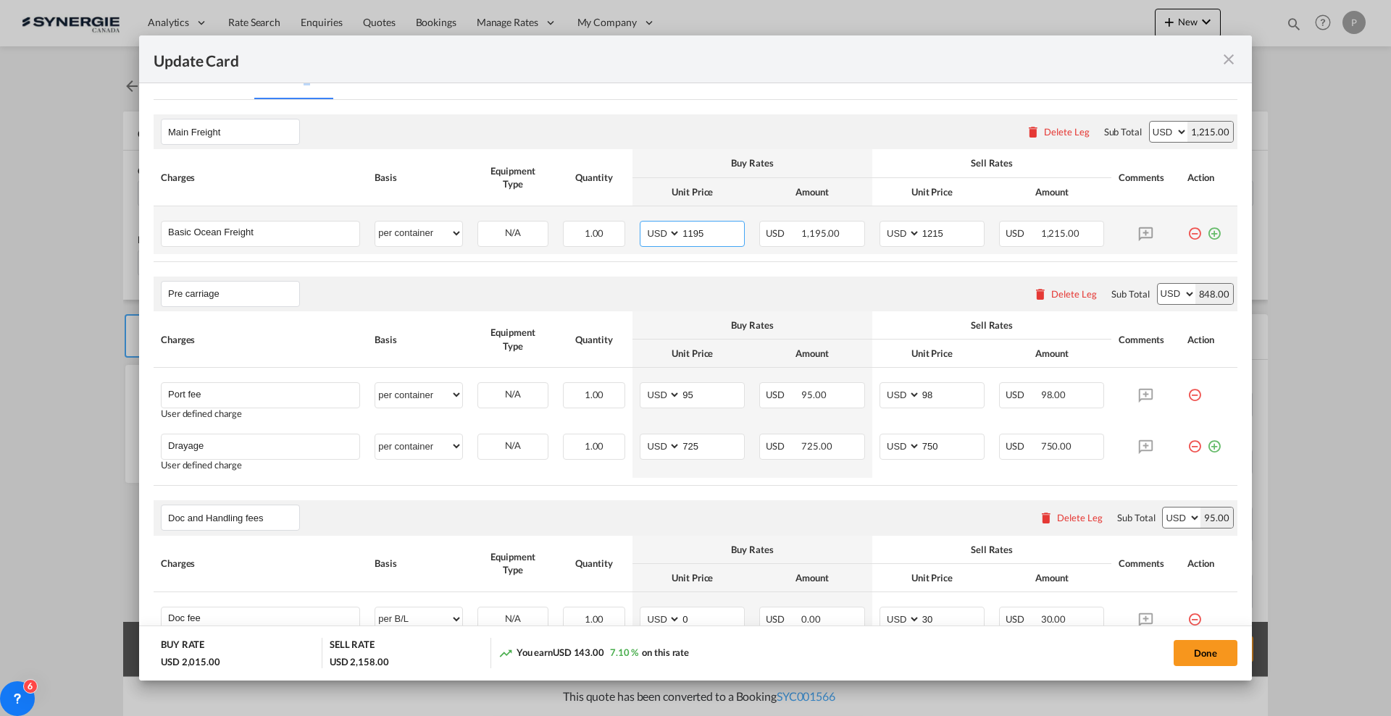
click at [711, 229] on input "1195" at bounding box center [712, 233] width 63 height 22
click at [701, 227] on input "1195" at bounding box center [712, 233] width 63 height 22
click at [701, 226] on input "1195" at bounding box center [712, 233] width 63 height 22
type input "650"
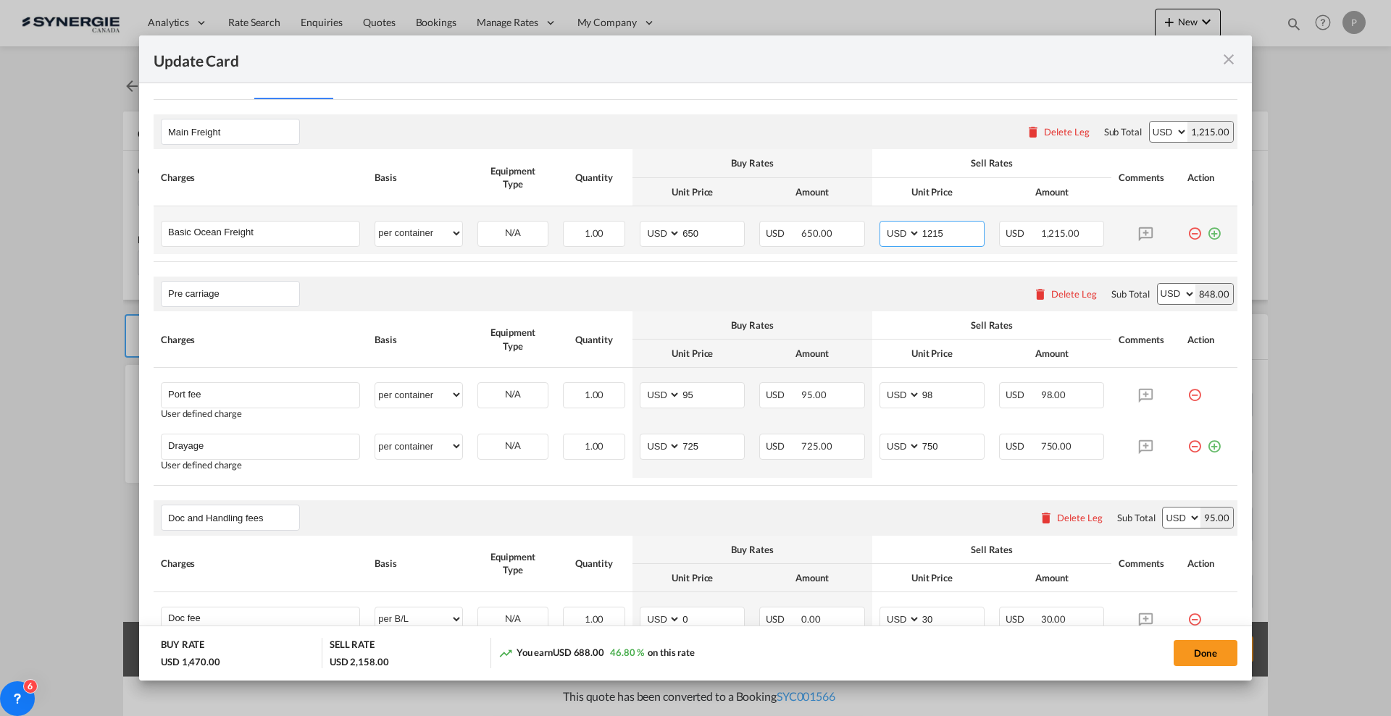
click at [922, 228] on input "1215" at bounding box center [952, 233] width 63 height 22
type input "850"
click at [1187, 391] on md-icon "icon-minus-circle-outline red-400-fg" at bounding box center [1194, 389] width 14 height 14
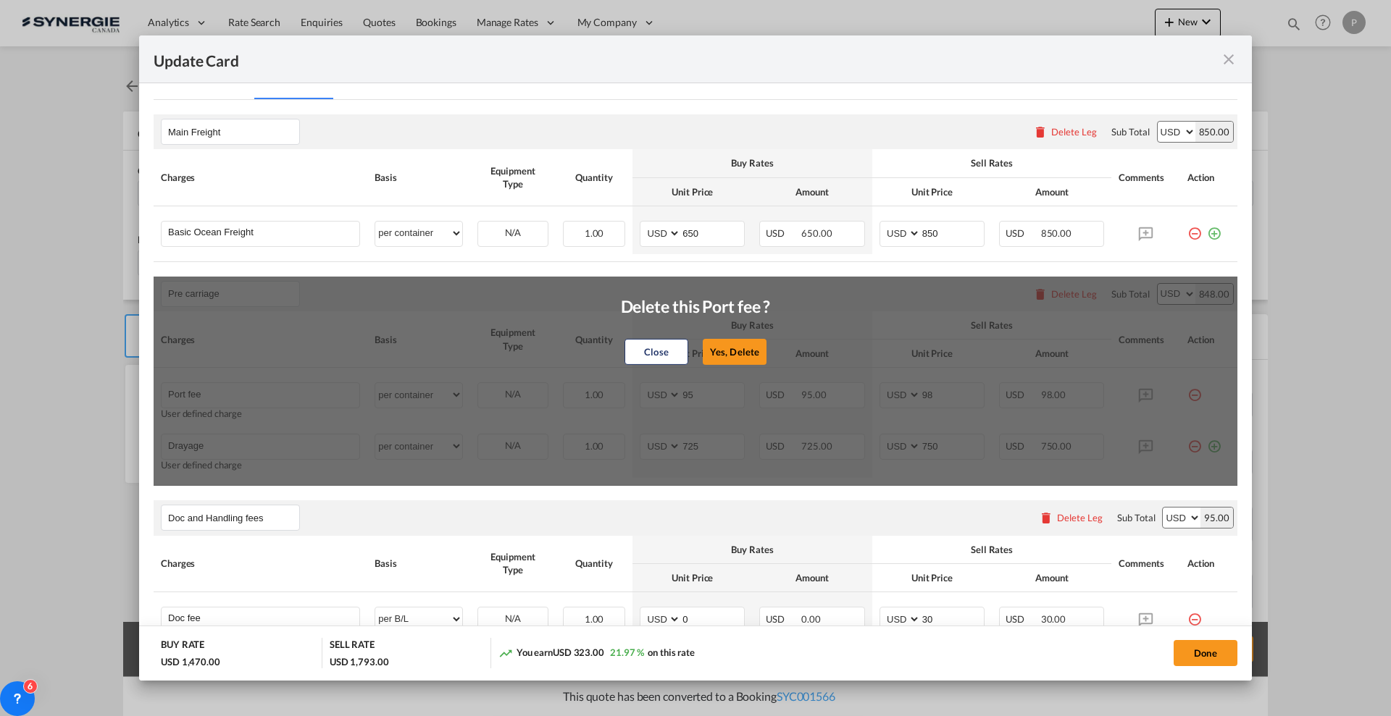
click at [731, 348] on button "Yes, Delete" at bounding box center [735, 352] width 64 height 26
type input "Drayage"
type input "725"
type input "750"
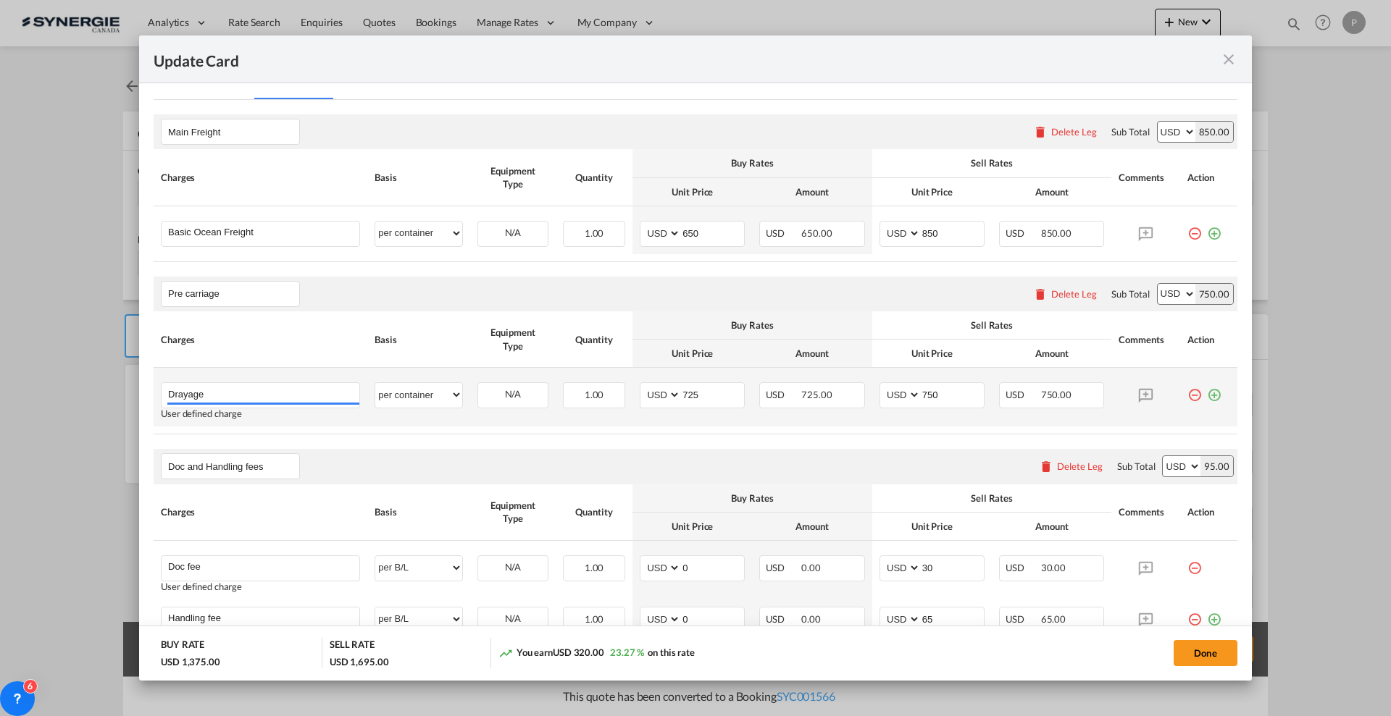
click at [1207, 393] on md-icon "icon-plus-circle-outline green-400-fg" at bounding box center [1214, 389] width 14 height 14
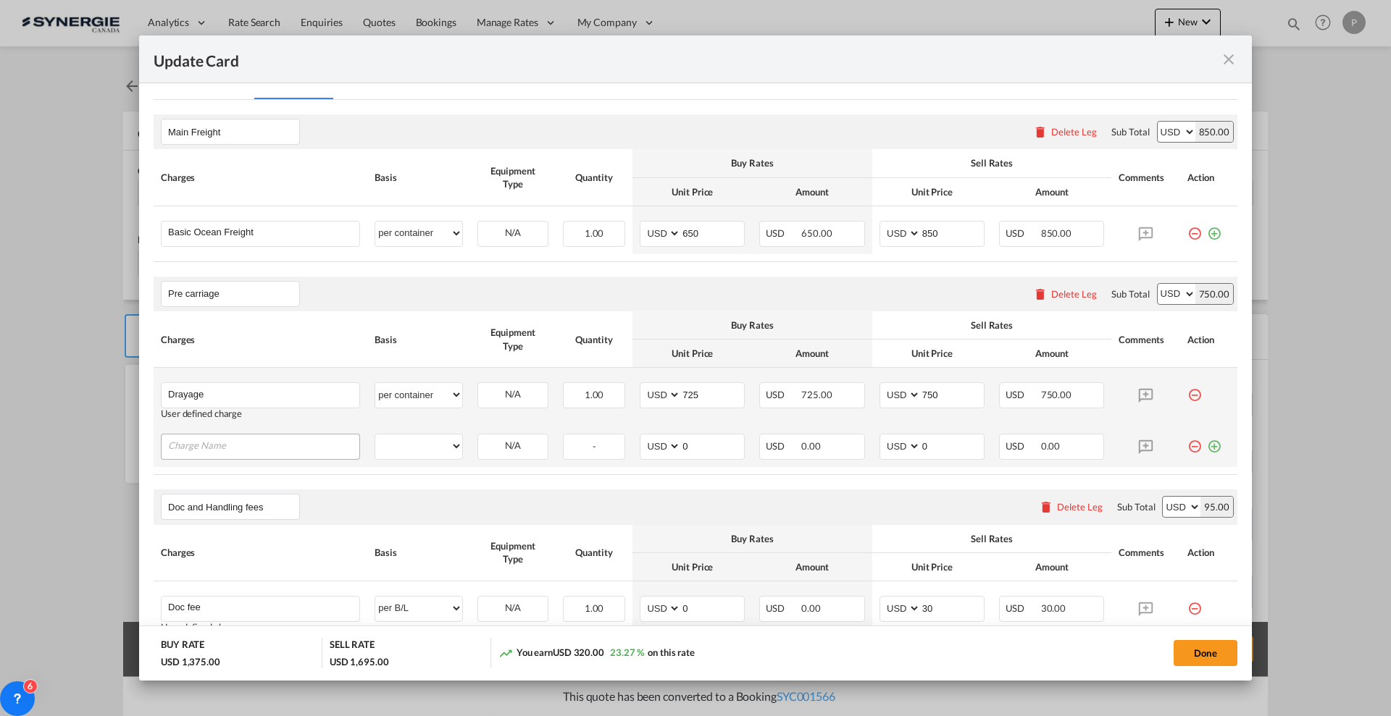
click at [254, 446] on input "Charge Name" at bounding box center [263, 446] width 191 height 22
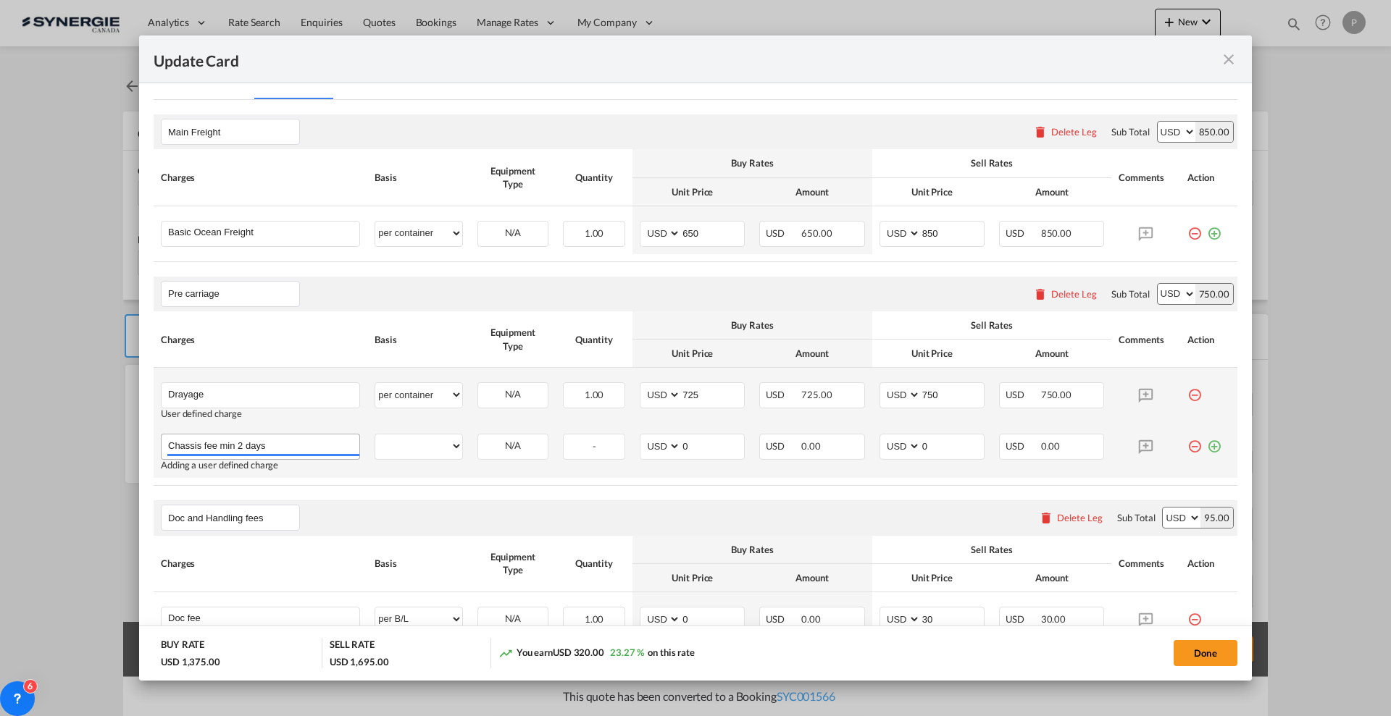
type input "Chassis fee min 2 days"
select select "per day"
click at [223, 445] on input "Chassis fee min 2 days" at bounding box center [263, 446] width 191 height 22
type input "2"
click at [612, 440] on input "2" at bounding box center [594, 446] width 60 height 22
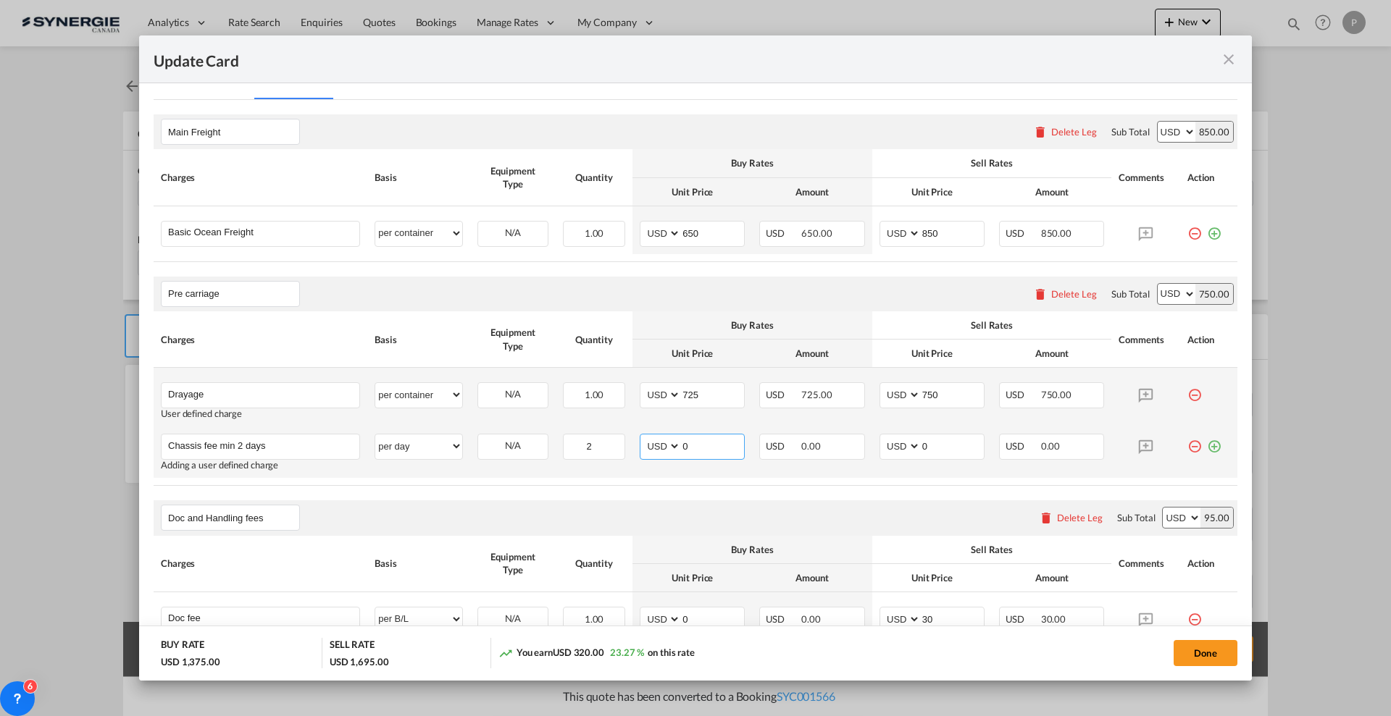
click at [695, 448] on input "0" at bounding box center [712, 446] width 63 height 22
type input "45"
type input "50"
click at [1207, 446] on md-icon "icon-plus-circle-outline green-400-fg" at bounding box center [1214, 441] width 14 height 14
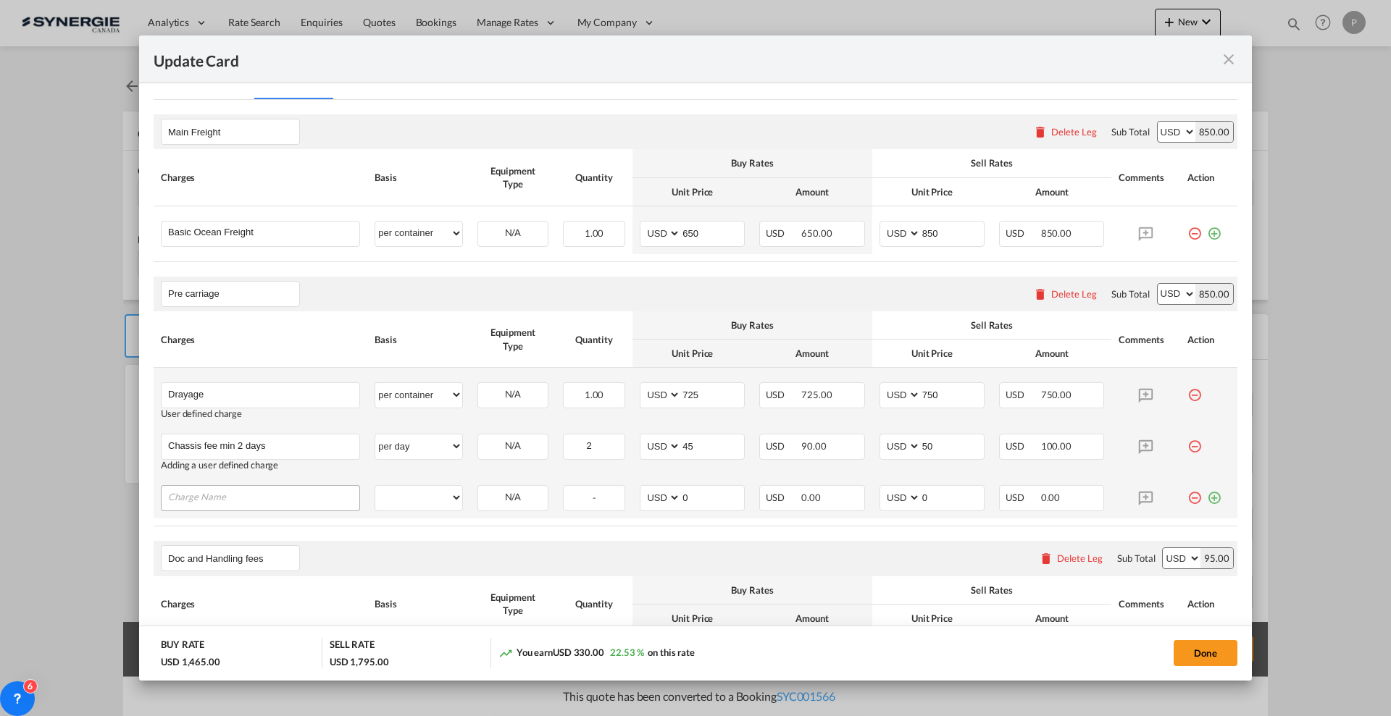
click at [290, 498] on input "Charge Name" at bounding box center [263, 497] width 191 height 22
type input "c"
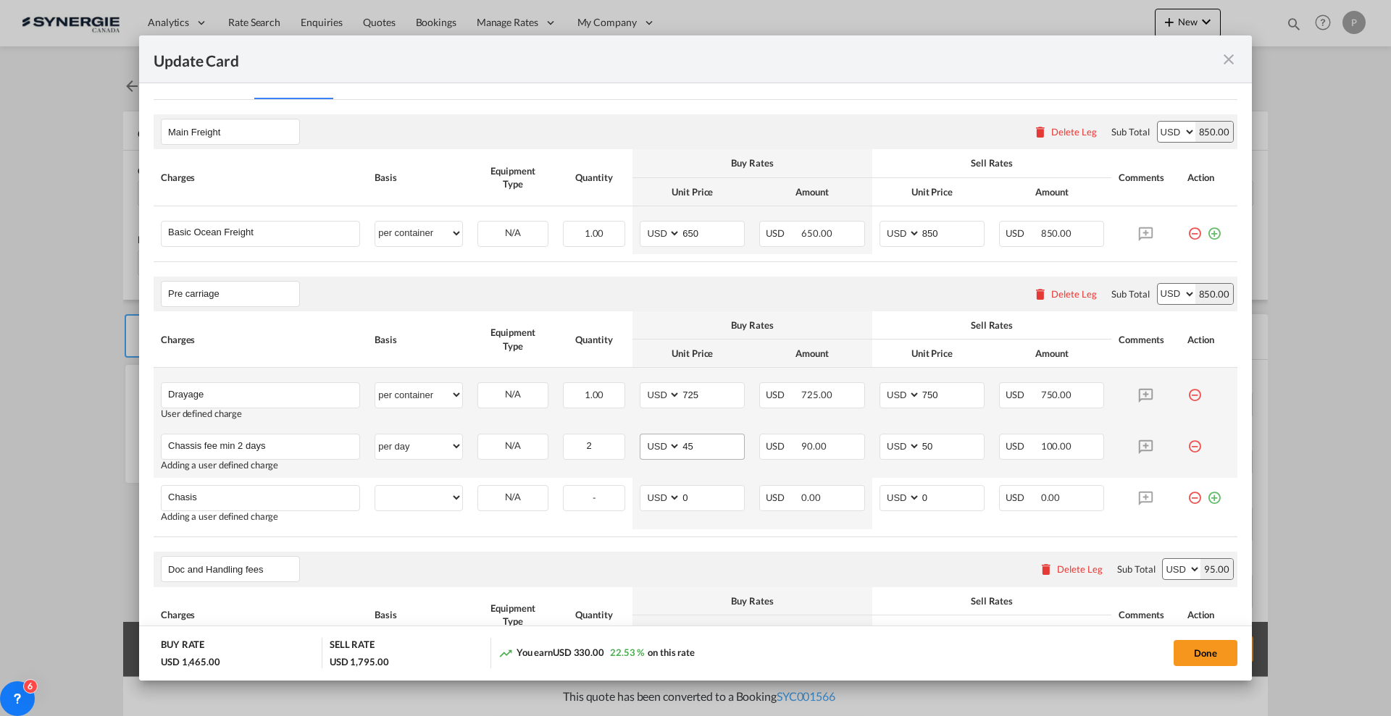
type input "Chasis"
click at [682, 442] on input "45" at bounding box center [712, 446] width 63 height 22
type input "50"
type input "55"
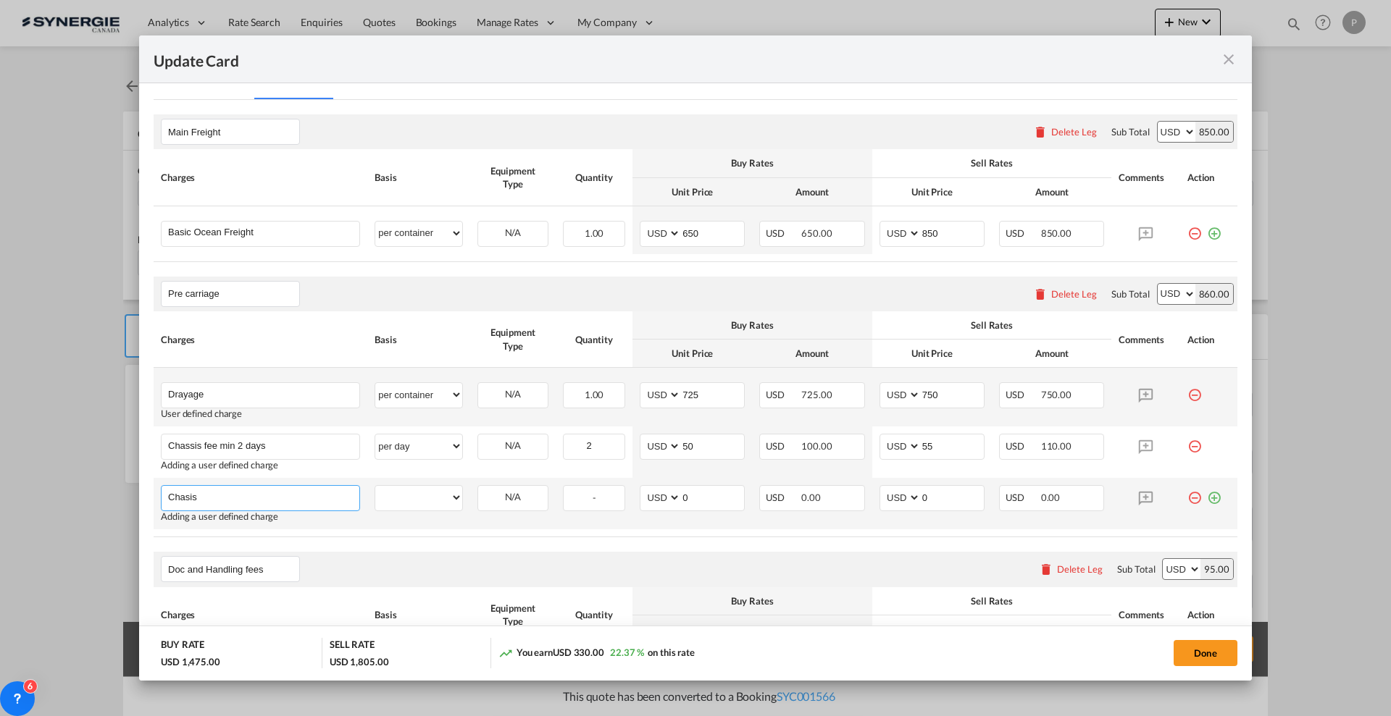
click at [227, 493] on input "Chasis" at bounding box center [263, 497] width 191 height 22
click at [188, 493] on input "Chasis" at bounding box center [263, 497] width 191 height 22
click at [321, 498] on input "Chassis" at bounding box center [263, 497] width 191 height 22
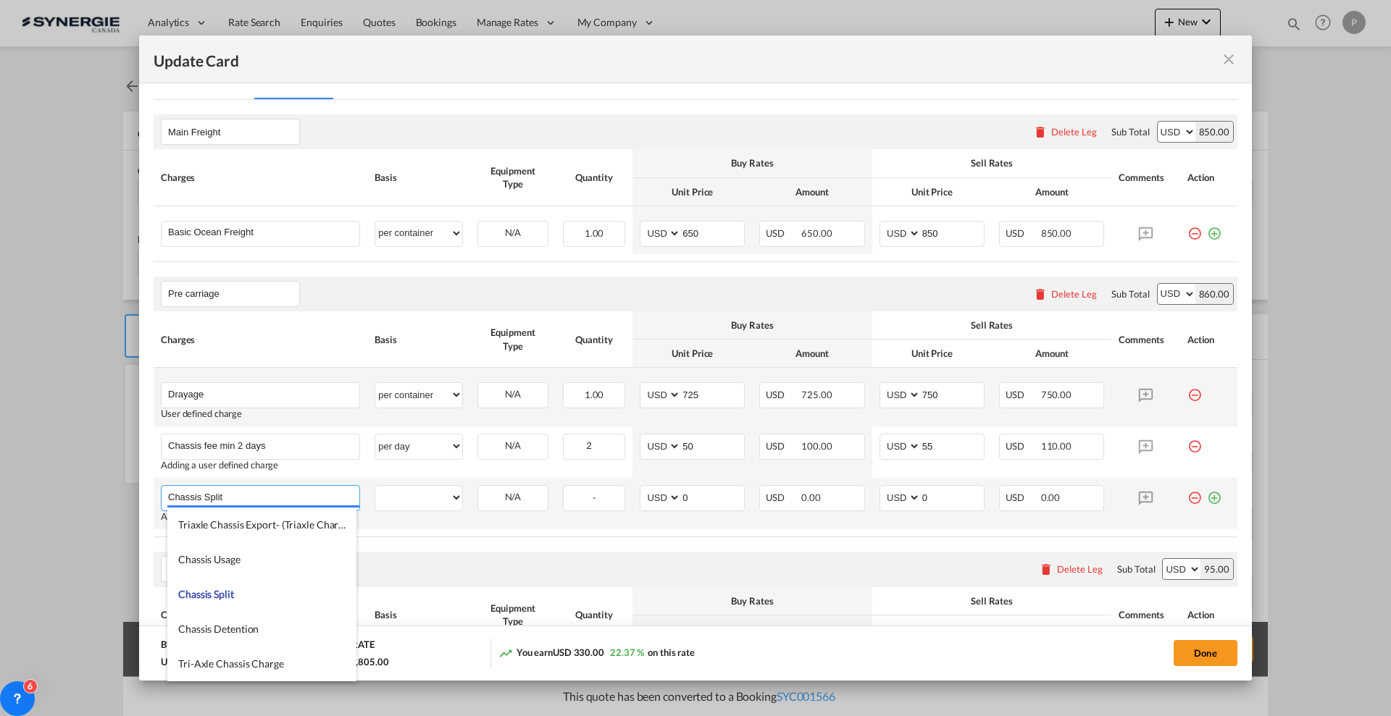
type input "Chassis Split"
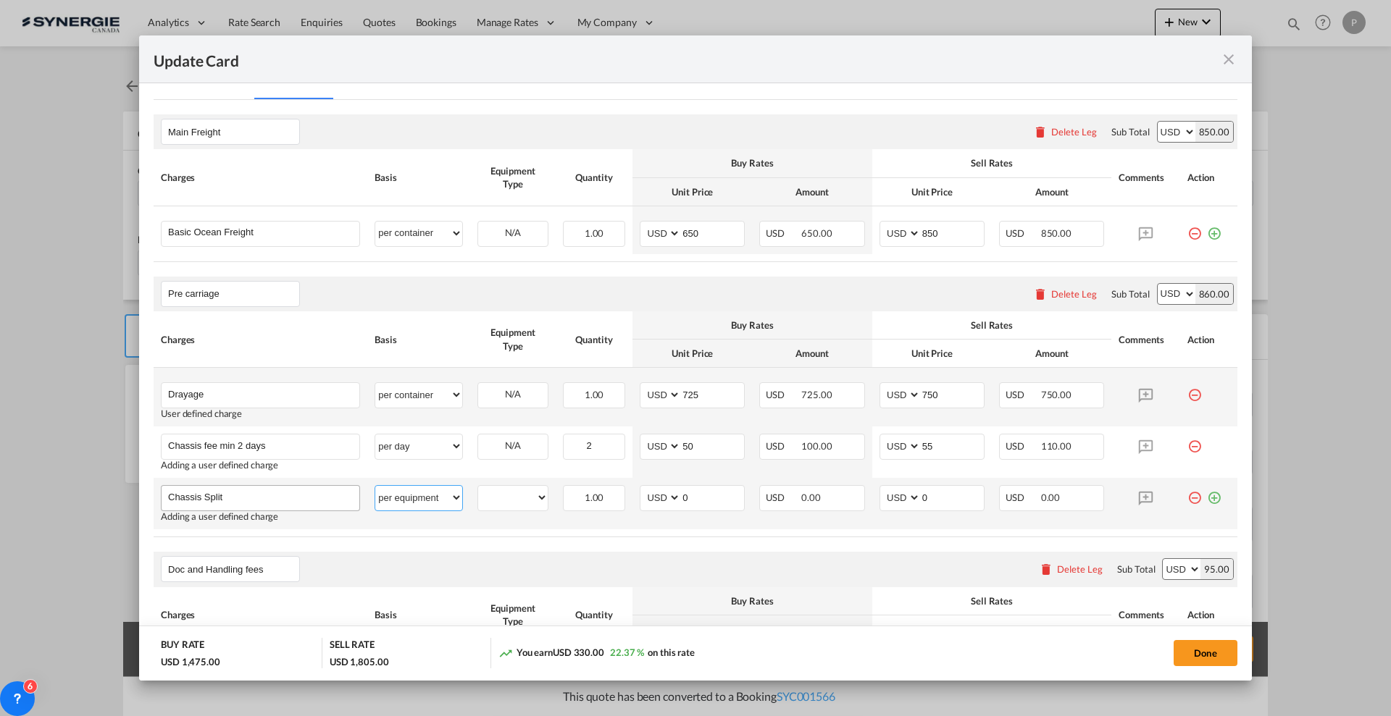
select select "per container"
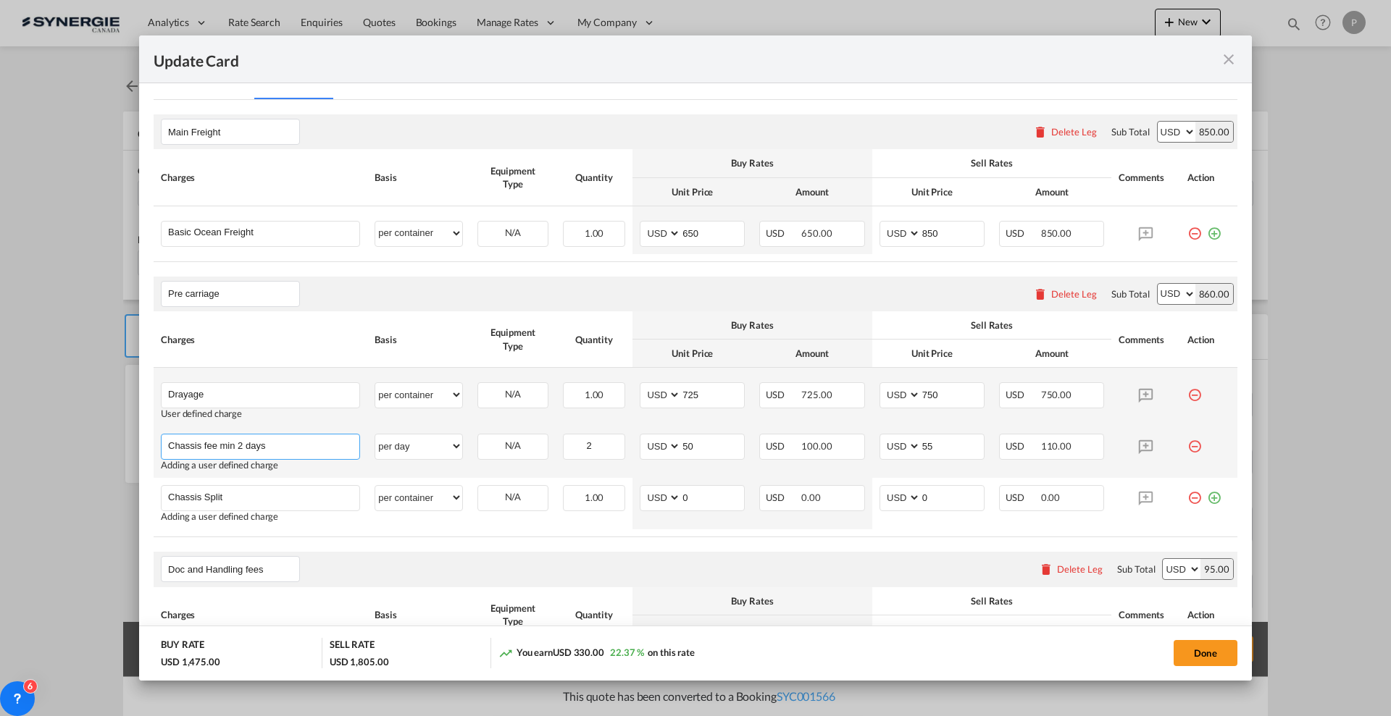
click at [218, 444] on input "Chassis fee min 2 days" at bounding box center [263, 446] width 191 height 22
click at [432, 445] on select "per equipment per container per B/L per shipping bill per shipment per pallet p…" at bounding box center [418, 446] width 87 height 23
click at [231, 446] on input "Chassis fee per day - min 2 days" at bounding box center [263, 446] width 191 height 22
click at [246, 442] on input "Chassis fee per day - min 2 days" at bounding box center [263, 446] width 191 height 22
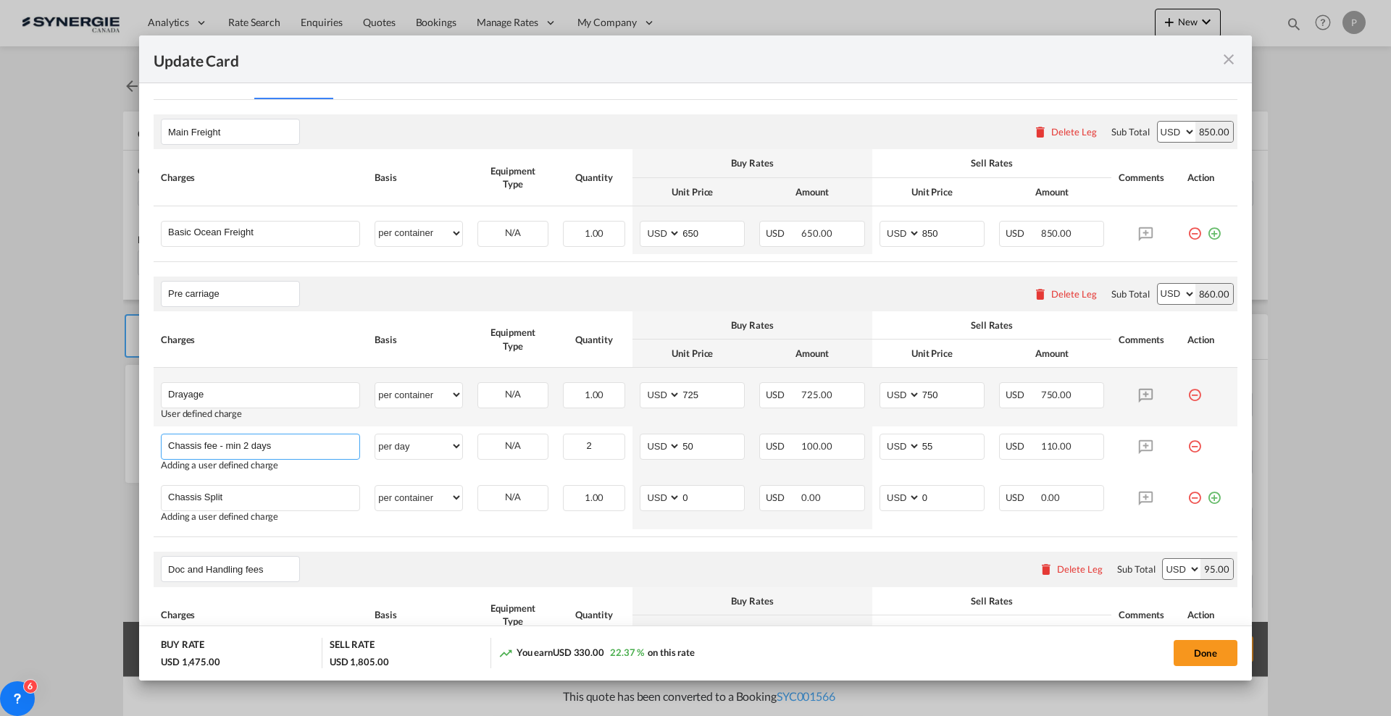
type input "Chassis fee - min 2 days"
click at [402, 314] on th "Basis" at bounding box center [418, 339] width 103 height 57
click at [691, 495] on input "0" at bounding box center [712, 497] width 63 height 22
type input "95"
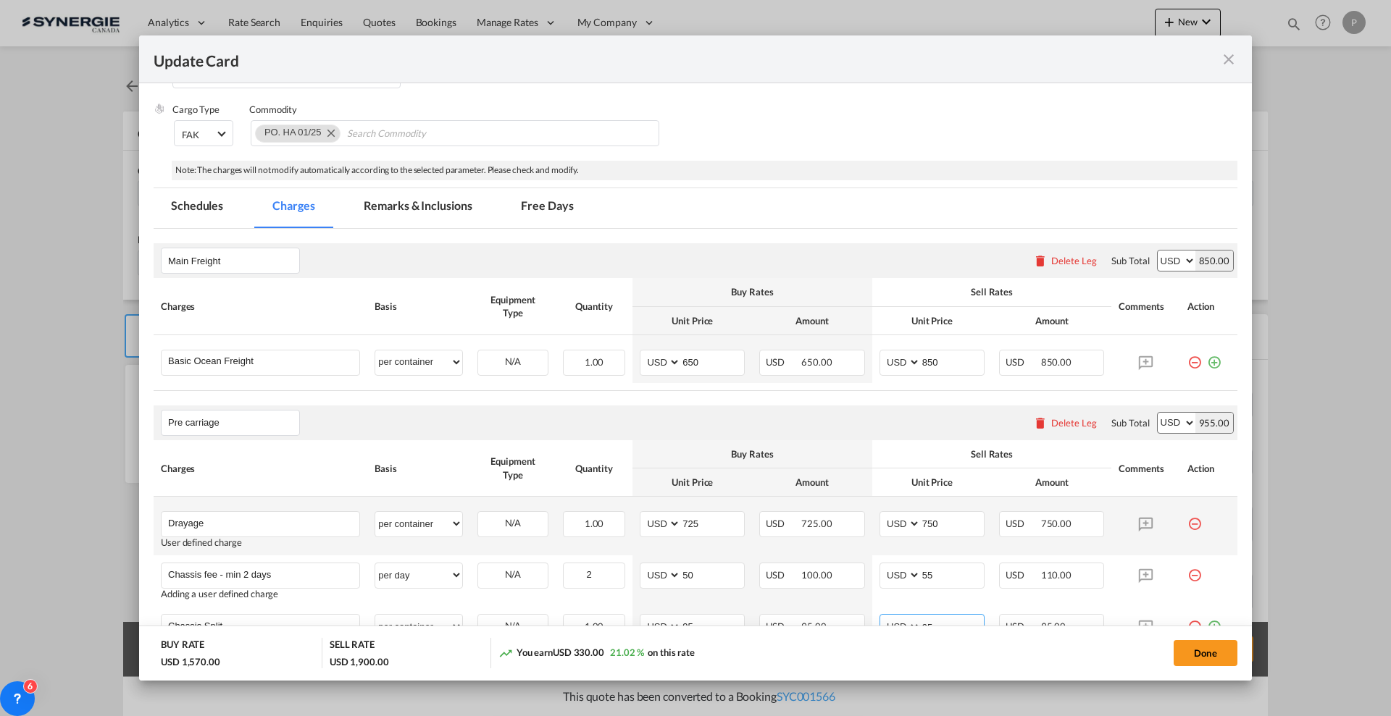
scroll to position [227, 0]
type input "95"
click at [697, 363] on input "650" at bounding box center [712, 362] width 63 height 22
click at [712, 358] on input "650" at bounding box center [712, 362] width 63 height 22
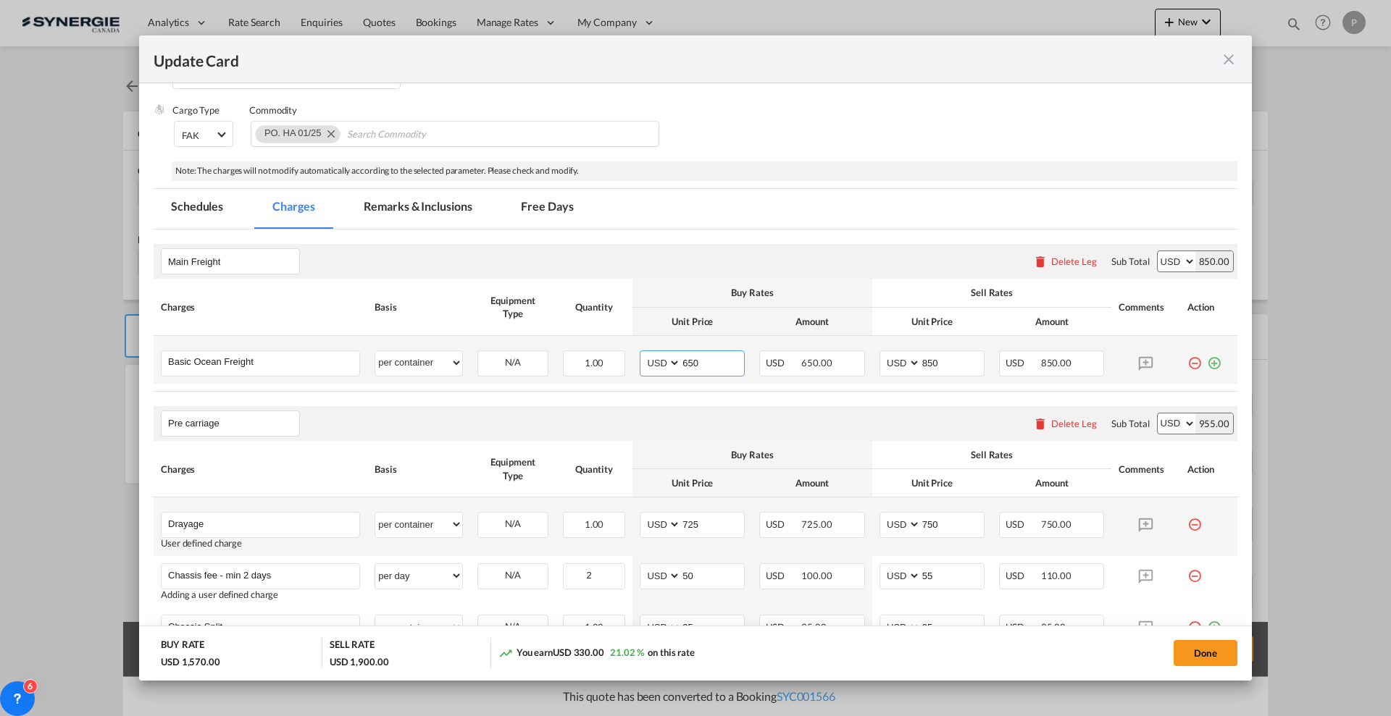
click at [712, 357] on input "650" at bounding box center [712, 362] width 63 height 22
type input "7450"
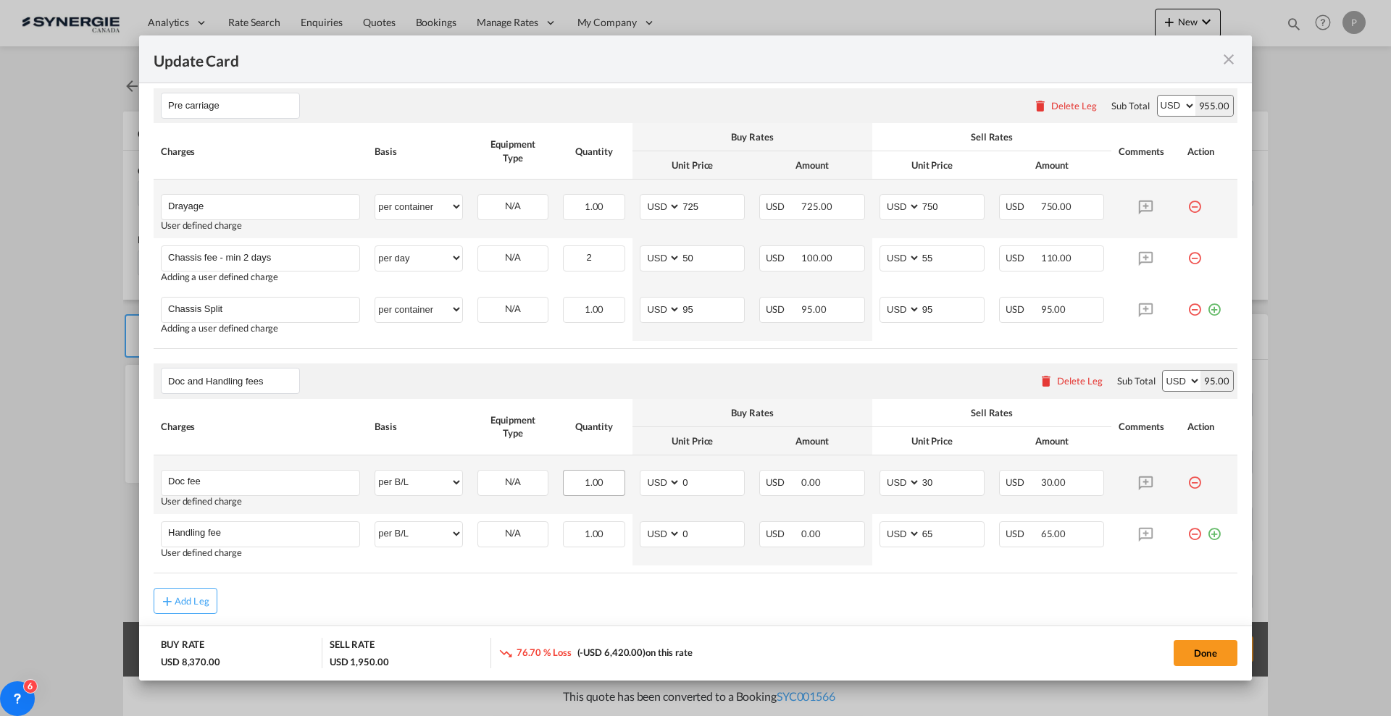
scroll to position [589, 0]
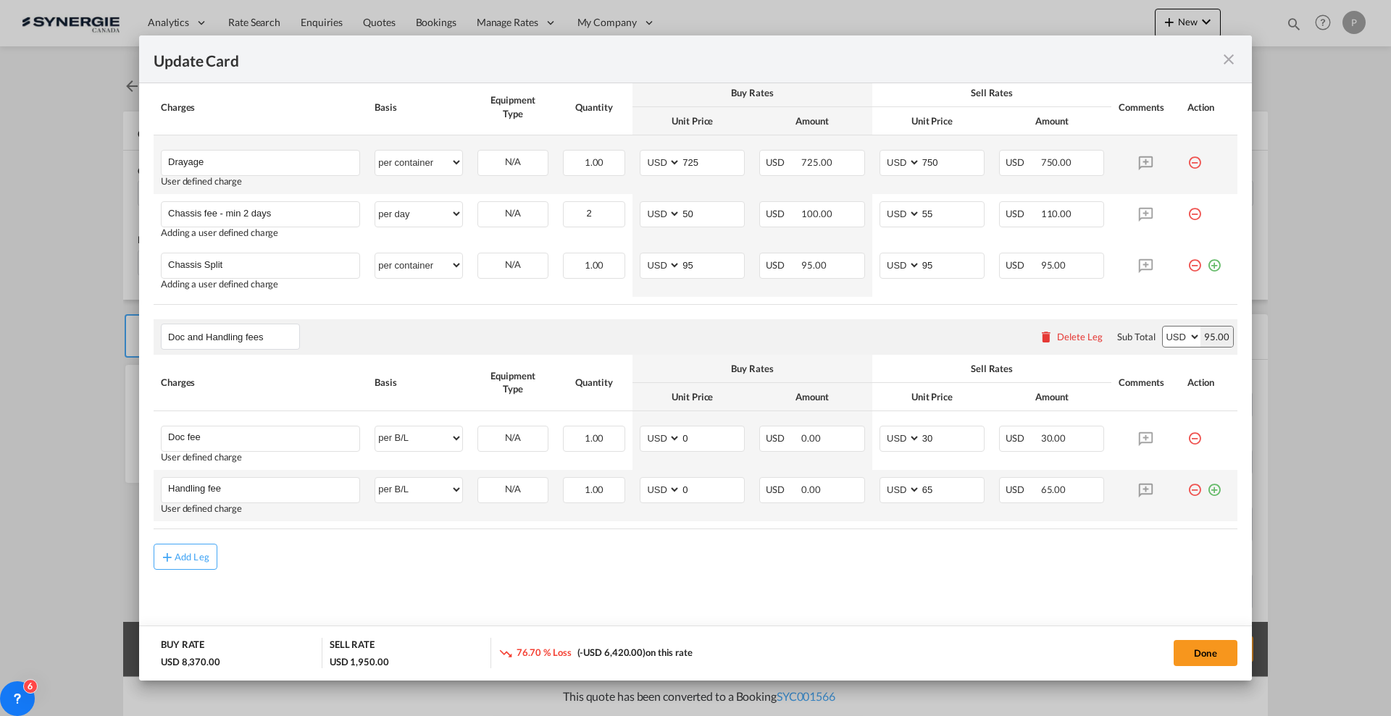
type input "900"
click at [1207, 485] on md-icon "icon-plus-circle-outline green-400-fg" at bounding box center [1214, 484] width 14 height 14
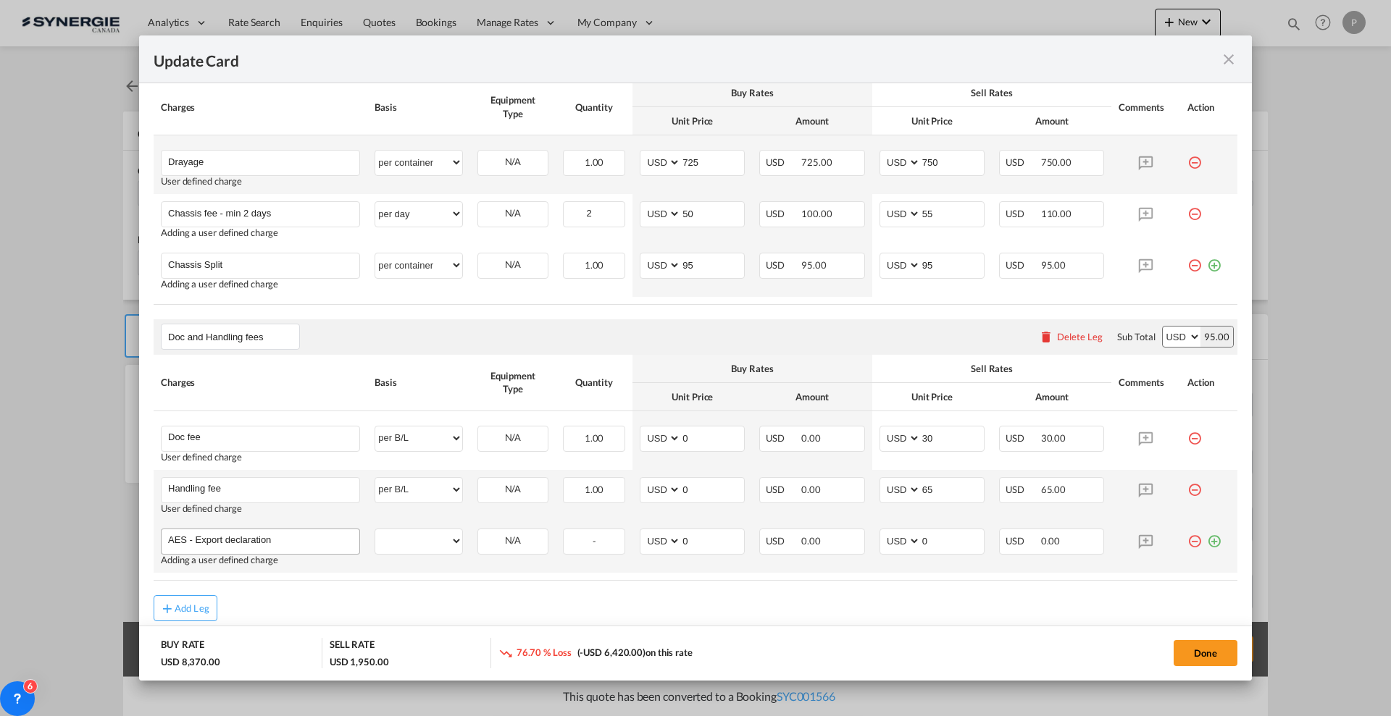
type input "AES - Export declaration"
select select "per B/L"
type input "45"
type input "50"
click at [703, 620] on div "Add Leg" at bounding box center [696, 608] width 1084 height 26
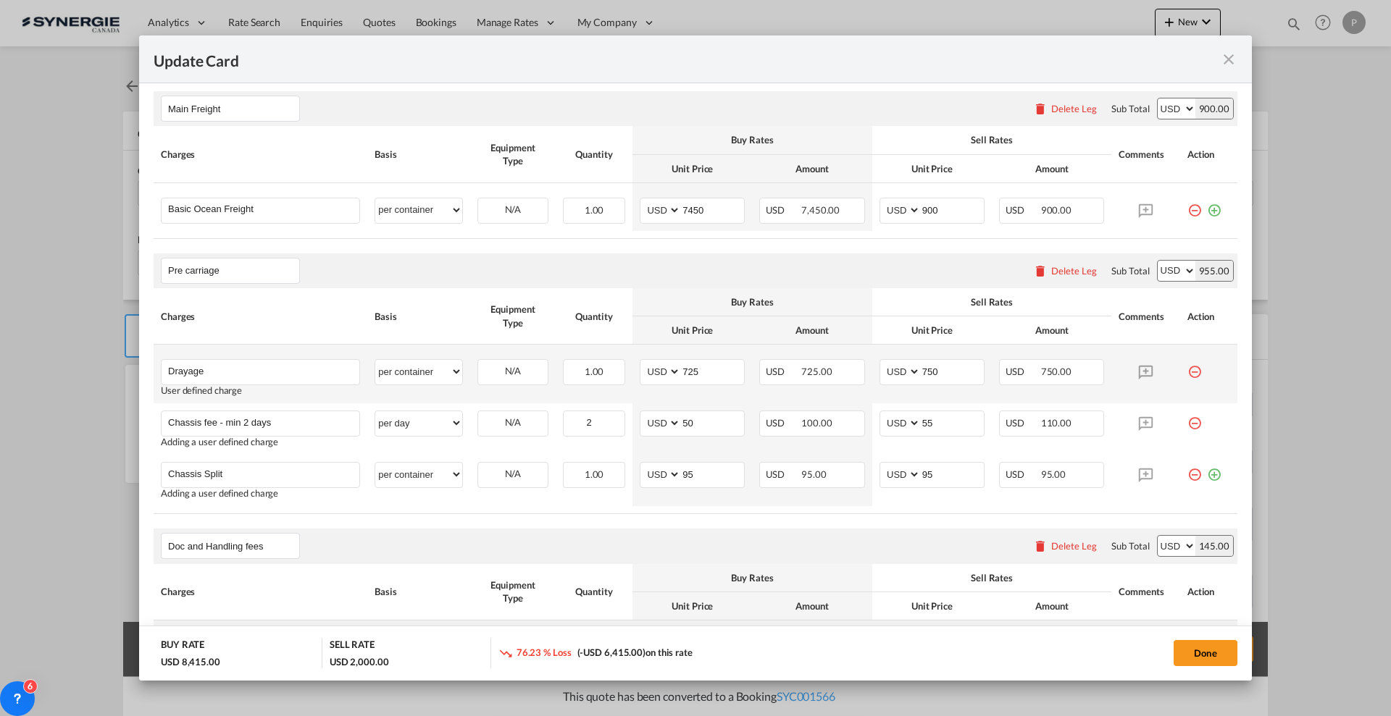
scroll to position [317, 0]
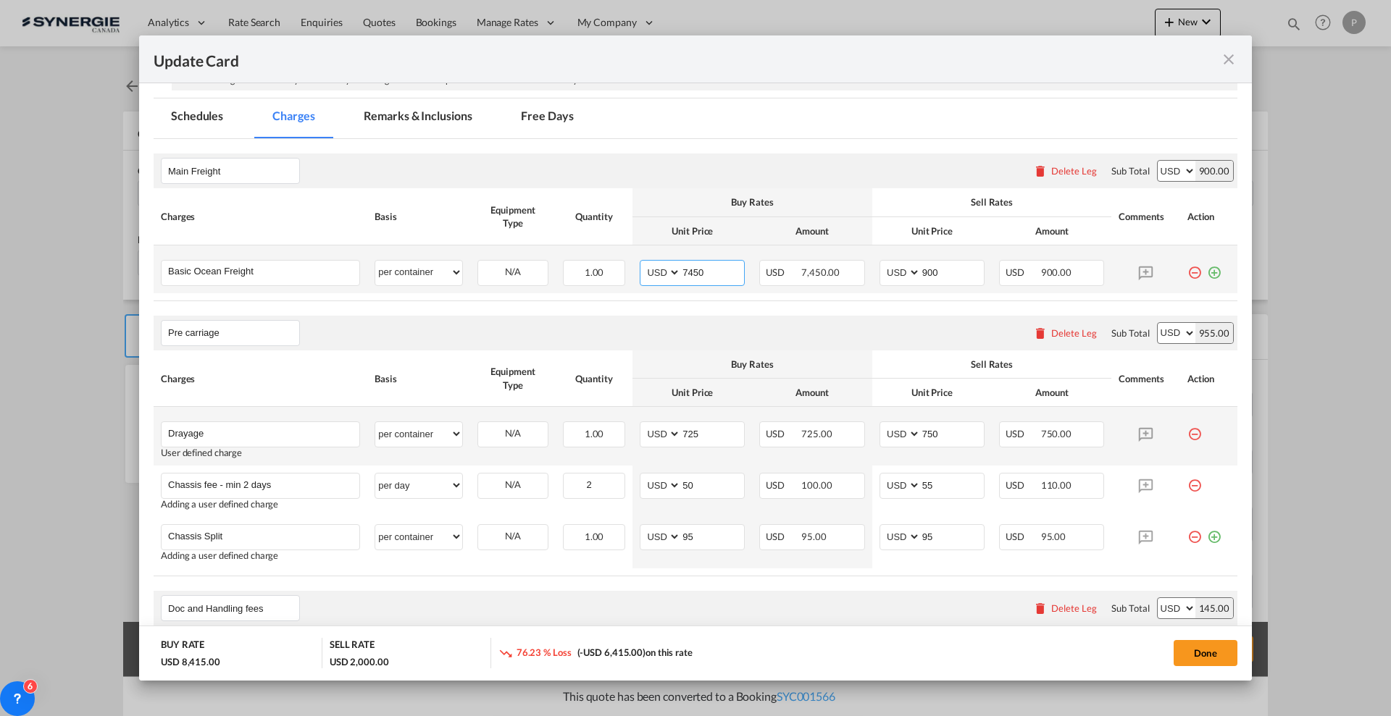
click at [718, 272] on input "7450" at bounding box center [712, 272] width 63 height 22
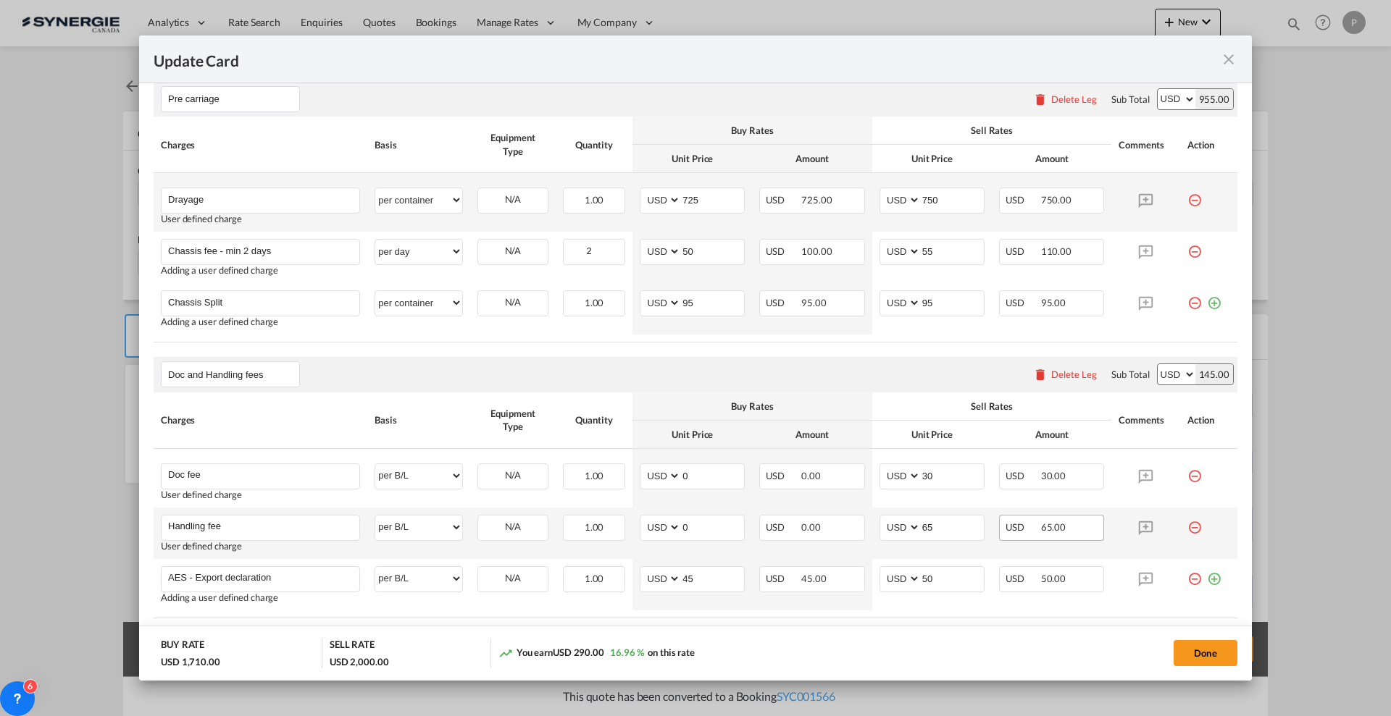
scroll to position [589, 0]
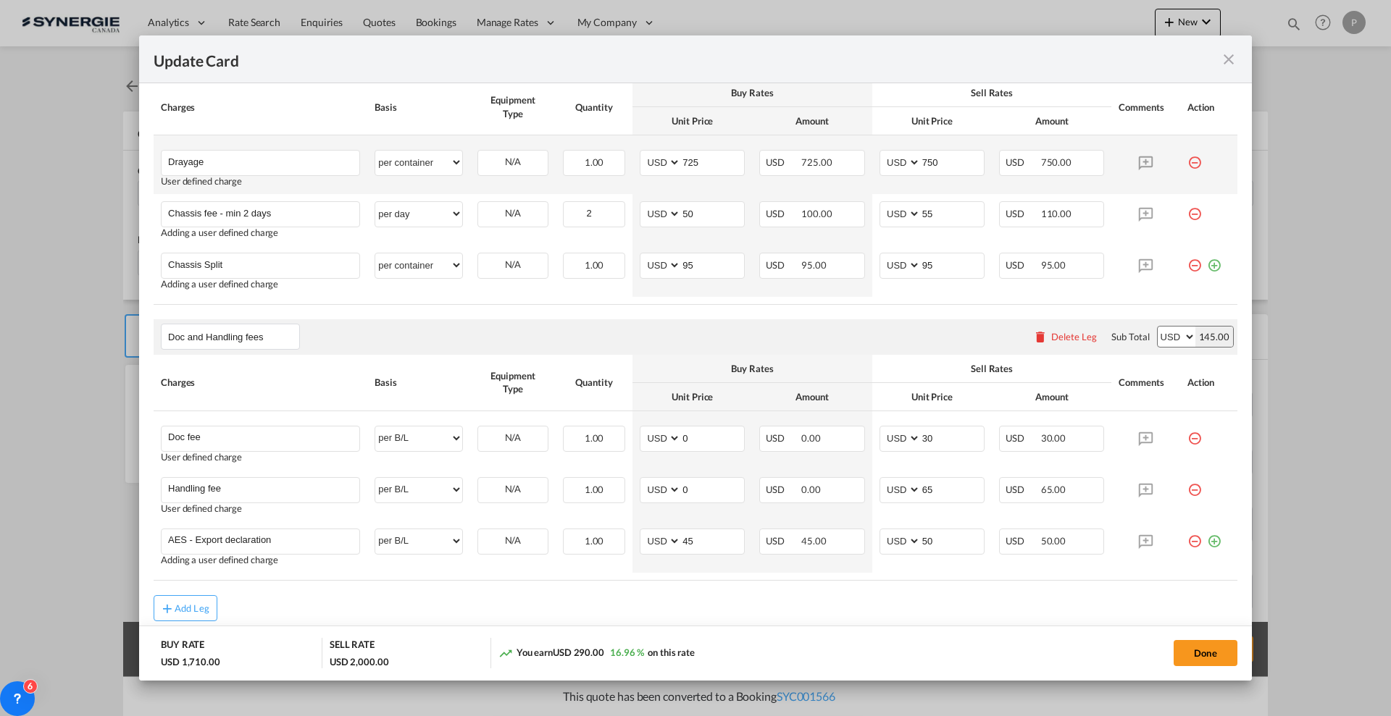
type input "745"
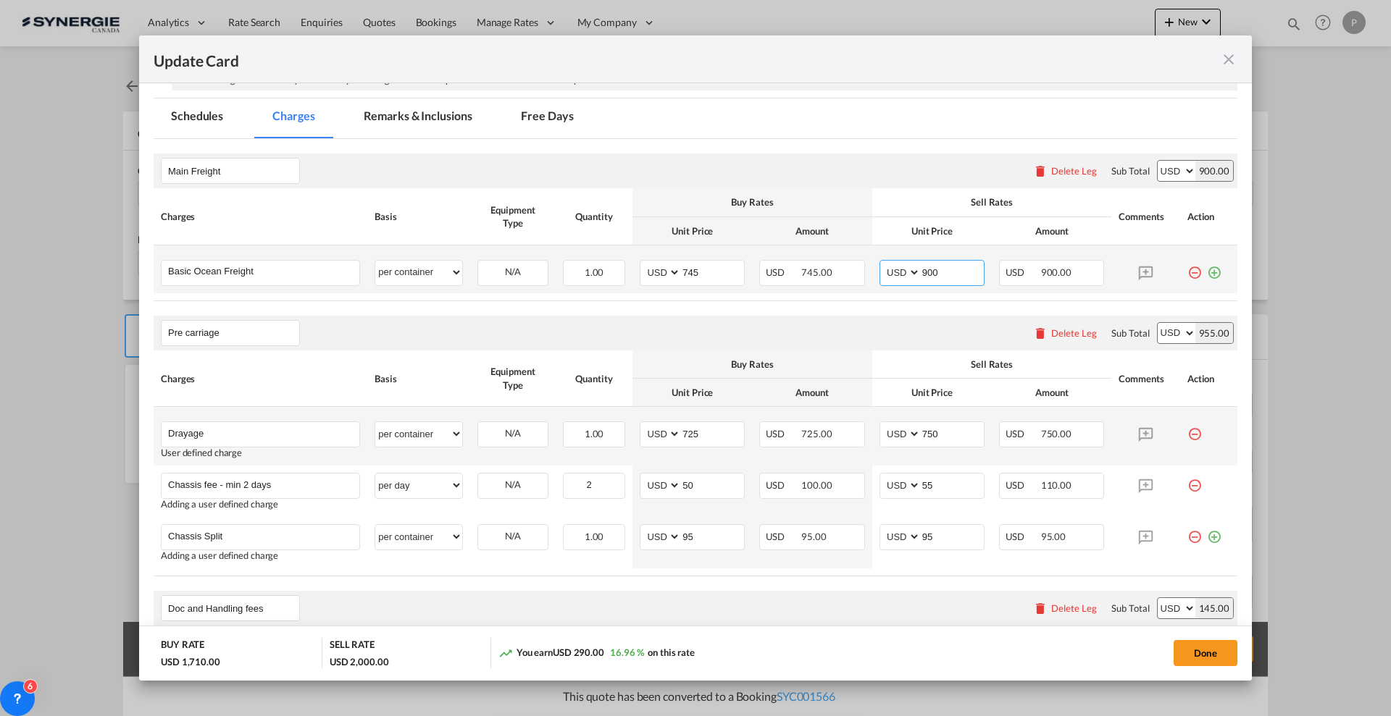
drag, startPoint x: 920, startPoint y: 267, endPoint x: 938, endPoint y: 266, distance: 18.2
click at [938, 266] on input "900" at bounding box center [952, 272] width 63 height 22
click at [940, 265] on input "900" at bounding box center [952, 272] width 63 height 22
click at [940, 264] on input "900" at bounding box center [952, 272] width 63 height 22
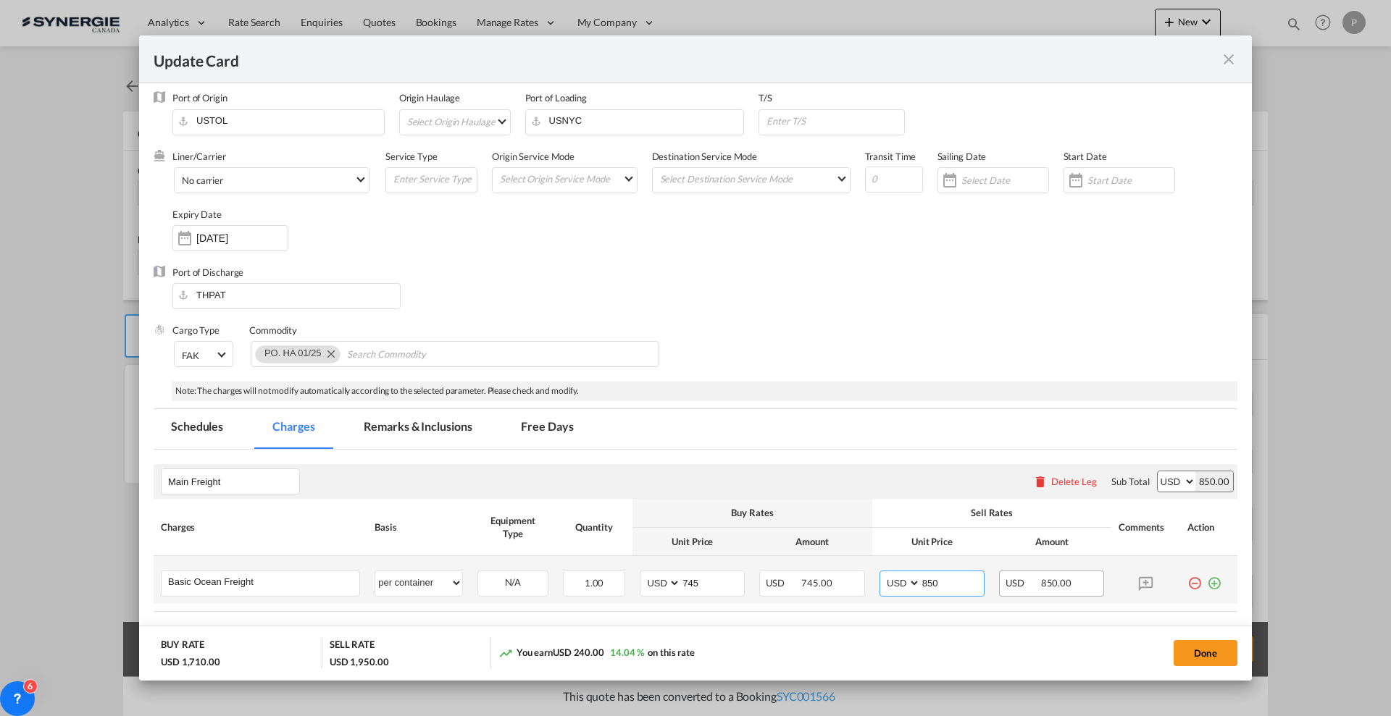
scroll to position [0, 0]
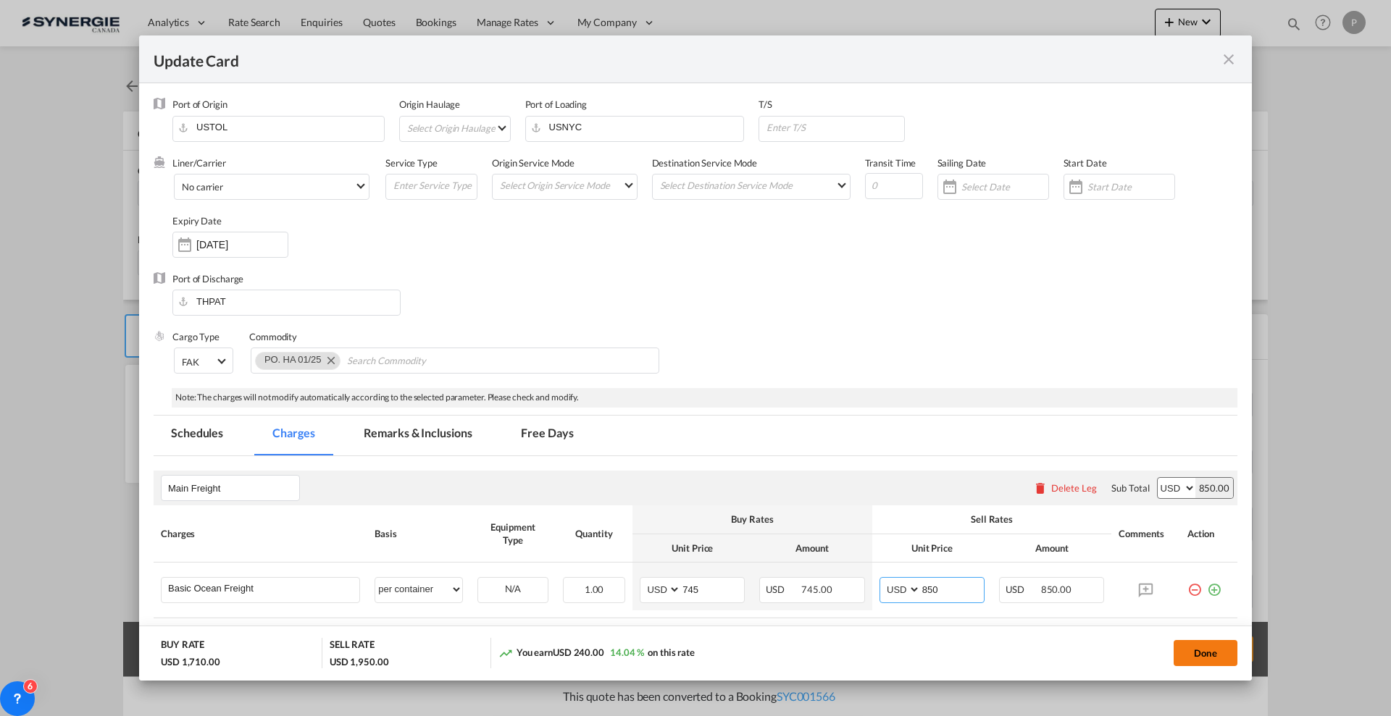
type input "850"
click at [1195, 654] on button "Done" at bounding box center [1205, 653] width 64 height 26
type input "20 Sep 2025"
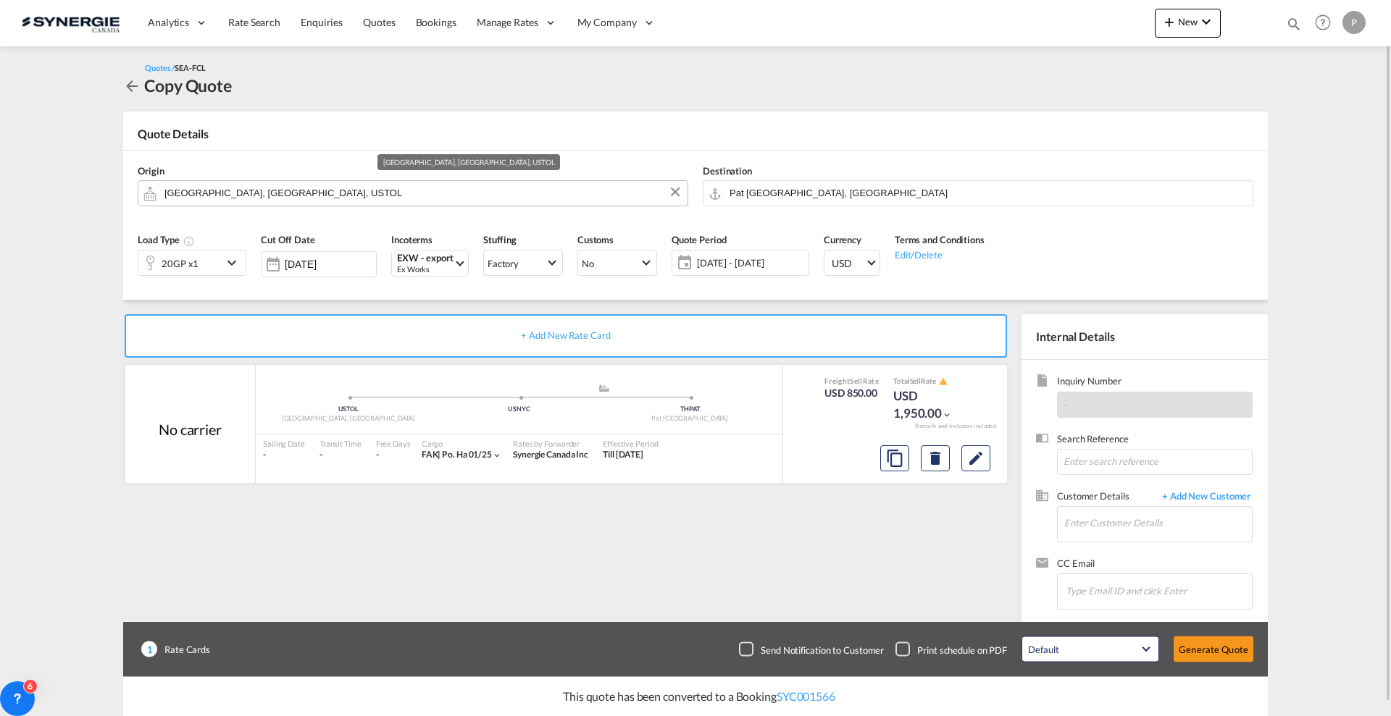
click at [367, 193] on input "Toledo, OH, USTOL" at bounding box center [422, 192] width 516 height 25
click at [372, 199] on input "Toledo, OH, USTOL" at bounding box center [422, 192] width 516 height 25
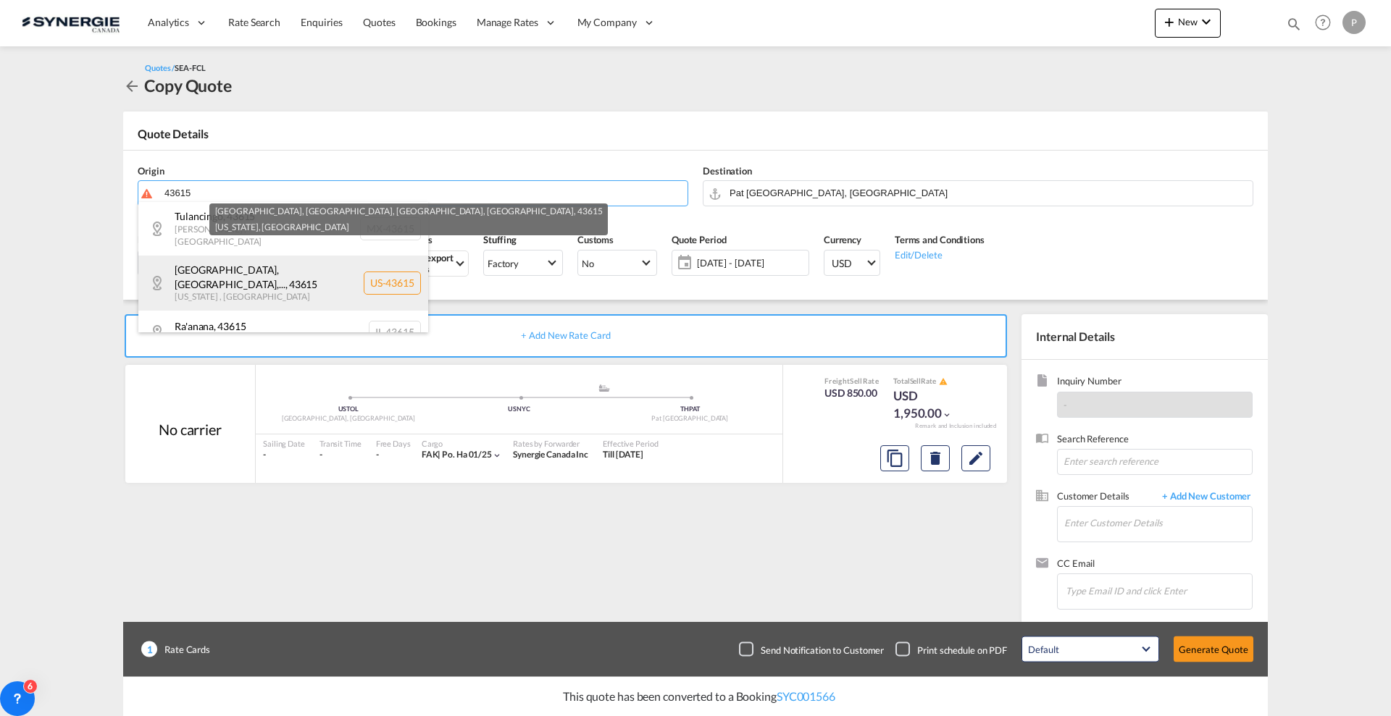
click at [311, 272] on div "Ottawa Hills, OH,... , 43615 Ohio , United States US-43615" at bounding box center [283, 283] width 290 height 55
type input "US-43615, Ottawa Hills, OH, Toledo, OH, Ohio"
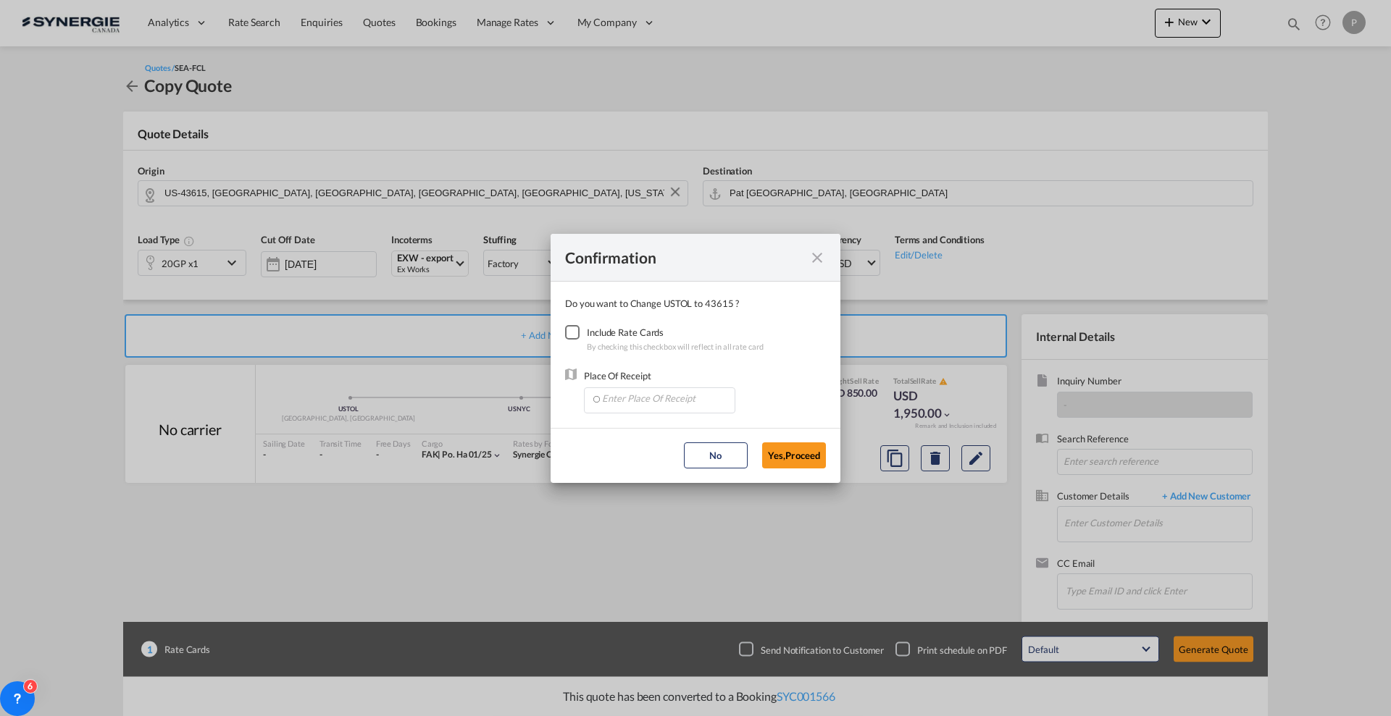
click at [579, 326] on div "Checkbox No Ink" at bounding box center [572, 332] width 14 height 14
click at [620, 390] on input "Enter Place Of Receipt" at bounding box center [662, 399] width 143 height 22
click at [640, 389] on input "Enter Place Of Receipt" at bounding box center [662, 399] width 143 height 22
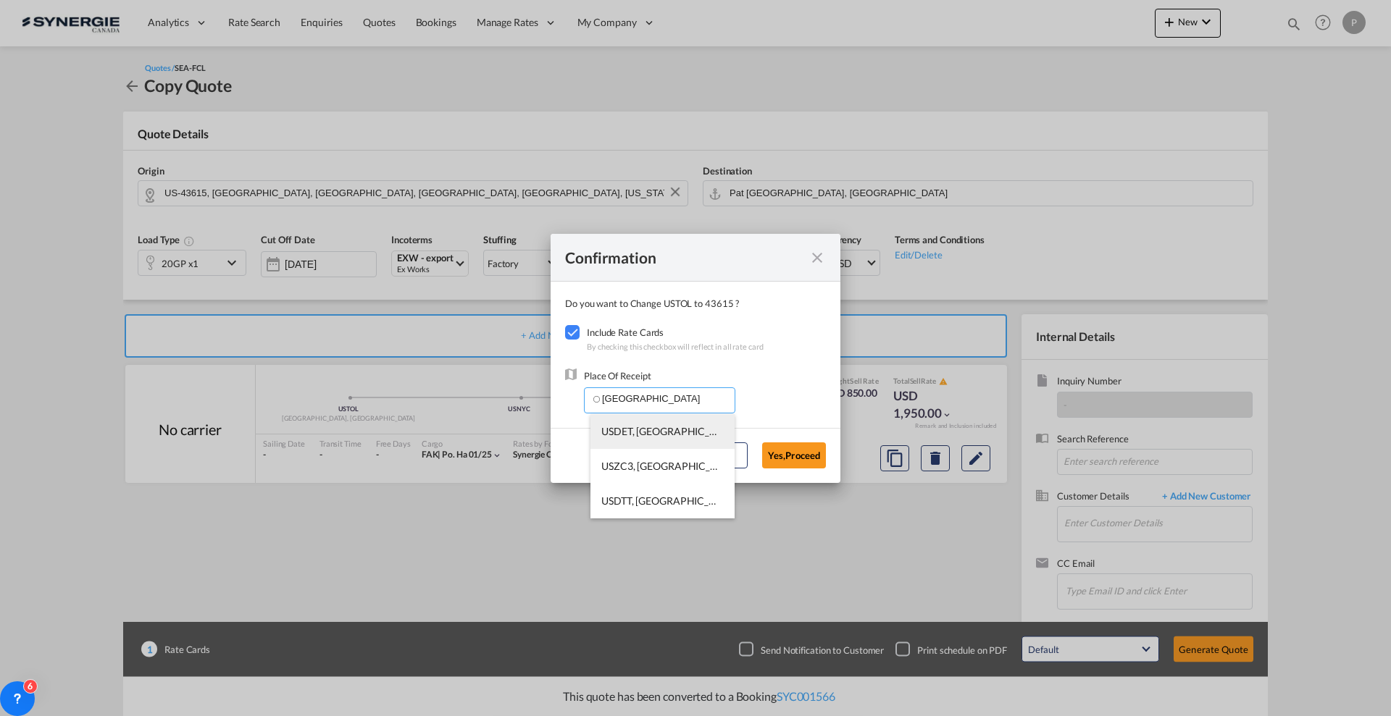
click at [648, 433] on span "USDET, Detroit, MI, United States, North America, Americas" at bounding box center [883, 431] width 564 height 12
type input "USDET, Detroit, MI, United States, North America, Americas"
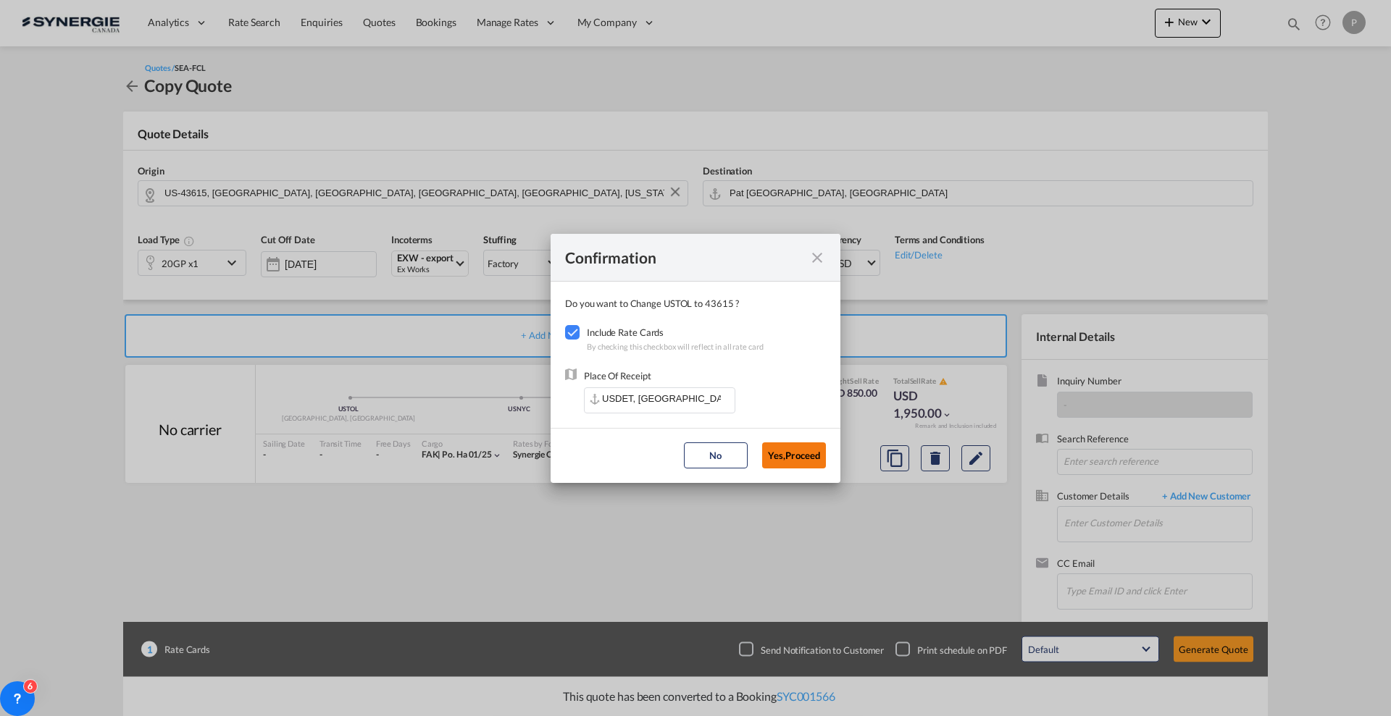
click at [814, 461] on button "Yes,Proceed" at bounding box center [794, 456] width 64 height 26
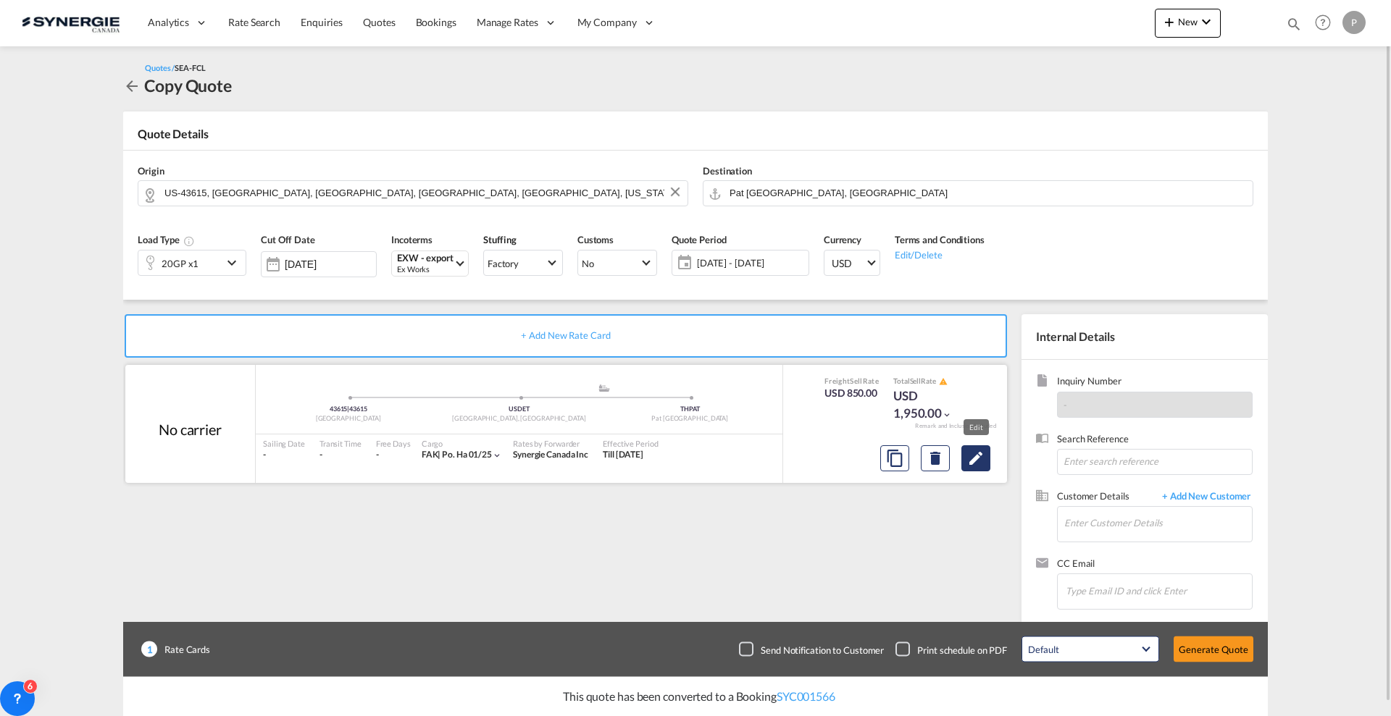
click at [982, 463] on md-icon "Edit" at bounding box center [975, 458] width 17 height 17
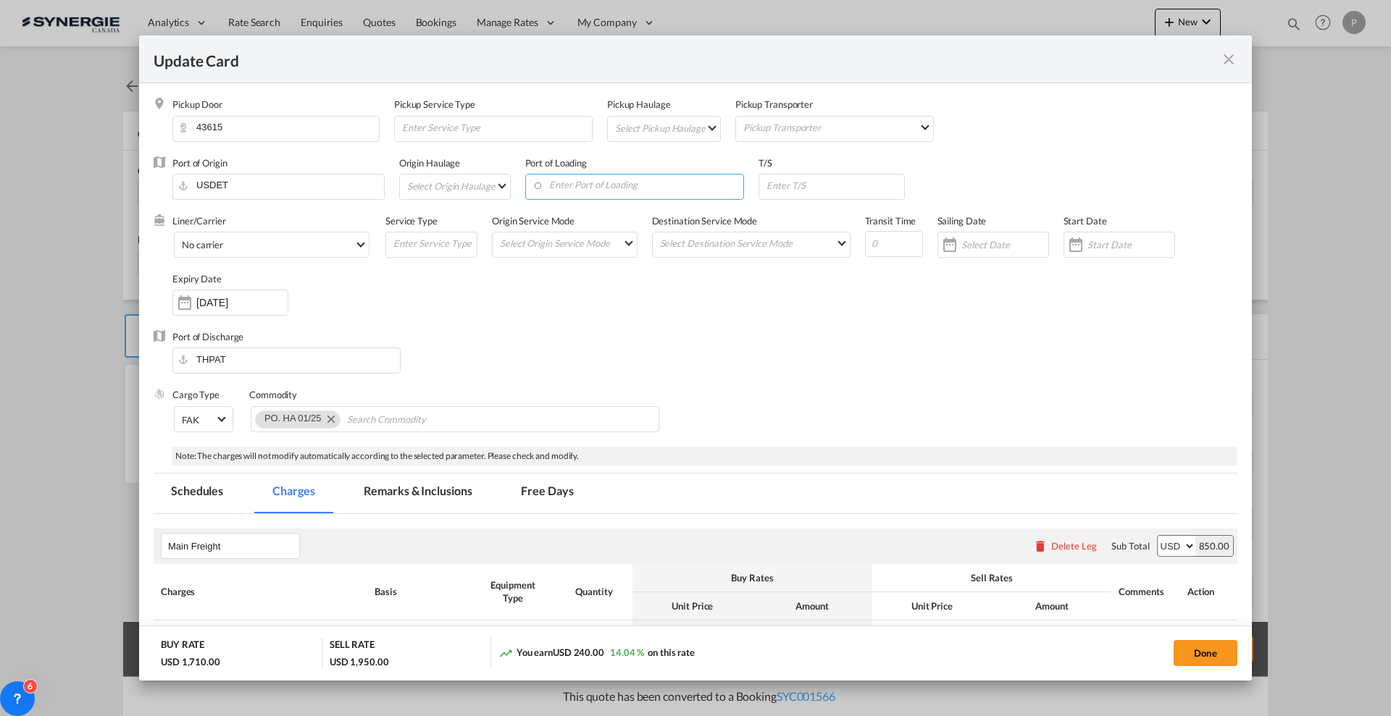
click at [601, 182] on input "Enter Port of Loading" at bounding box center [638, 186] width 212 height 22
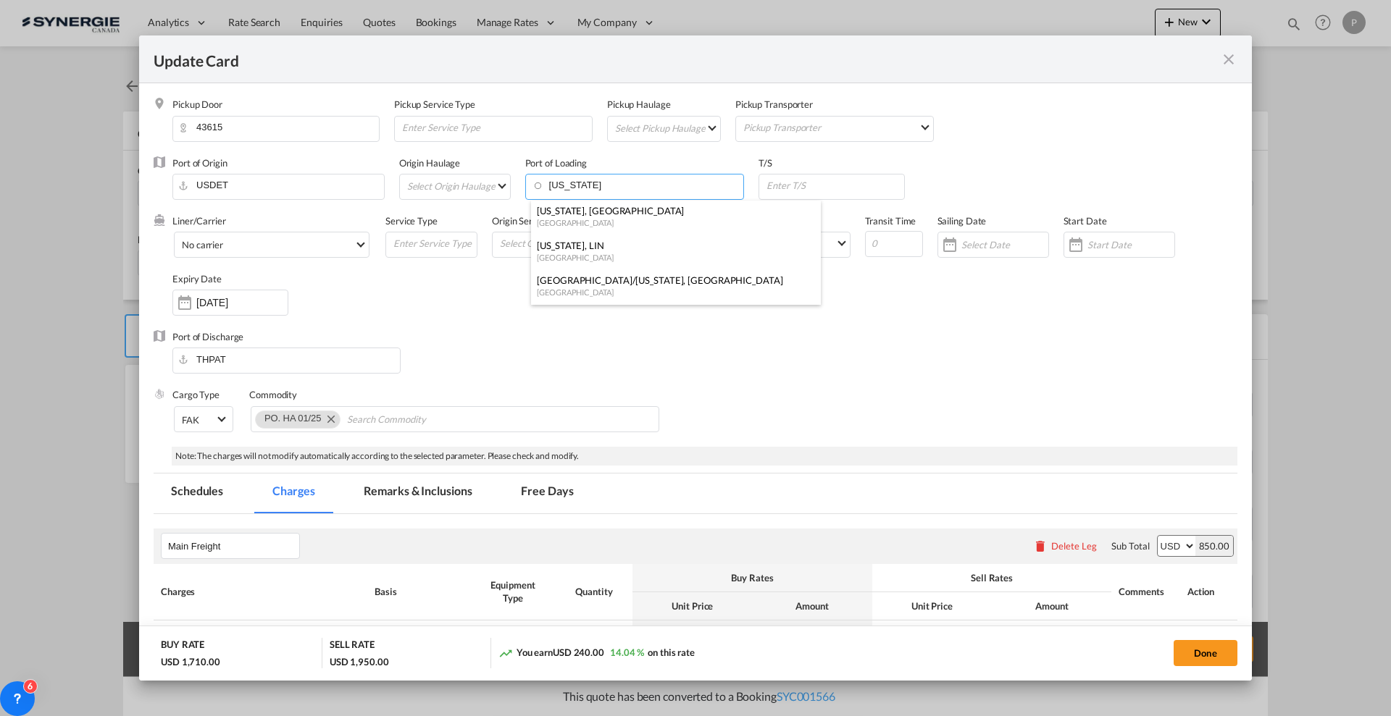
click at [613, 212] on div "New York, NY" at bounding box center [671, 210] width 269 height 13
type input "New York, NY, USNYC"
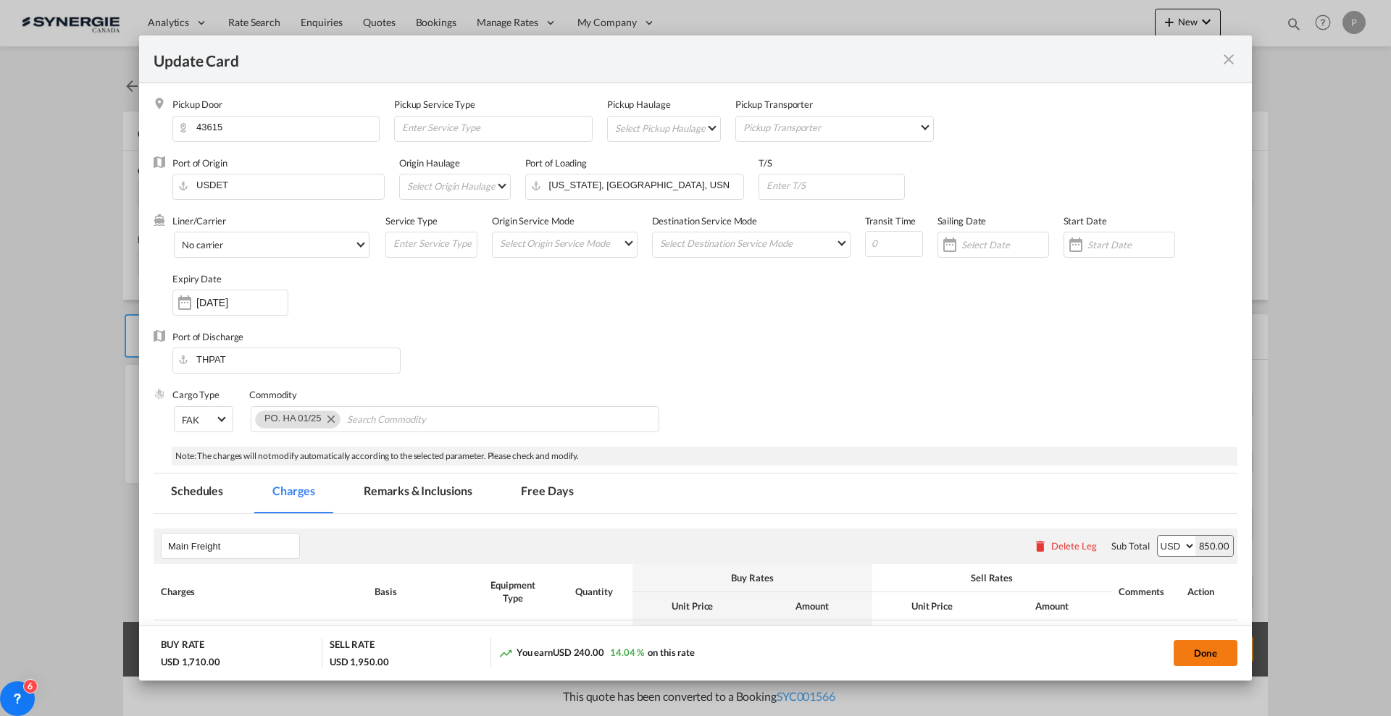
click at [1209, 656] on button "Done" at bounding box center [1205, 653] width 64 height 26
type input "20 Sep 2025"
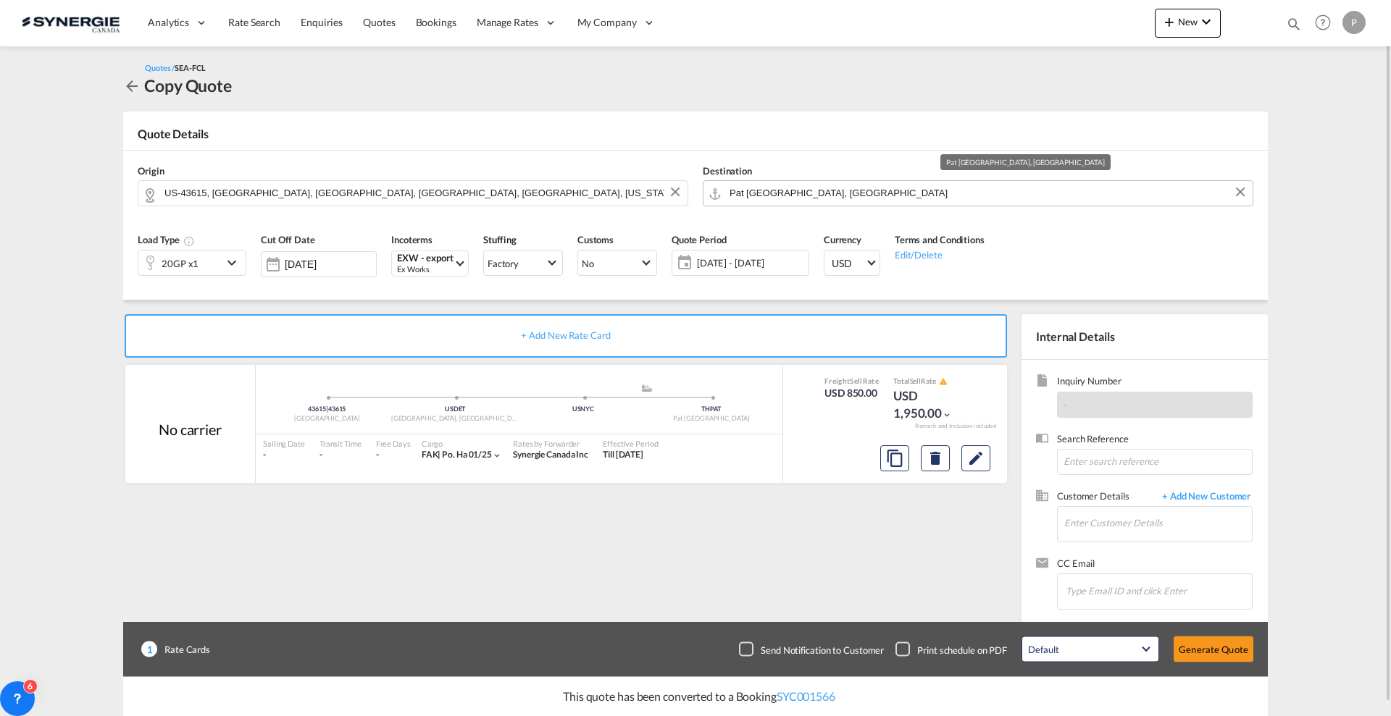
click at [802, 193] on input "Pat Bangkok, THPAT" at bounding box center [987, 192] width 516 height 25
click at [1106, 525] on input "Enter Customer Details" at bounding box center [1158, 523] width 188 height 33
click at [1092, 533] on input "Enter Customer Details" at bounding box center [1158, 523] width 188 height 33
paste input "narizara@pilot.co.th"
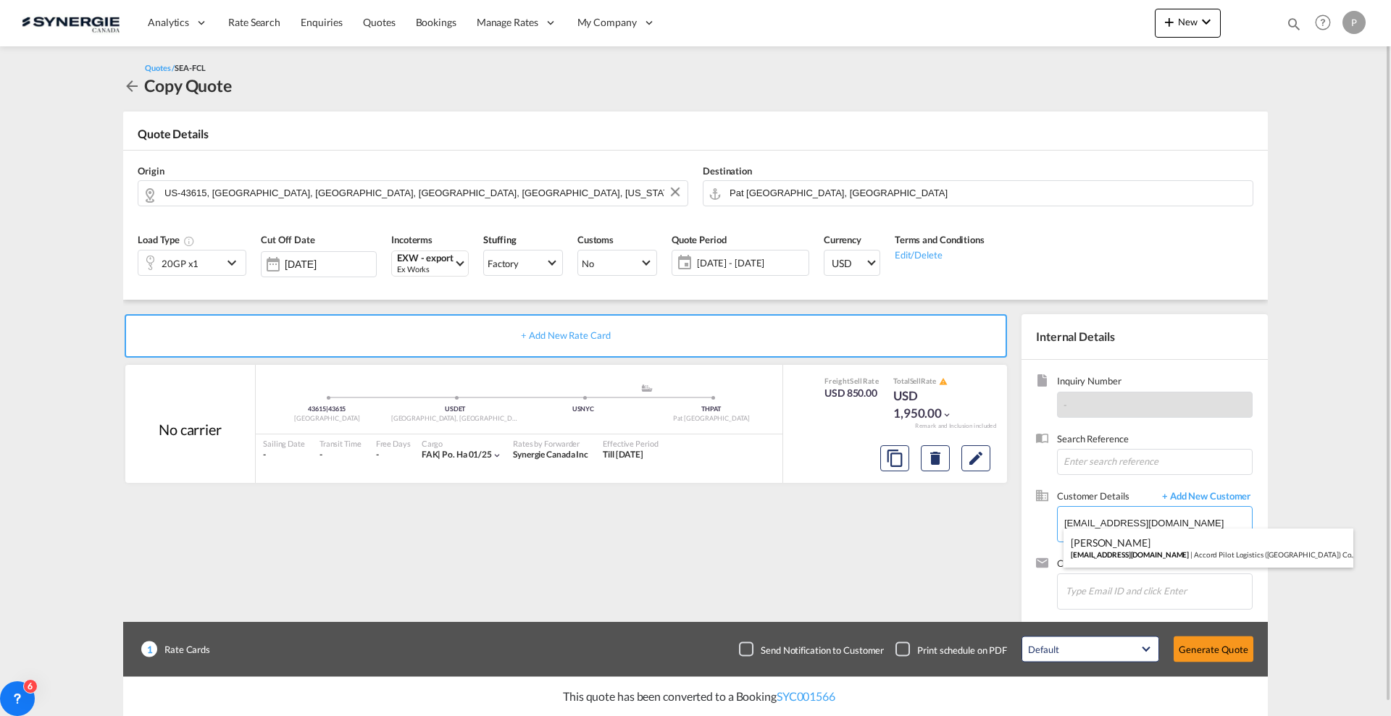
click at [1170, 557] on div "Narizara Inkaew narizara@pilot.co.th | Accord Pilot Logistics (Thailand) Co.,Lt…" at bounding box center [1208, 548] width 290 height 39
type input "Accord Pilot Logistics (Thailand) Co.,Ltd., Narizara Inkaew, narizara@pilot.co.…"
click at [1210, 651] on button "Generate Quote" at bounding box center [1213, 650] width 80 height 26
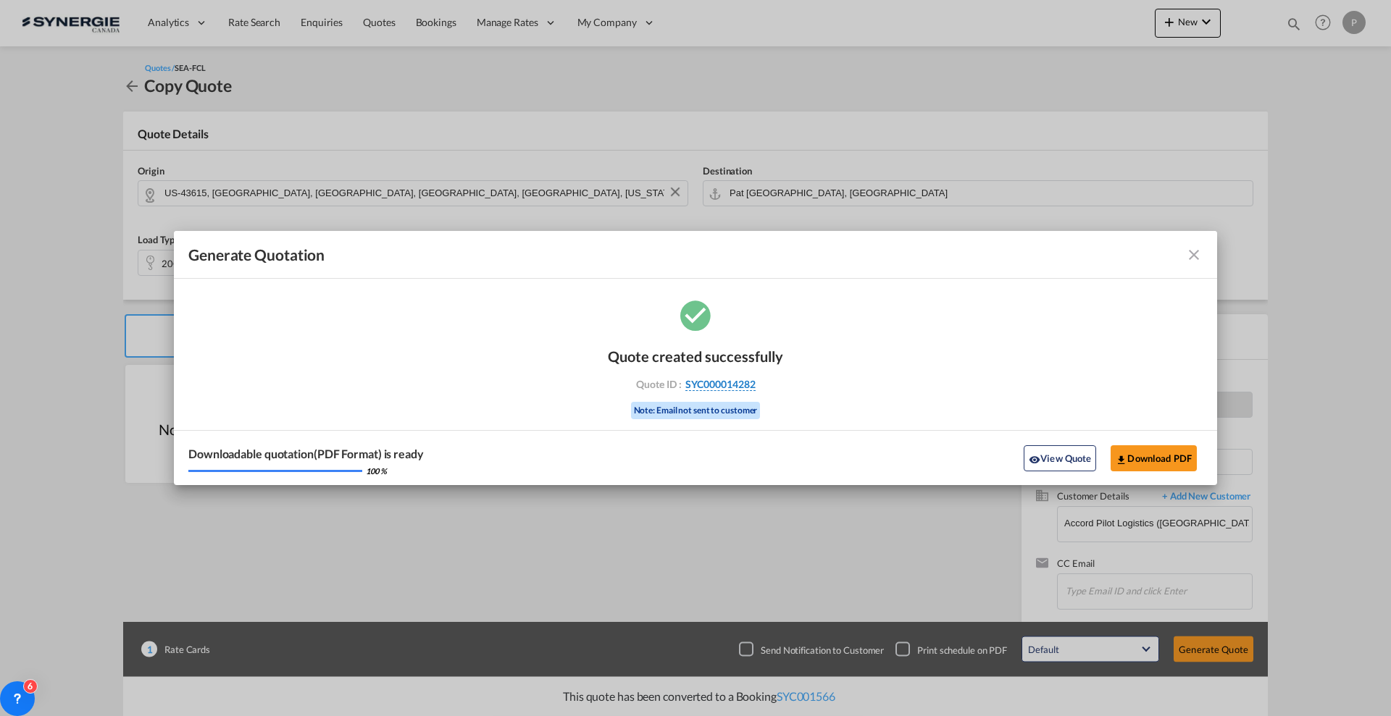
drag, startPoint x: 787, startPoint y: 382, endPoint x: 755, endPoint y: 388, distance: 32.4
click at [755, 388] on div "Quote created successfully Quote ID : SYC000014282 Note: Email not sent to cust…" at bounding box center [695, 391] width 1043 height 189
copy div "SYC000014282"
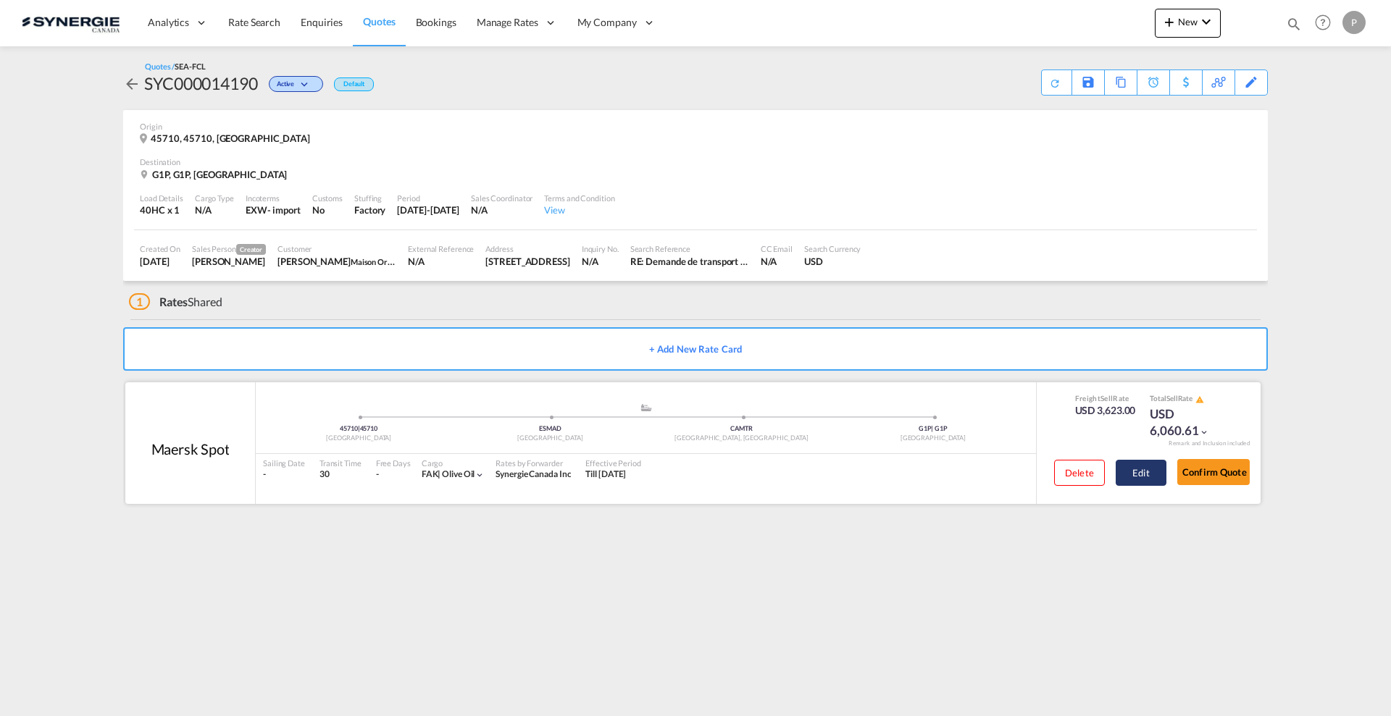
click at [1151, 482] on button "Edit" at bounding box center [1141, 473] width 51 height 26
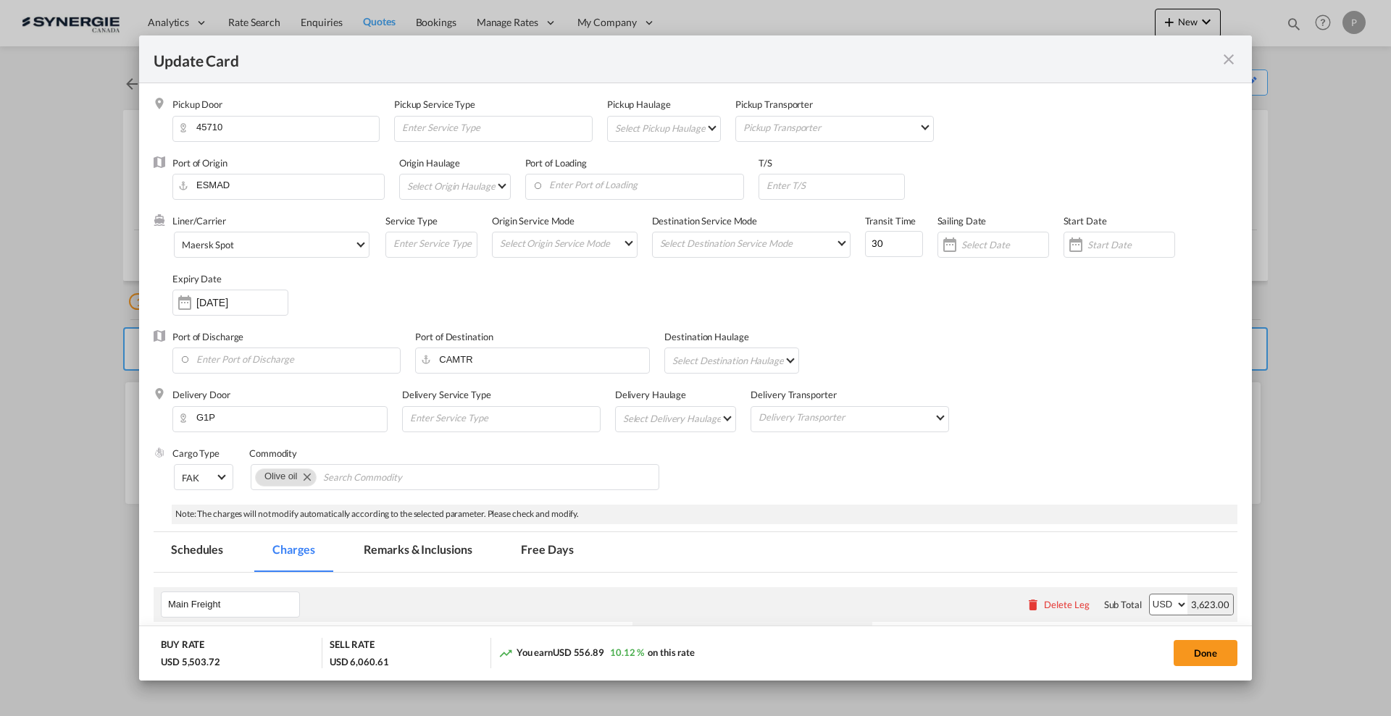
select select "per container"
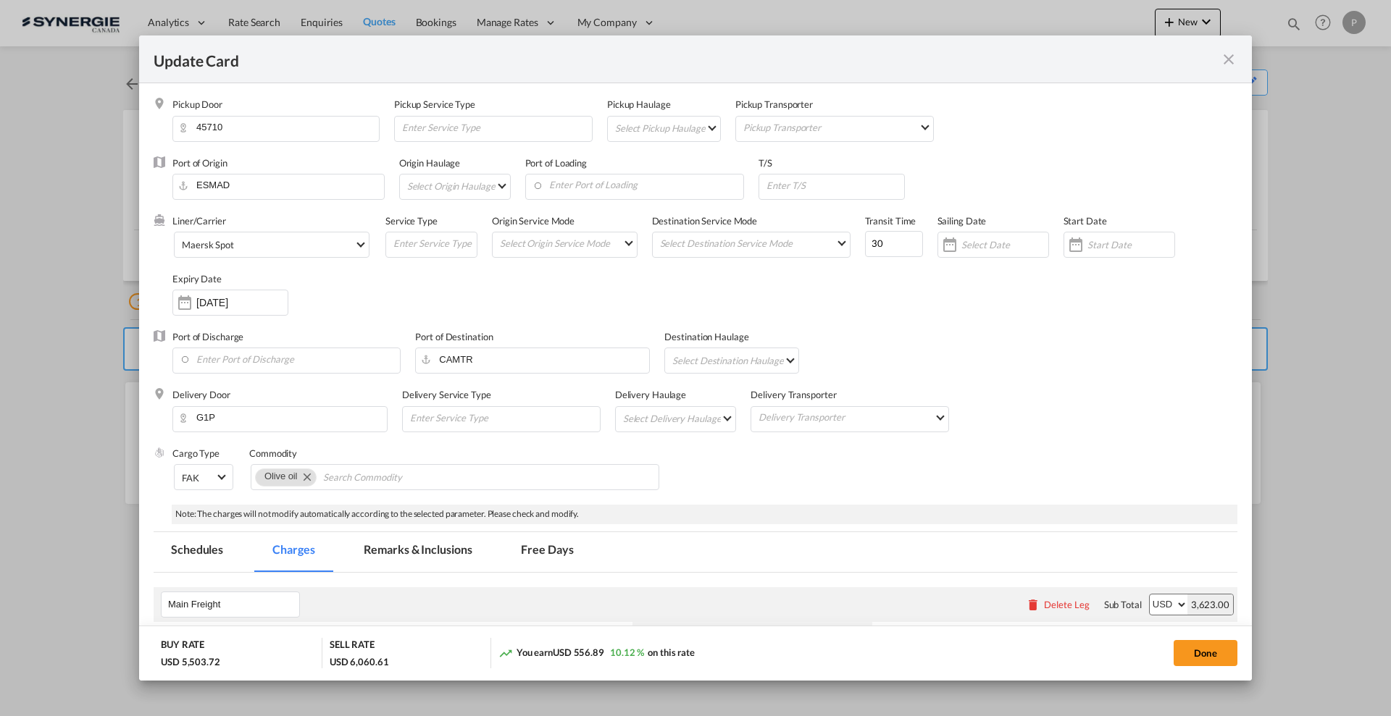
select select "per container"
select select "per B/L"
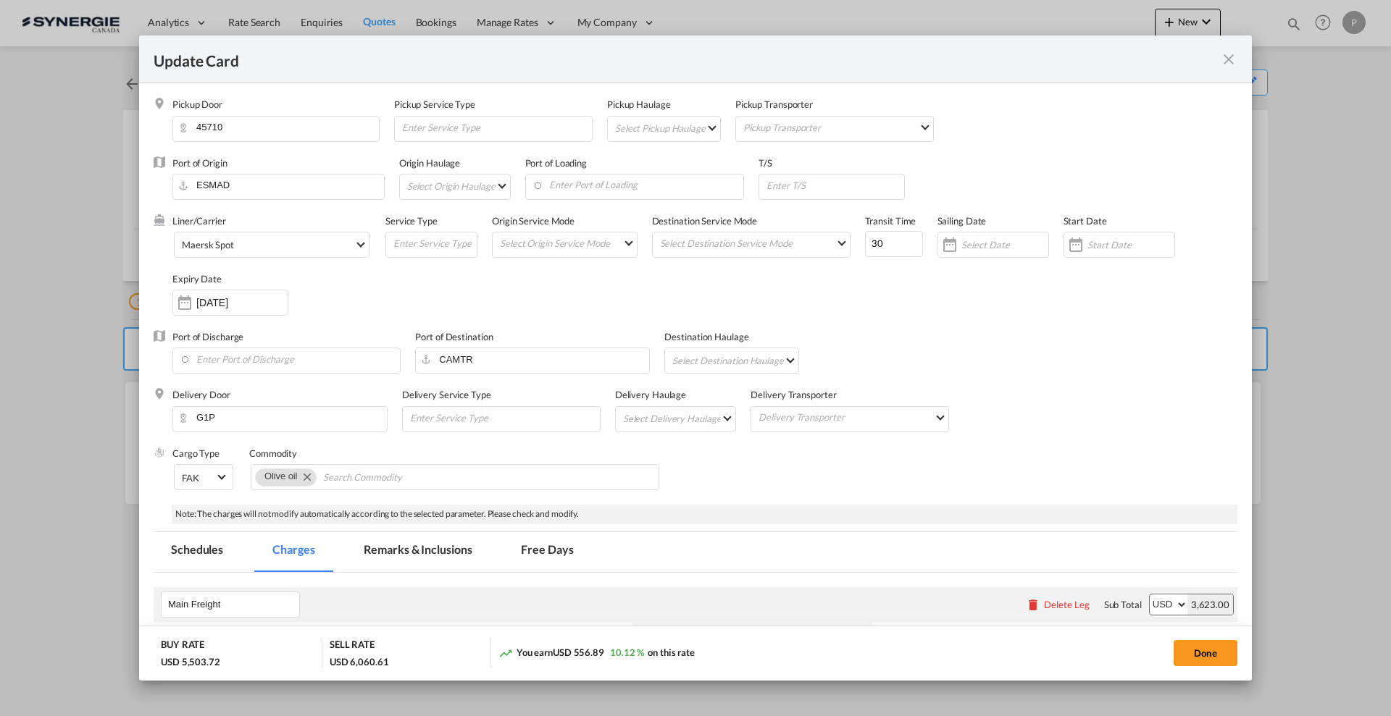
select select "per shipment"
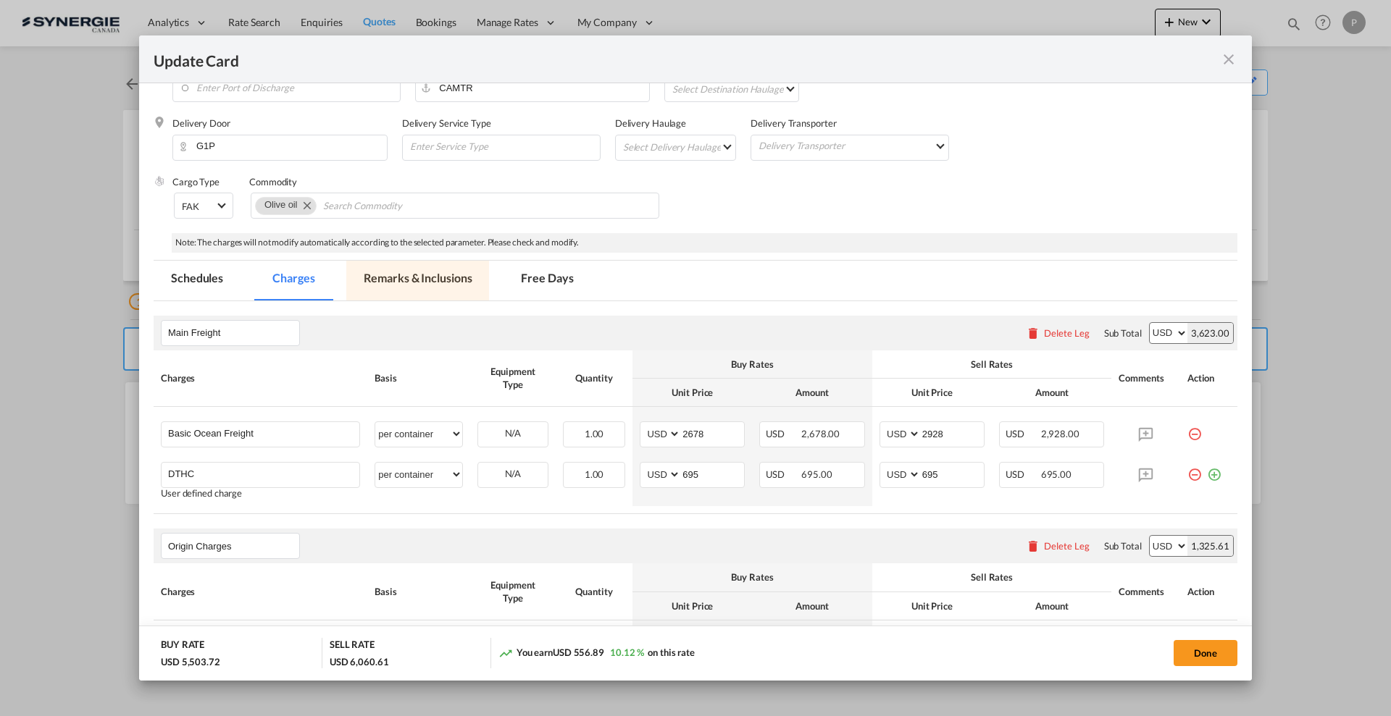
click at [422, 268] on md-tab-item "Remarks & Inclusions" at bounding box center [417, 281] width 143 height 40
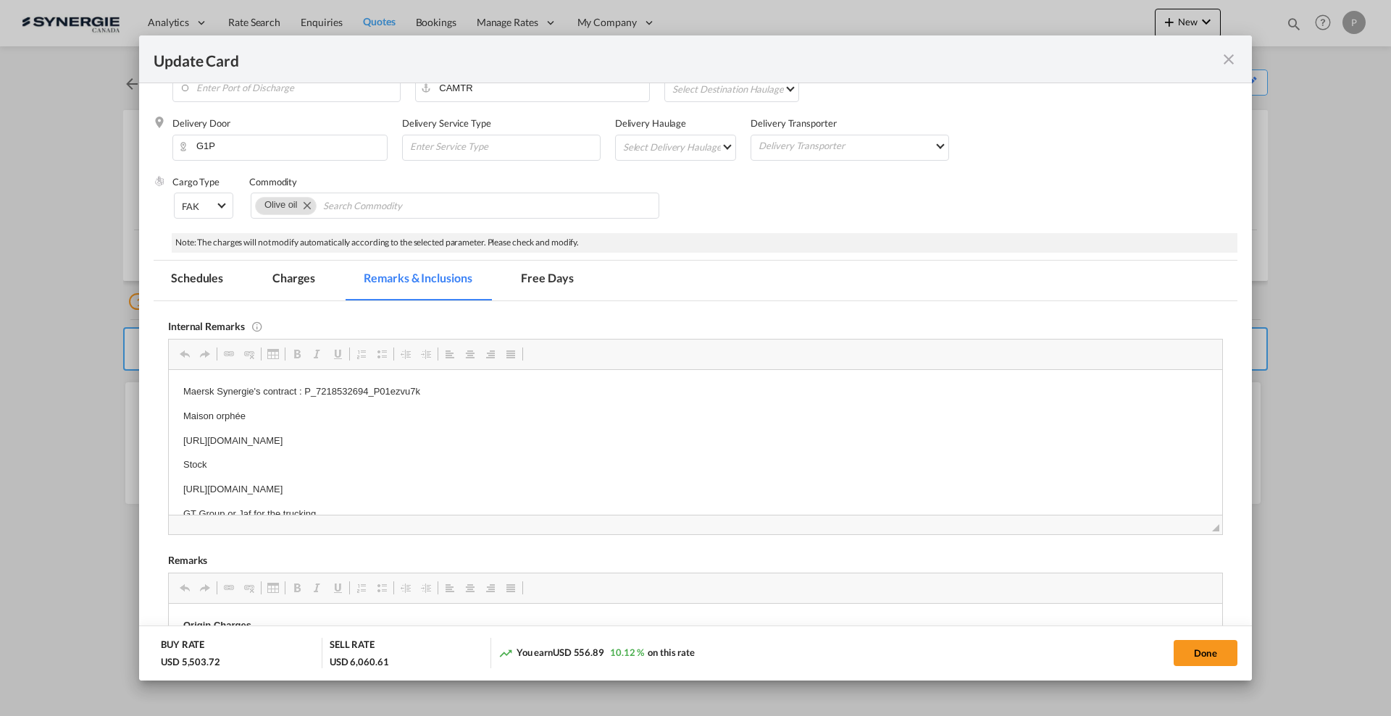
scroll to position [0, 0]
drag, startPoint x: 426, startPoint y: 388, endPoint x: 367, endPoint y: 390, distance: 58.7
drag, startPoint x: 438, startPoint y: 387, endPoint x: 306, endPoint y: 386, distance: 132.6
click at [306, 386] on p "Maersk Synergie's contract : P_7218532694_P01ezvu7k" at bounding box center [695, 391] width 1024 height 15
copy p "P_7218532694_P01ezvu7k"
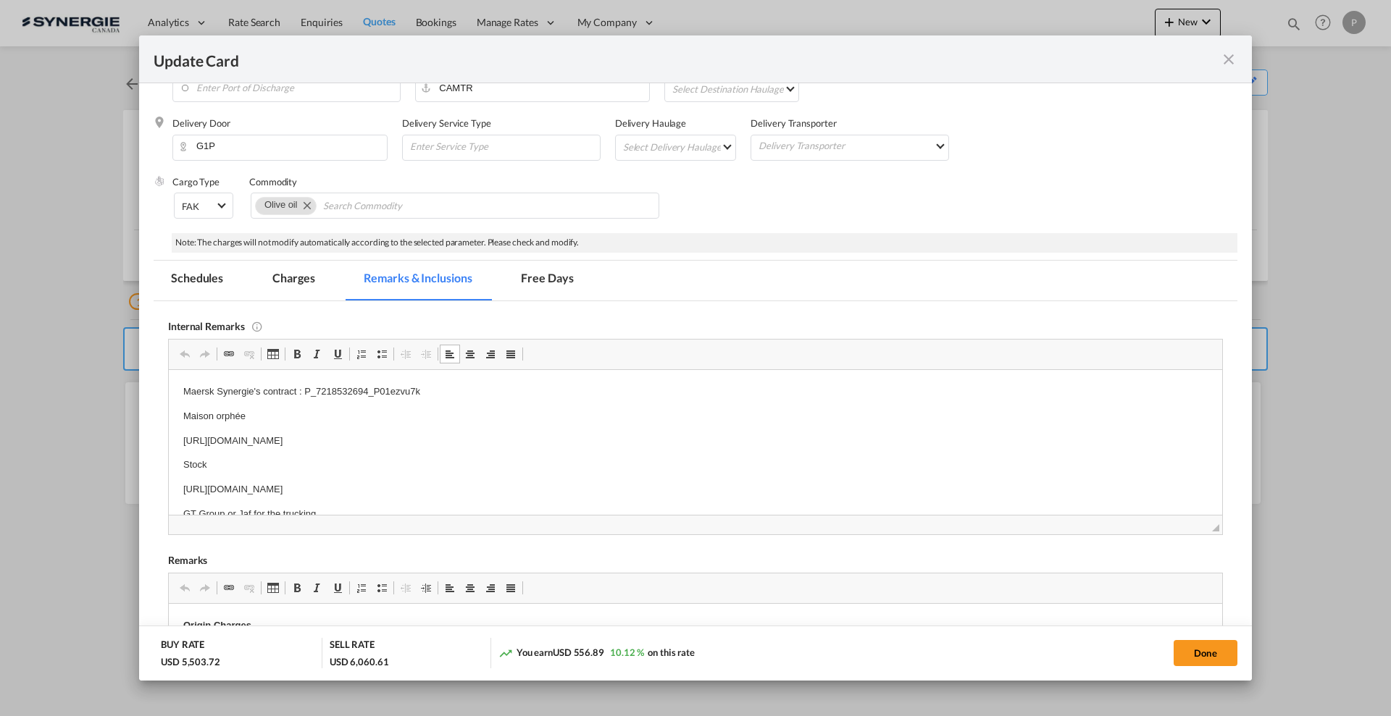
click at [262, 461] on p "Stock" at bounding box center [695, 464] width 1024 height 15
click at [268, 495] on p "[URL][DOMAIN_NAME]" at bounding box center [695, 489] width 1024 height 15
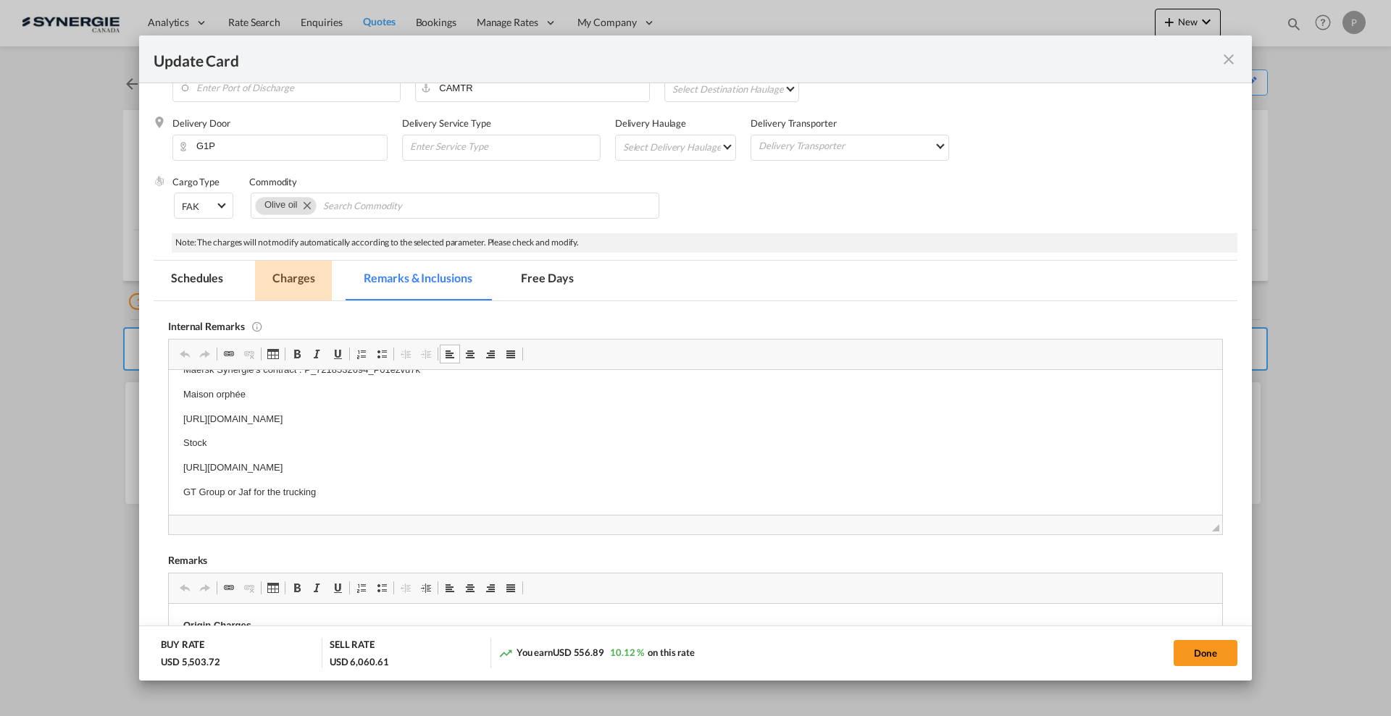
click at [276, 280] on md-tab-item "Charges" at bounding box center [293, 281] width 77 height 40
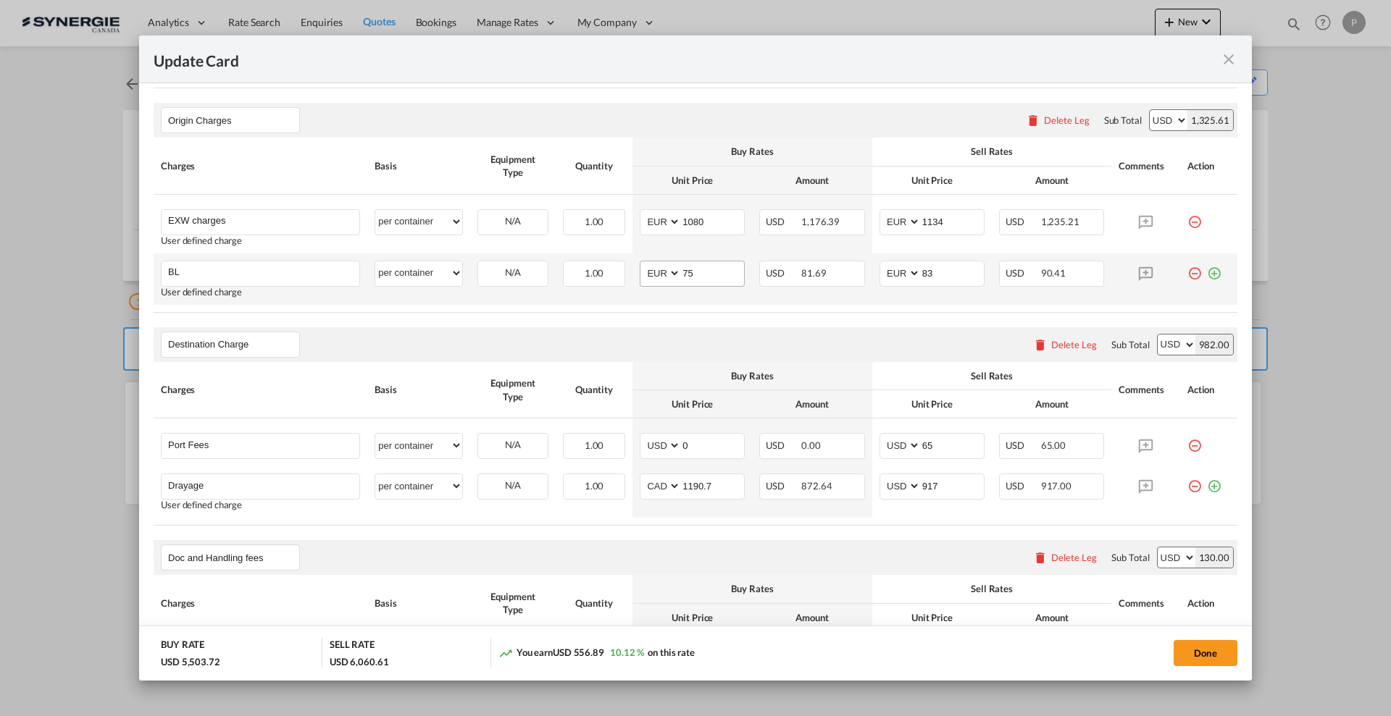
scroll to position [724, 0]
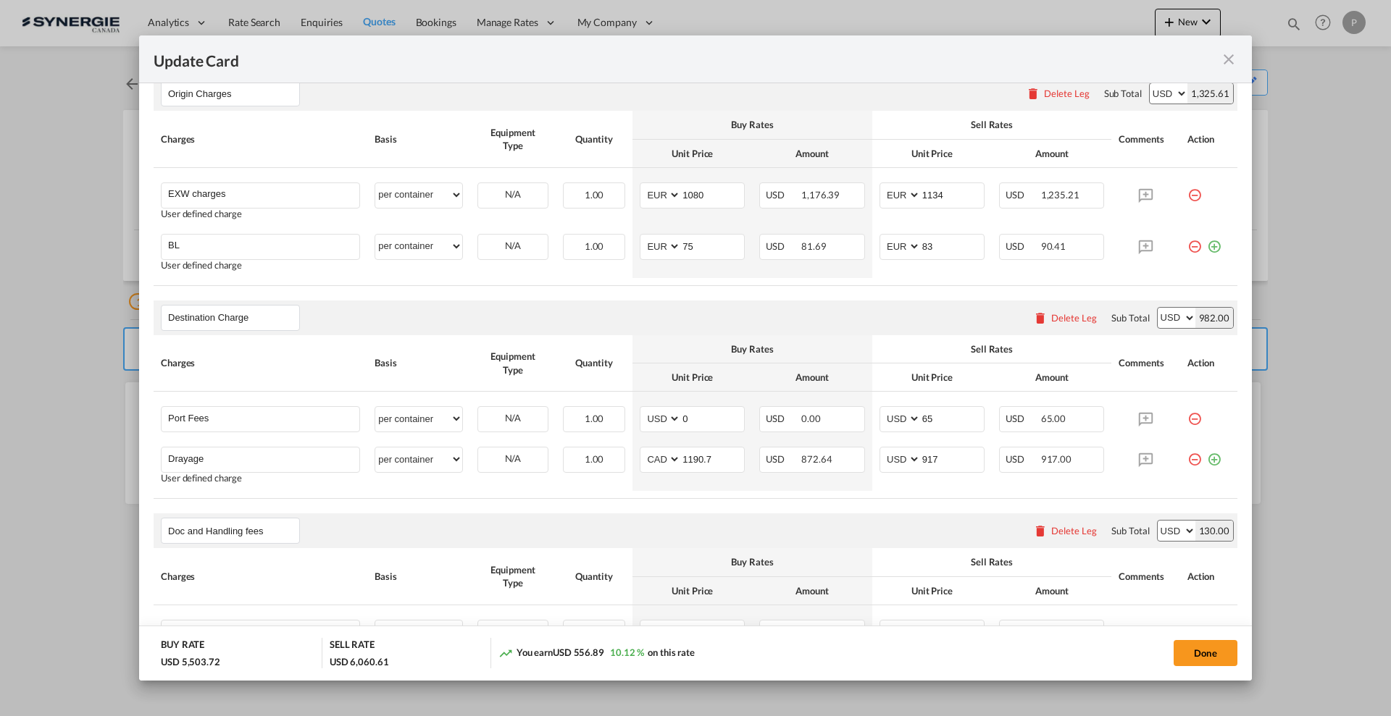
click at [1228, 55] on md-icon "icon-close fg-AAA8AD m-0 pointer" at bounding box center [1228, 59] width 17 height 17
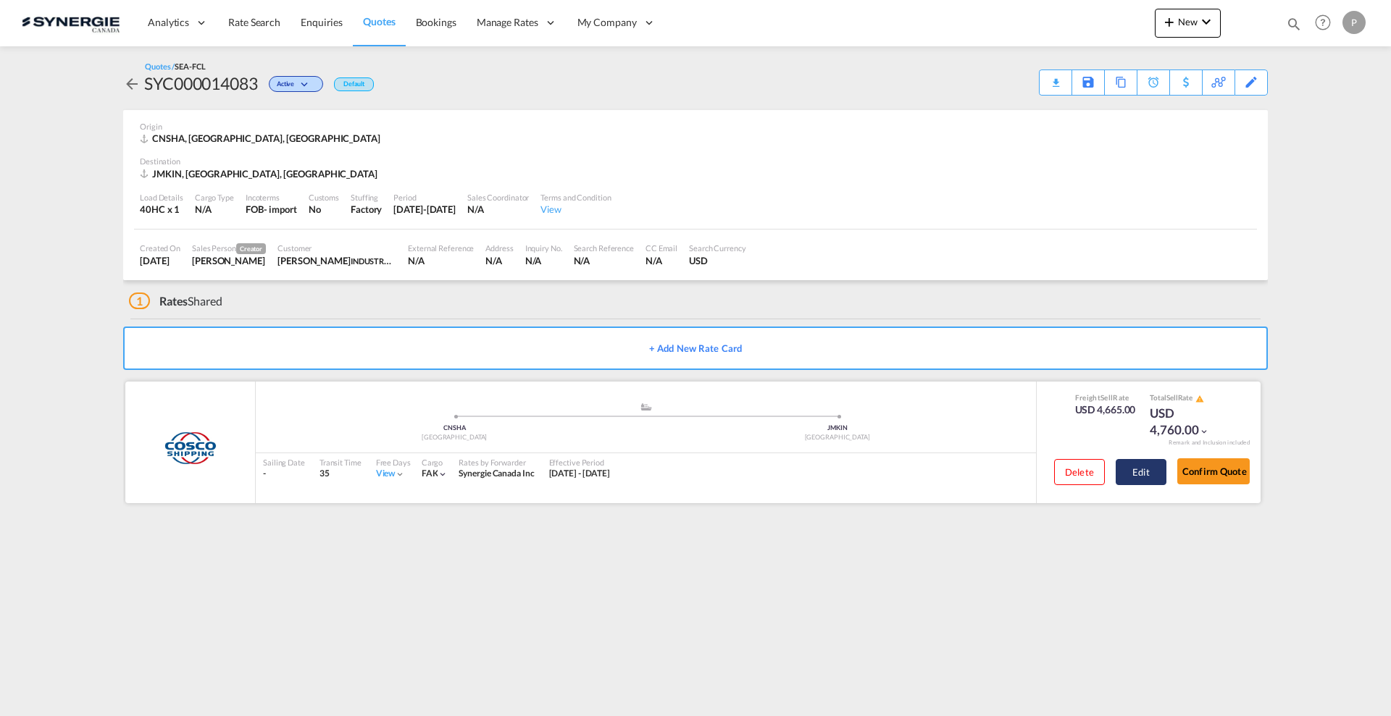
click at [1131, 465] on button "Edit" at bounding box center [1141, 472] width 51 height 26
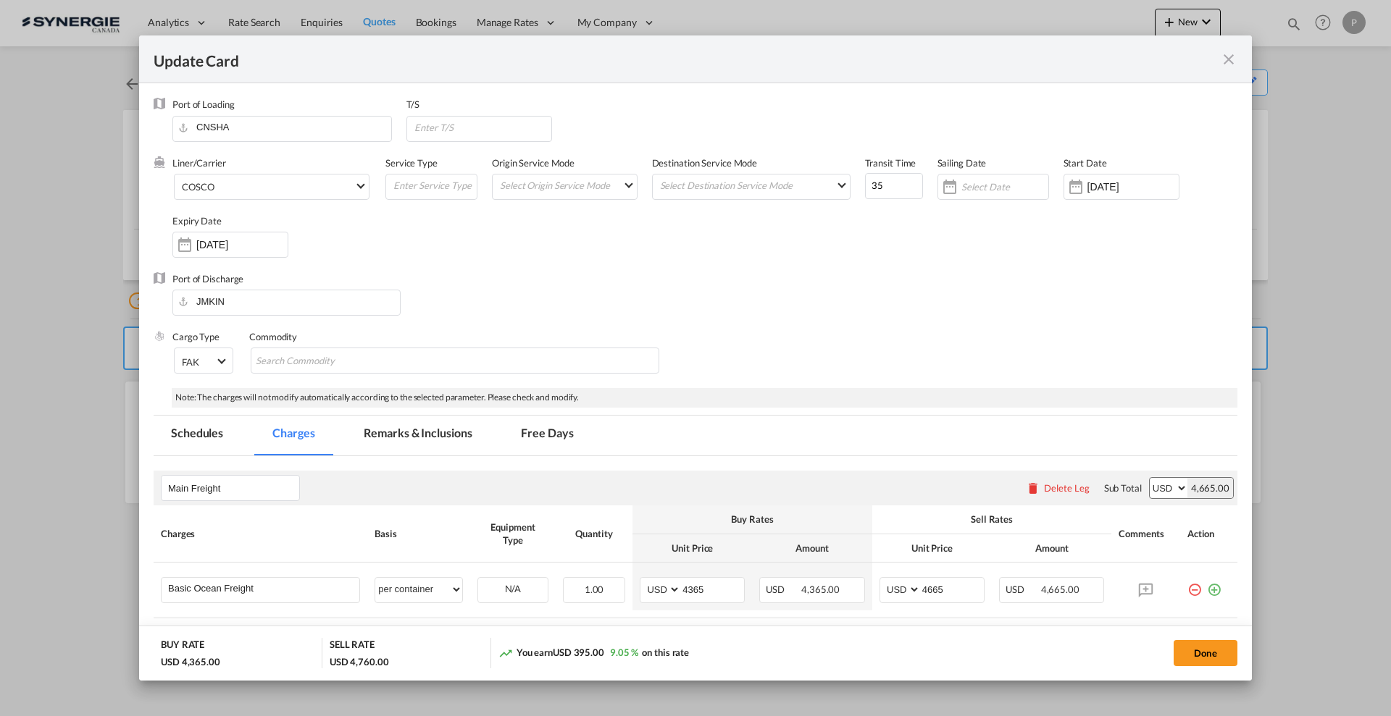
select select "per container"
select select "per B/L"
click at [392, 438] on md-tab-item "Remarks & Inclusions" at bounding box center [417, 436] width 143 height 40
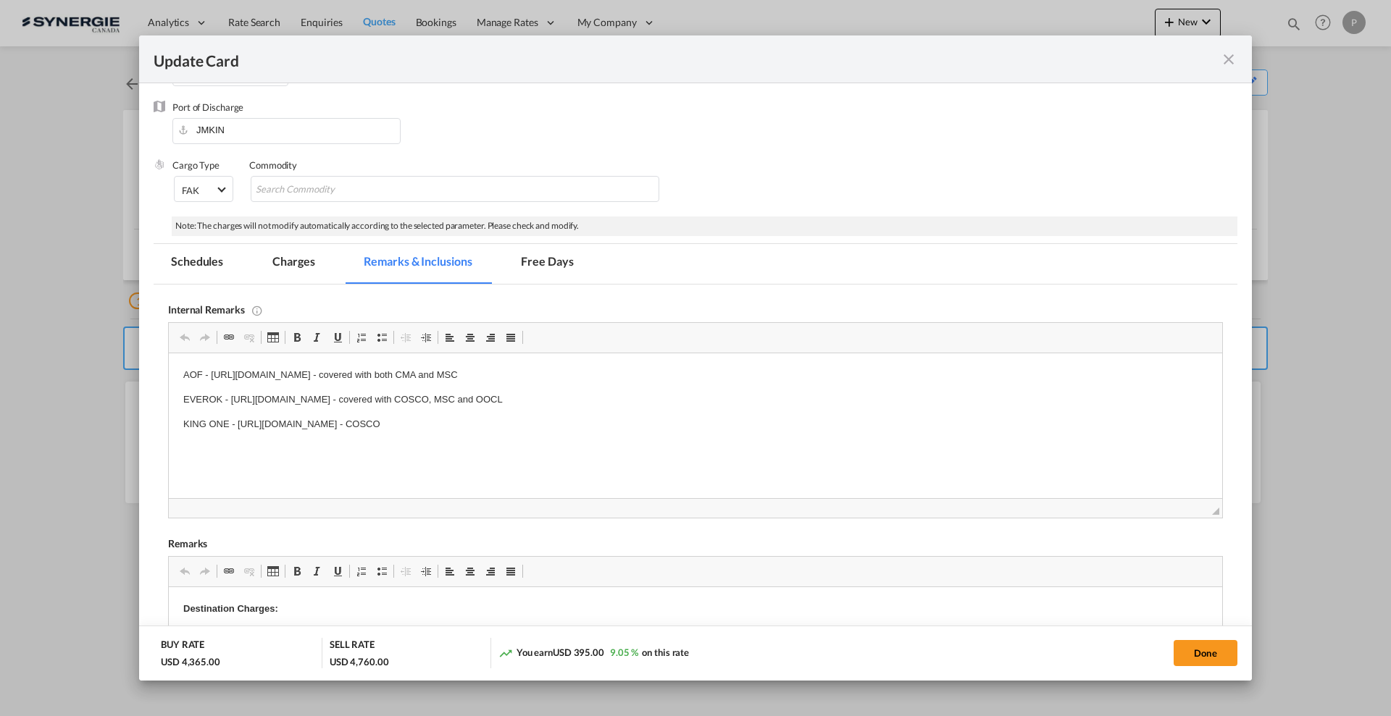
scroll to position [181, 0]
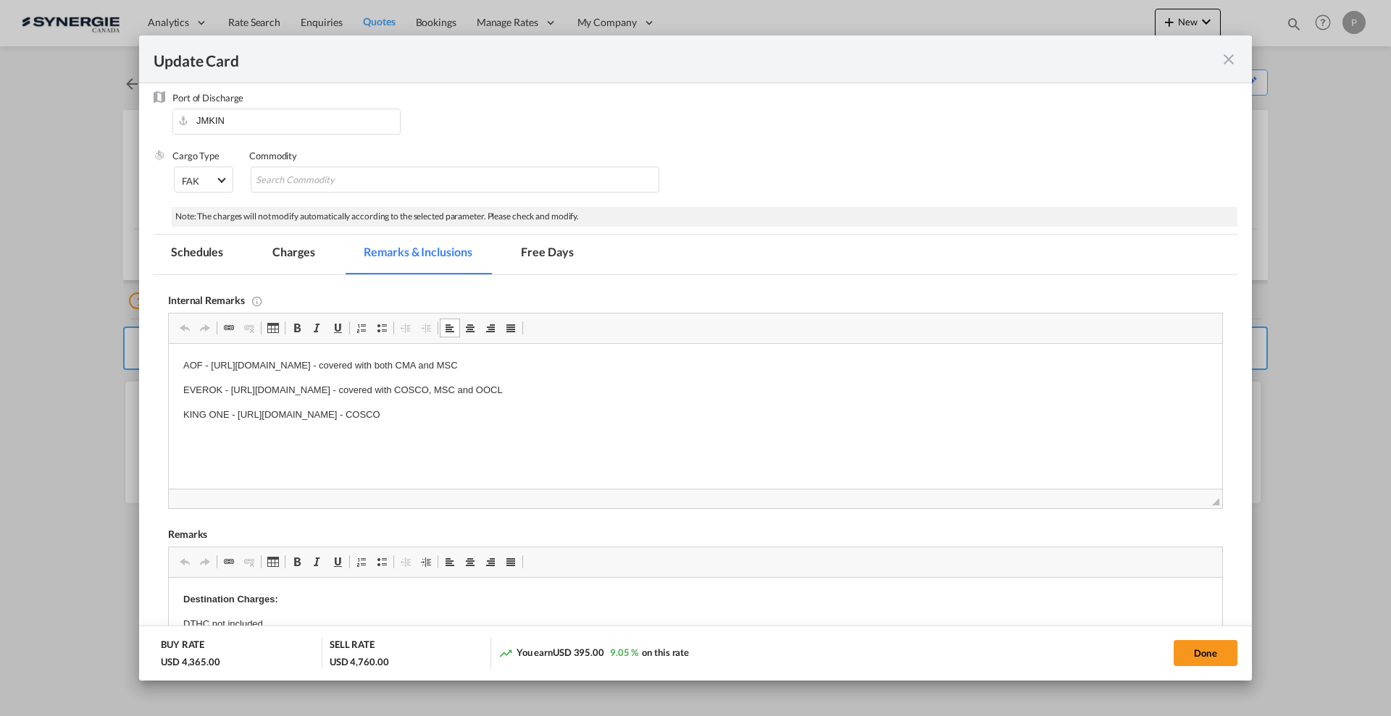
drag, startPoint x: 589, startPoint y: 362, endPoint x: 229, endPoint y: 361, distance: 360.0
drag, startPoint x: 209, startPoint y: 361, endPoint x: 589, endPoint y: 359, distance: 379.6
click at [589, 359] on p "AOF - [URL][DOMAIN_NAME] - covered with both CMA and MSC" at bounding box center [695, 366] width 1024 height 15
copy p "[URL][DOMAIN_NAME]"
drag, startPoint x: 212, startPoint y: 366, endPoint x: 757, endPoint y: 362, distance: 544.7
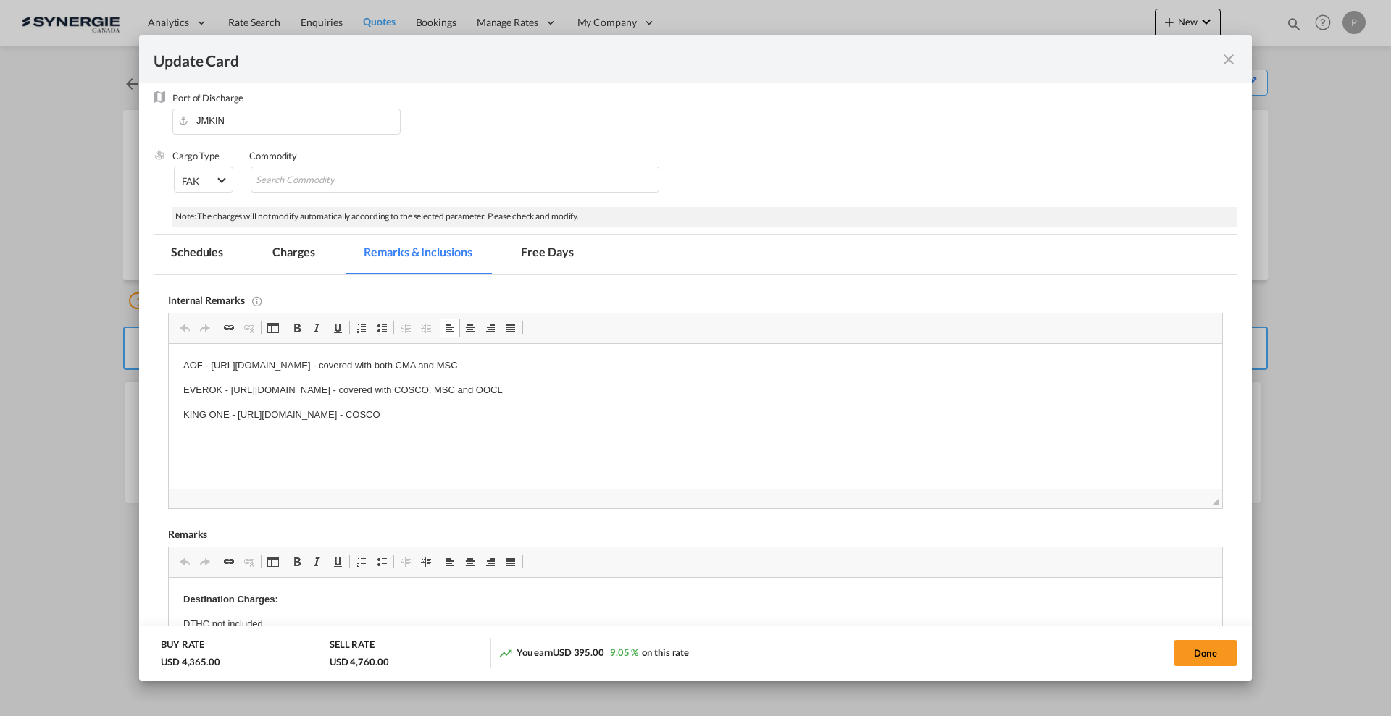
click at [757, 362] on p "AOF - [URL][DOMAIN_NAME] - covered with both CMA and MSC" at bounding box center [695, 366] width 1024 height 15
click at [580, 364] on p "AOF - [URL][DOMAIN_NAME] - covered with both CMA and MSC" at bounding box center [695, 366] width 1024 height 15
drag, startPoint x: 608, startPoint y: 389, endPoint x: 342, endPoint y: 390, distance: 265.8
click at [342, 390] on p "EVEROK - [URL][DOMAIN_NAME] - covered with COSCO, MSC and OOCL" at bounding box center [695, 390] width 1024 height 15
drag, startPoint x: 212, startPoint y: 364, endPoint x: 589, endPoint y: 358, distance: 376.7
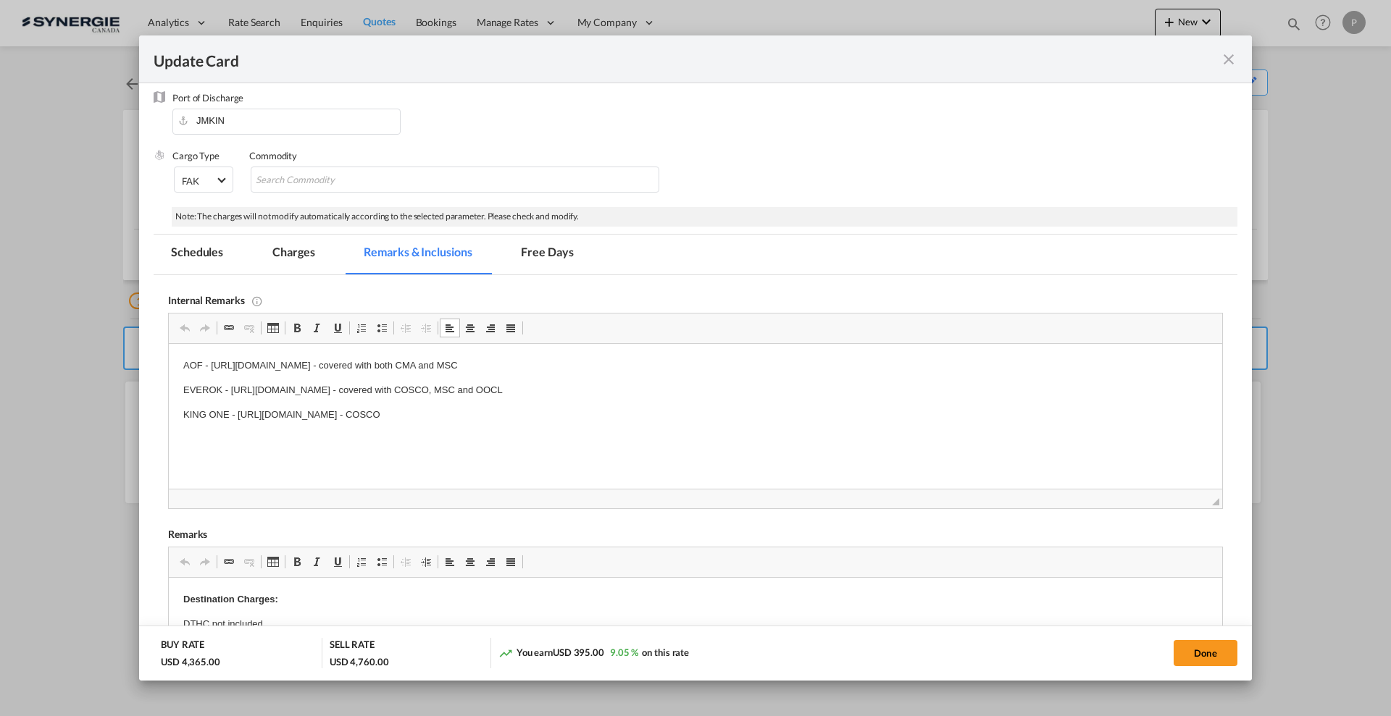
click at [589, 359] on p "AOF - [URL][DOMAIN_NAME] - covered with both CMA and MSC" at bounding box center [695, 366] width 1024 height 15
copy p "[URL][DOMAIN_NAME]"
